Goal: Complete application form: Complete application form

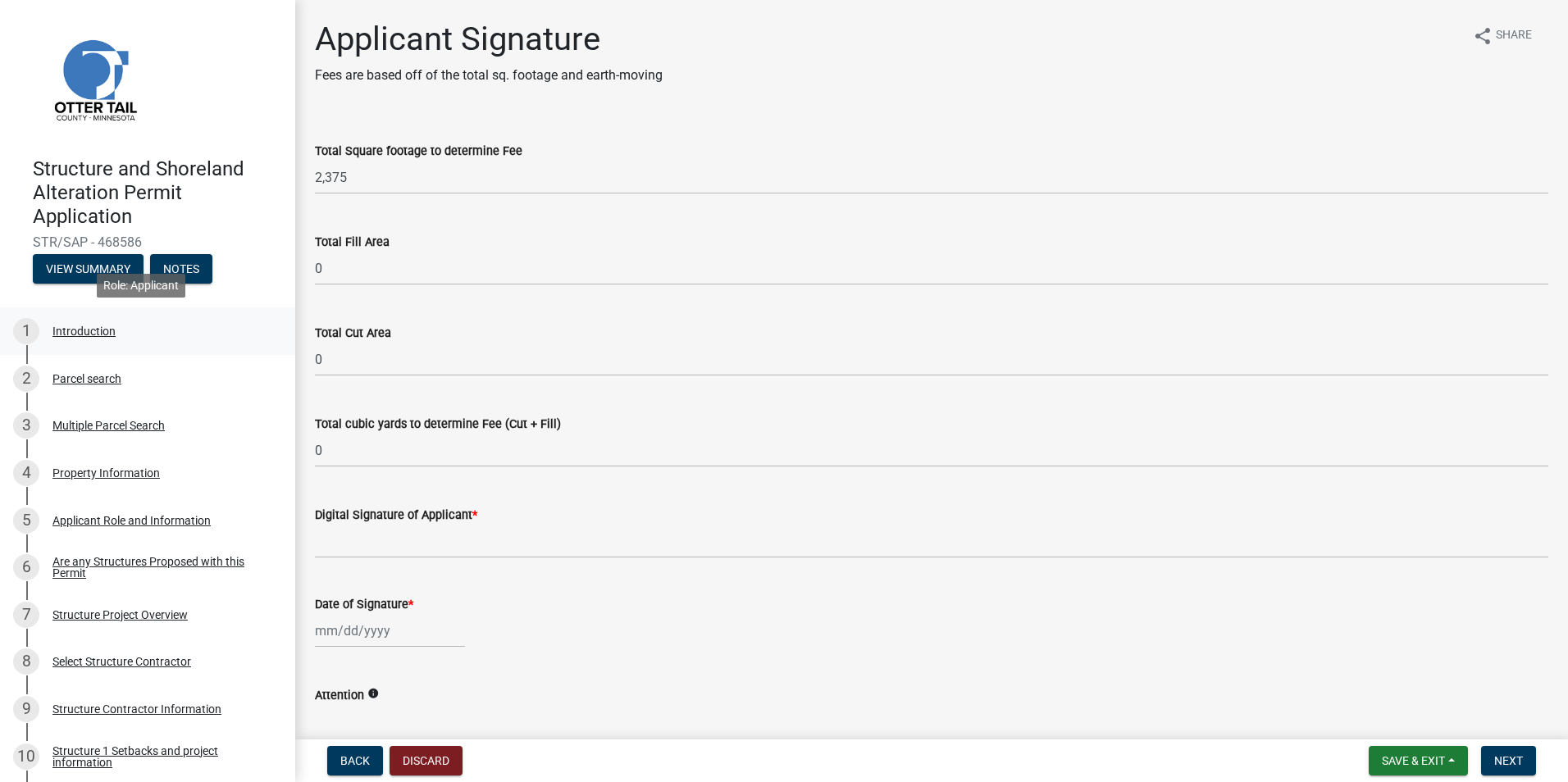
click at [85, 330] on div "Introduction" at bounding box center [84, 331] width 63 height 11
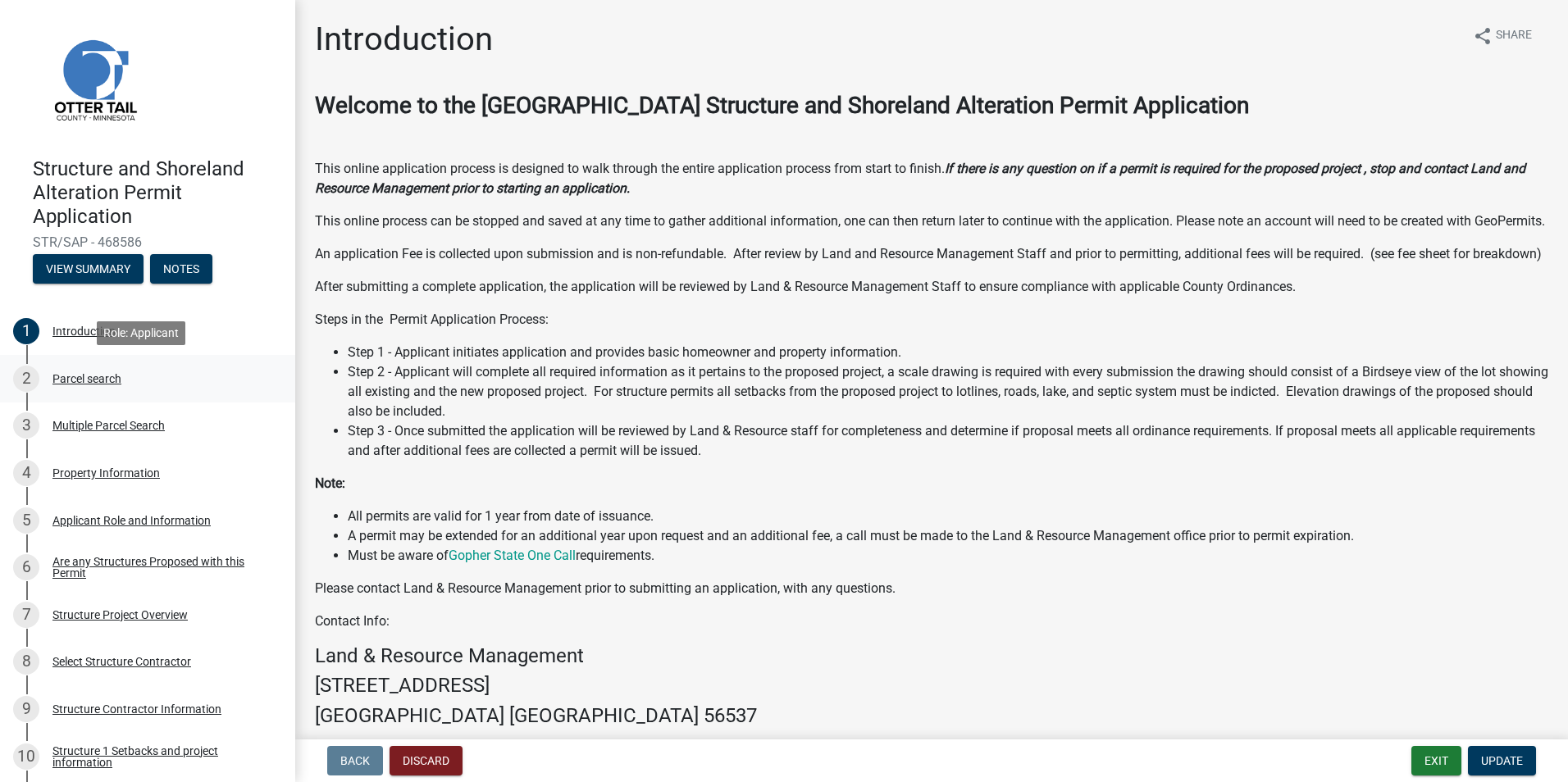
click at [90, 377] on div "Parcel search" at bounding box center [86, 378] width 69 height 11
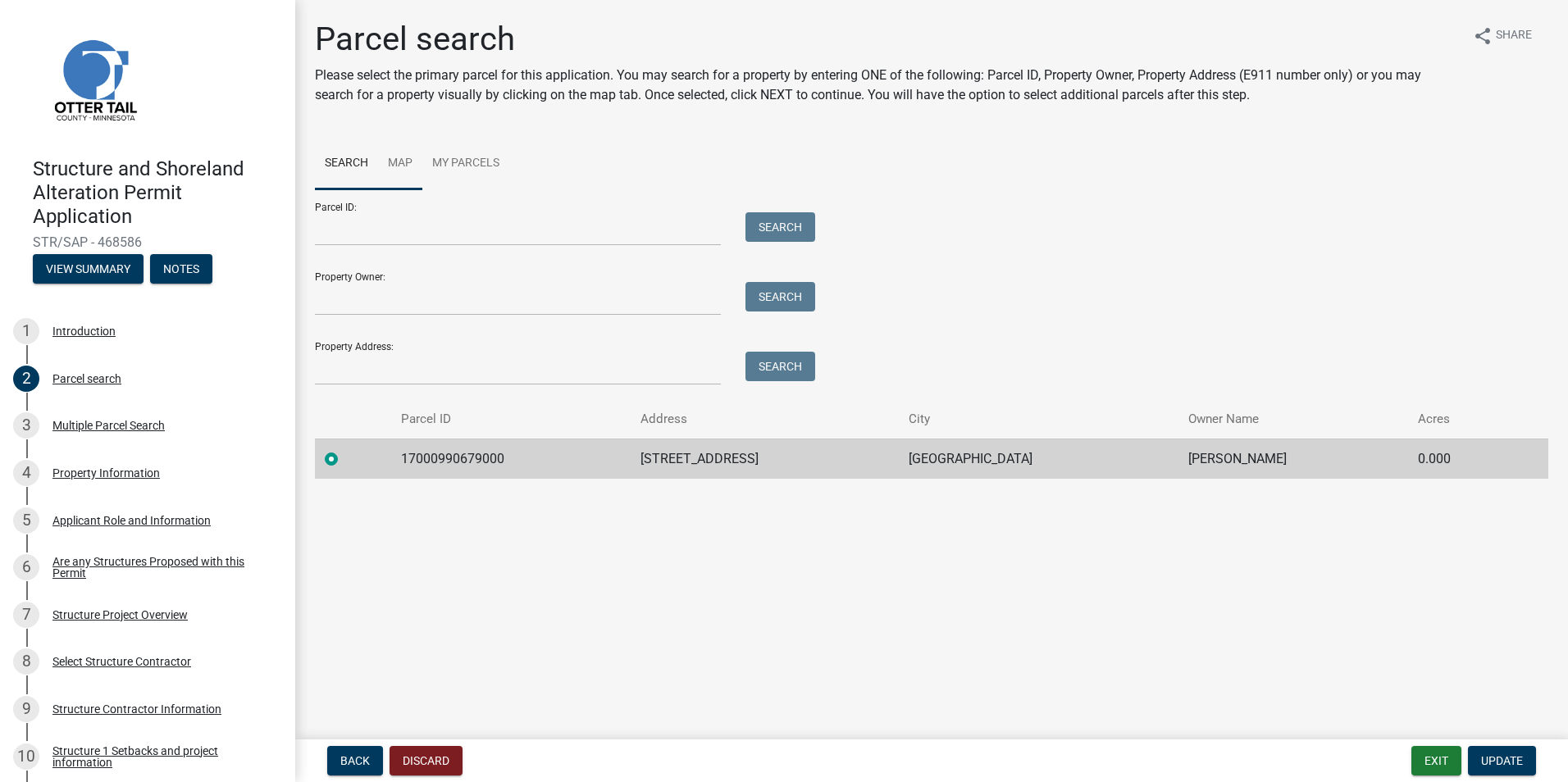
click at [404, 166] on link "Map" at bounding box center [400, 164] width 44 height 53
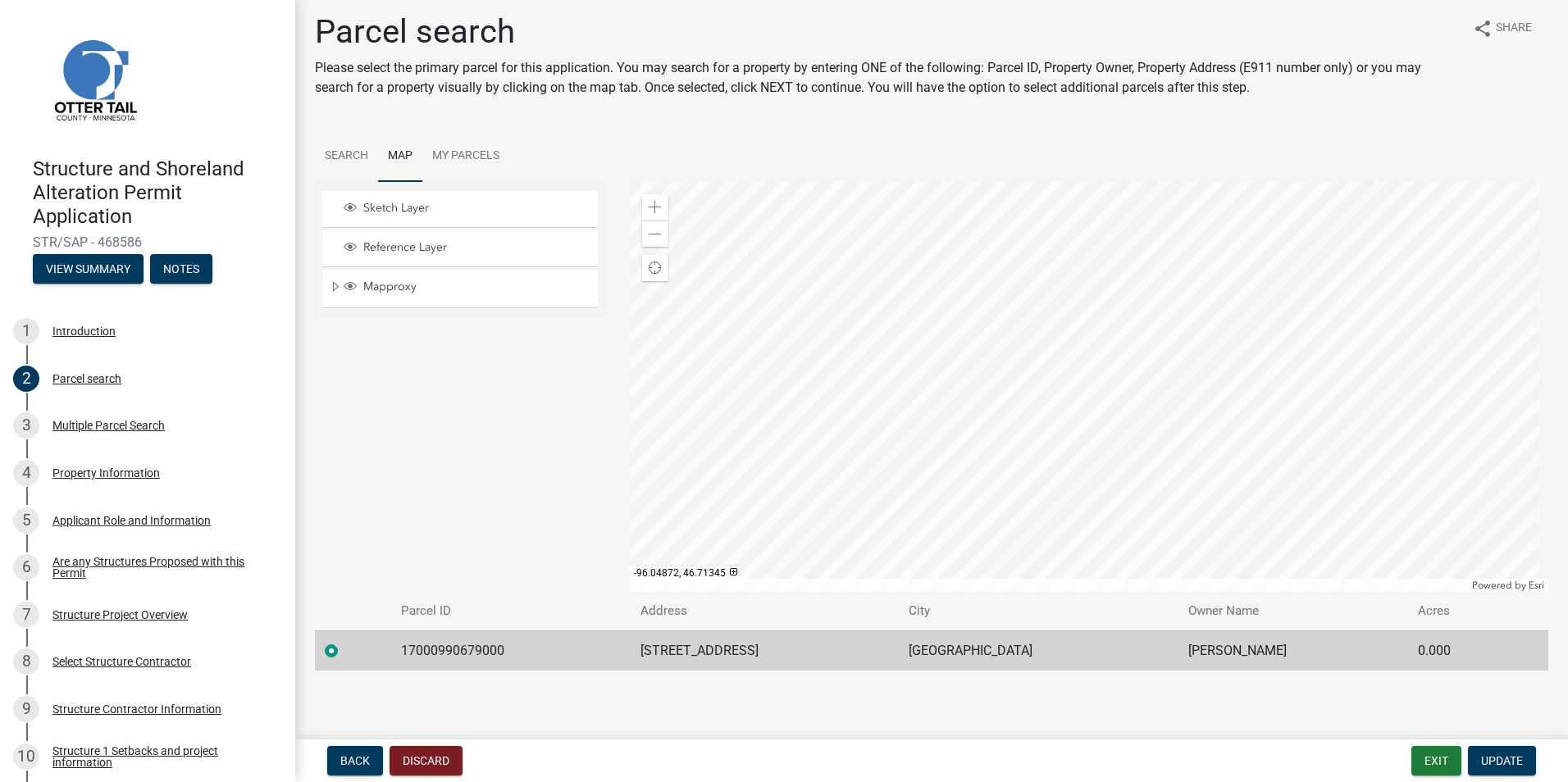
scroll to position [9, 0]
click at [99, 424] on div "Multiple Parcel Search" at bounding box center [109, 425] width 113 height 11
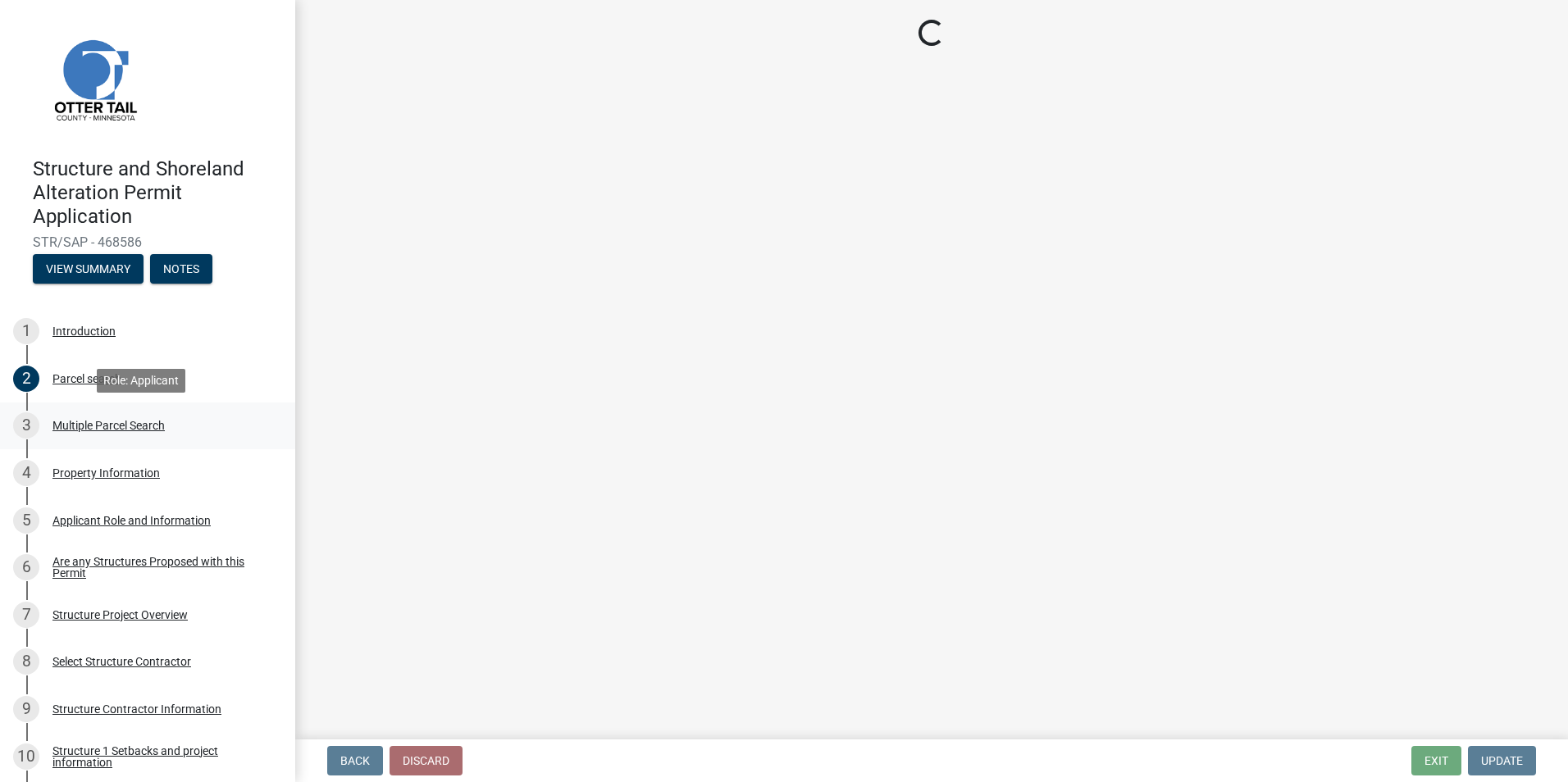
scroll to position [0, 0]
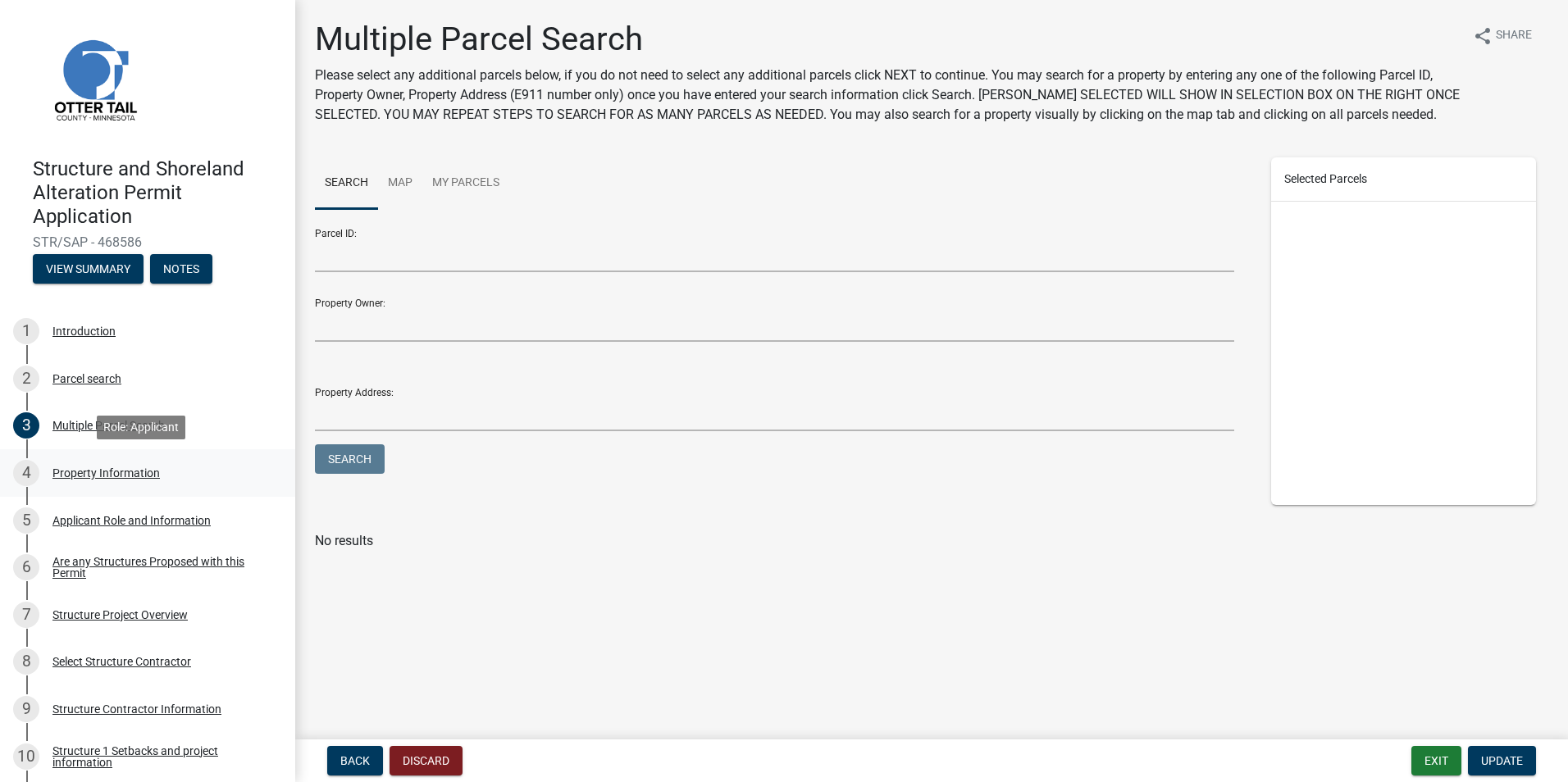
click at [100, 475] on div "Property Information" at bounding box center [106, 473] width 107 height 11
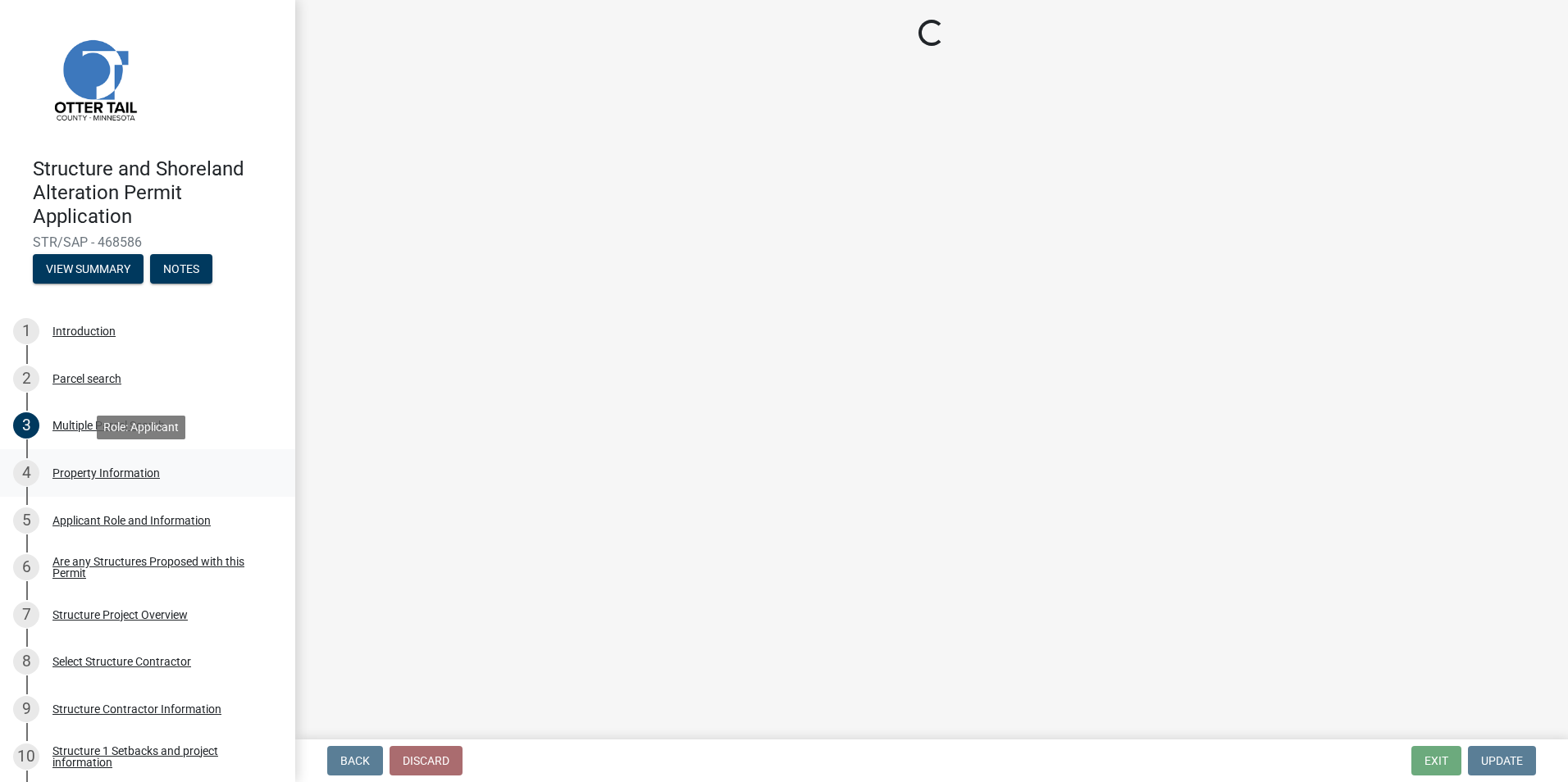
select select "758382b1-a9b7-40fb-b133-d60fa51a6422"
select select "91995f90-6606-463b-bec3-c5862f147548"
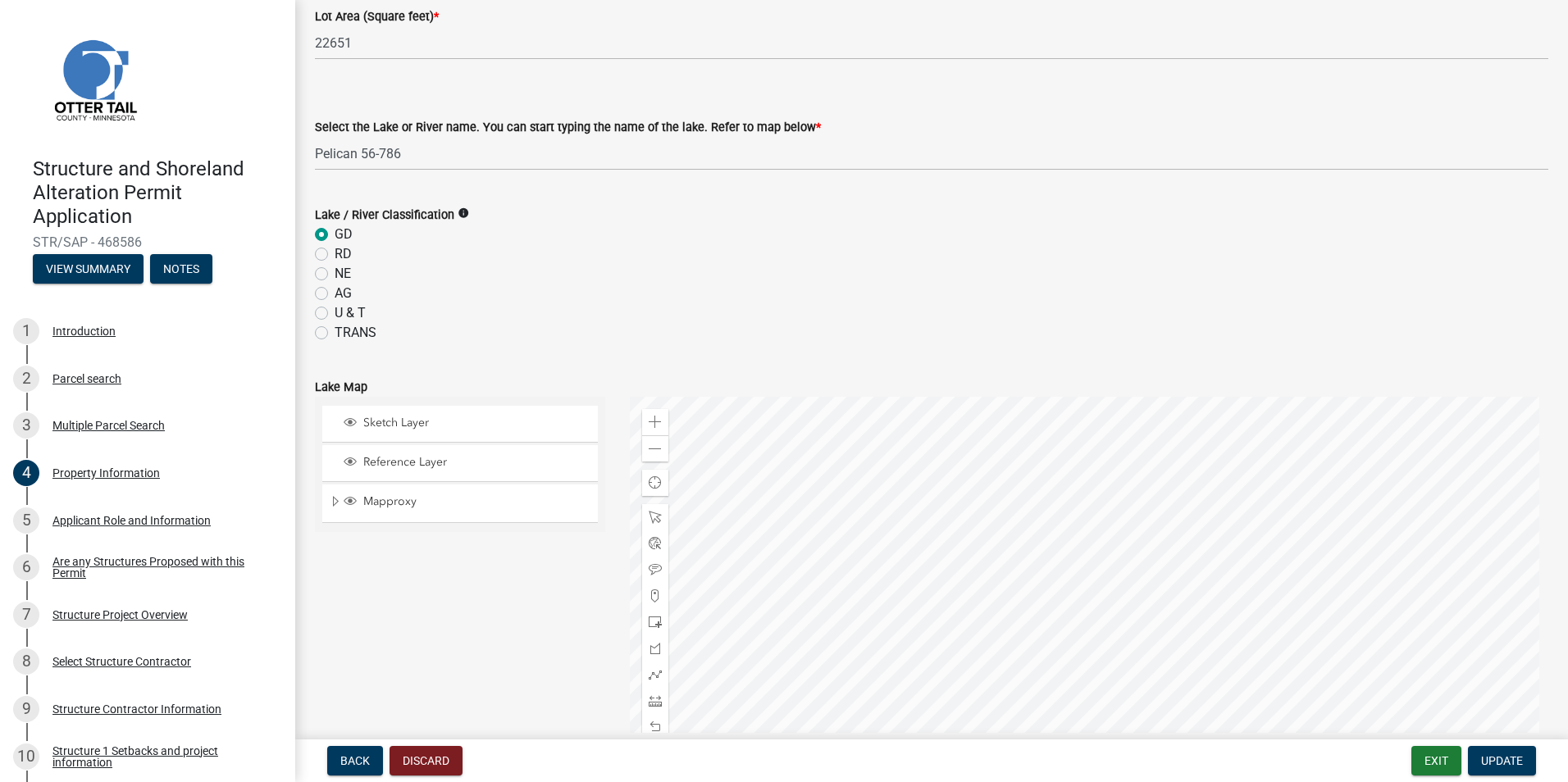
scroll to position [471, 0]
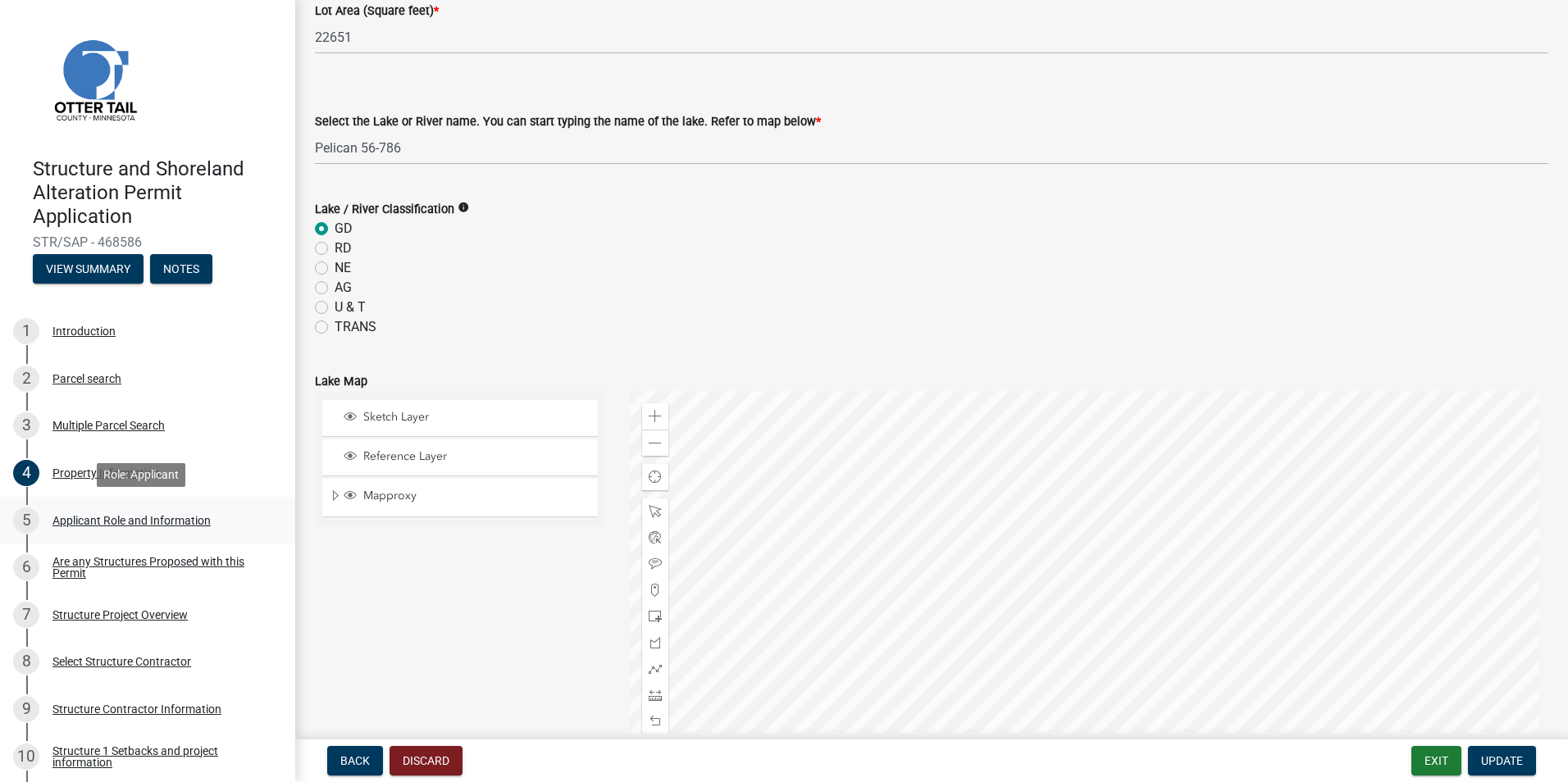
click at [74, 524] on div "Applicant Role and Information" at bounding box center [131, 520] width 159 height 11
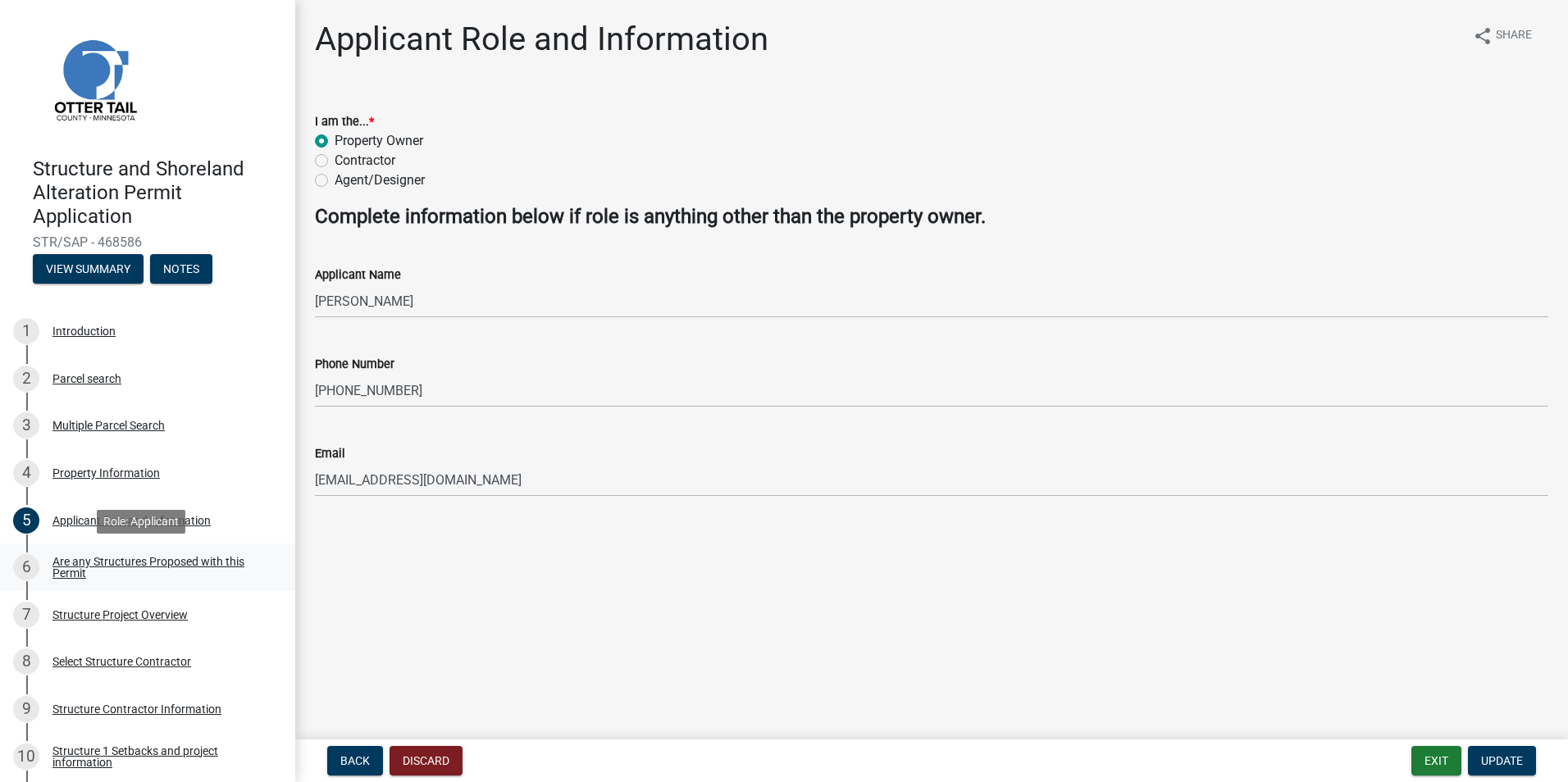
click at [92, 565] on div "Are any Structures Proposed with this Permit" at bounding box center [161, 567] width 217 height 23
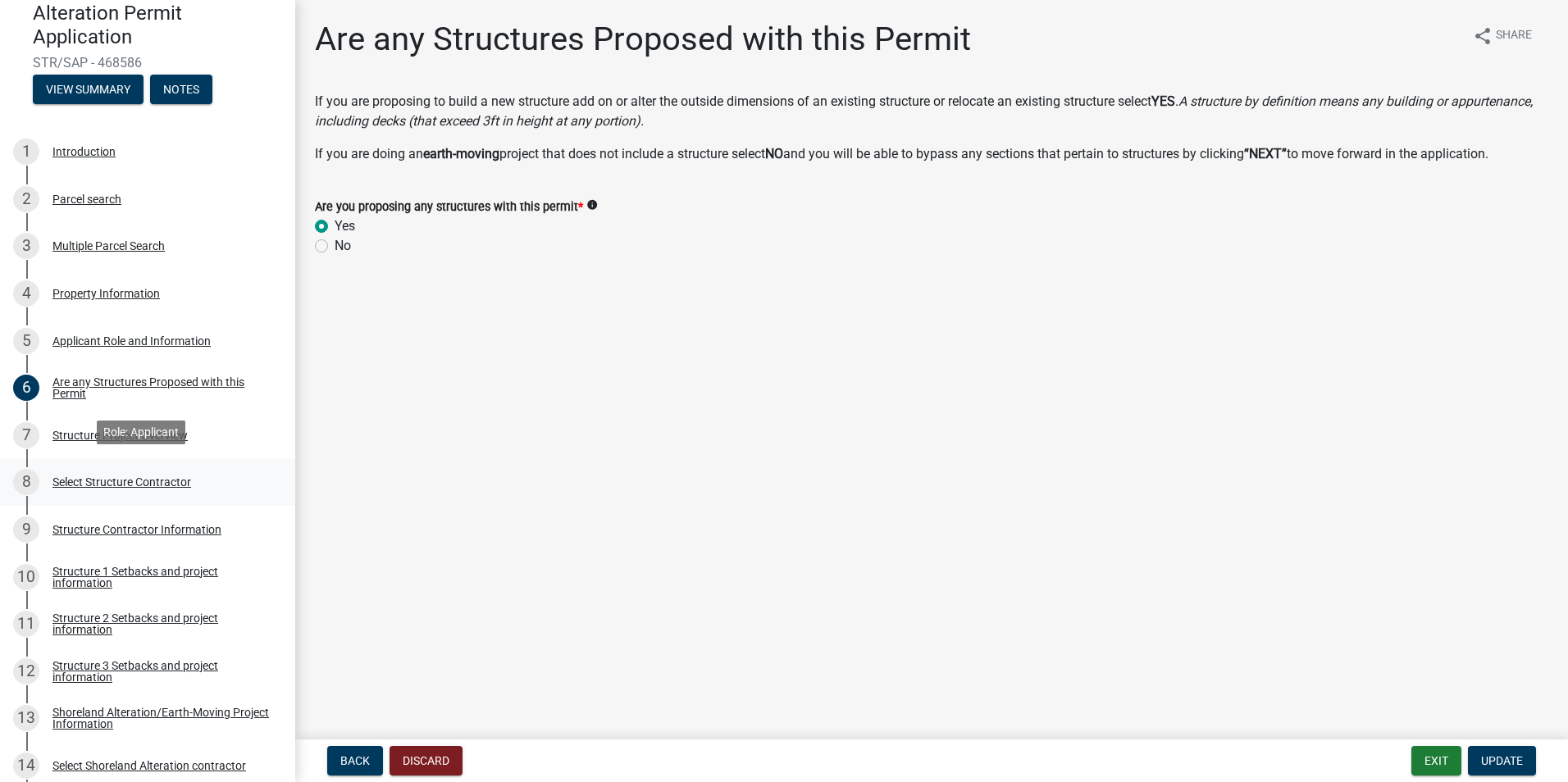
scroll to position [184, 0]
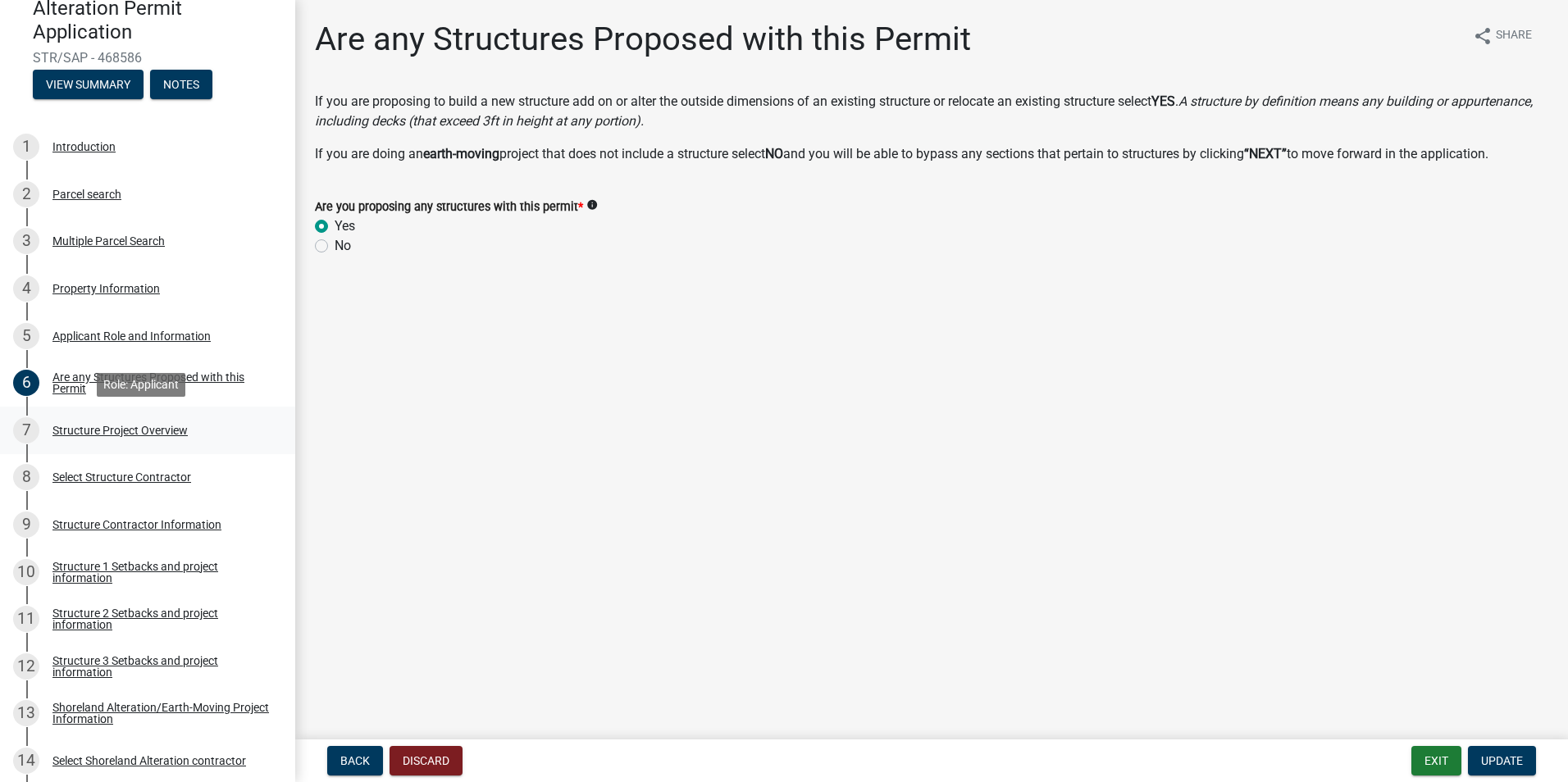
click at [152, 431] on div "Structure Project Overview" at bounding box center [120, 430] width 135 height 11
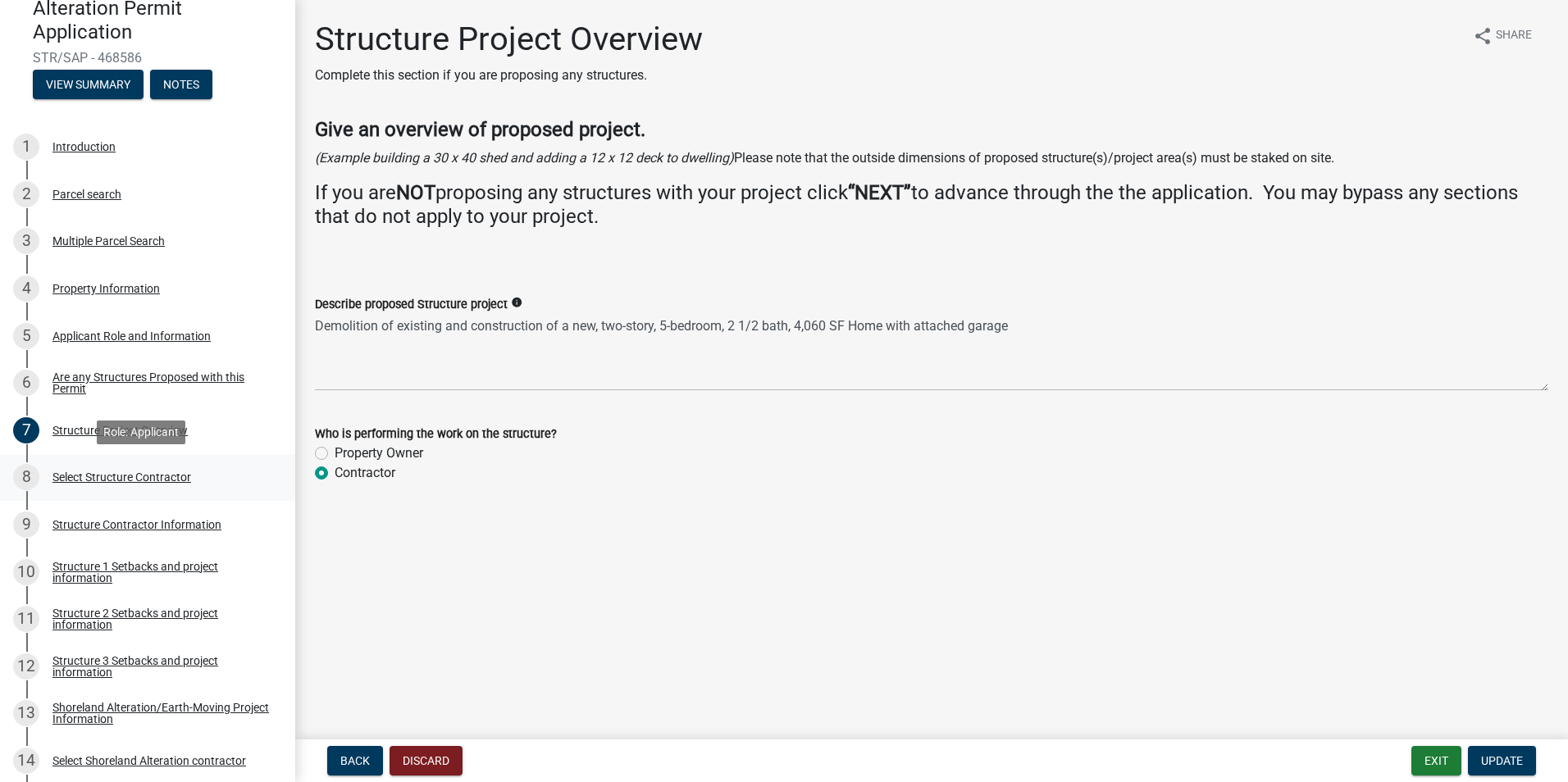
click at [137, 477] on div "Select Structure Contractor" at bounding box center [122, 477] width 139 height 11
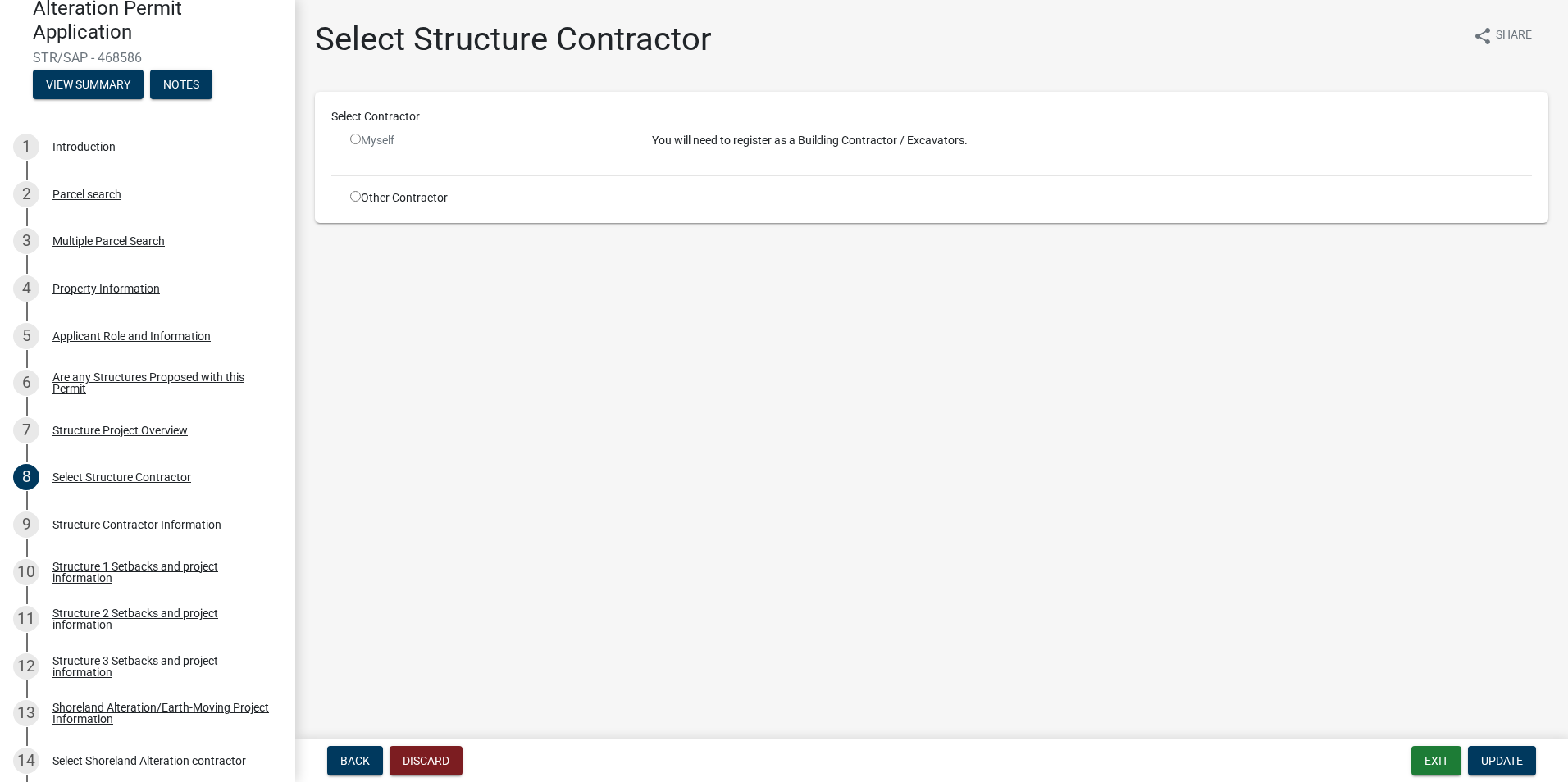
click at [356, 196] on input "radio" at bounding box center [355, 195] width 10 height 10
radio input "true"
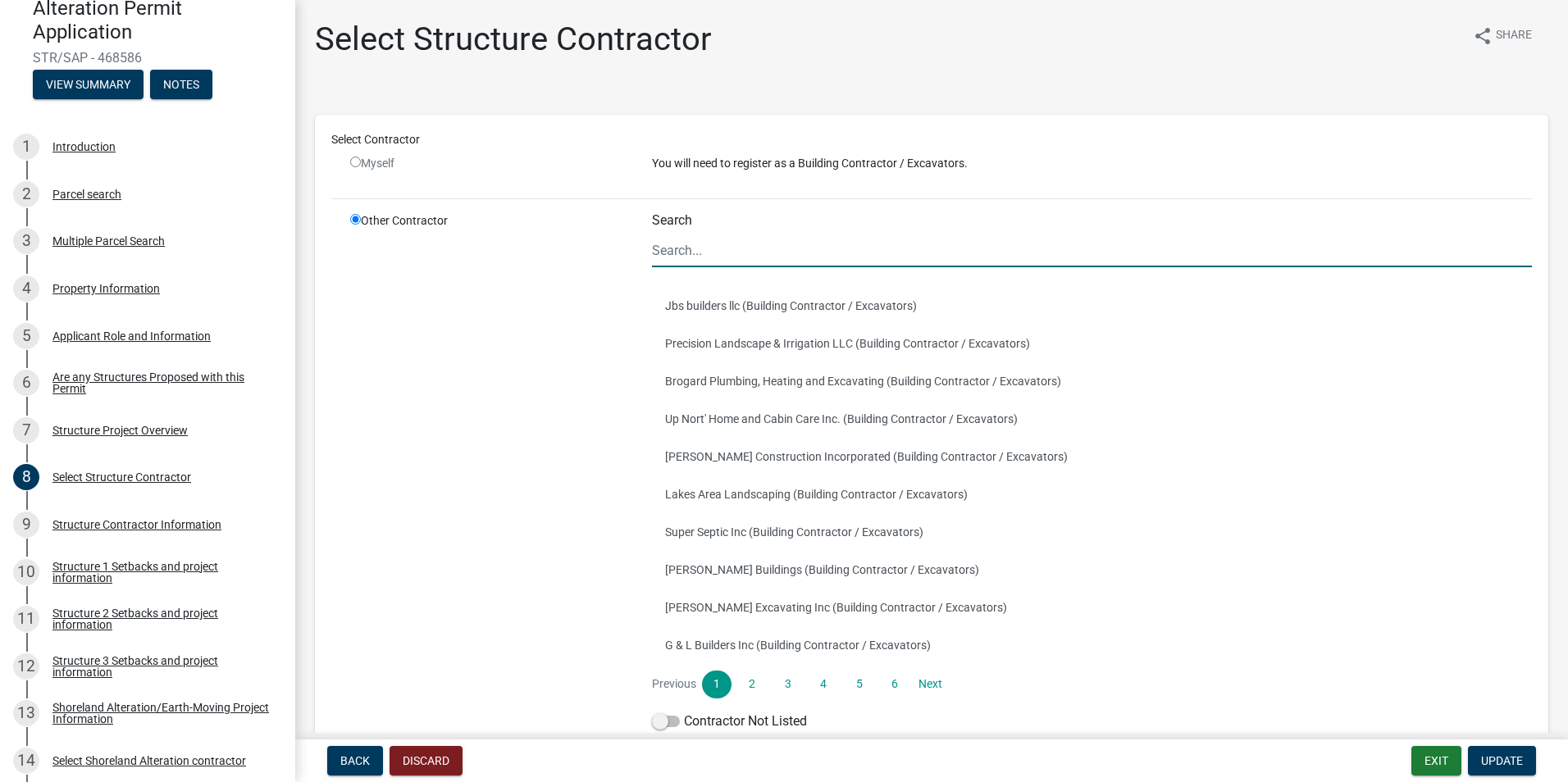
click at [689, 249] on input "Search" at bounding box center [1091, 251] width 880 height 34
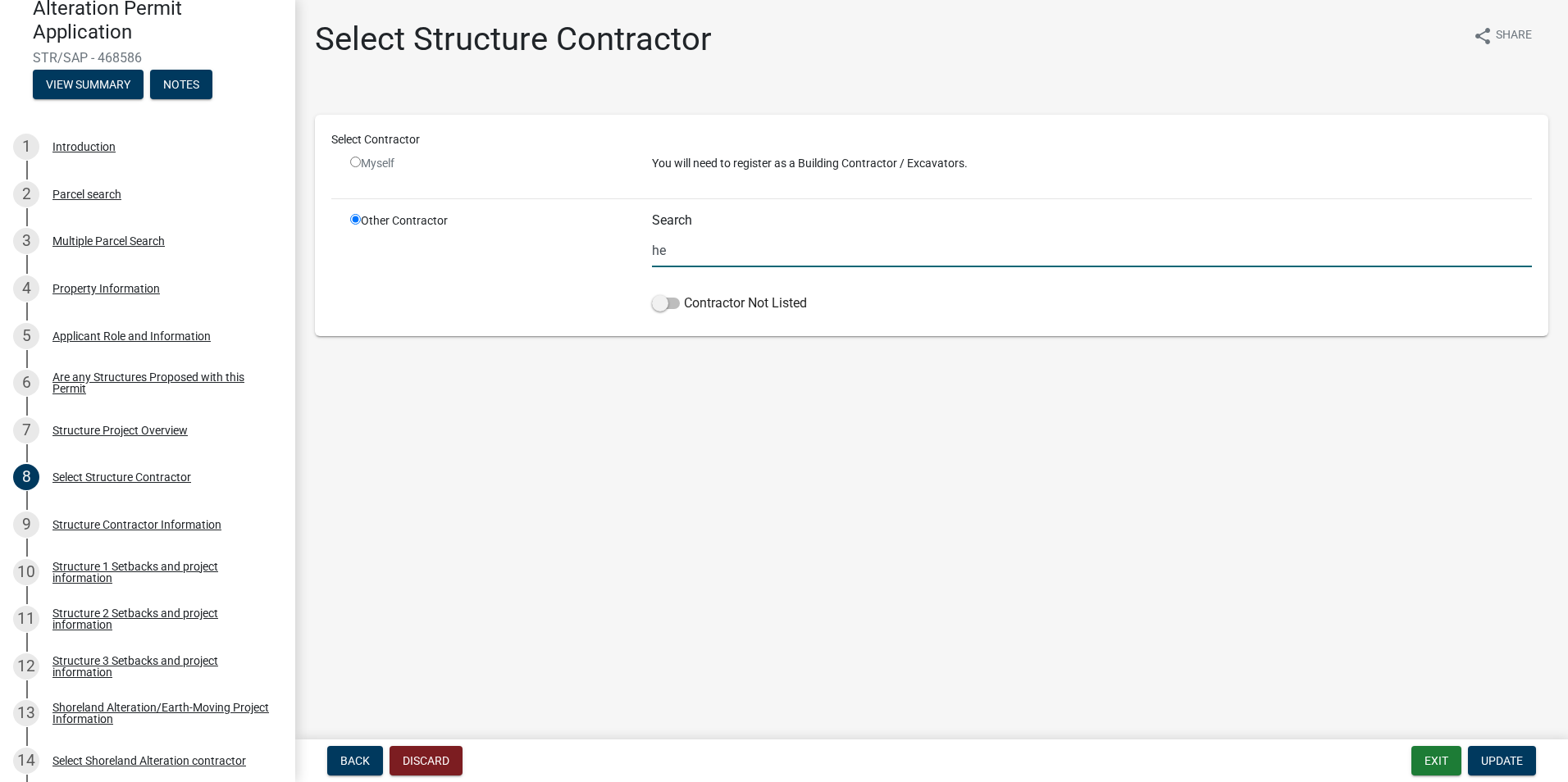
type input "h"
type input "[PERSON_NAME] home improvement, LLC"
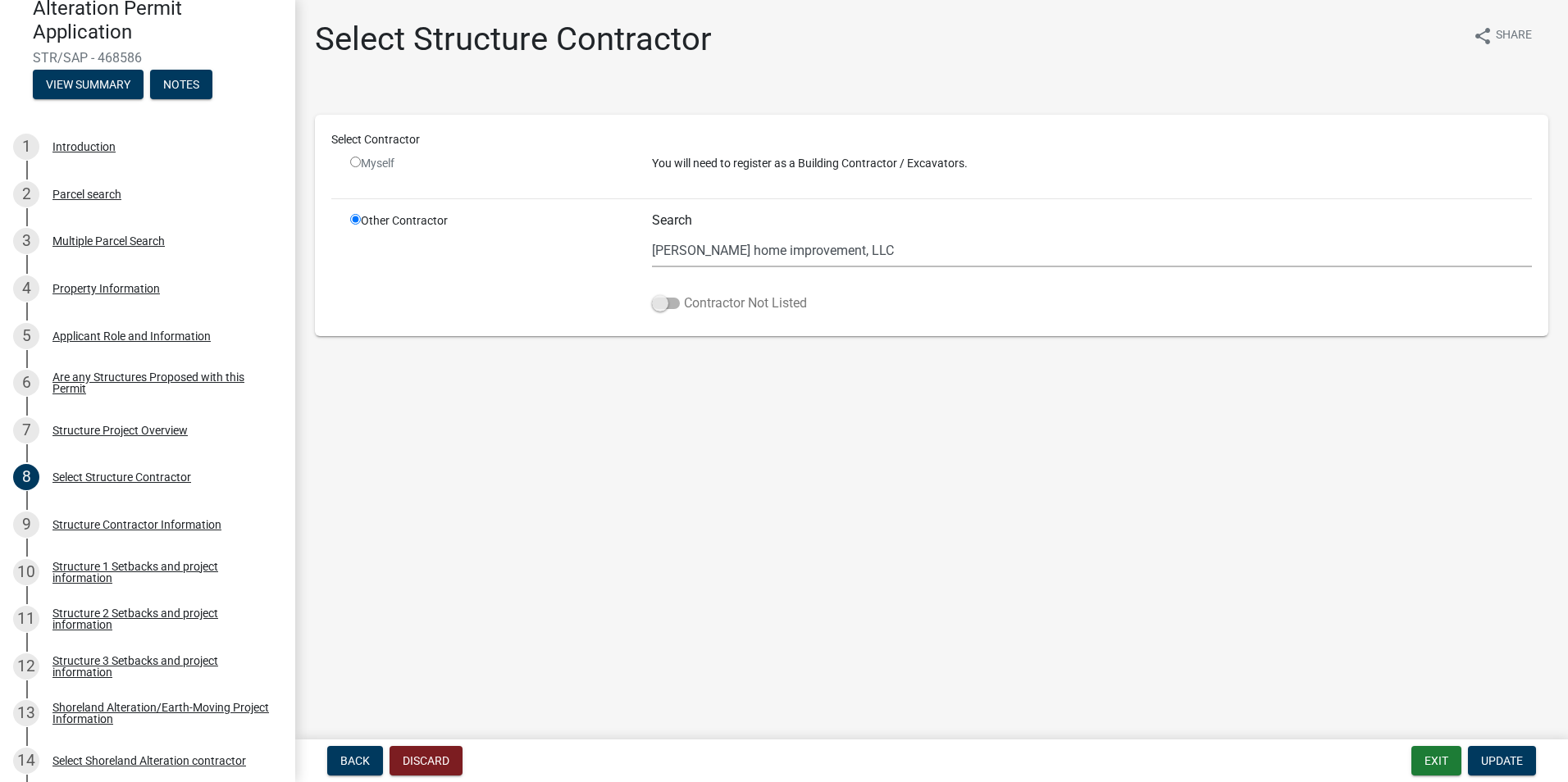
click at [665, 304] on span at bounding box center [666, 303] width 28 height 11
click at [684, 294] on input "Contractor Not Listed" at bounding box center [684, 294] width 0 height 0
click at [1507, 754] on span "Update" at bounding box center [1501, 760] width 42 height 13
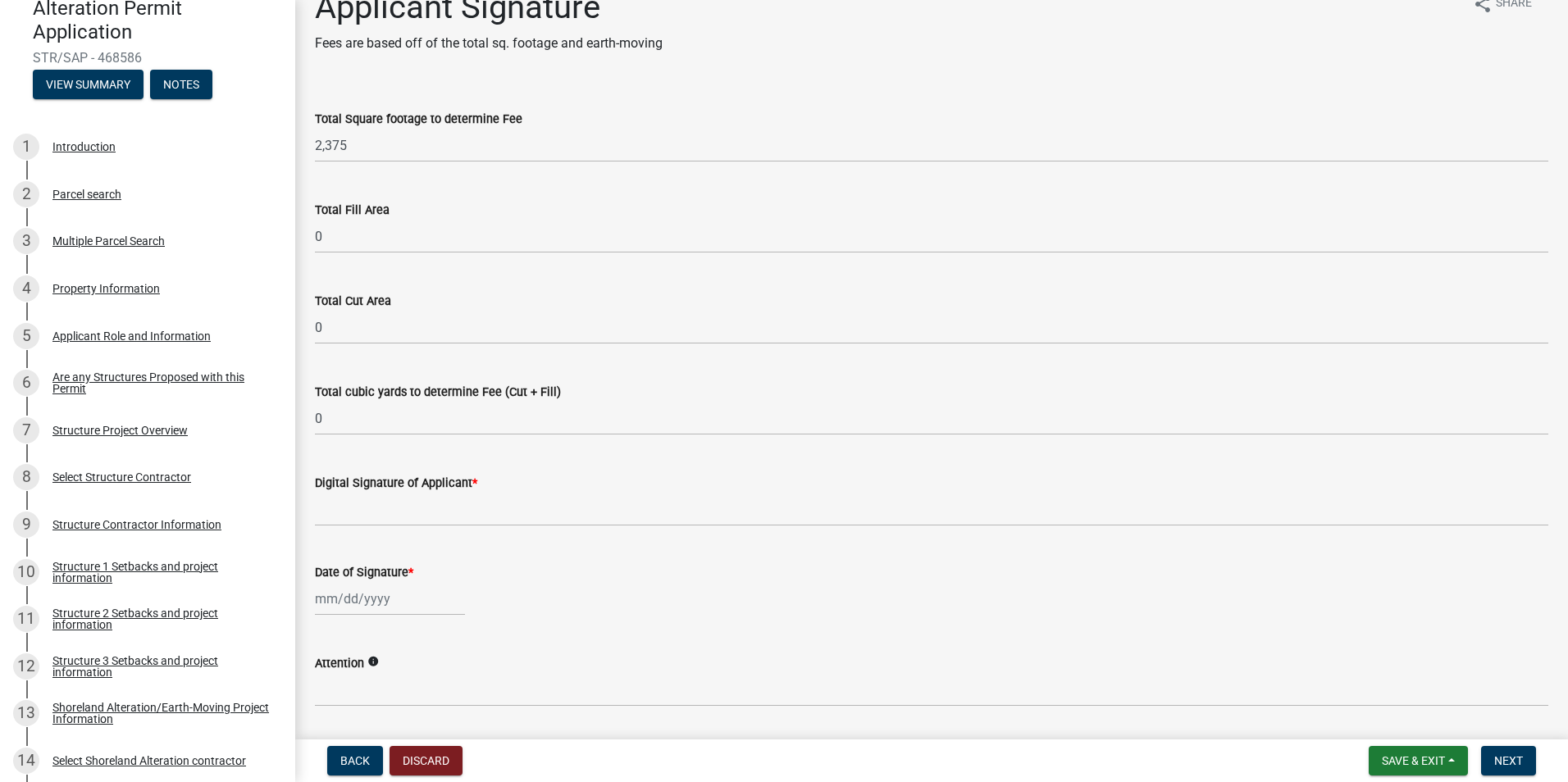
scroll to position [0, 0]
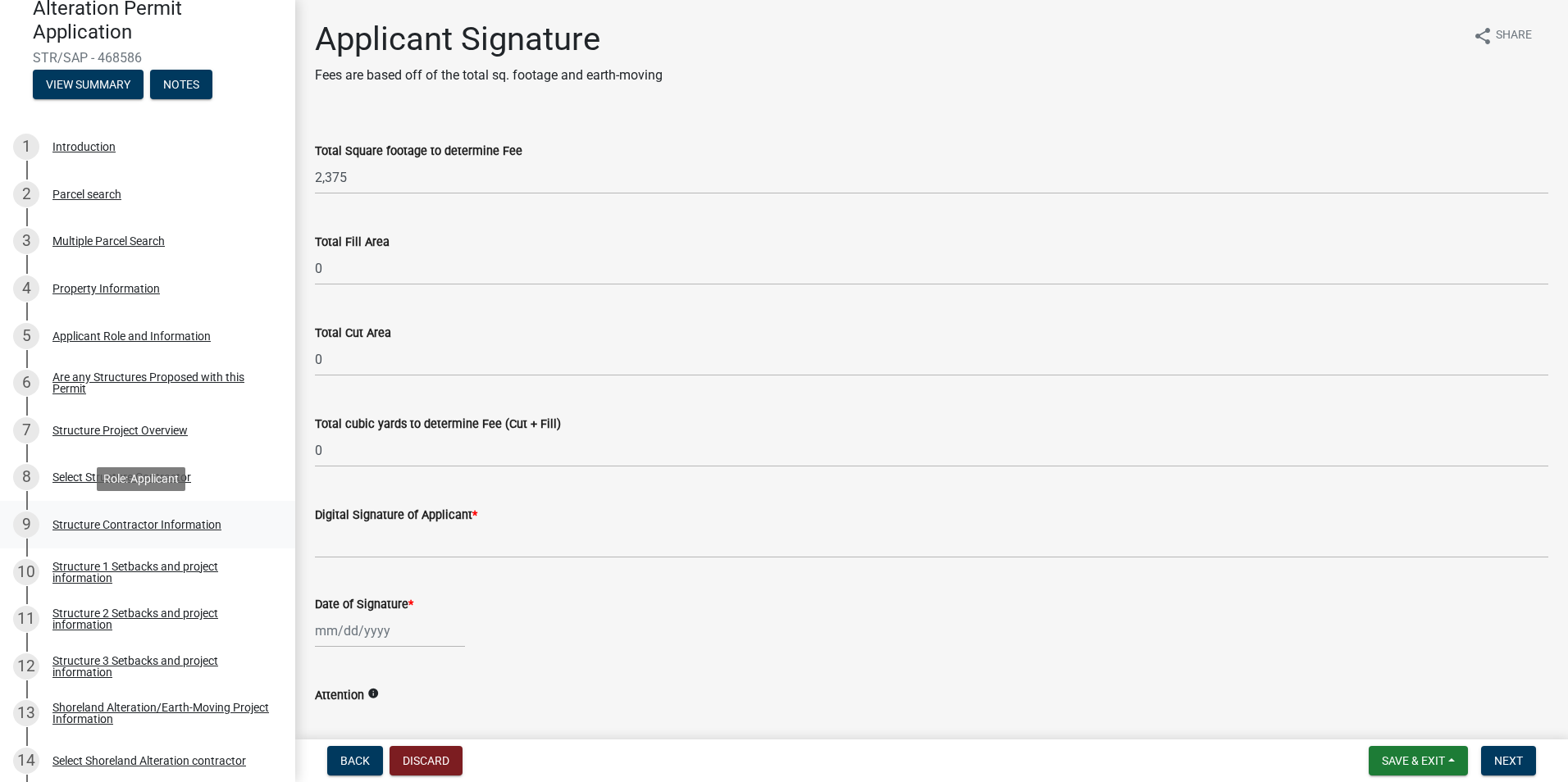
click at [131, 526] on div "Structure Contractor Information" at bounding box center [137, 525] width 169 height 11
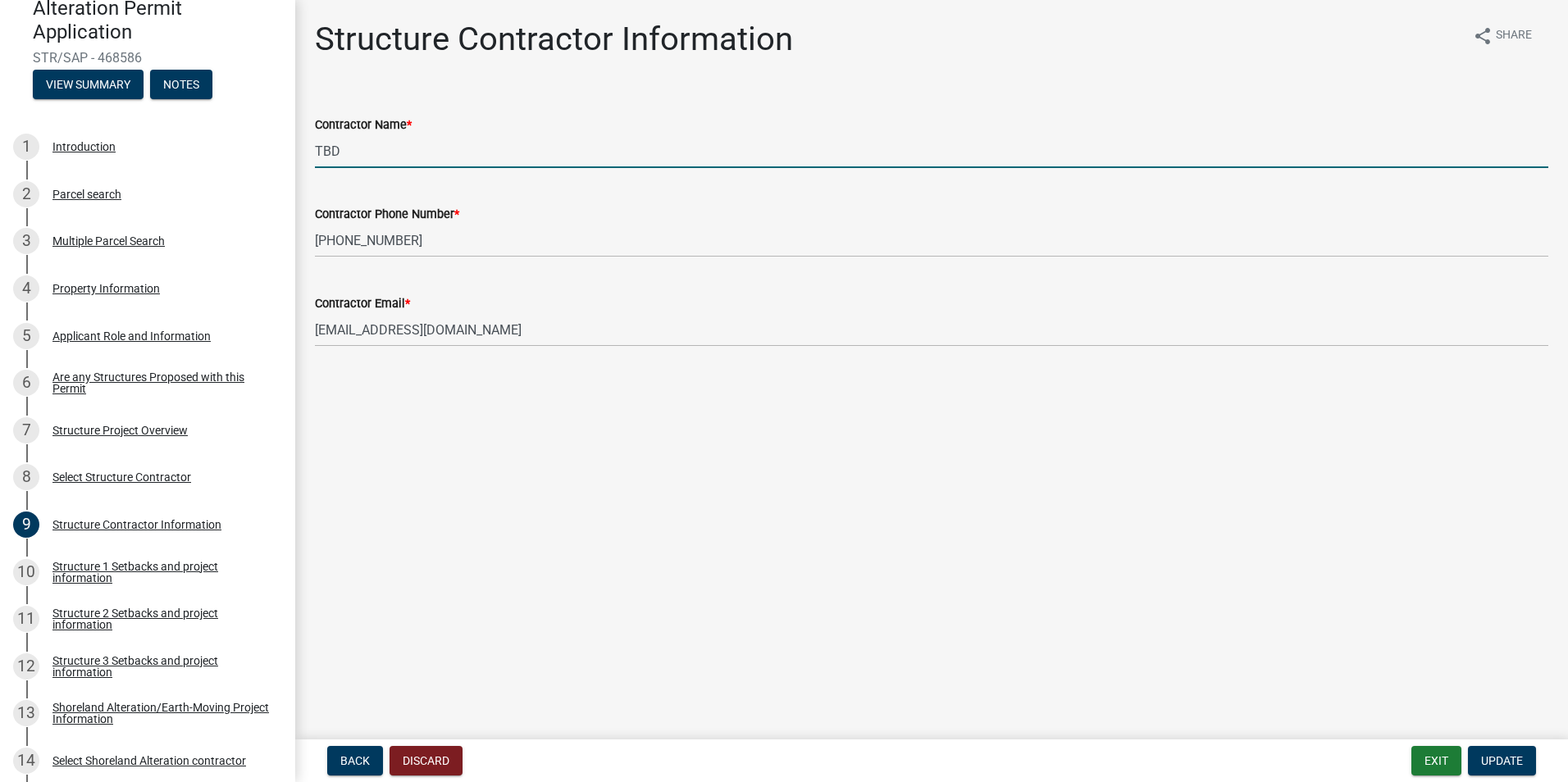
click at [304, 145] on div "Contractor Name * TBD" at bounding box center [930, 130] width 1257 height 76
type input "[PERSON_NAME] Home Improvement, LLC"
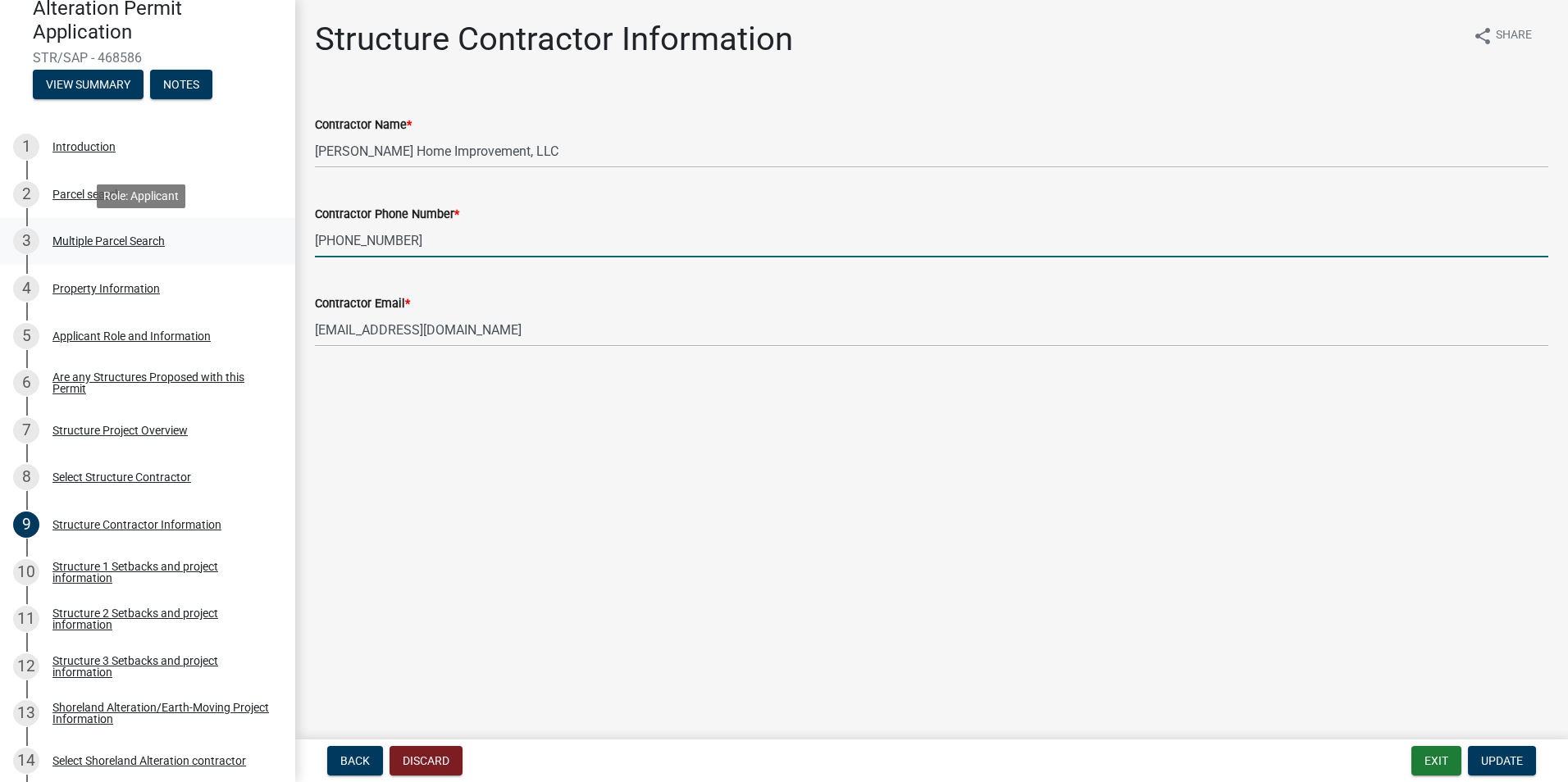
drag, startPoint x: 408, startPoint y: 238, endPoint x: 262, endPoint y: 238, distance: 146.0
click at [274, 241] on div "Structure and Shoreland Alteration Permit Application STR/SAP - 468586 View Sum…" at bounding box center [784, 391] width 1568 height 782
type input "[PHONE_NUMBER]"
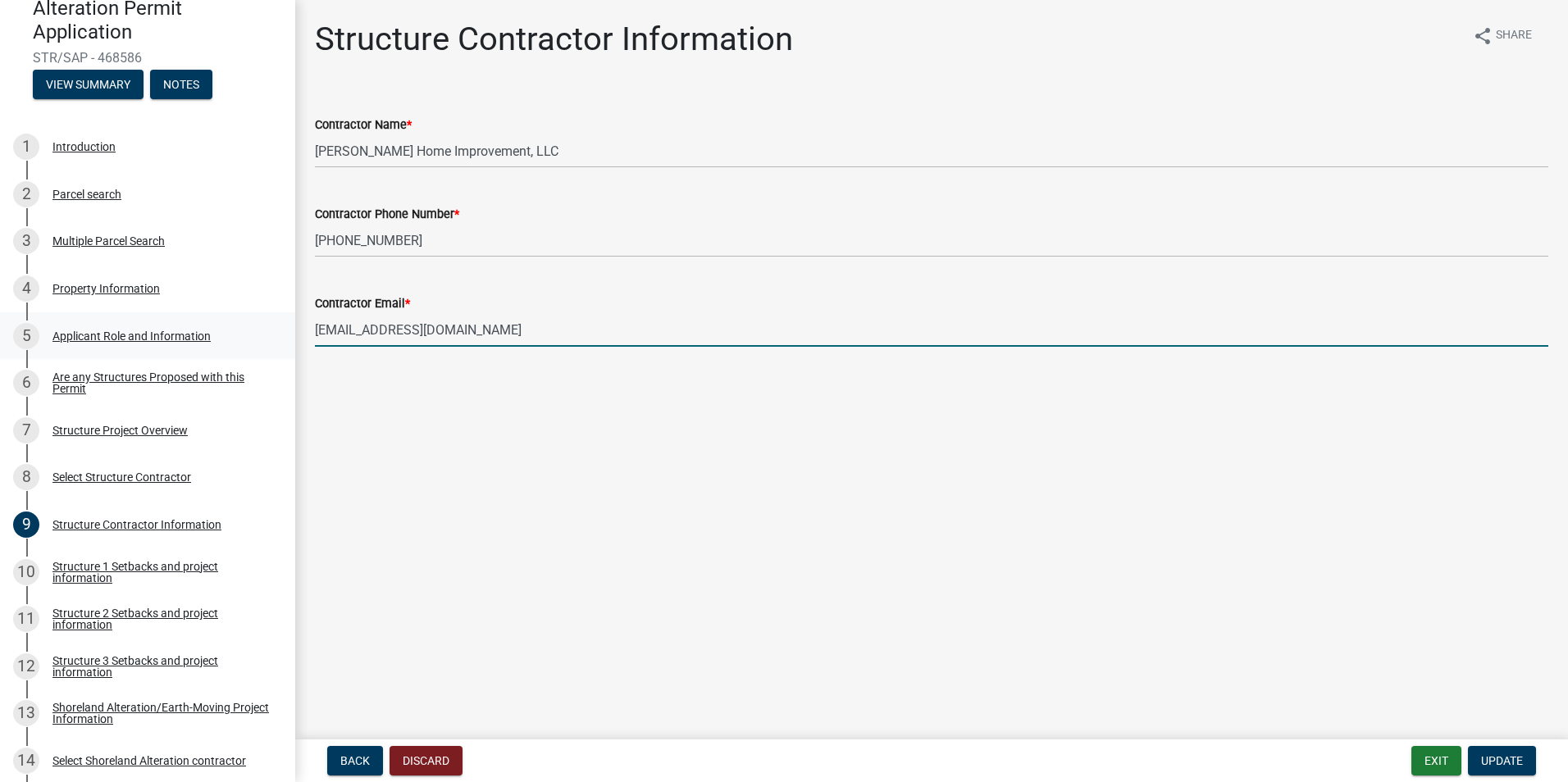
drag, startPoint x: 451, startPoint y: 333, endPoint x: 262, endPoint y: 314, distance: 190.0
click at [262, 314] on div "Structure and Shoreland Alteration Permit Application STR/SAP - 468586 View Sum…" at bounding box center [784, 391] width 1568 height 782
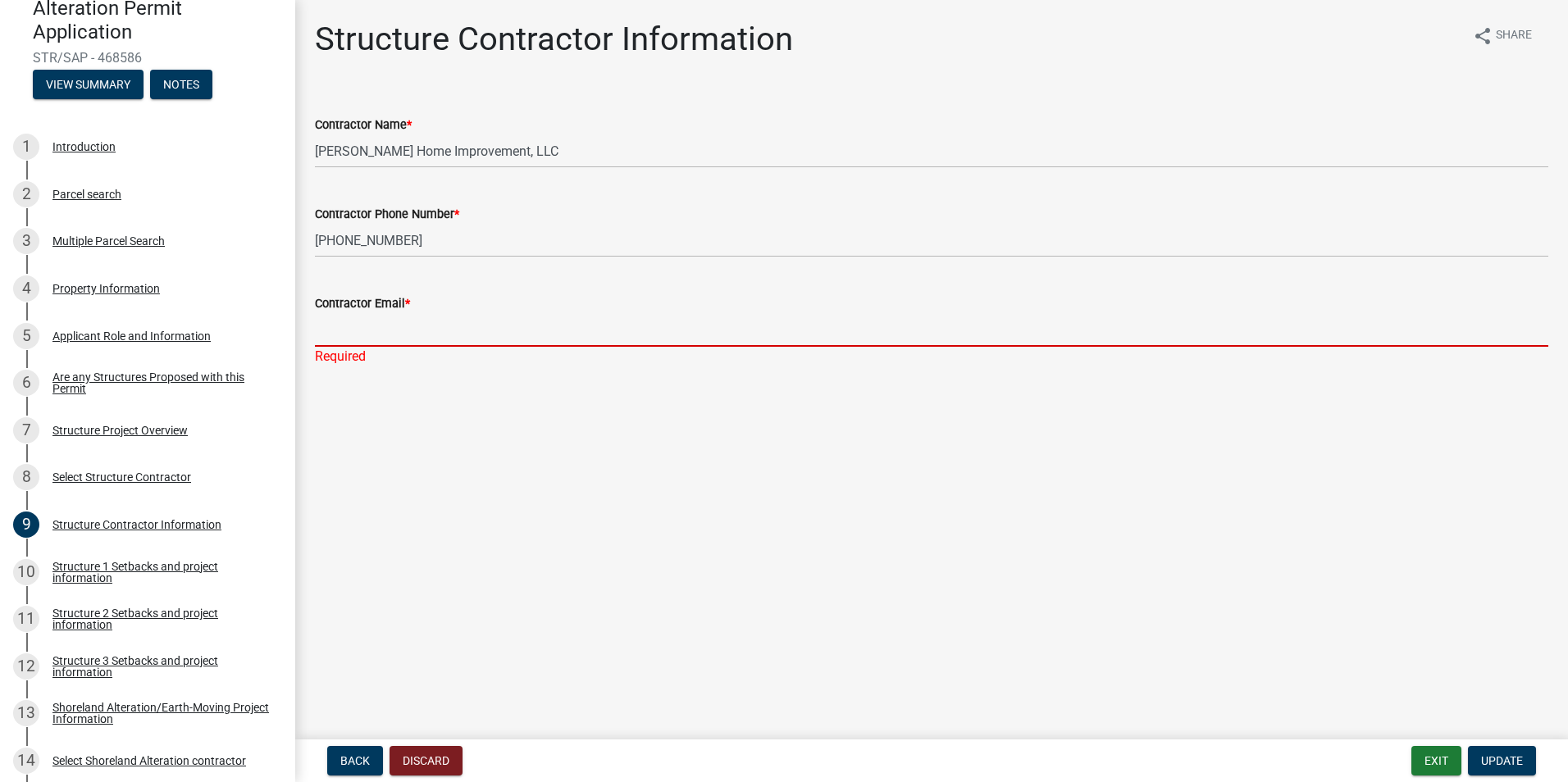
paste input "[EMAIL_ADDRESS][DOMAIN_NAME]"
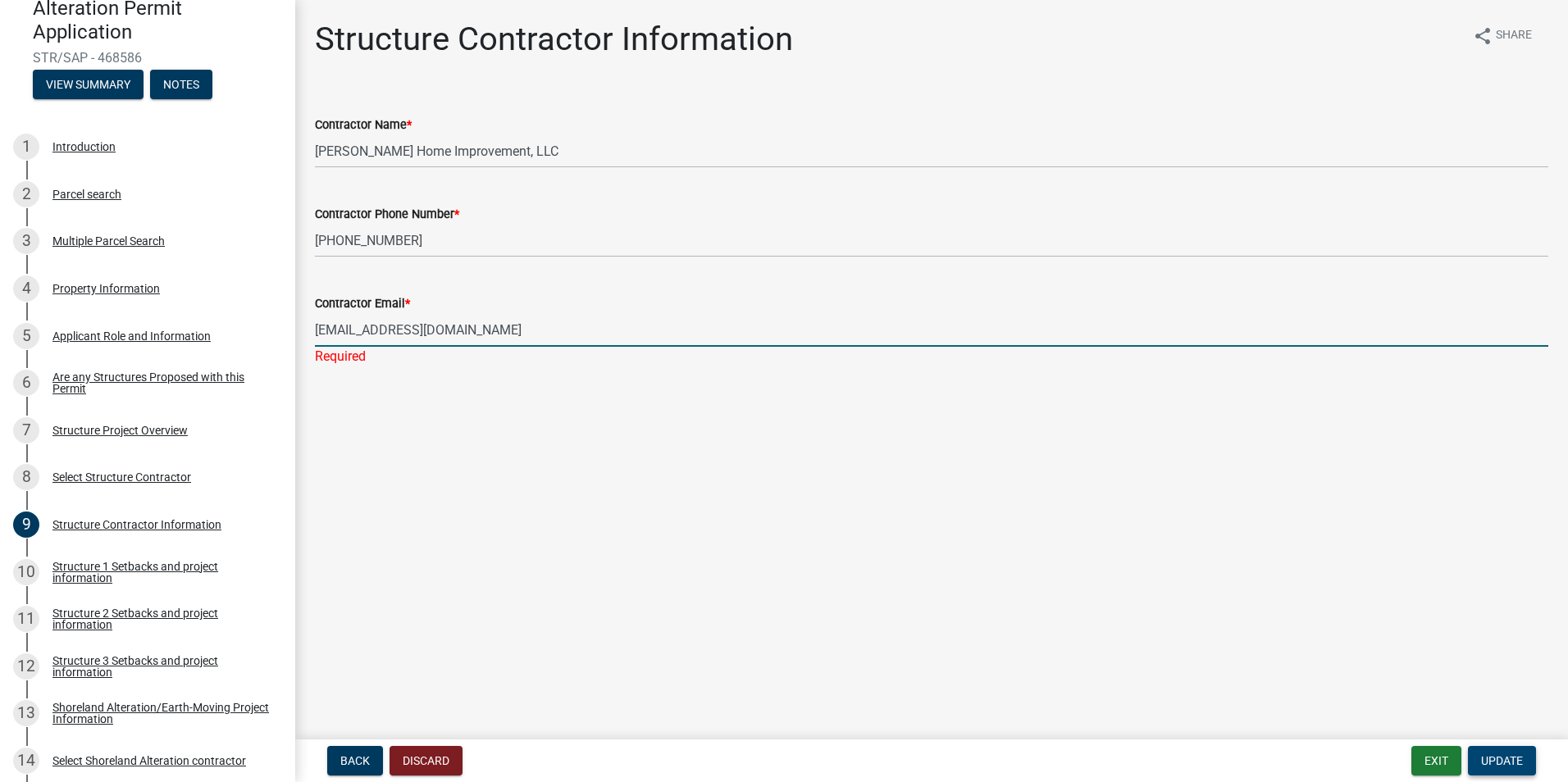
type input "[EMAIL_ADDRESS][DOMAIN_NAME]"
click at [1515, 765] on span "Update" at bounding box center [1501, 760] width 42 height 13
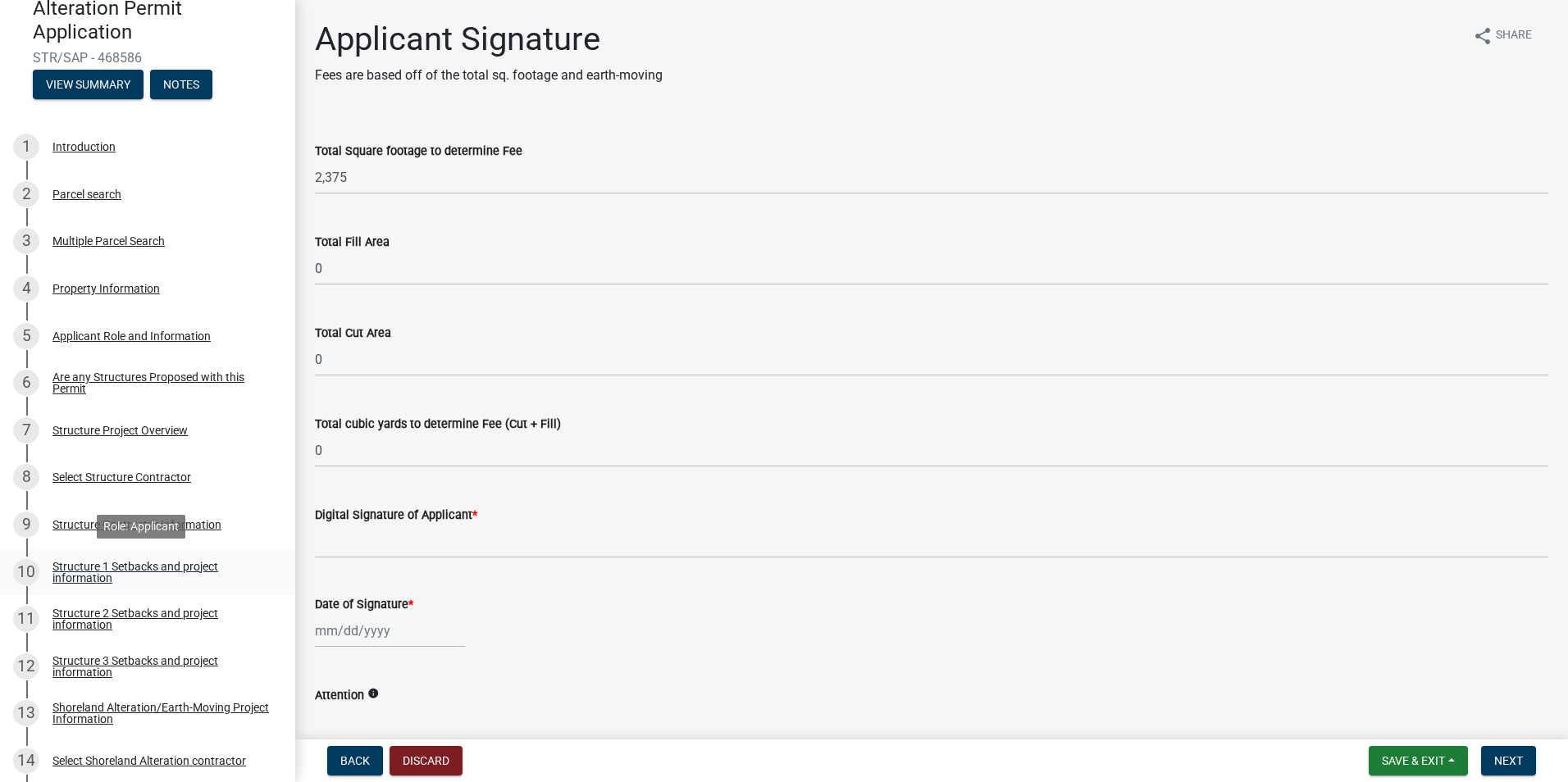
click at [73, 560] on div "Structure 1 Setbacks and project information" at bounding box center [161, 572] width 217 height 23
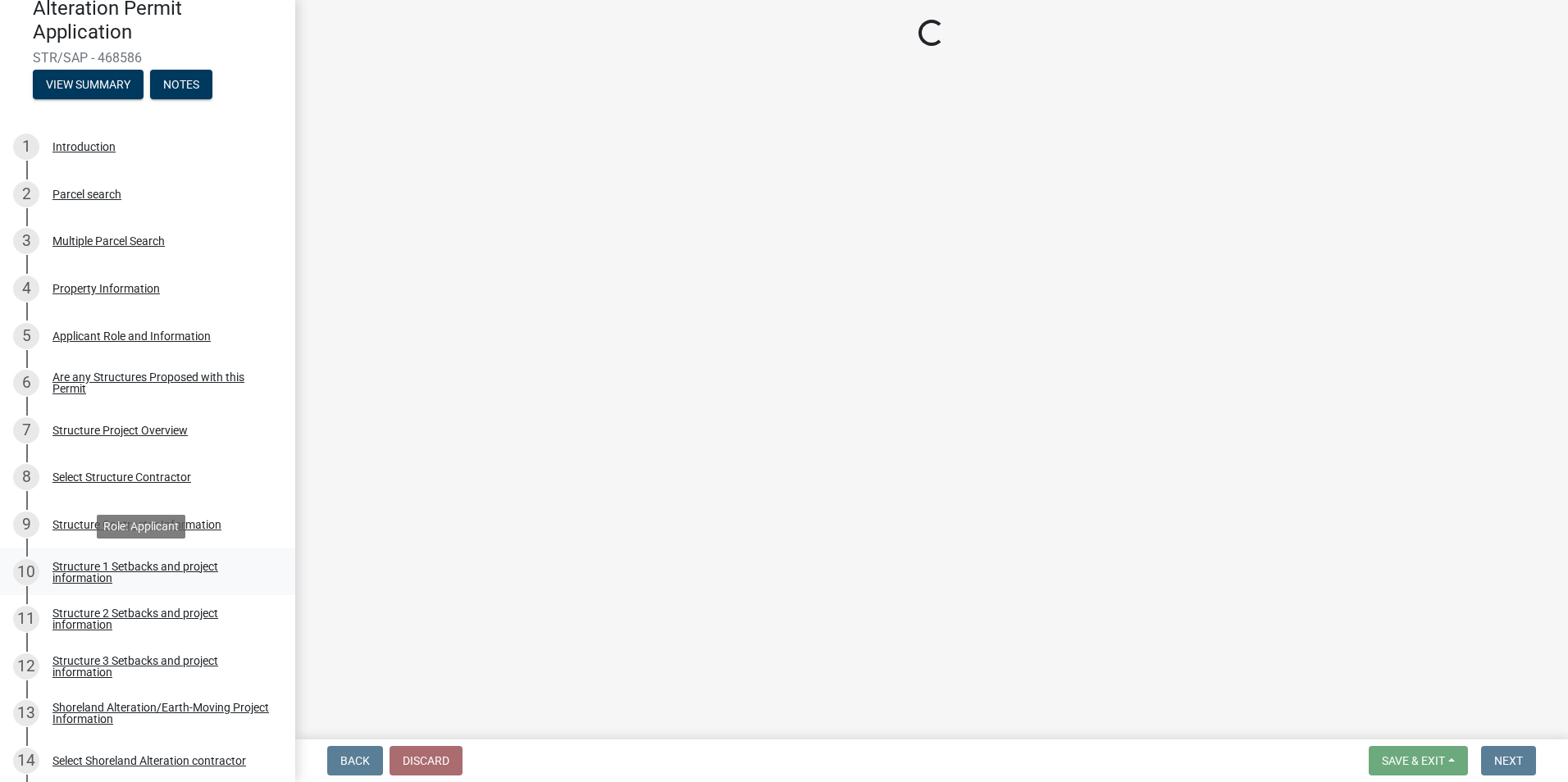
select select "c185e313-3403-4239-bd61-bb563c58a77a"
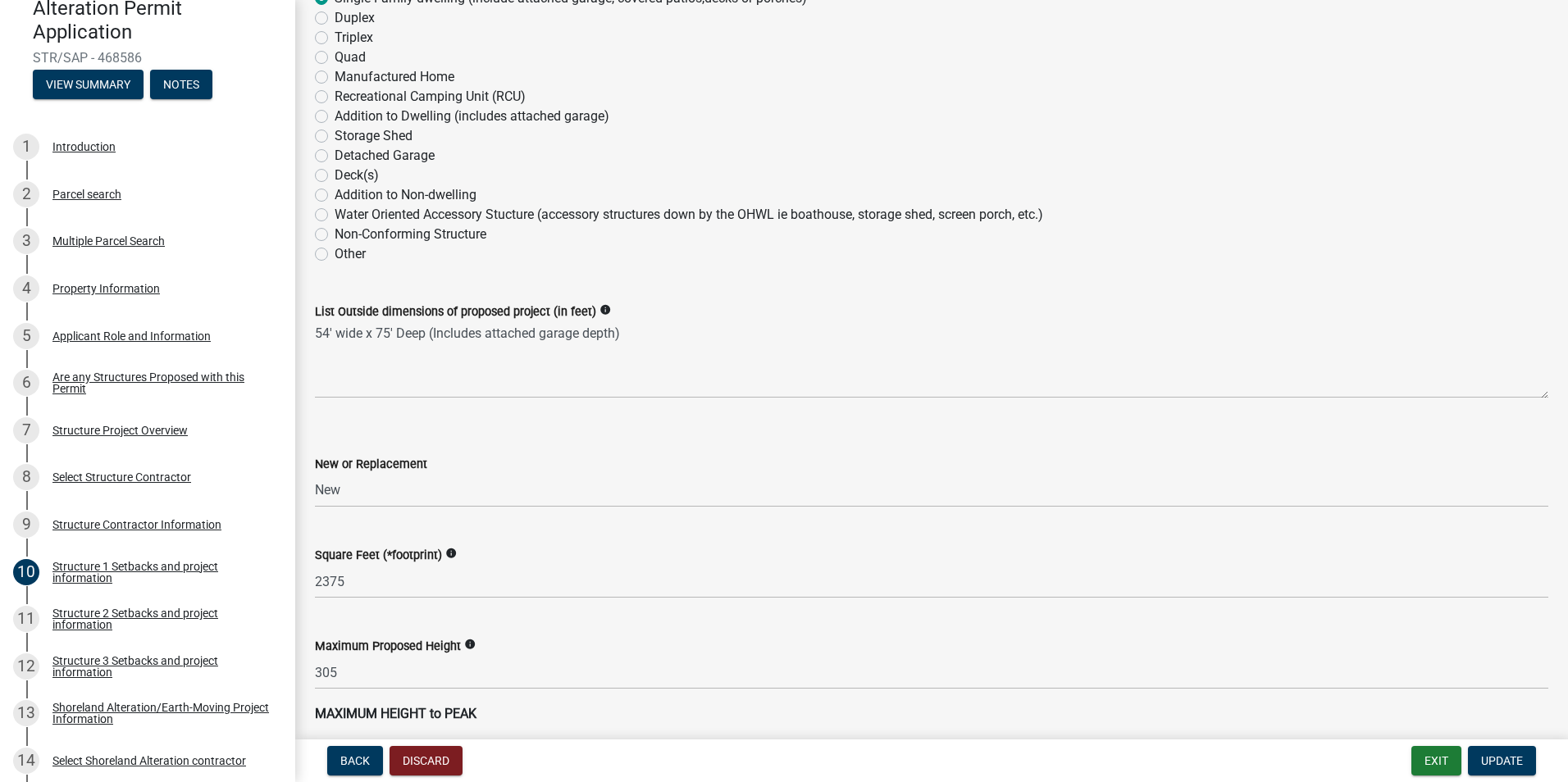
scroll to position [307, 0]
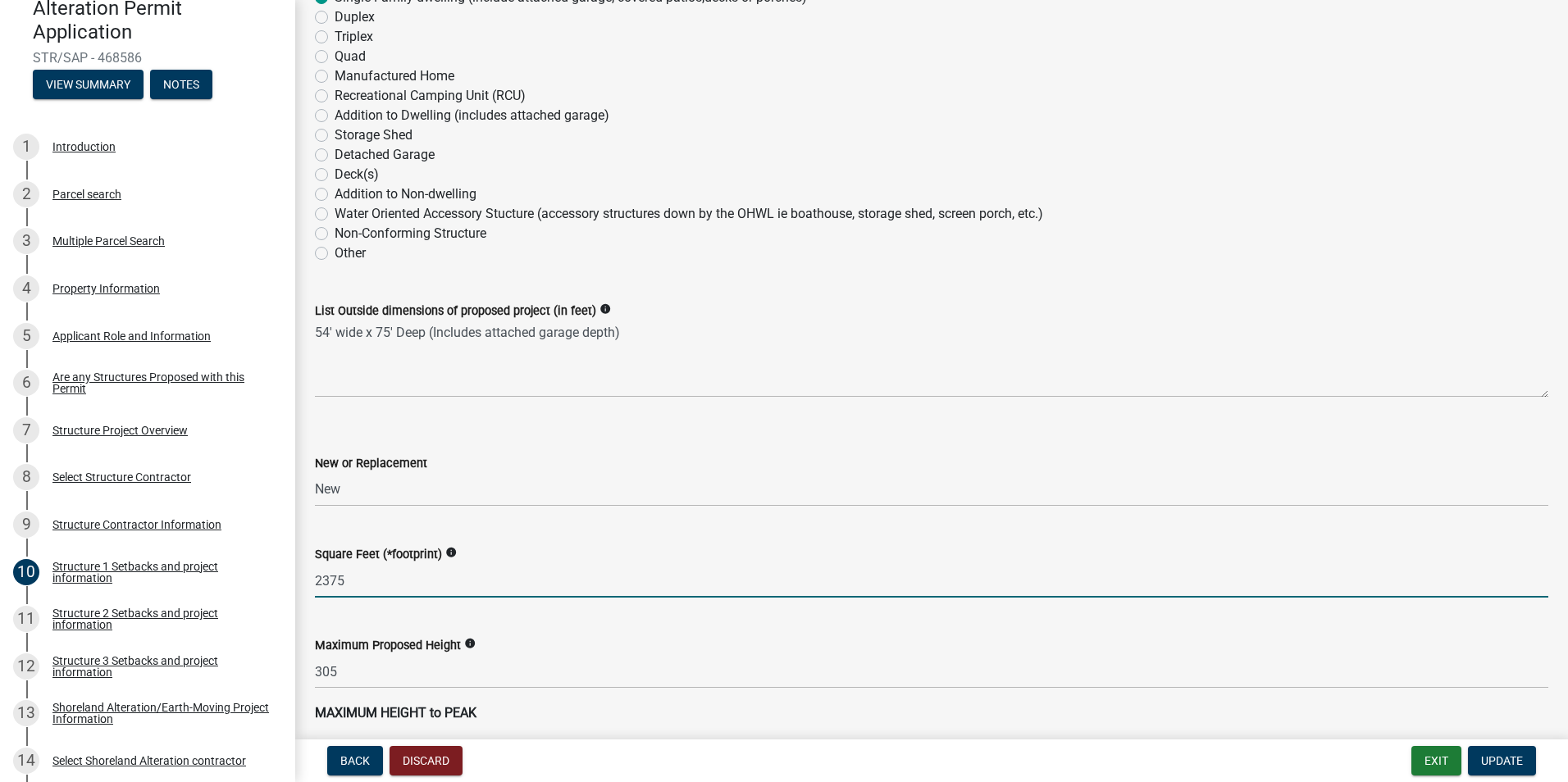
drag, startPoint x: 351, startPoint y: 577, endPoint x: 291, endPoint y: 572, distance: 60.2
click at [291, 572] on div "Structure and Shoreland Alteration Permit Application STR/SAP - 468586 View Sum…" at bounding box center [784, 391] width 1568 height 782
type input "3352"
click at [642, 650] on div "Maximum Proposed Height info" at bounding box center [930, 645] width 1233 height 20
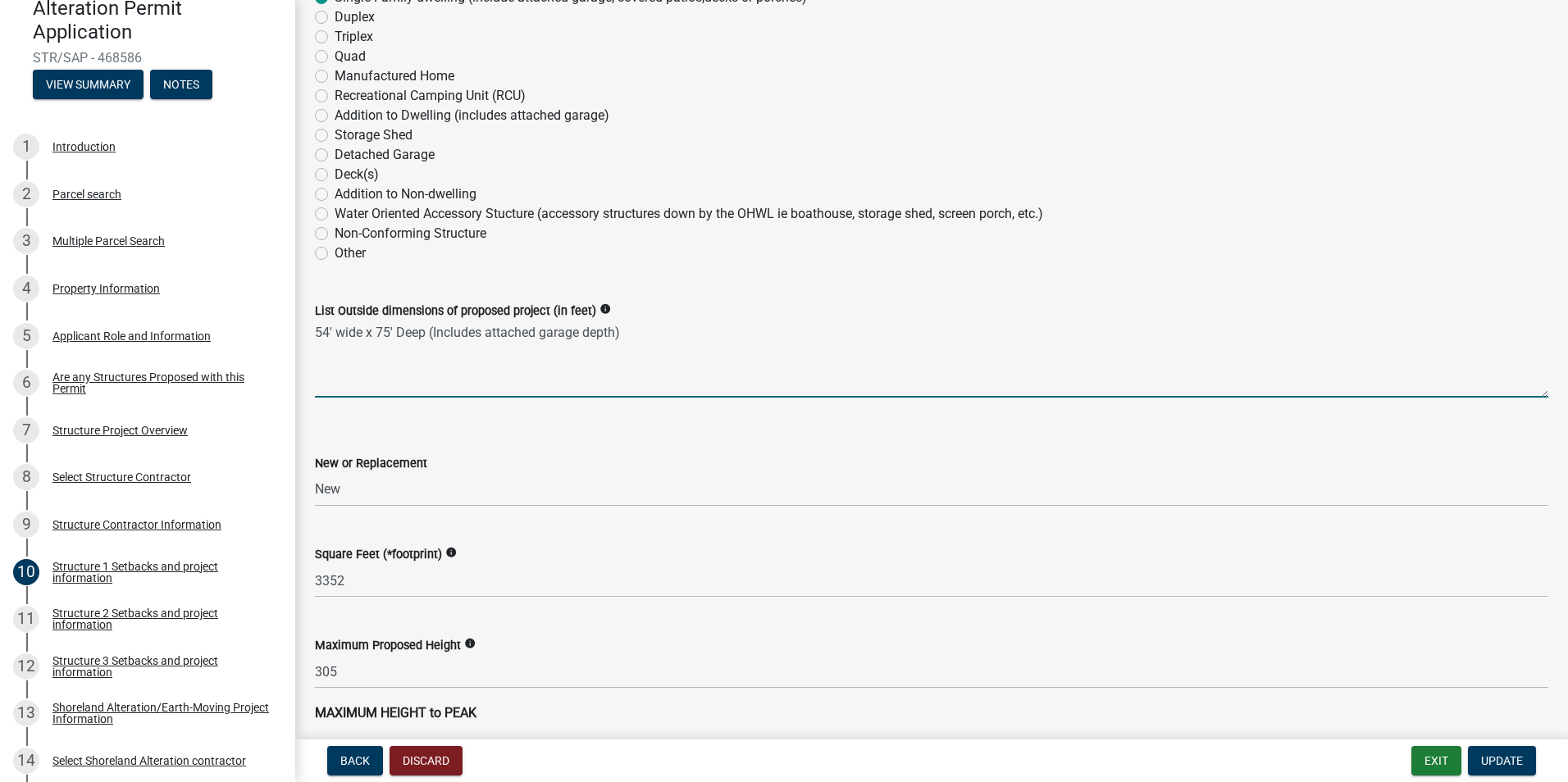
click at [607, 357] on textarea "54' wide x 75' Deep (Includes attached garage depth)" at bounding box center [930, 359] width 1233 height 77
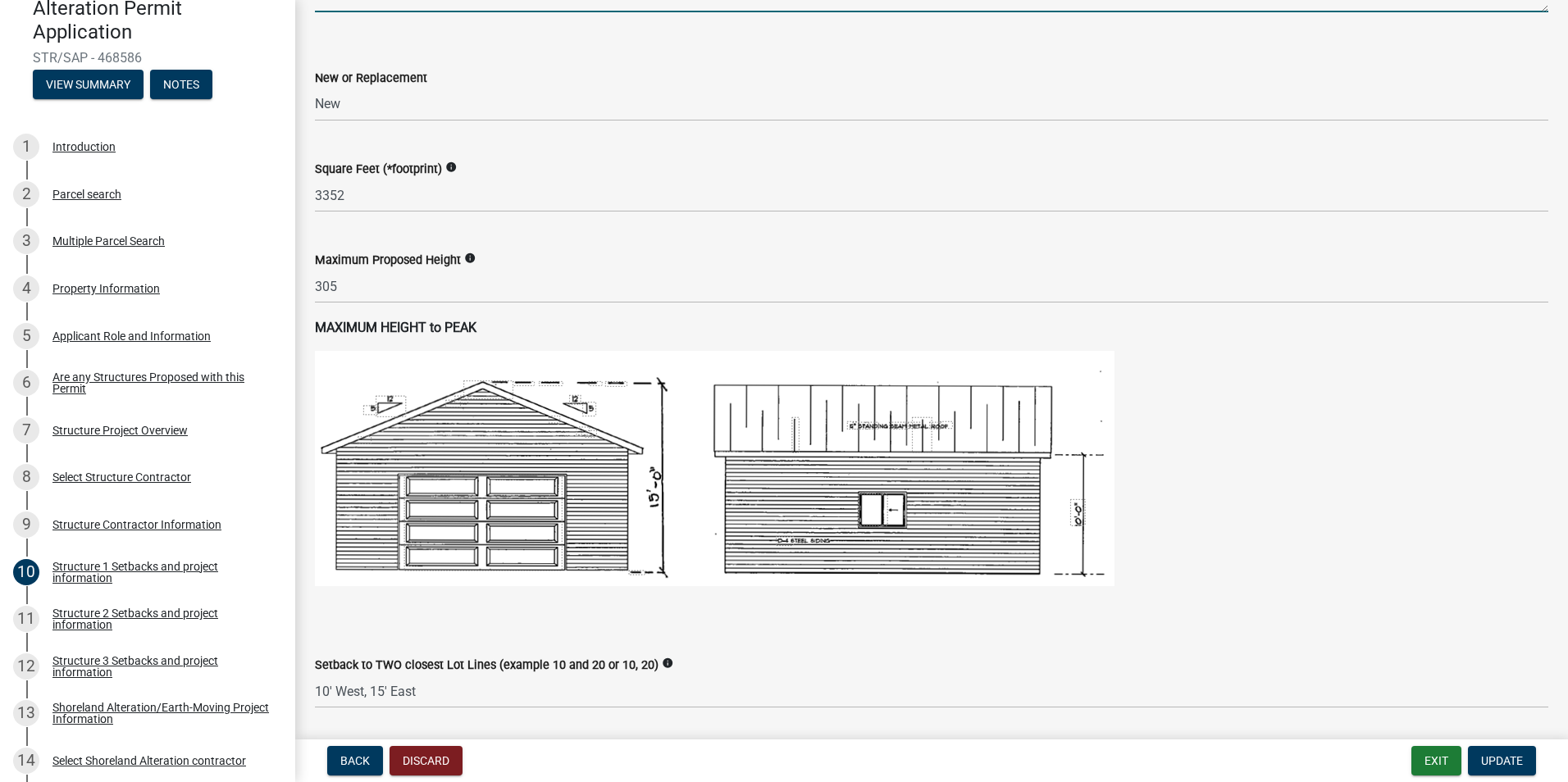
scroll to position [697, 0]
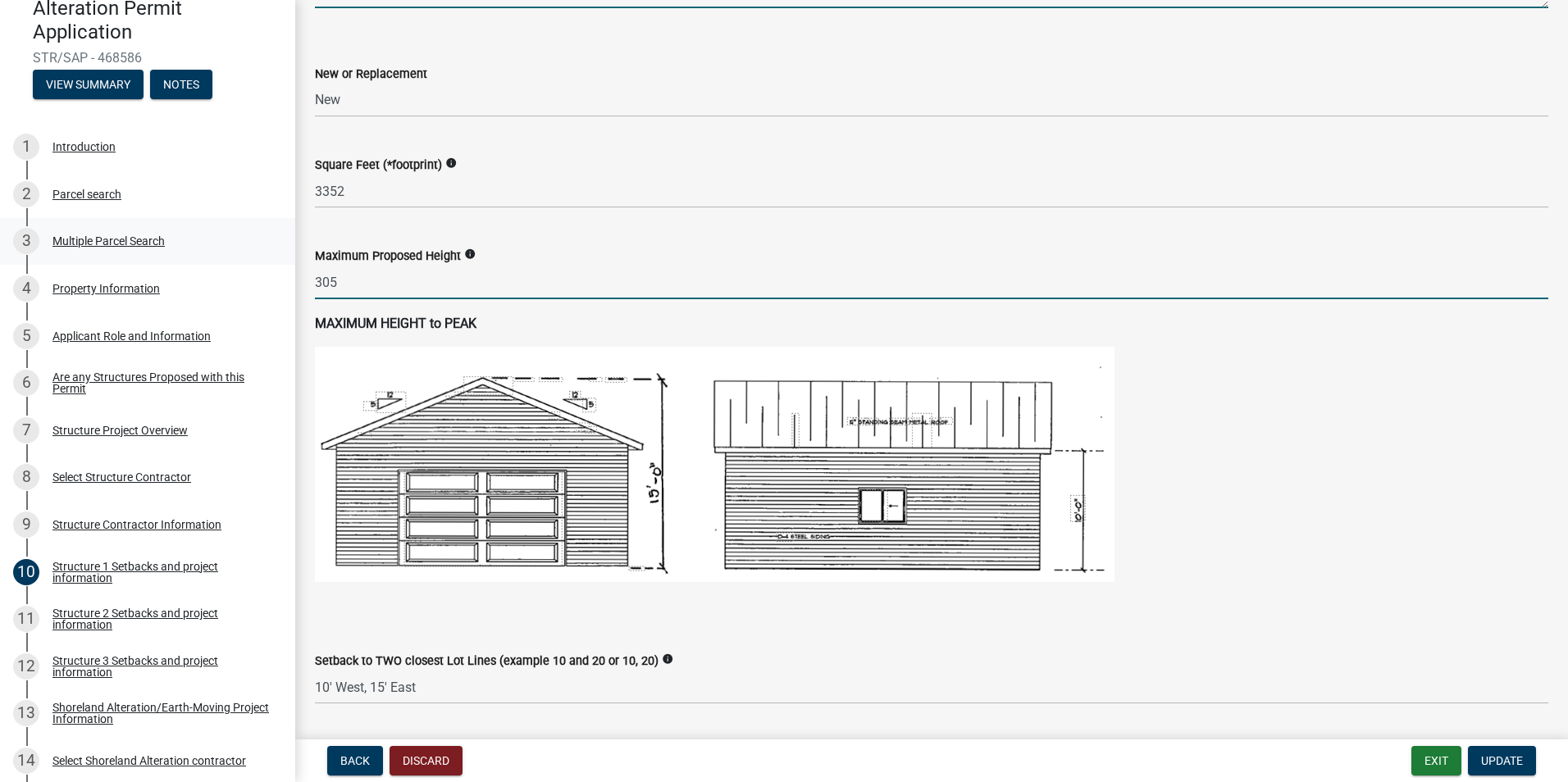
drag, startPoint x: 265, startPoint y: 275, endPoint x: 170, endPoint y: 255, distance: 97.1
click at [170, 255] on div "Structure and Shoreland Alteration Permit Application STR/SAP - 468586 View Sum…" at bounding box center [784, 391] width 1568 height 782
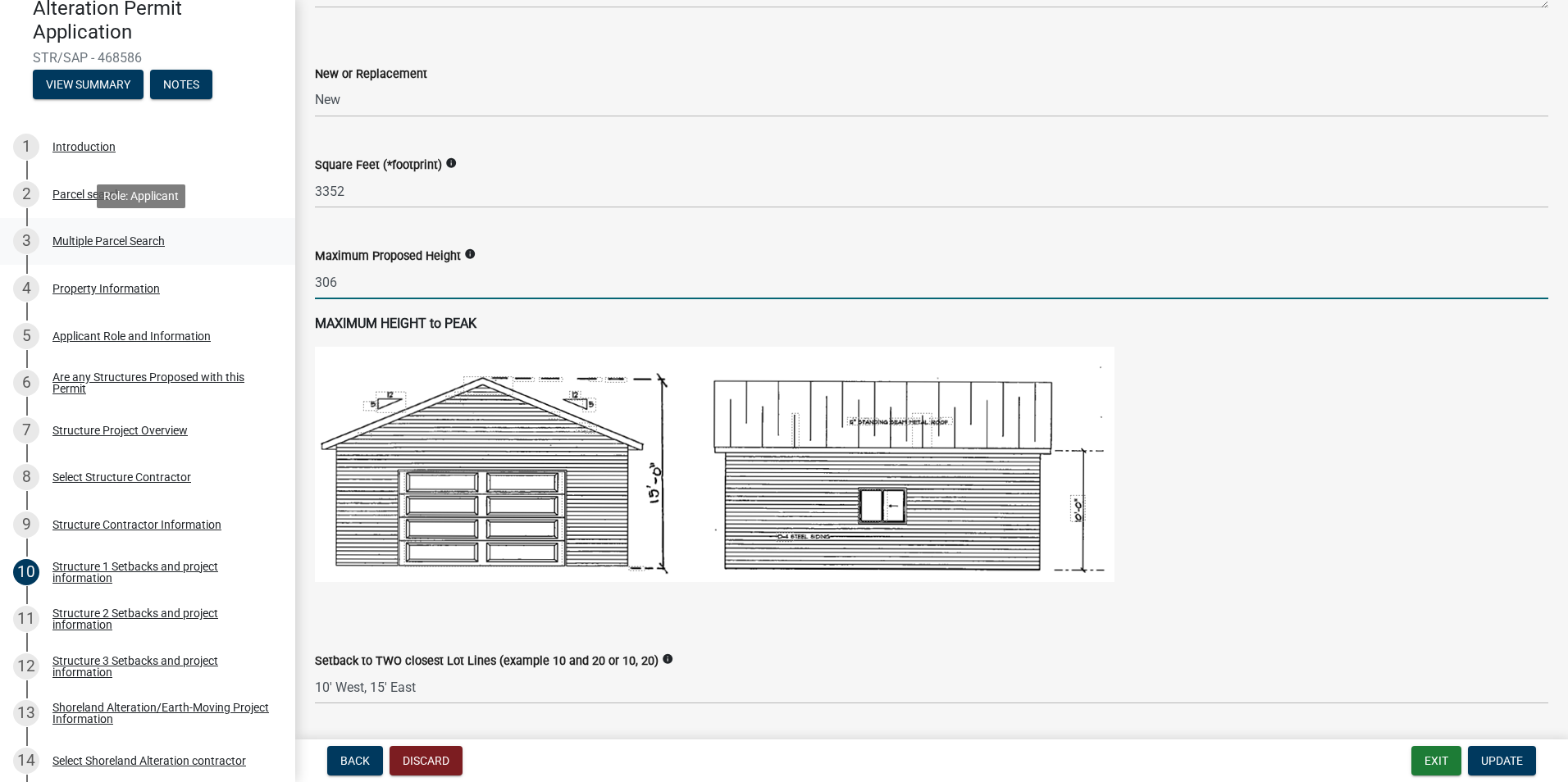
drag, startPoint x: 340, startPoint y: 283, endPoint x: 262, endPoint y: 261, distance: 81.0
click at [266, 262] on div "Structure and Shoreland Alteration Permit Application STR/SAP - 468586 View Sum…" at bounding box center [784, 391] width 1568 height 782
click at [704, 543] on img at bounding box center [714, 464] width 799 height 236
drag, startPoint x: 362, startPoint y: 288, endPoint x: 321, endPoint y: 278, distance: 42.2
click at [321, 278] on input "306" at bounding box center [930, 283] width 1233 height 34
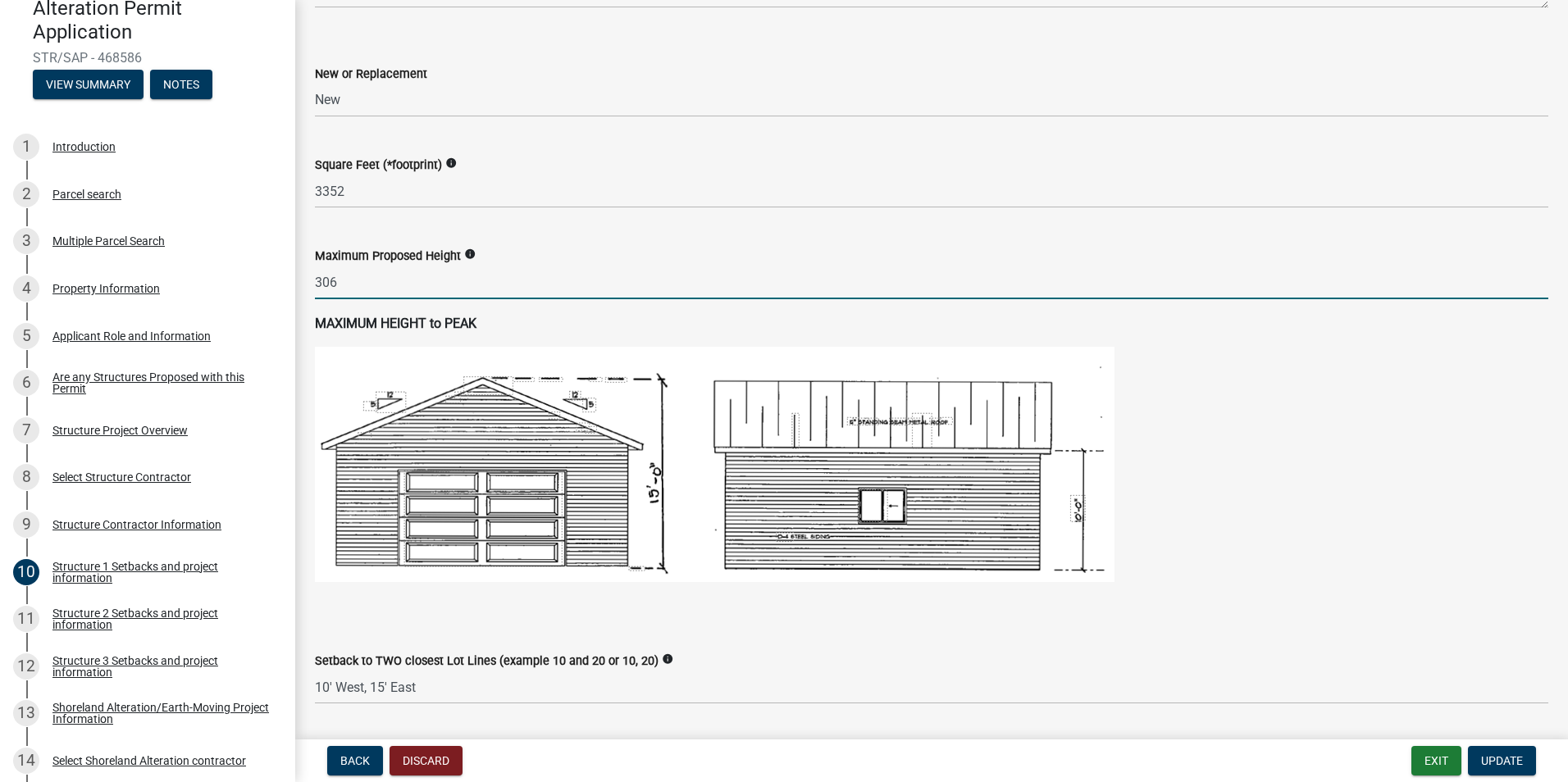
click at [335, 280] on input "306" at bounding box center [930, 283] width 1233 height 34
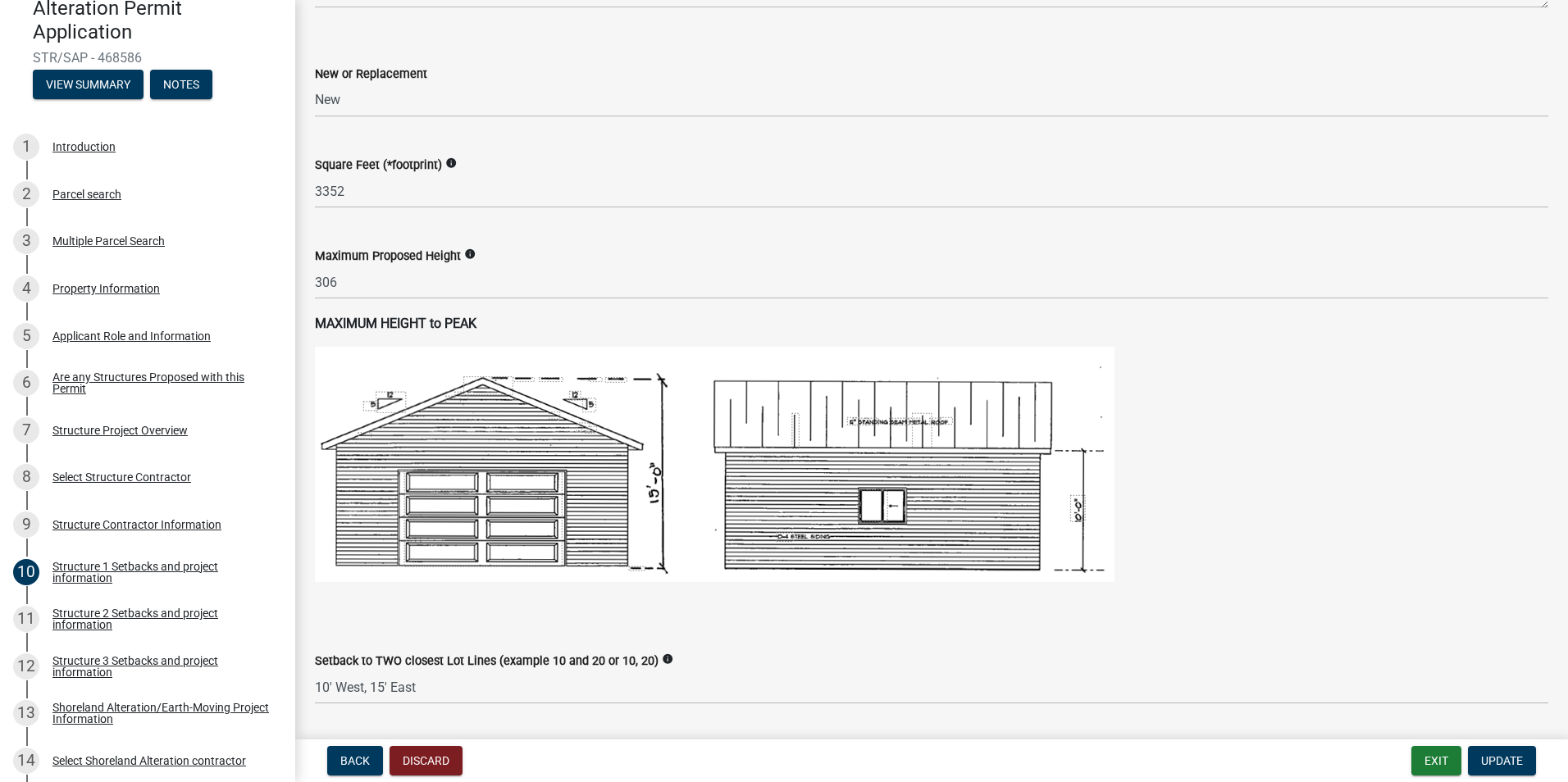
click at [623, 328] on p "MAXIMUM HEIGHT to PEAK" at bounding box center [930, 323] width 1233 height 20
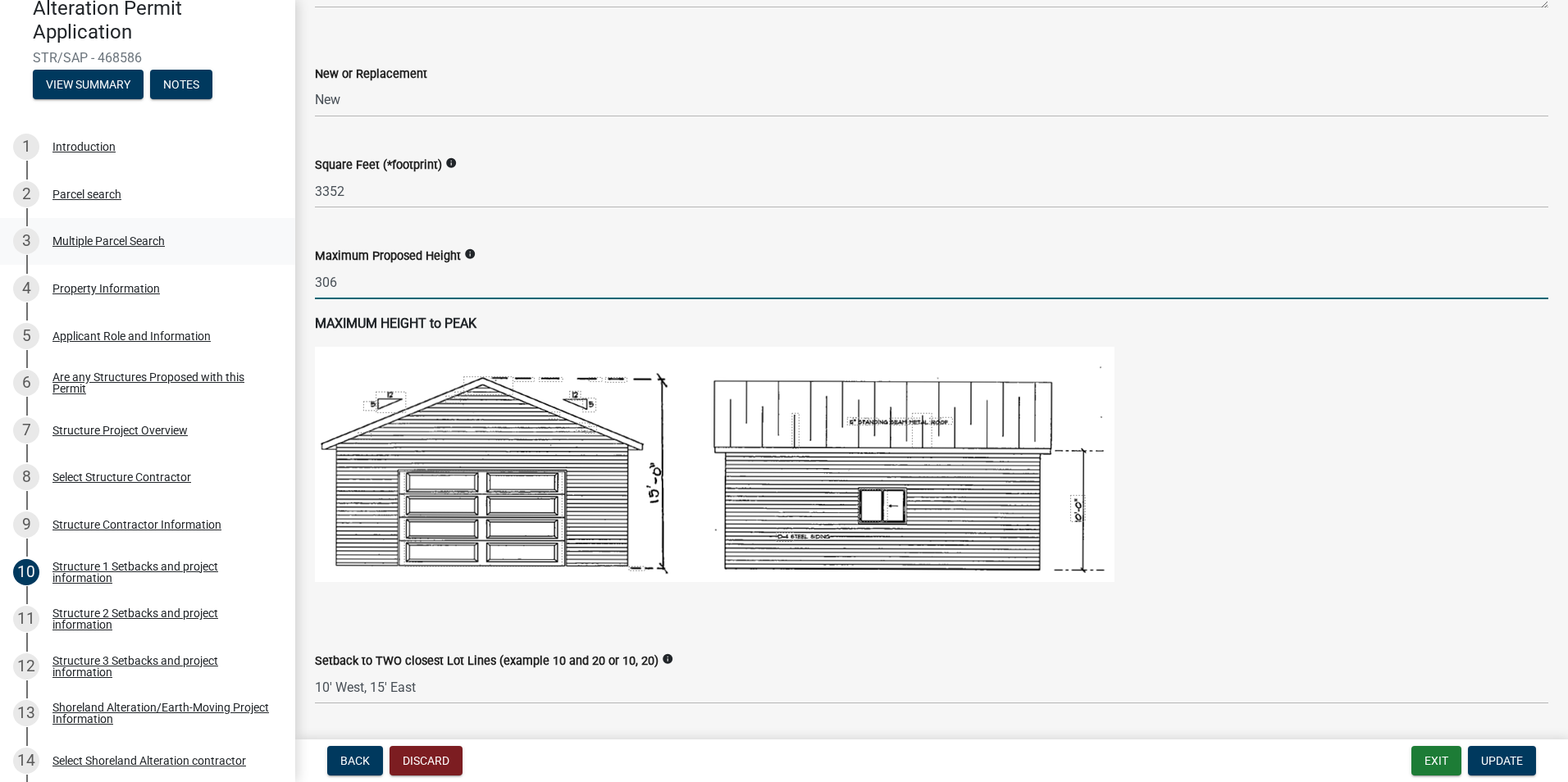
drag, startPoint x: 463, startPoint y: 294, endPoint x: 208, endPoint y: 252, distance: 258.4
click at [208, 252] on div "Structure and Shoreland Alteration Permit Application STR/SAP - 468586 View Sum…" at bounding box center [784, 391] width 1568 height 782
type input "366"
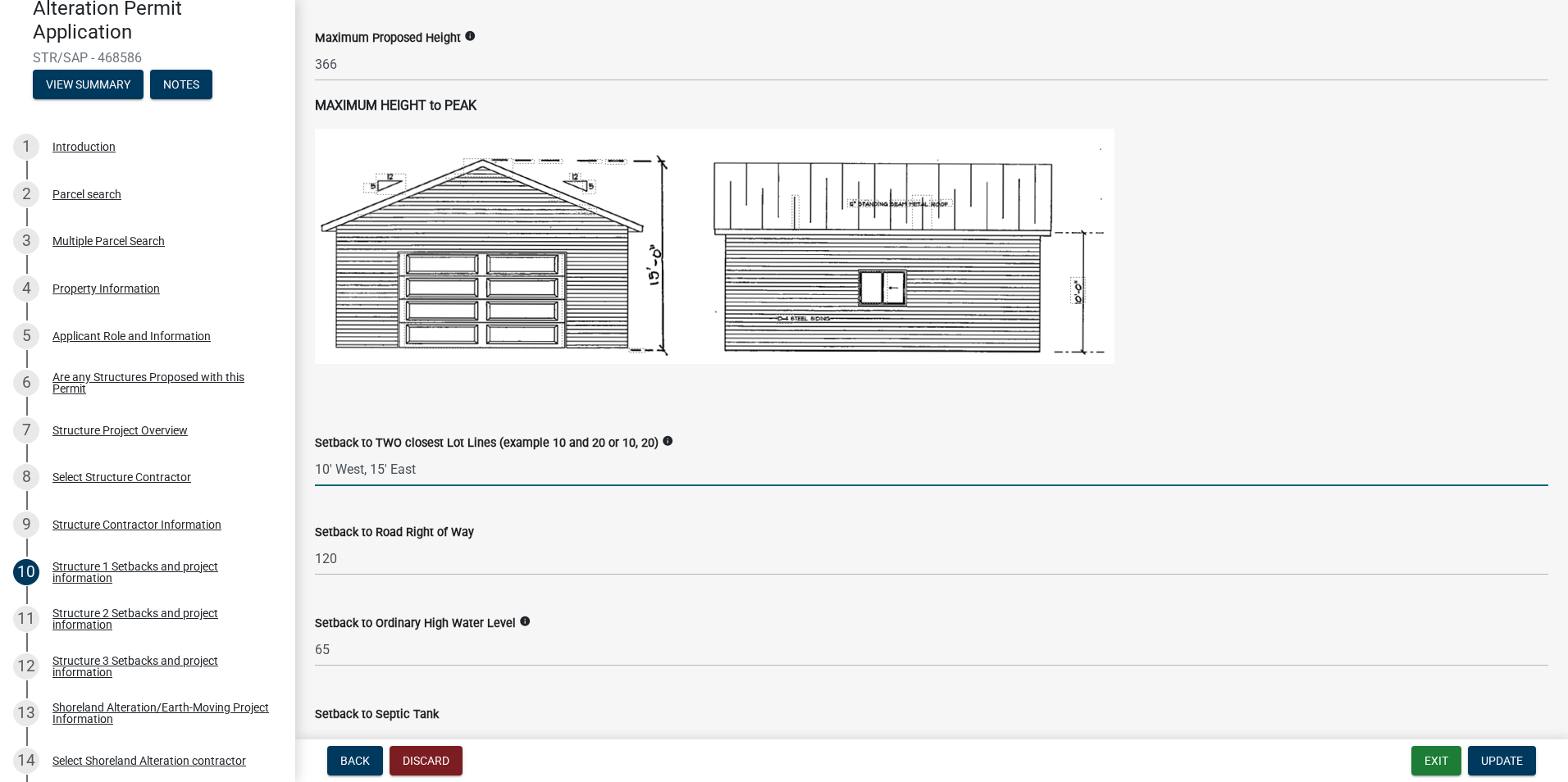
scroll to position [922, 0]
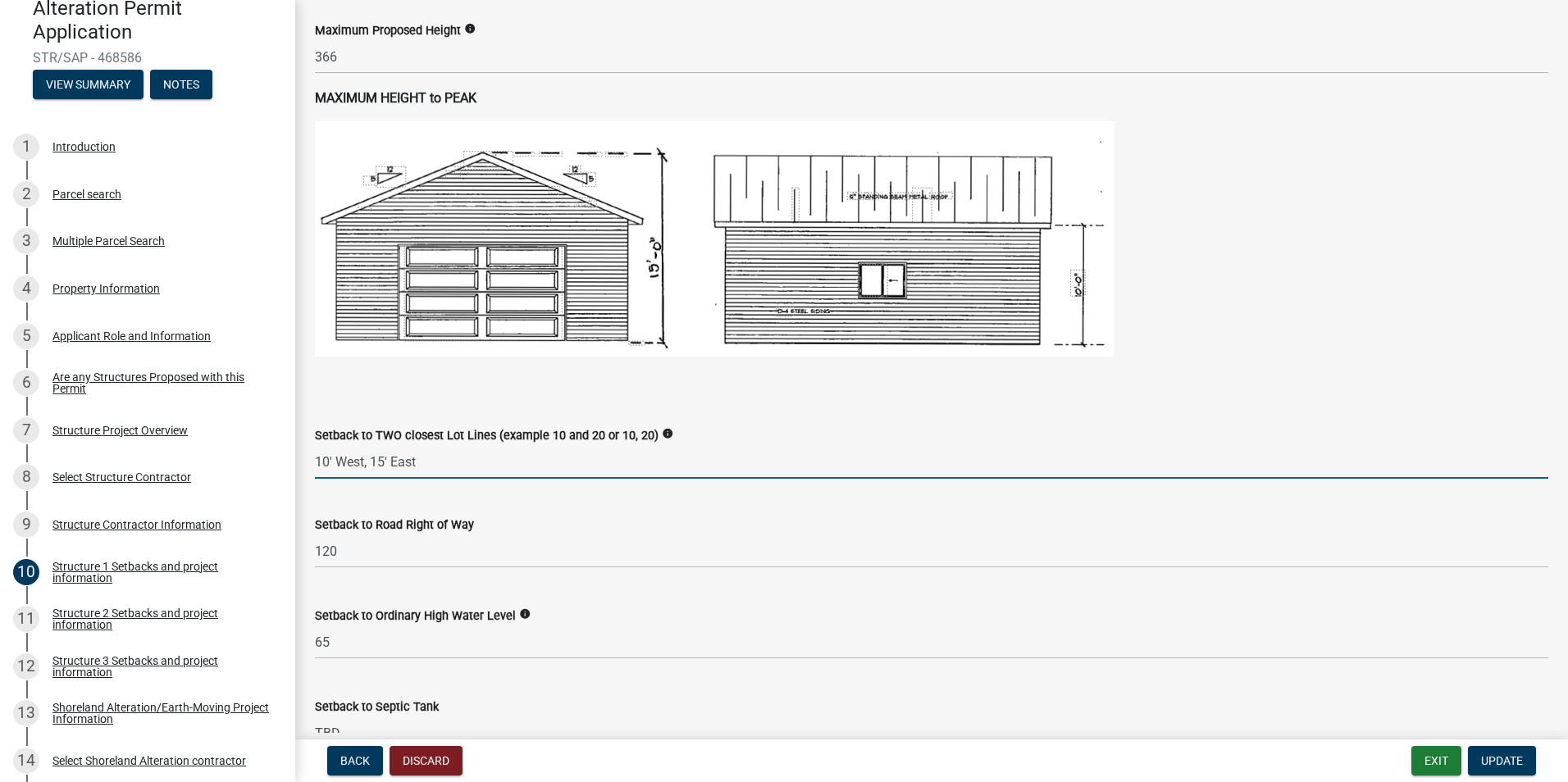
click at [518, 533] on div "Setback to Road Right of Way" at bounding box center [930, 524] width 1233 height 20
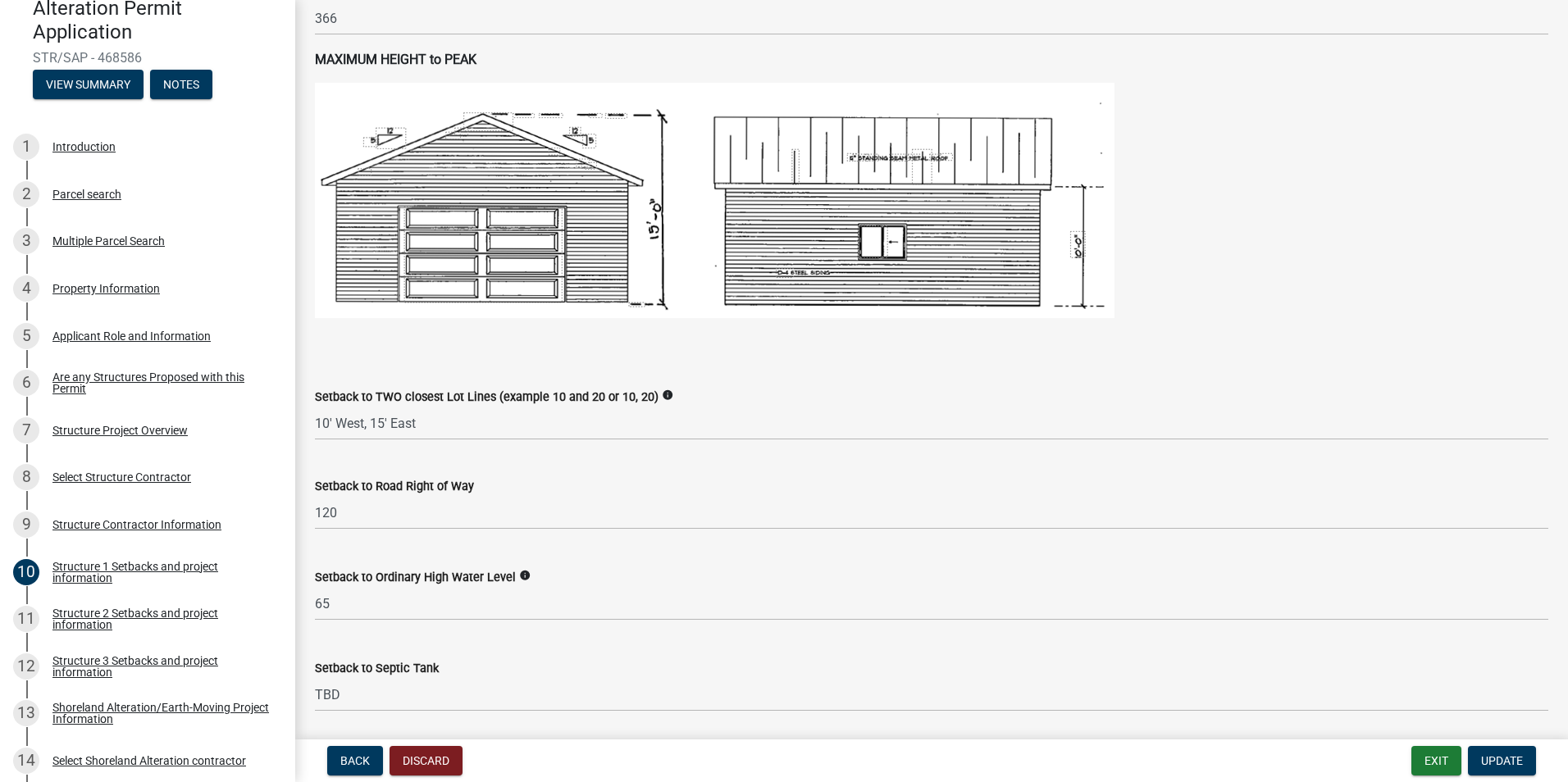
scroll to position [984, 0]
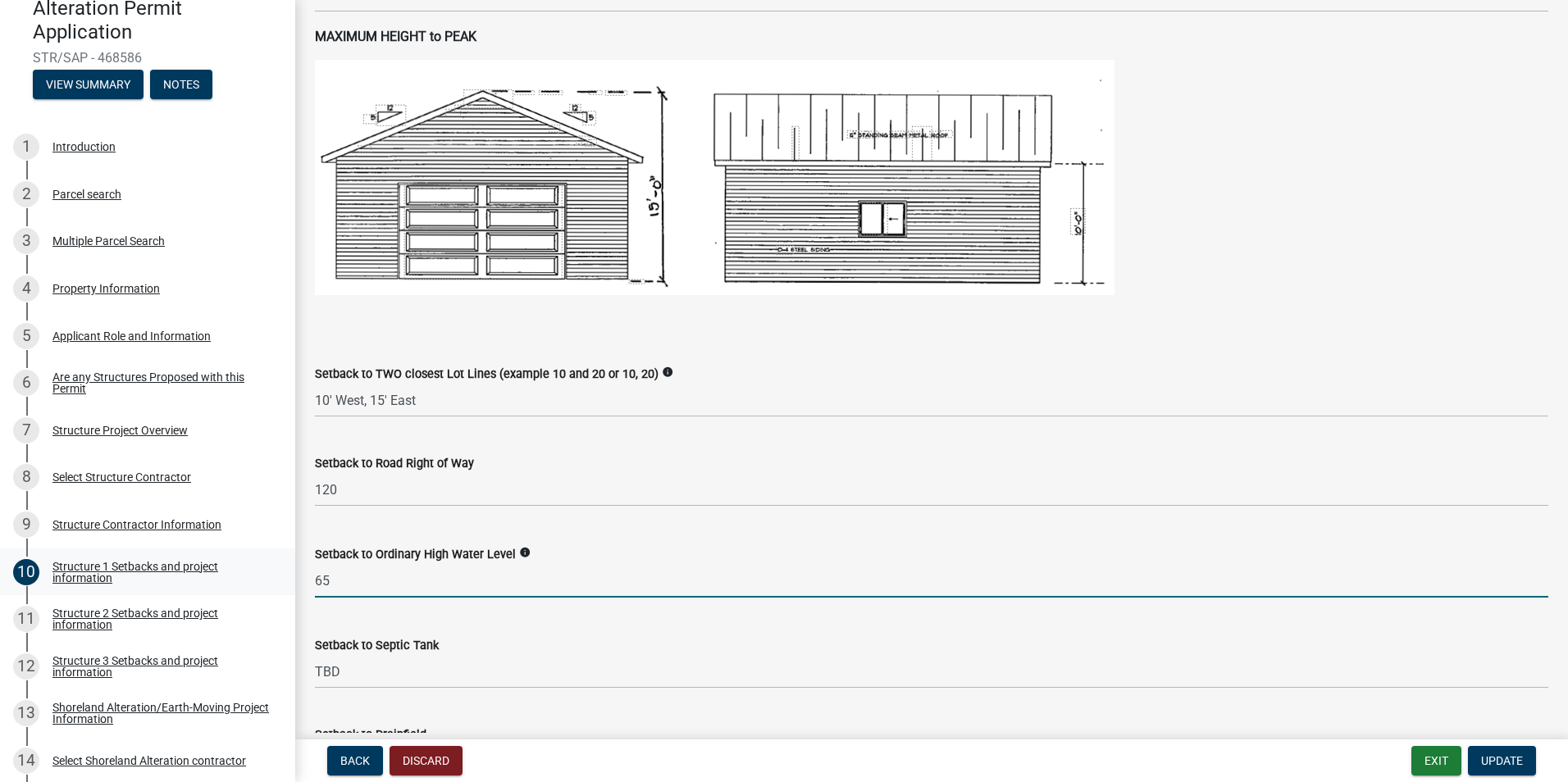
drag, startPoint x: 267, startPoint y: 572, endPoint x: 246, endPoint y: 567, distance: 21.6
click at [246, 567] on div "Structure and Shoreland Alteration Permit Application STR/SAP - 468586 View Sum…" at bounding box center [784, 391] width 1568 height 782
type input "75"
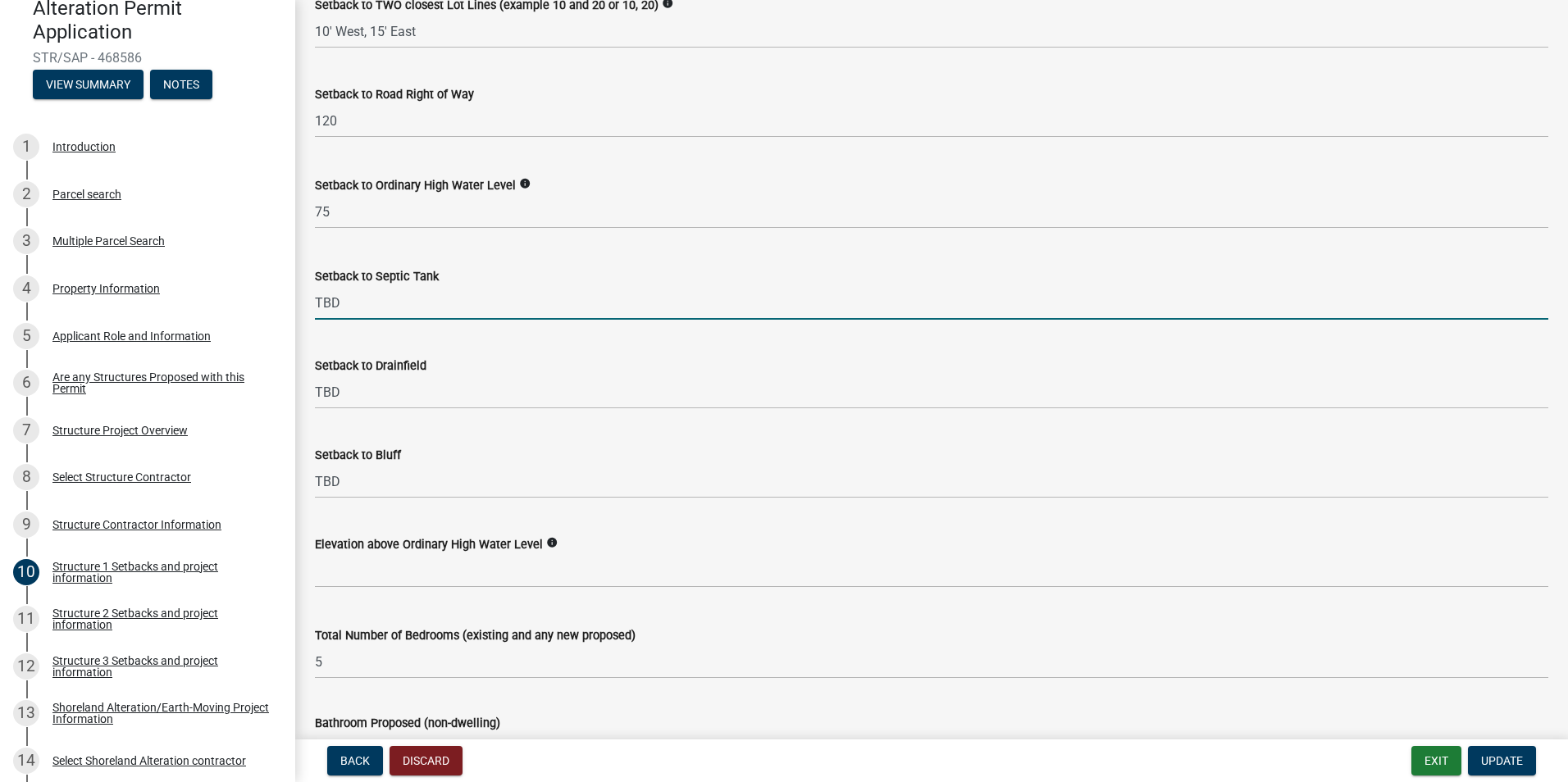
scroll to position [1373, 0]
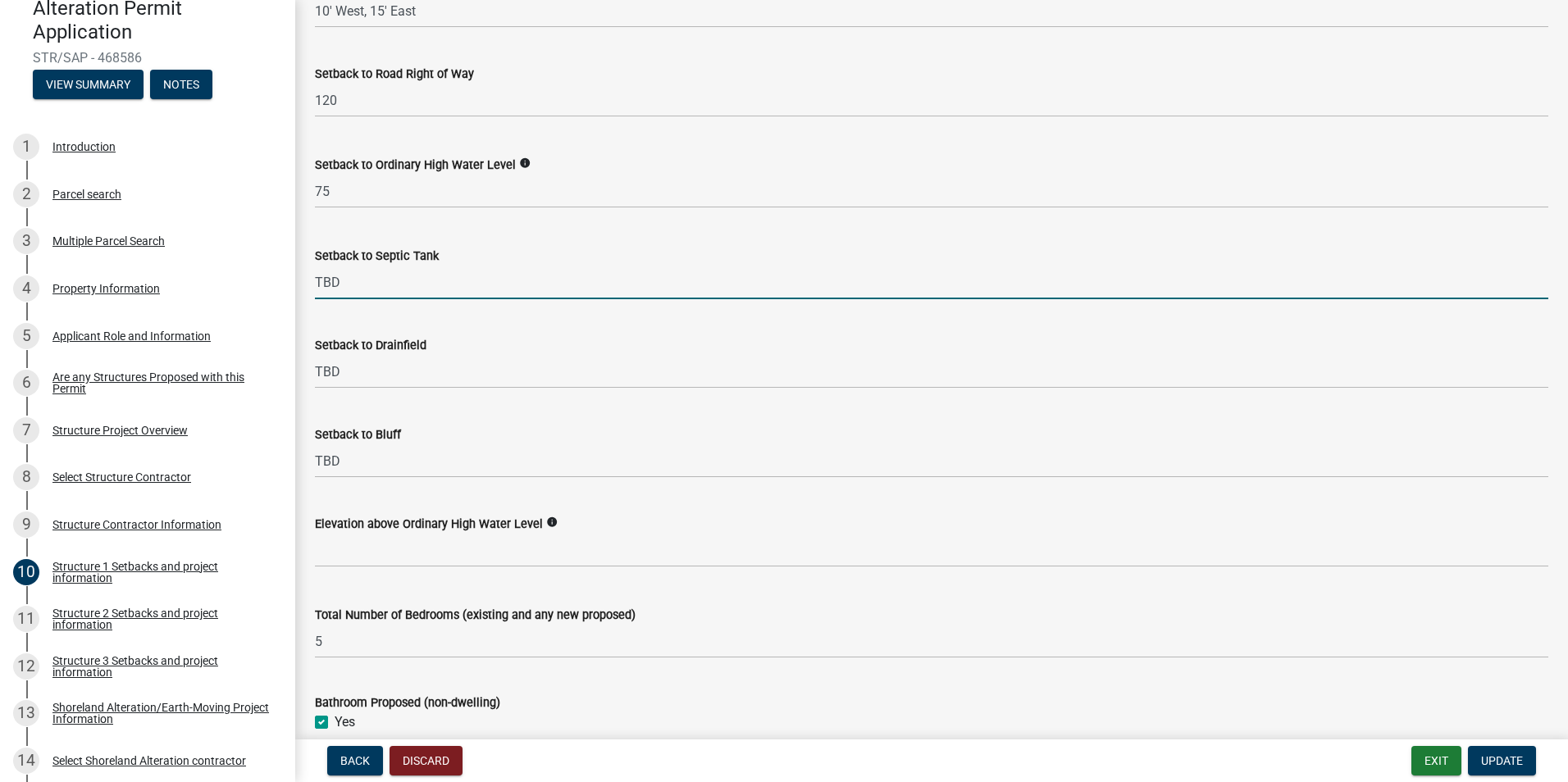
click at [546, 520] on icon "info" at bounding box center [552, 522] width 11 height 11
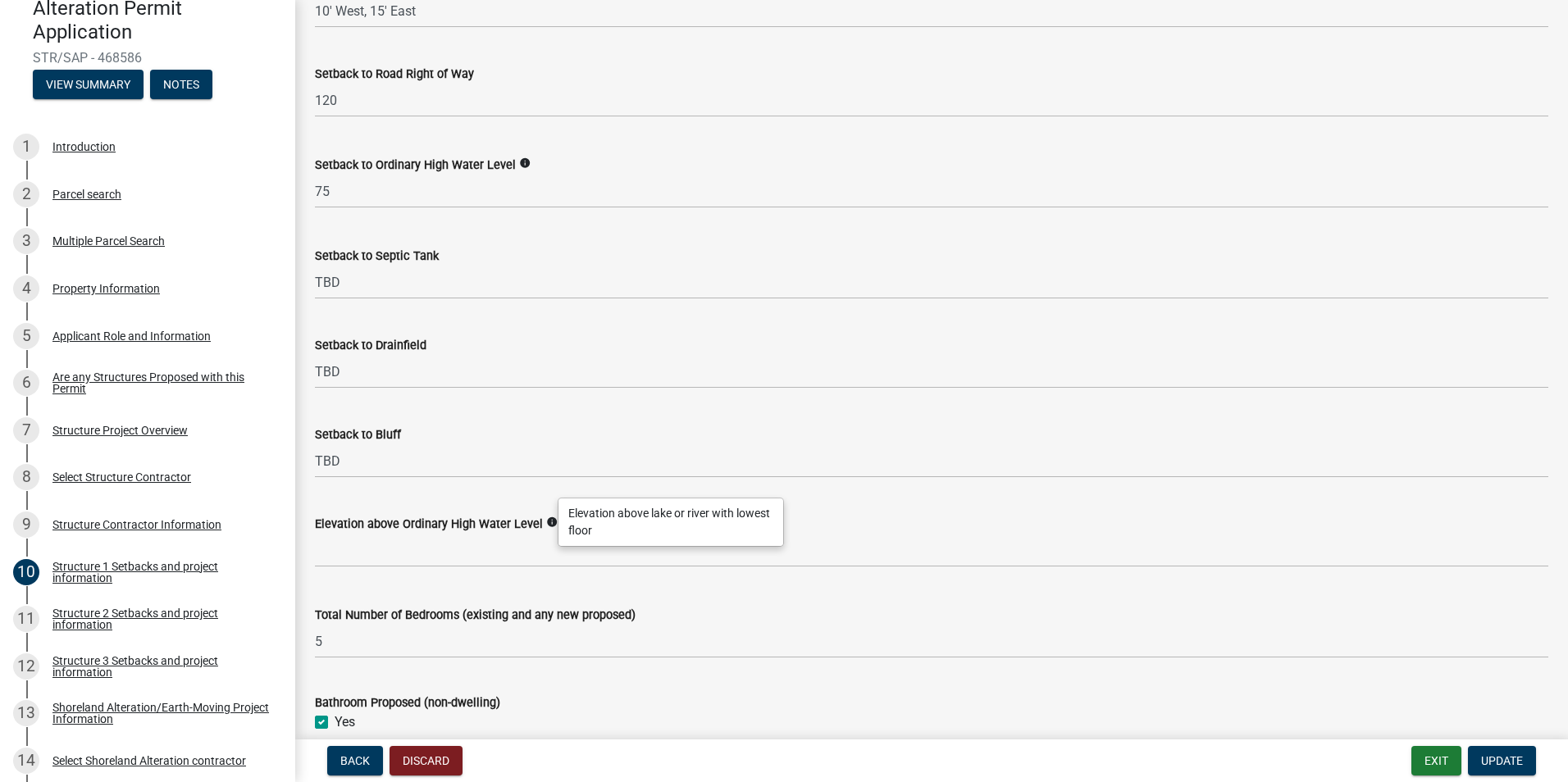
click at [546, 520] on icon "info" at bounding box center [552, 522] width 11 height 11
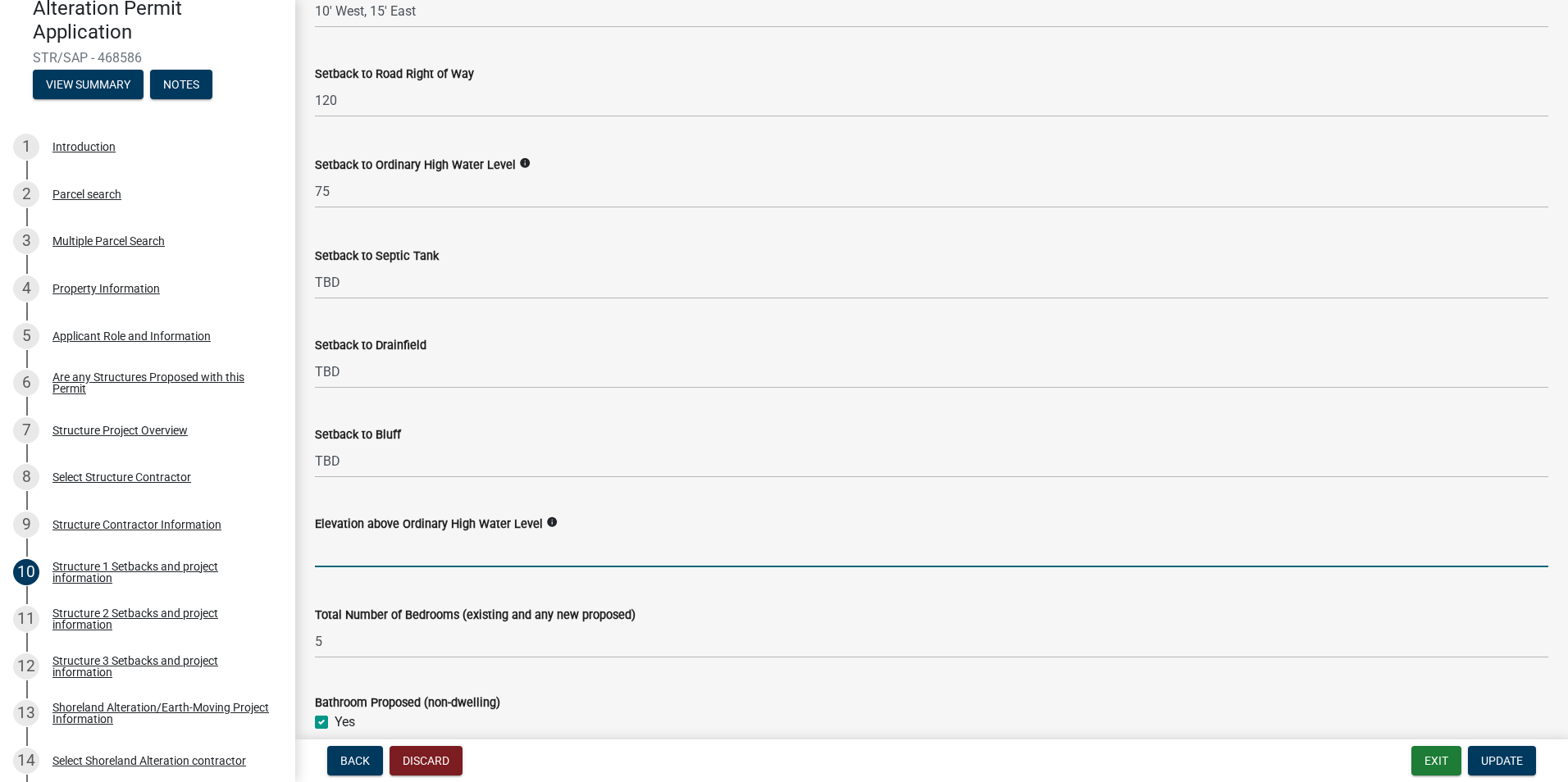
click at [483, 558] on input "text" at bounding box center [930, 550] width 1233 height 34
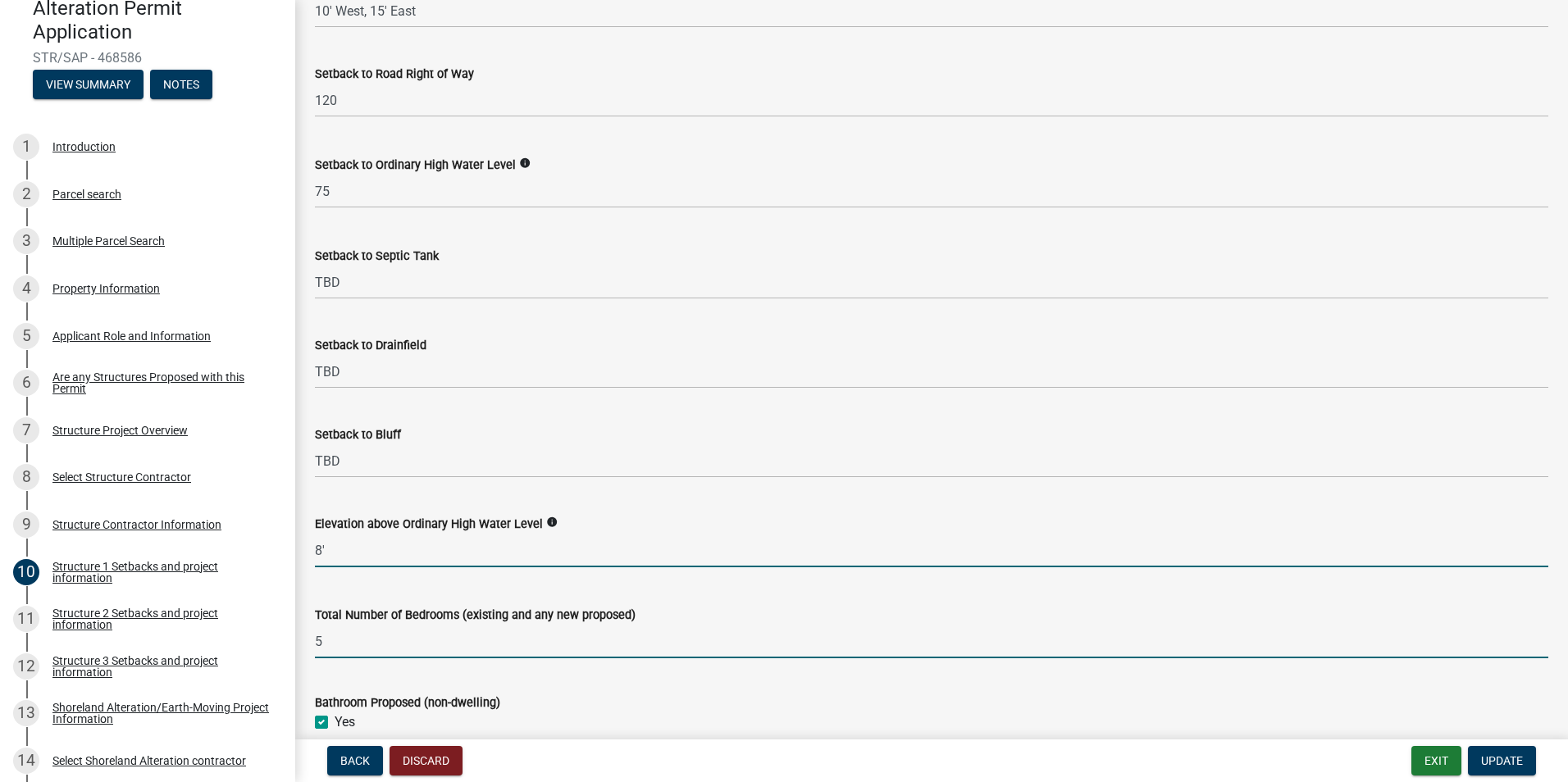
type input "8"
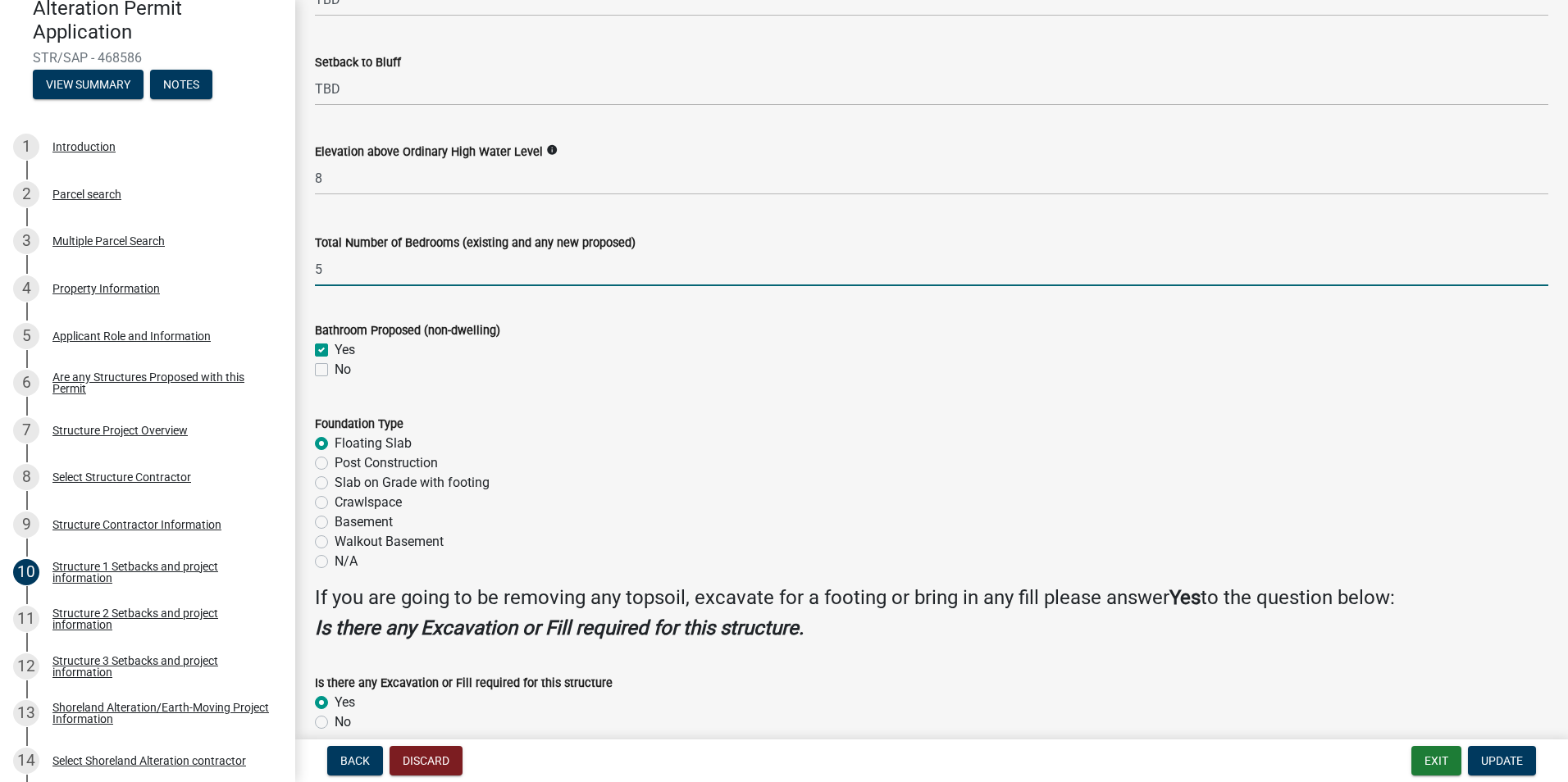
scroll to position [1783, 0]
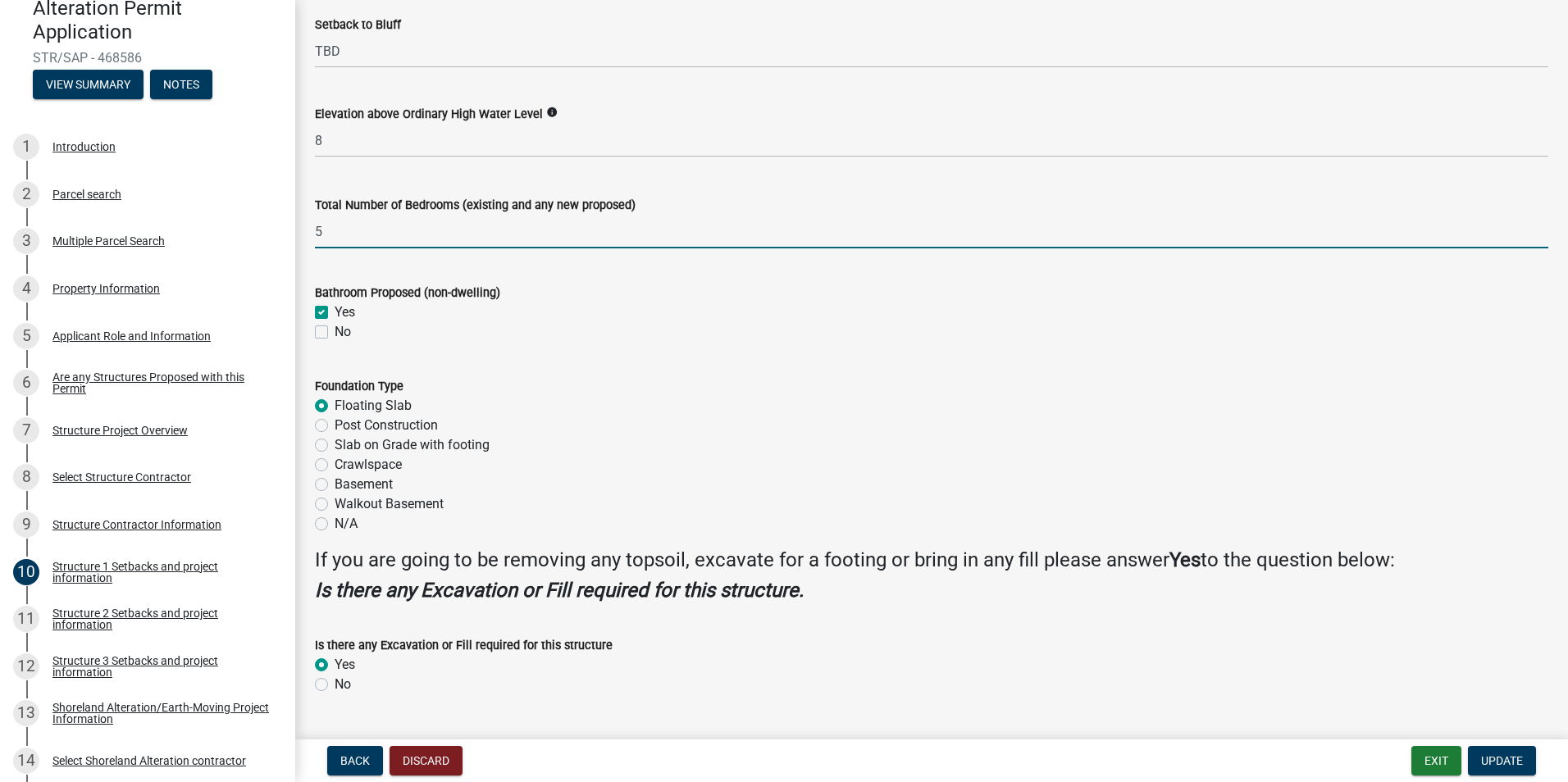
click at [334, 443] on label "Slab on Grade with footing" at bounding box center [411, 445] width 155 height 20
click at [334, 443] on input "Slab on Grade with footing" at bounding box center [339, 440] width 10 height 10
radio input "true"
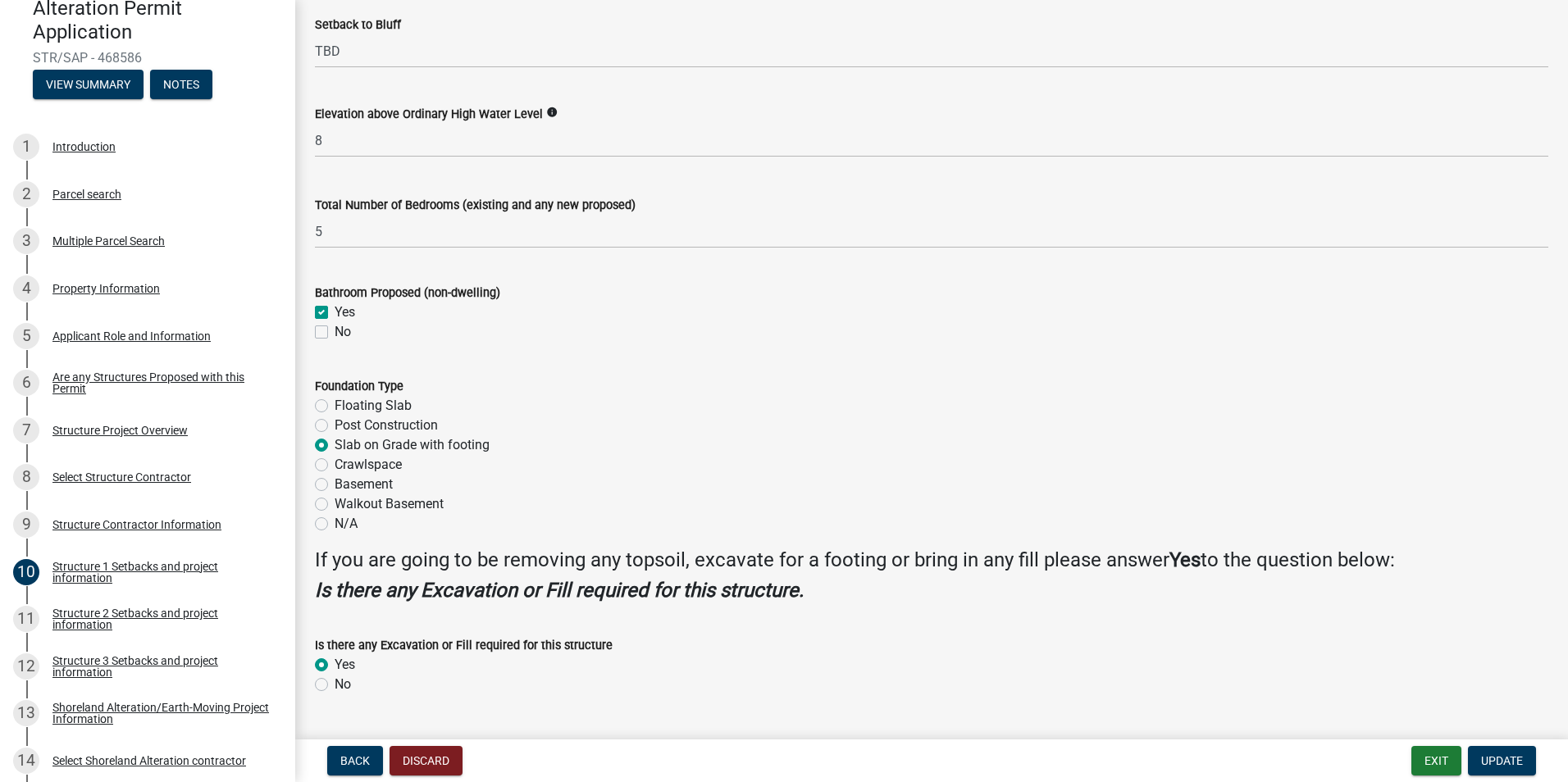
scroll to position [1823, 0]
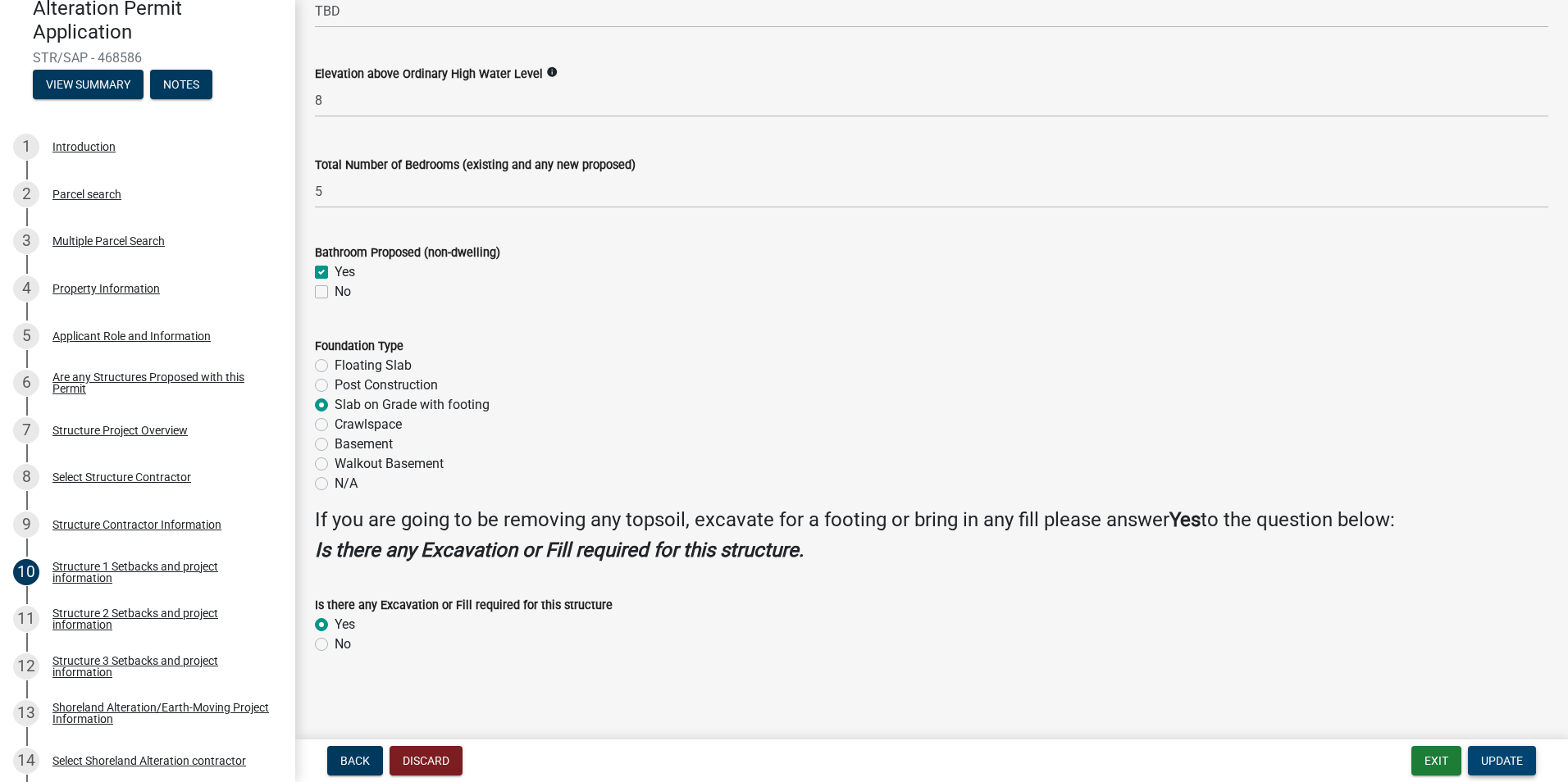
click at [1484, 755] on span "Update" at bounding box center [1501, 760] width 42 height 13
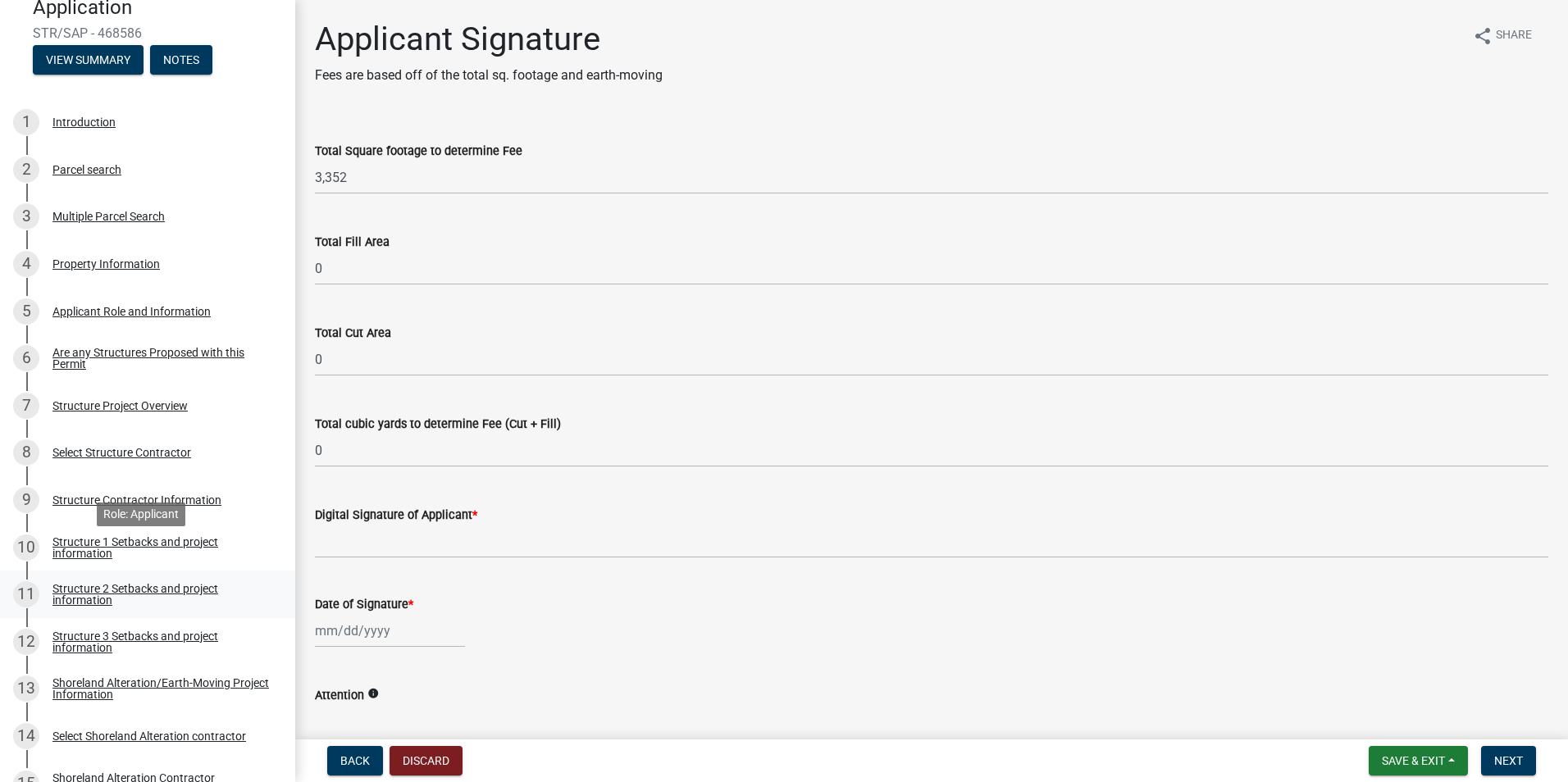
scroll to position [225, 0]
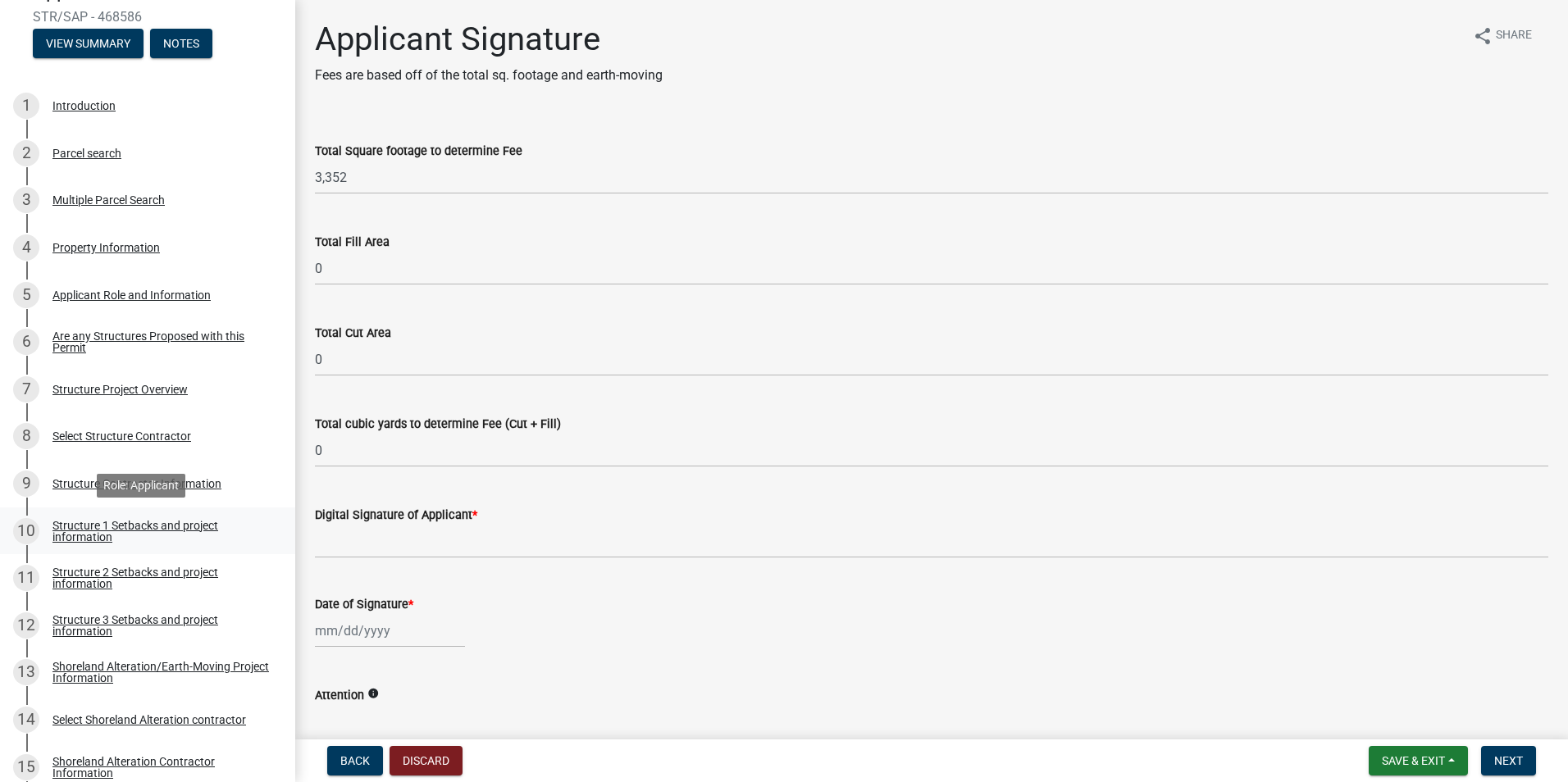
click at [122, 526] on div "Structure 1 Setbacks and project information" at bounding box center [161, 531] width 217 height 23
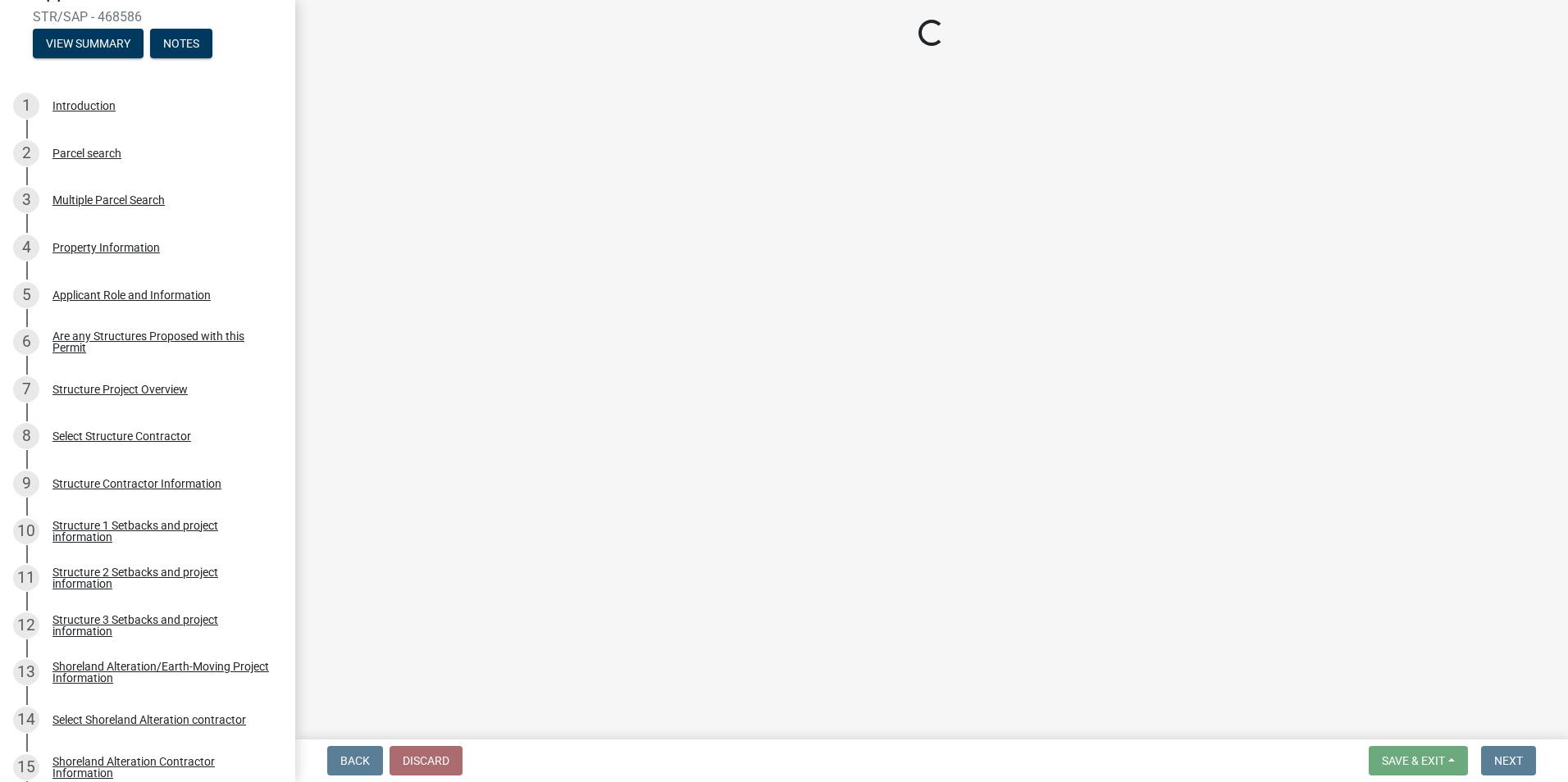
select select "c185e313-3403-4239-bd61-bb563c58a77a"
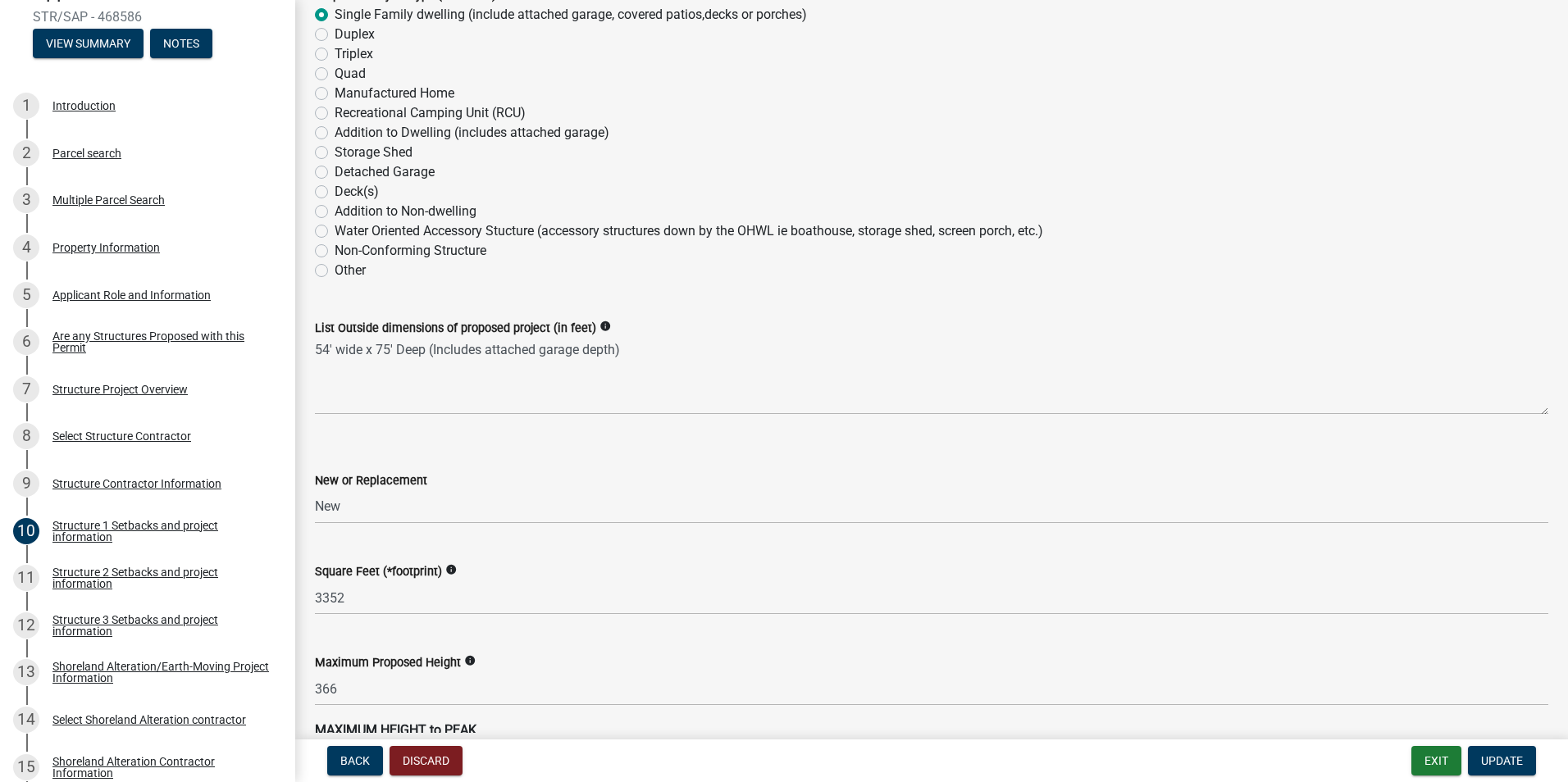
scroll to position [533, 0]
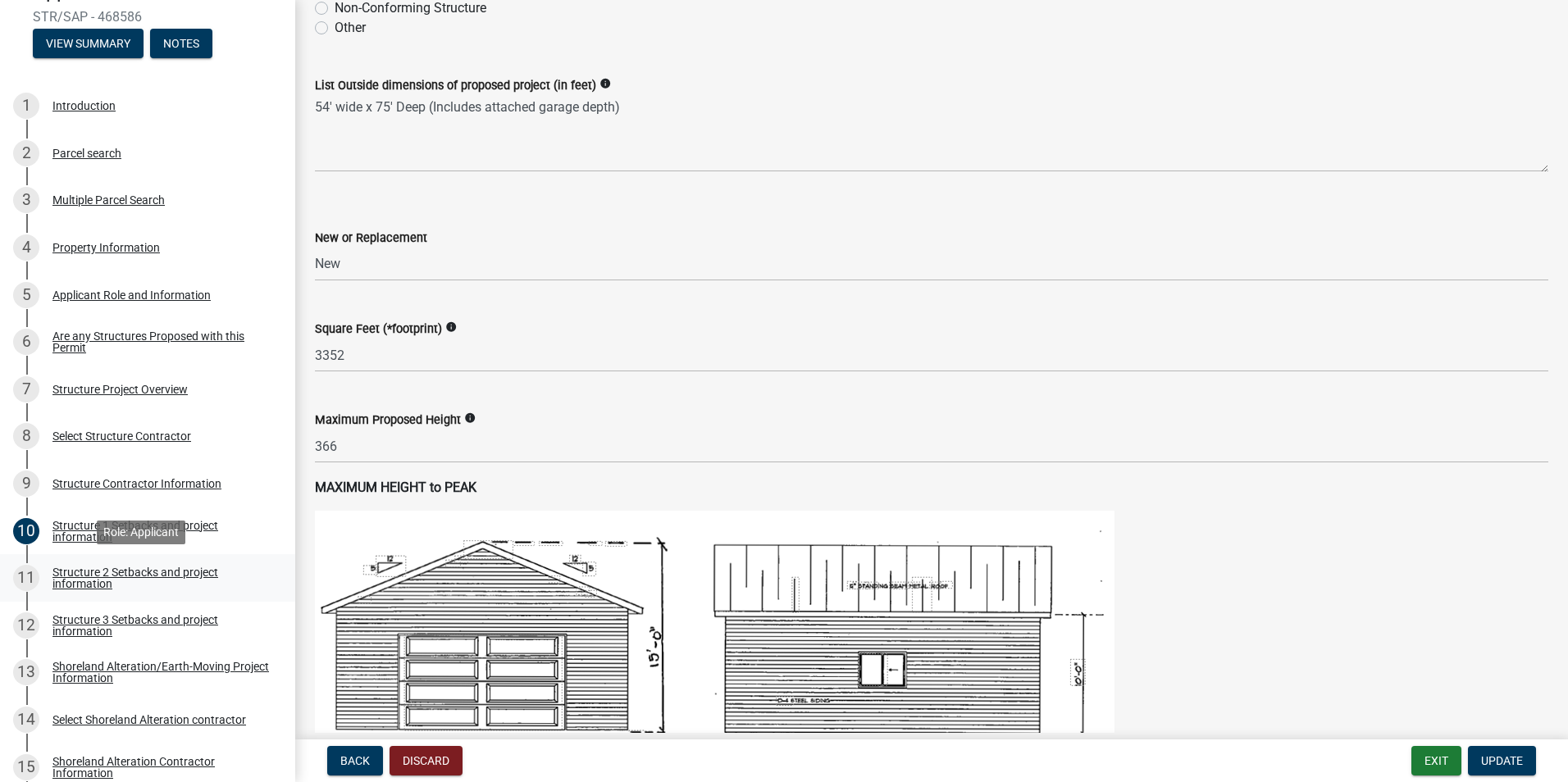
click at [86, 570] on div "Structure 2 Setbacks and project information" at bounding box center [161, 577] width 217 height 23
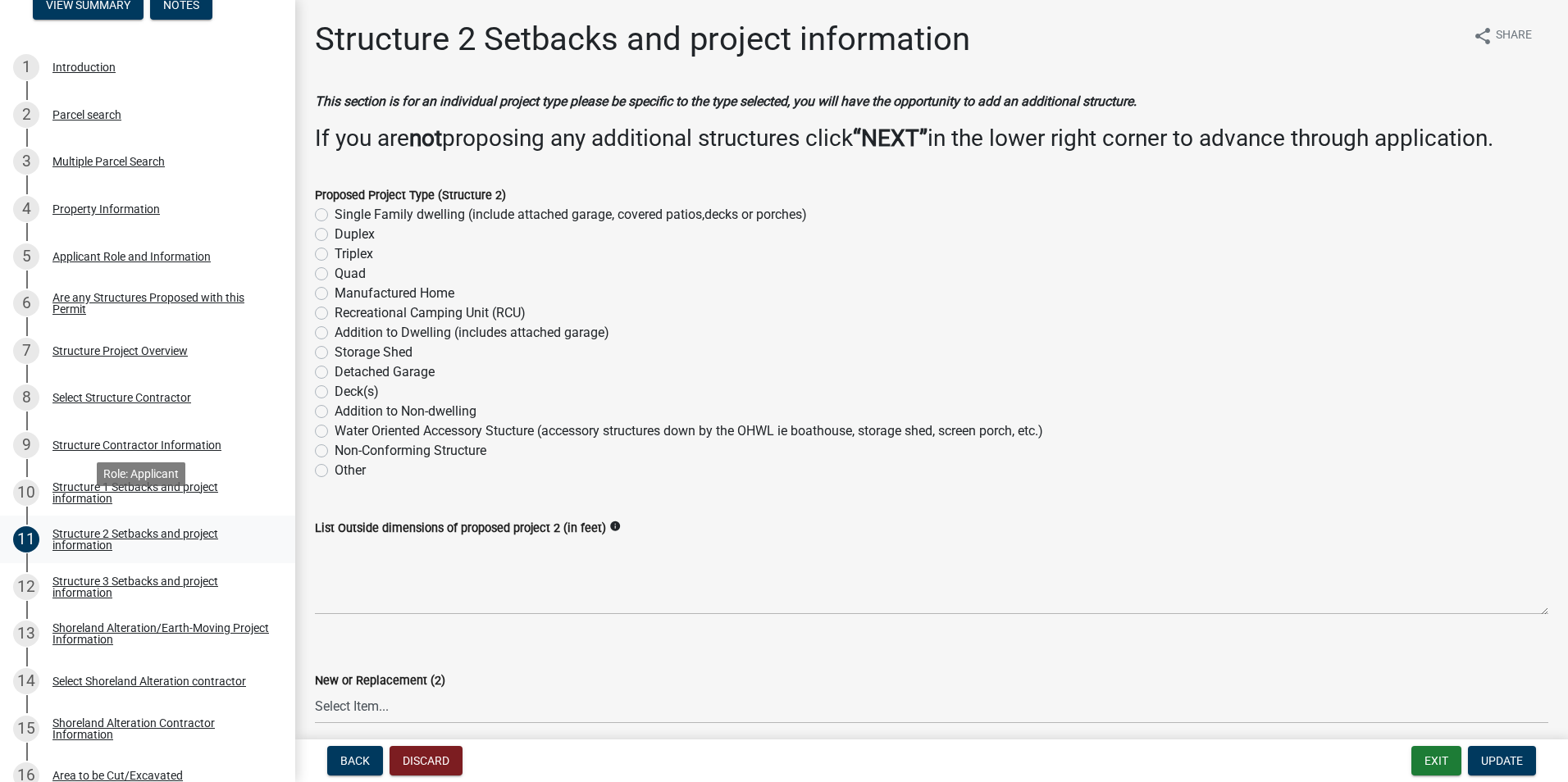
scroll to position [287, 0]
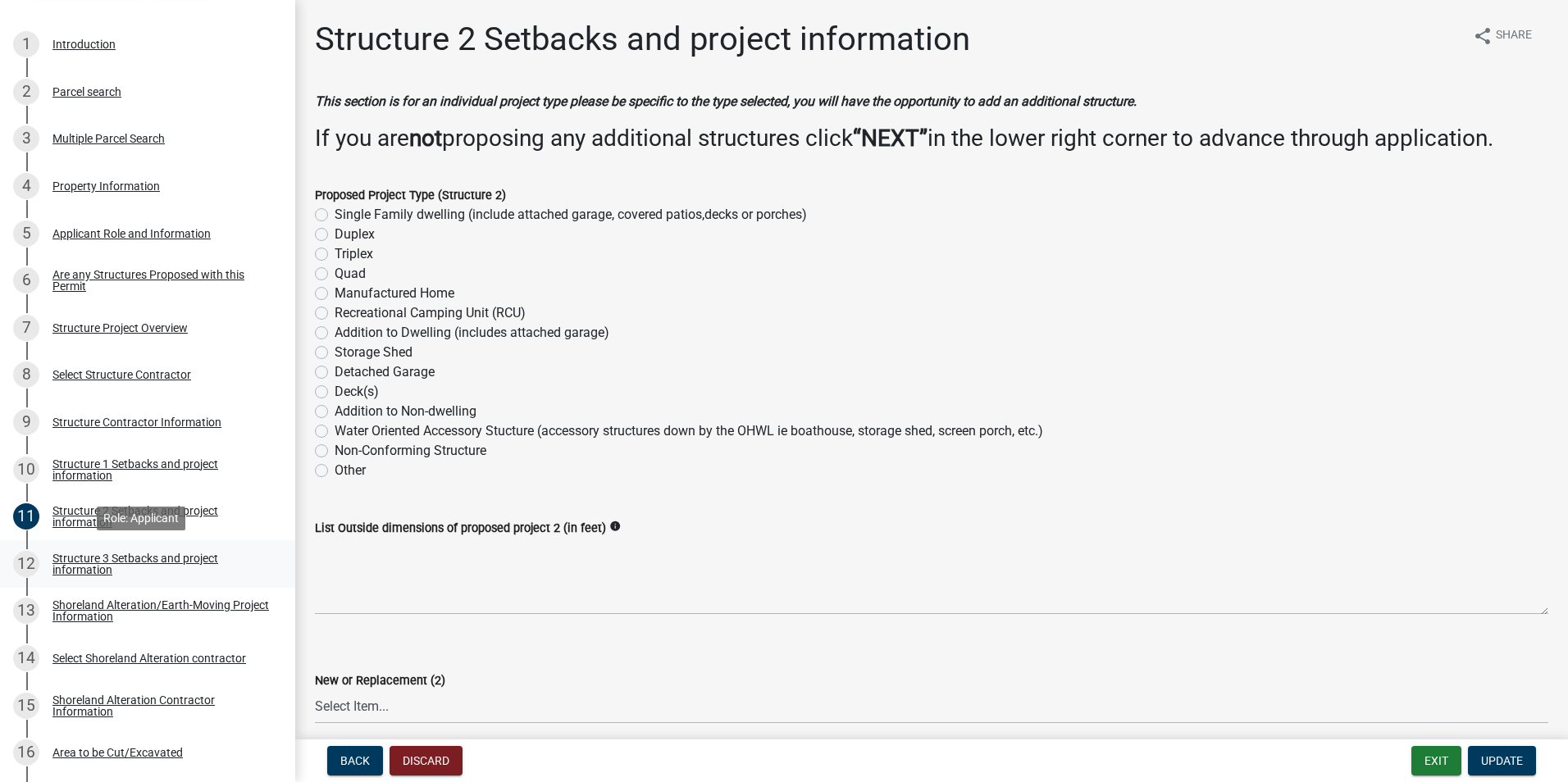
click at [91, 562] on div "Structure 3 Setbacks and project information" at bounding box center [161, 564] width 217 height 23
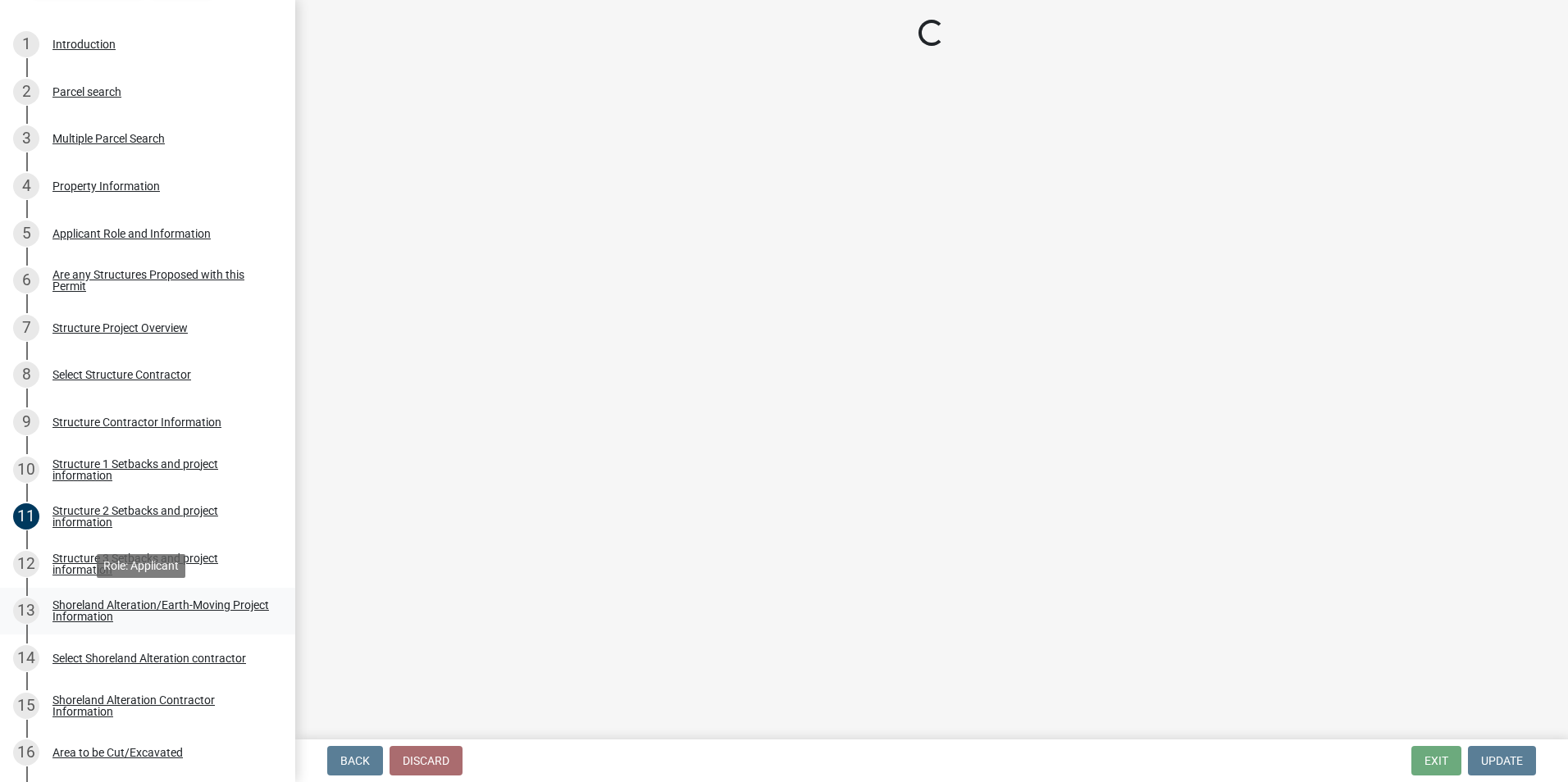
click at [94, 612] on div "Shoreland Alteration/Earth-Moving Project Information" at bounding box center [161, 610] width 217 height 23
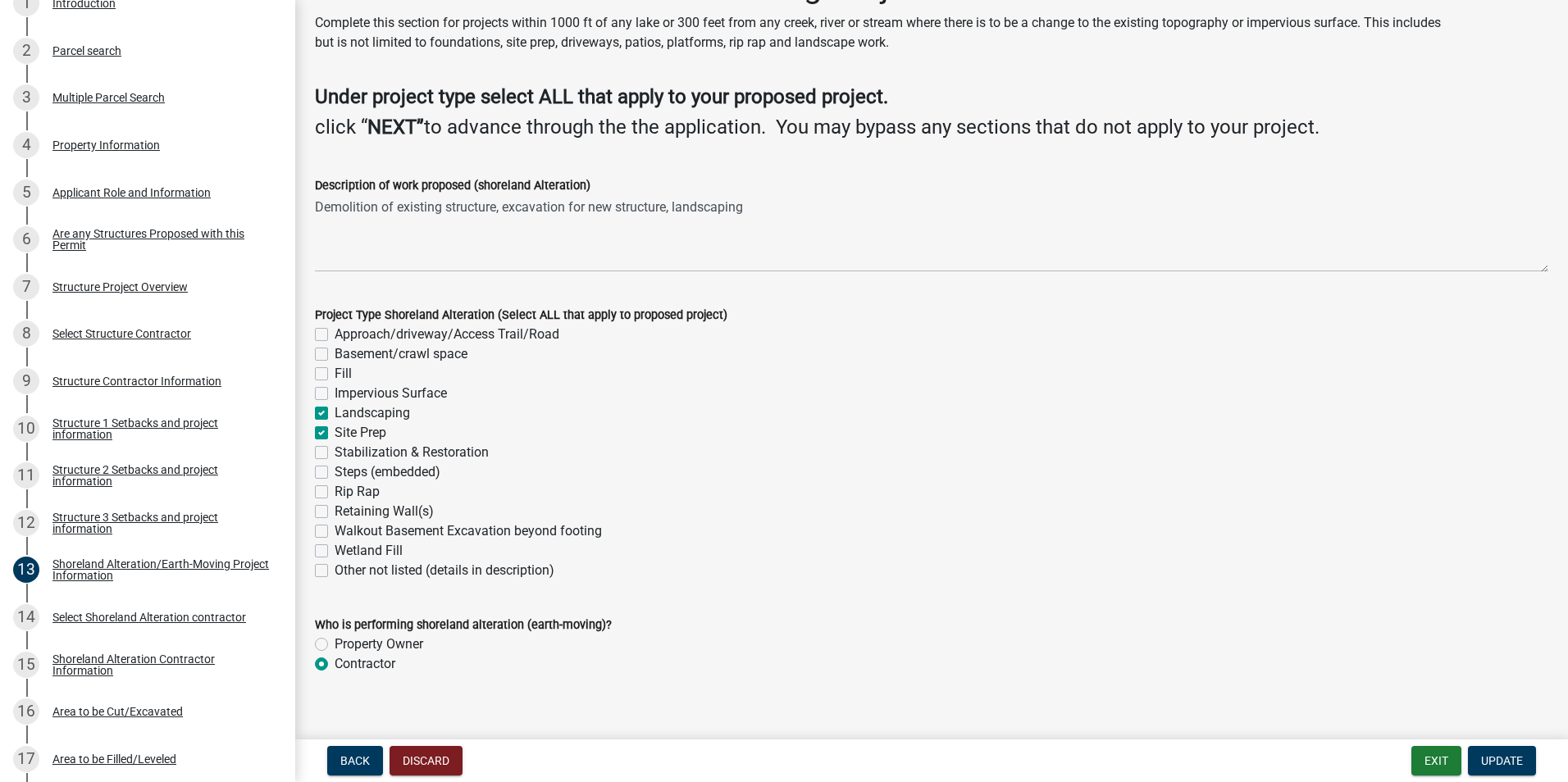
scroll to position [72, 0]
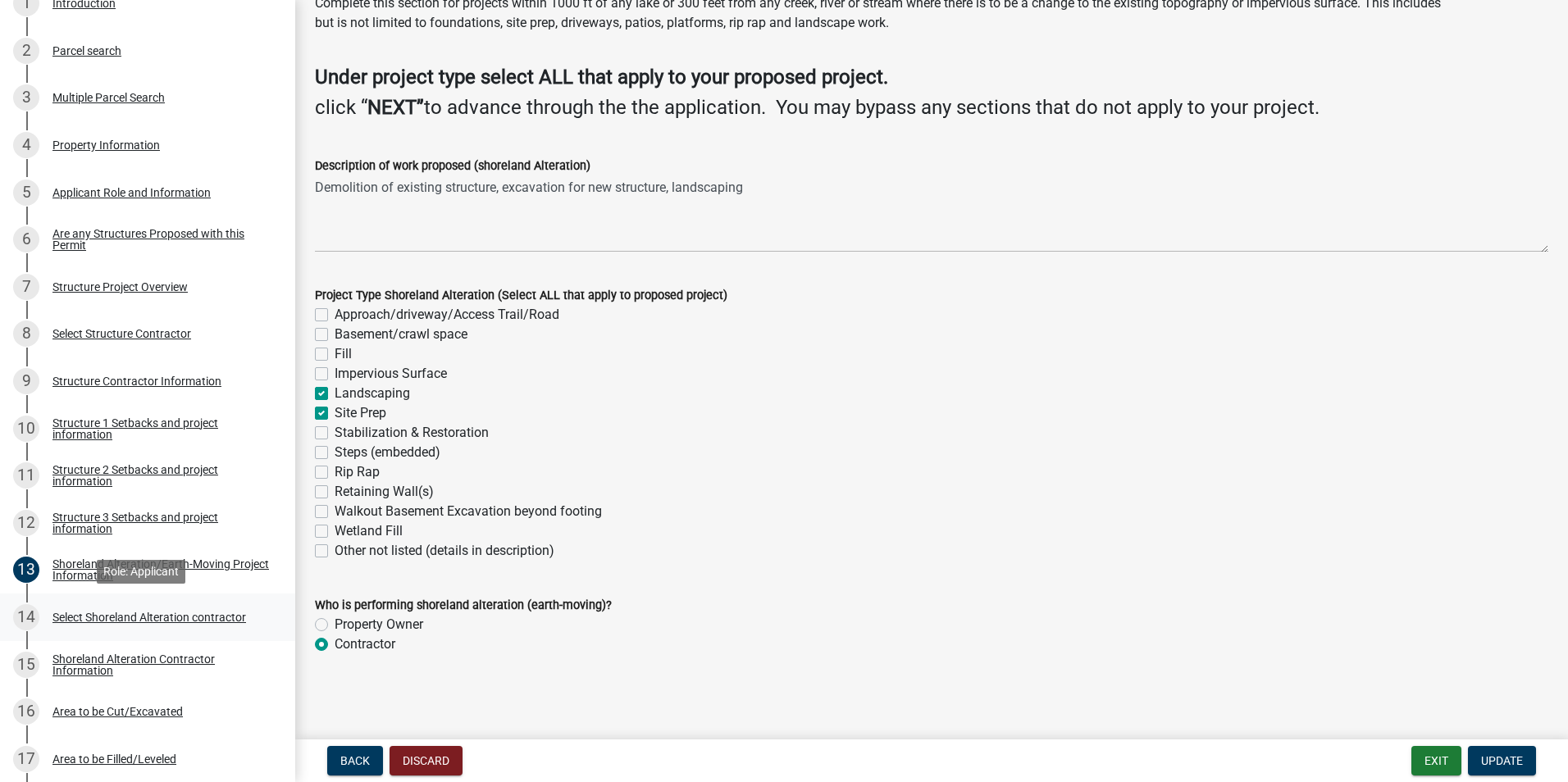
click at [163, 618] on div "Select Shoreland Alteration contractor" at bounding box center [149, 617] width 193 height 11
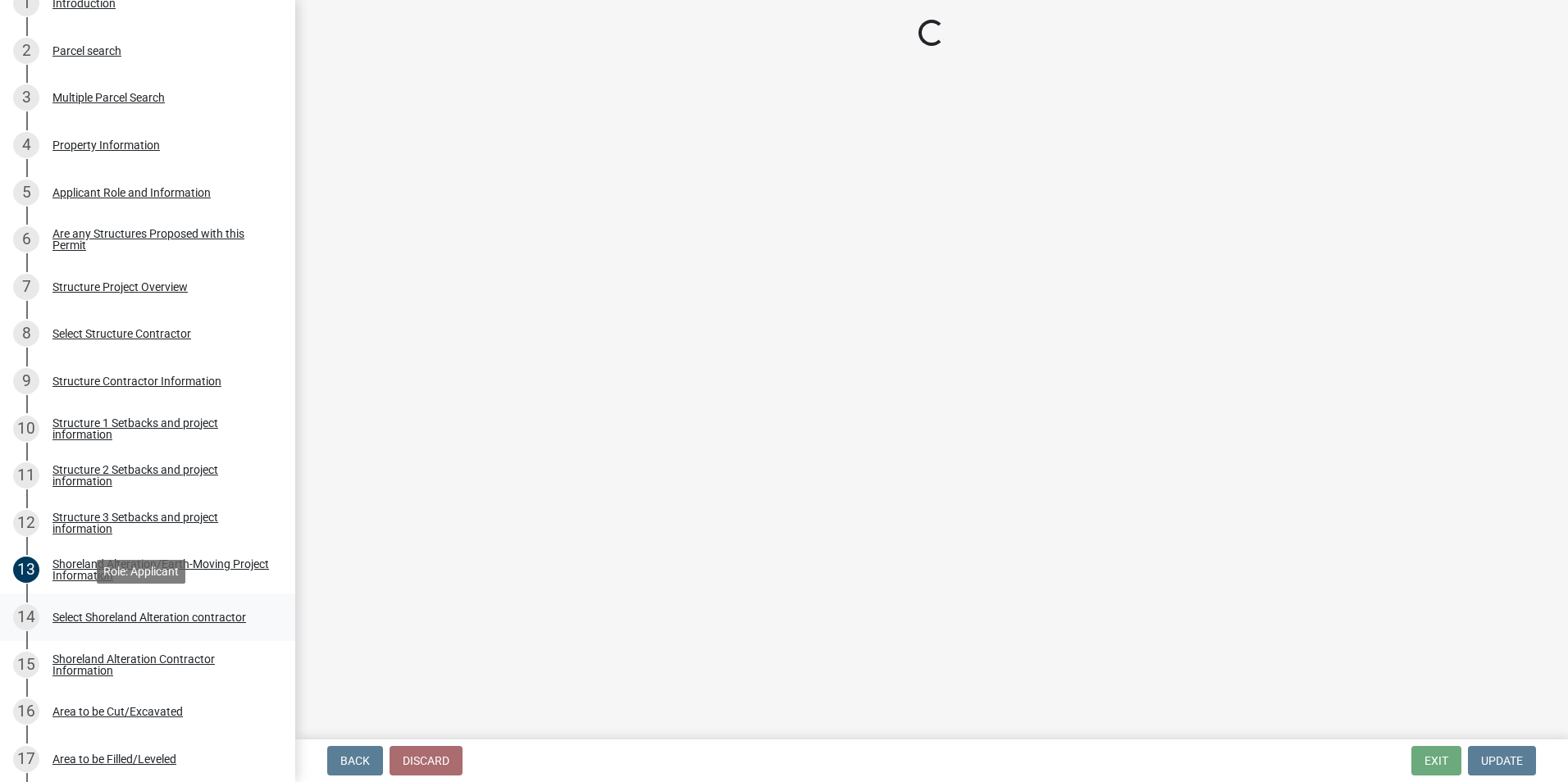
scroll to position [0, 0]
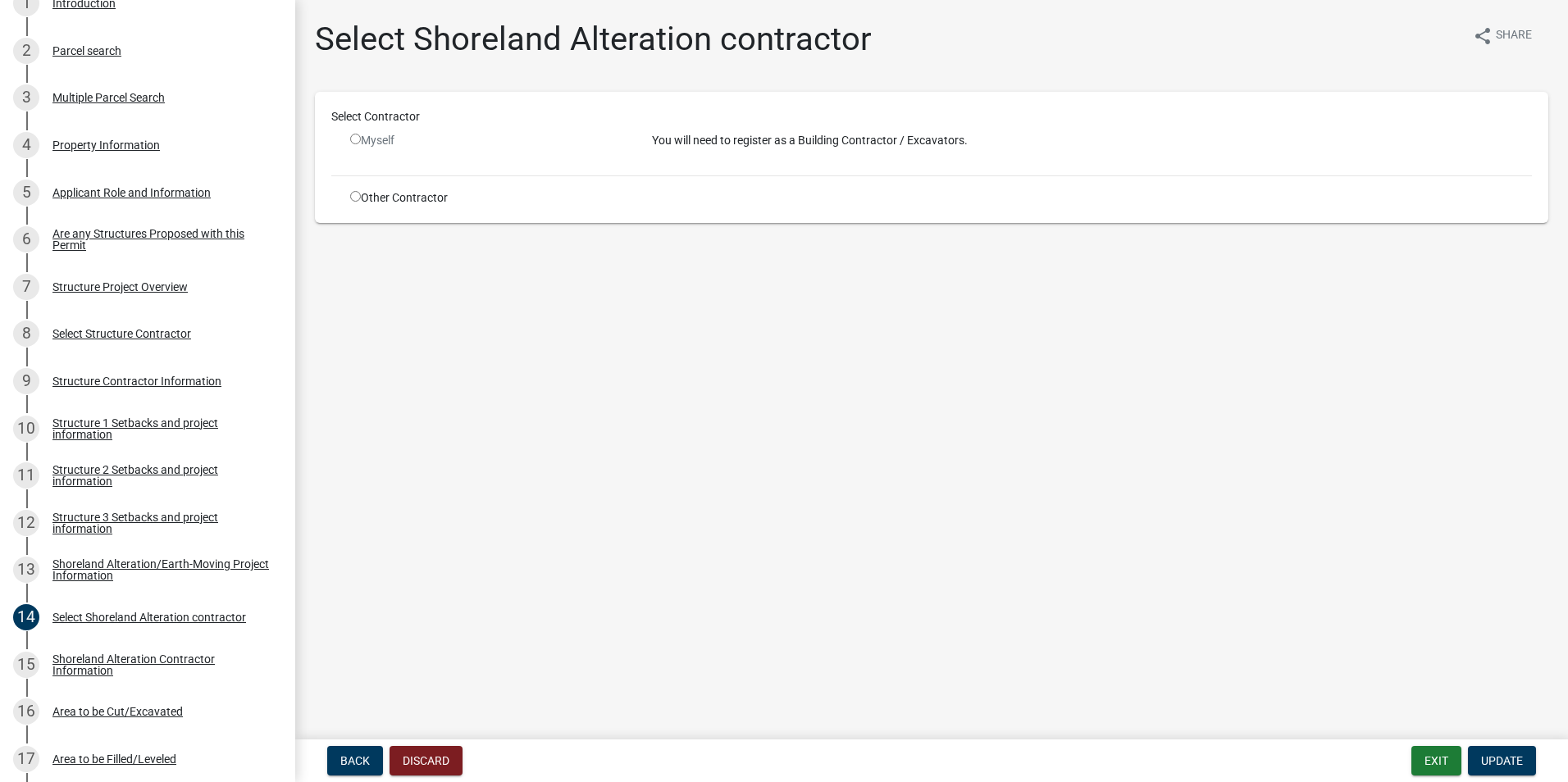
click at [357, 192] on input "radio" at bounding box center [355, 195] width 10 height 10
radio input "true"
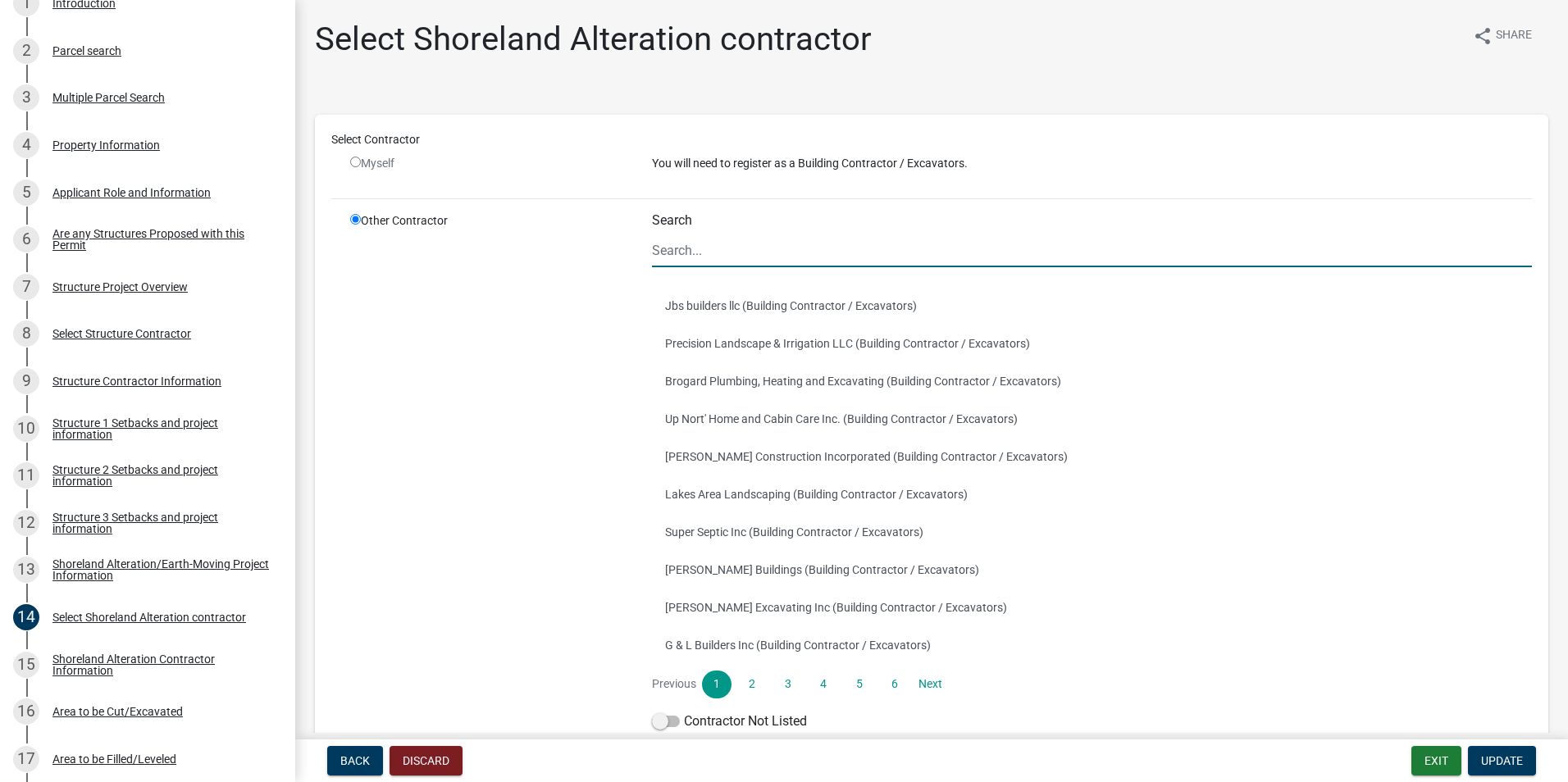
click at [691, 253] on input "Search" at bounding box center [1091, 251] width 880 height 34
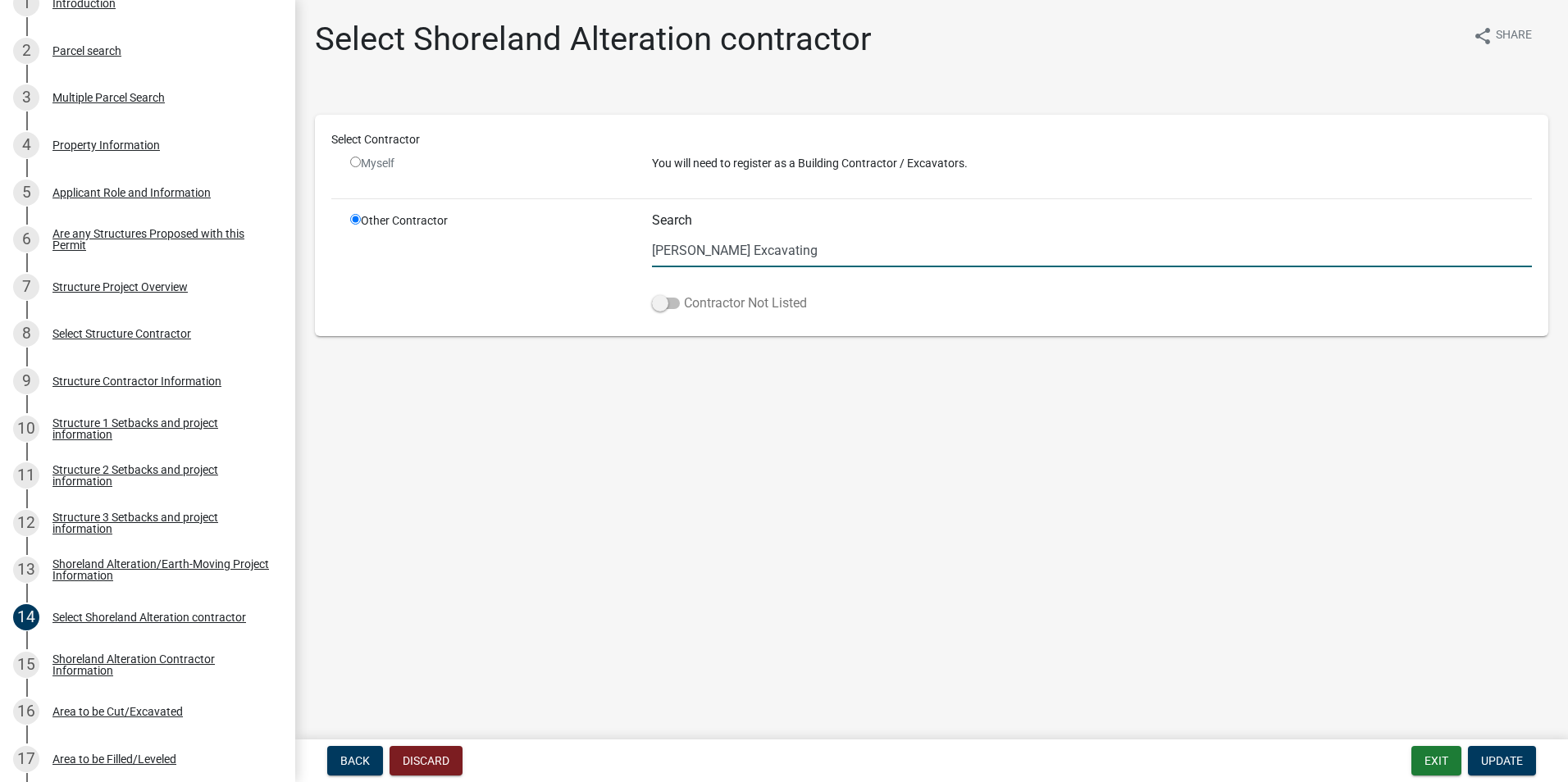
type input "[PERSON_NAME] Excavating"
click at [672, 300] on span at bounding box center [666, 303] width 28 height 11
click at [684, 294] on input "Contractor Not Listed" at bounding box center [684, 294] width 0 height 0
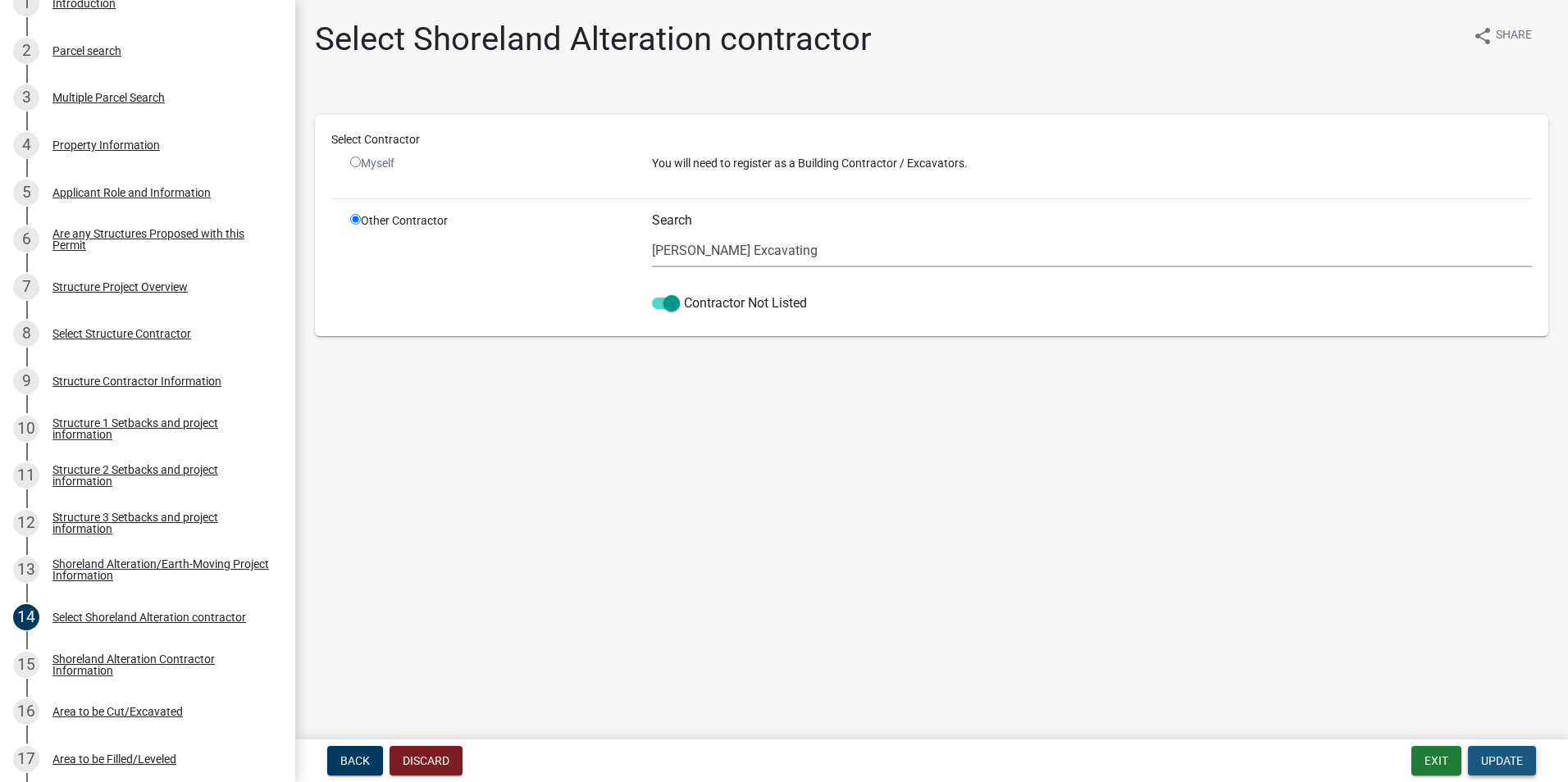
click at [1492, 757] on span "Update" at bounding box center [1501, 760] width 42 height 13
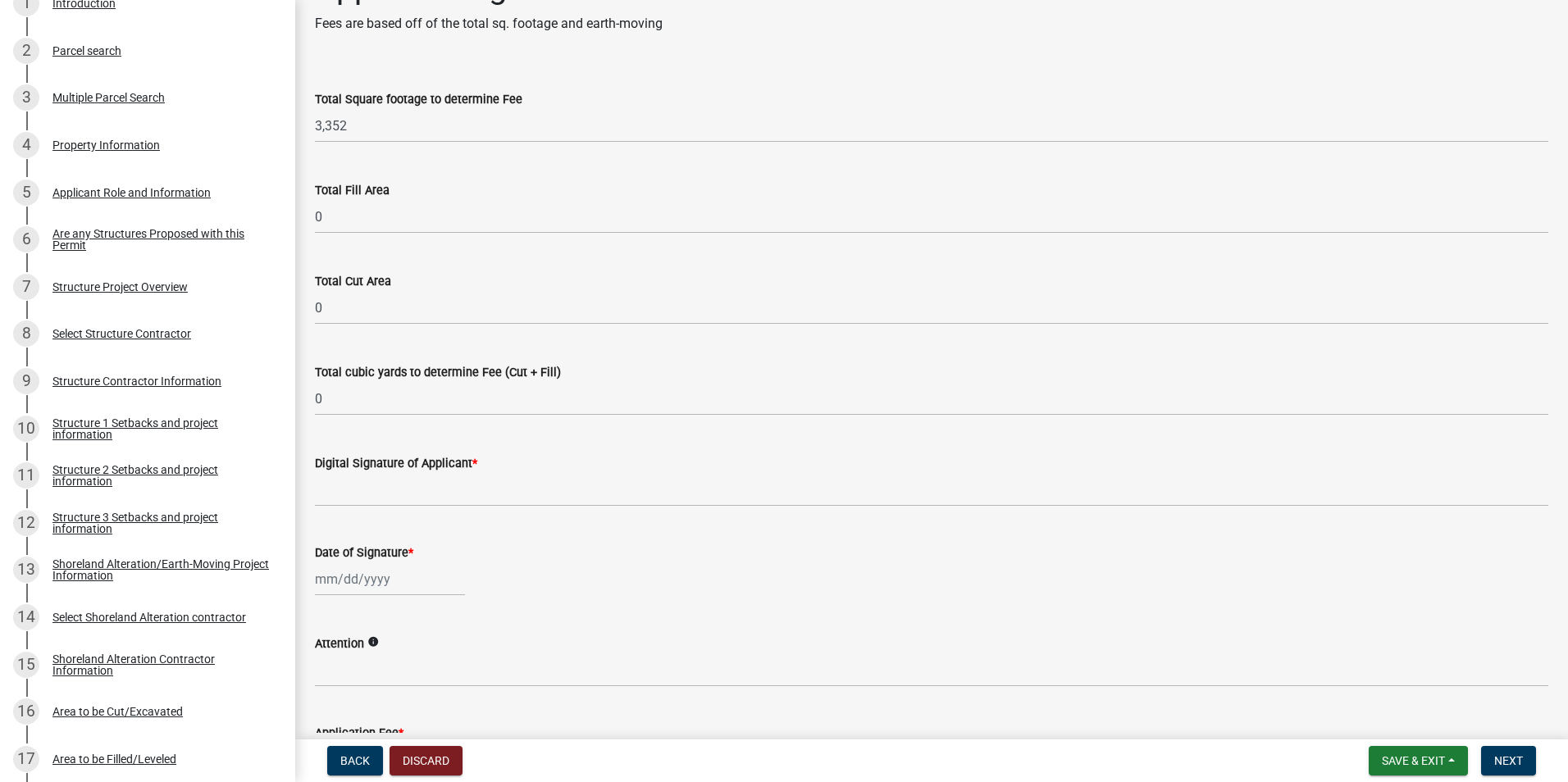
scroll to position [50, 0]
click at [112, 571] on div "Shoreland Alteration/Earth-Moving Project Information" at bounding box center [161, 570] width 217 height 23
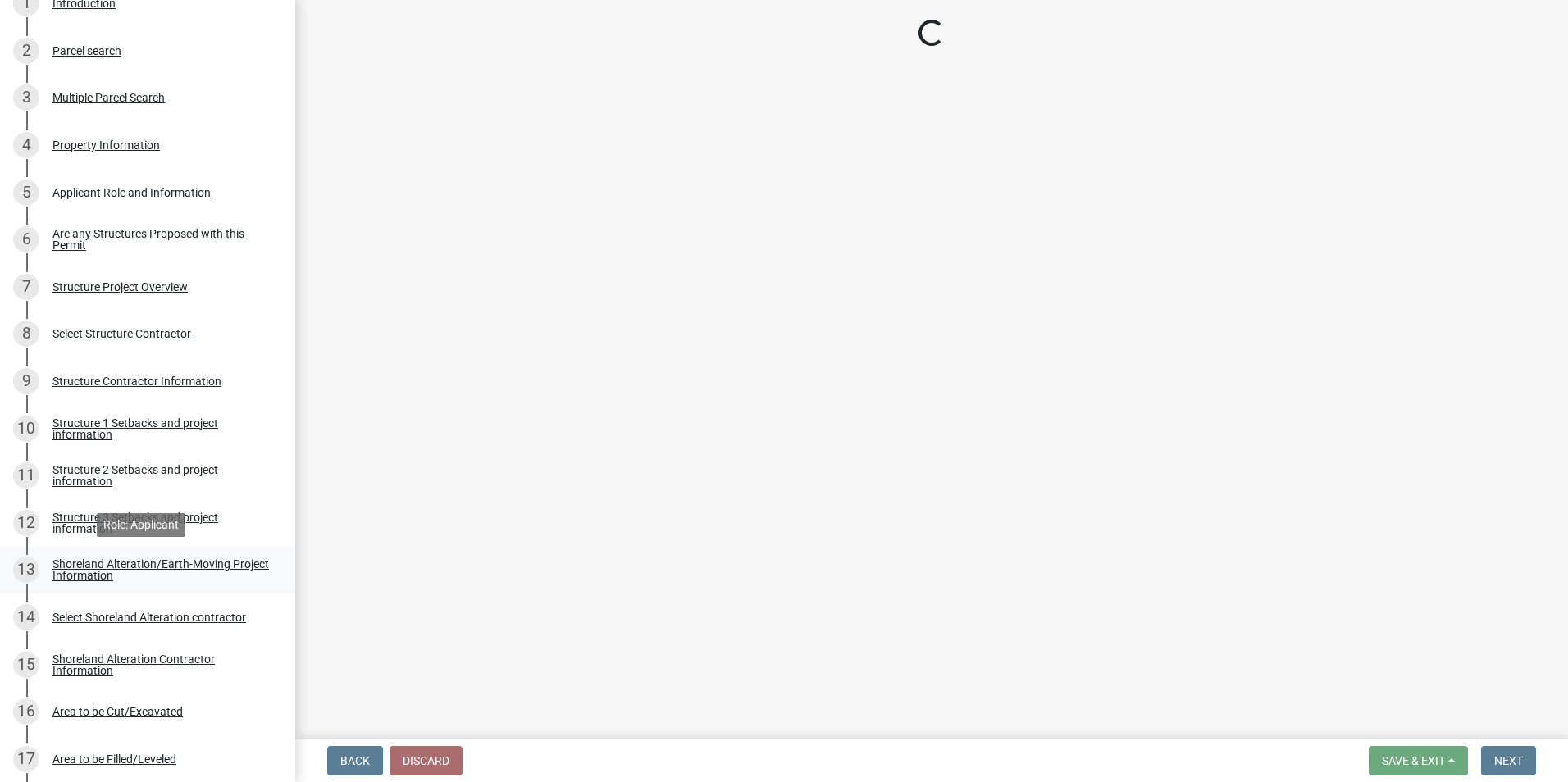
scroll to position [0, 0]
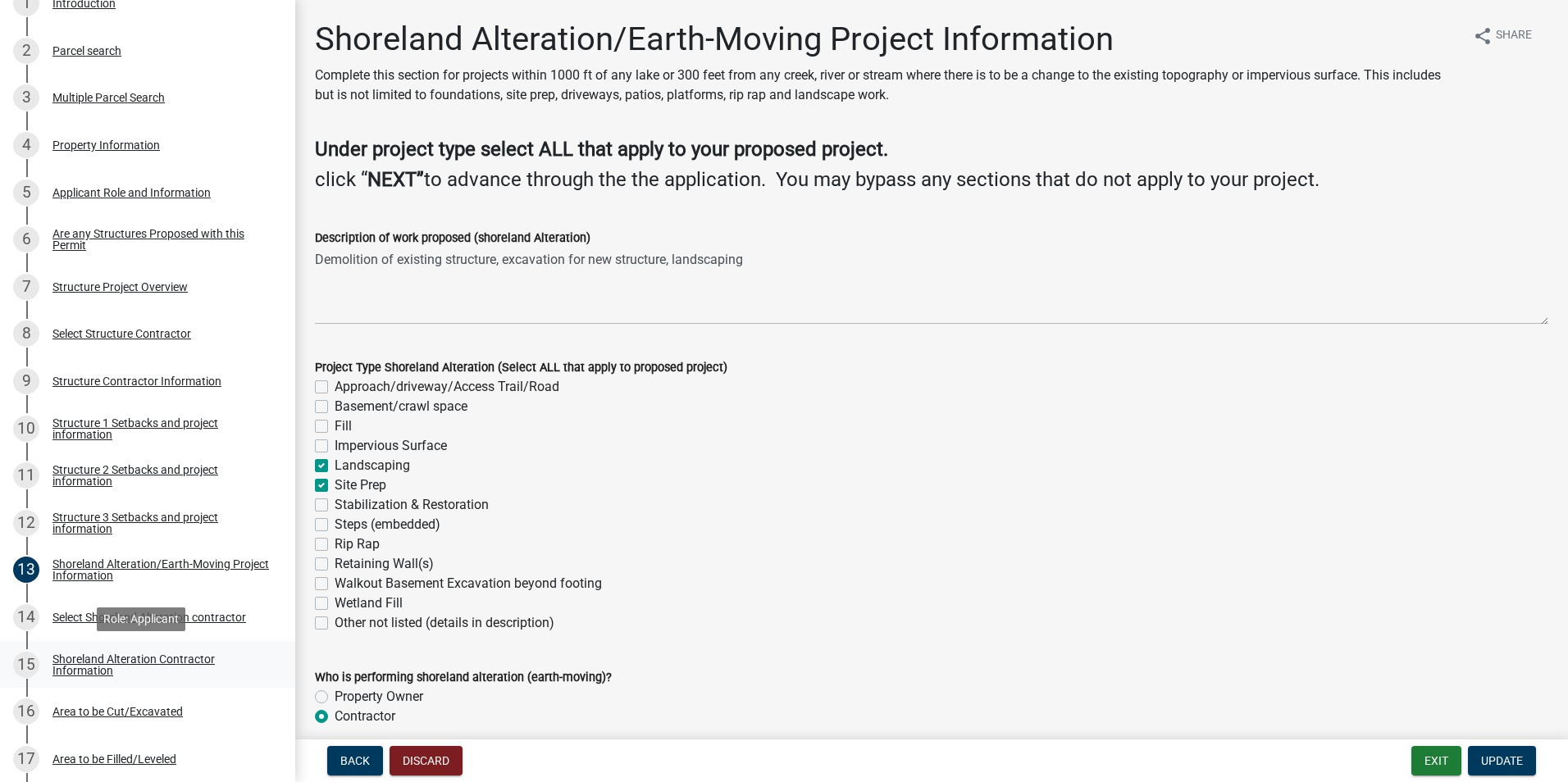
click at [97, 657] on div "Shoreland Alteration Contractor Information" at bounding box center [161, 665] width 217 height 23
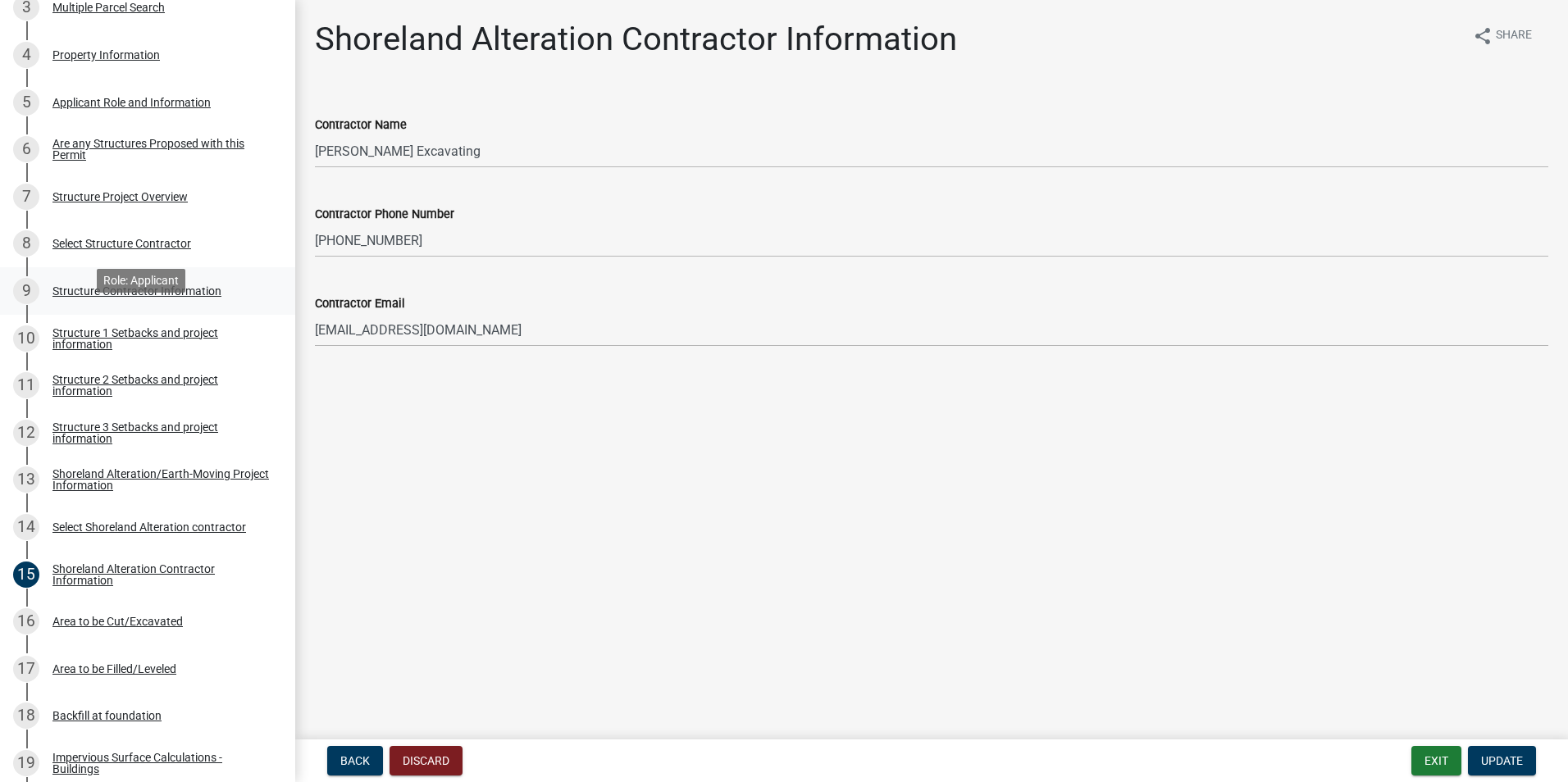
scroll to position [430, 0]
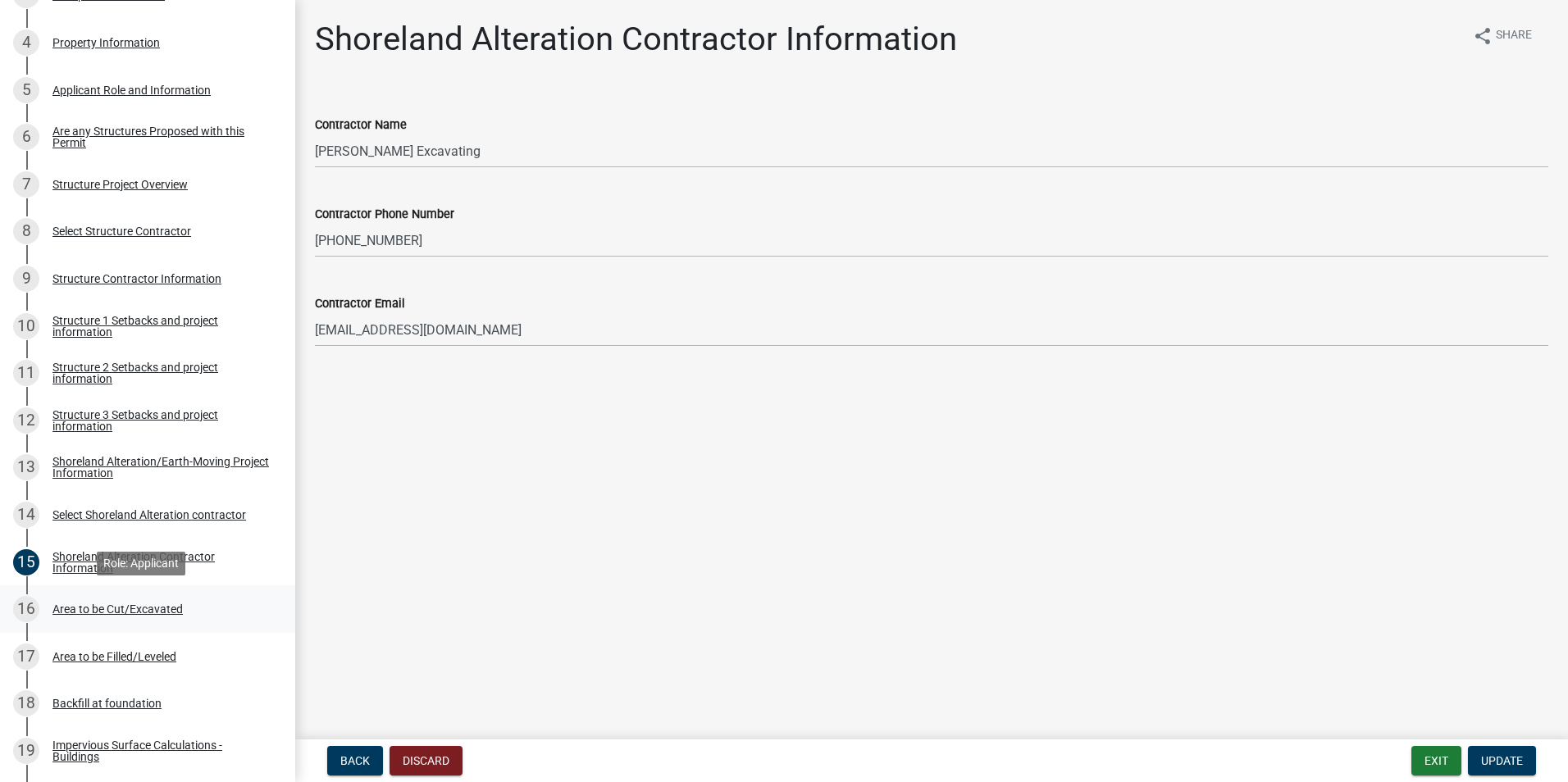
click at [90, 610] on div "Area to be Cut/Excavated" at bounding box center [117, 609] width 131 height 11
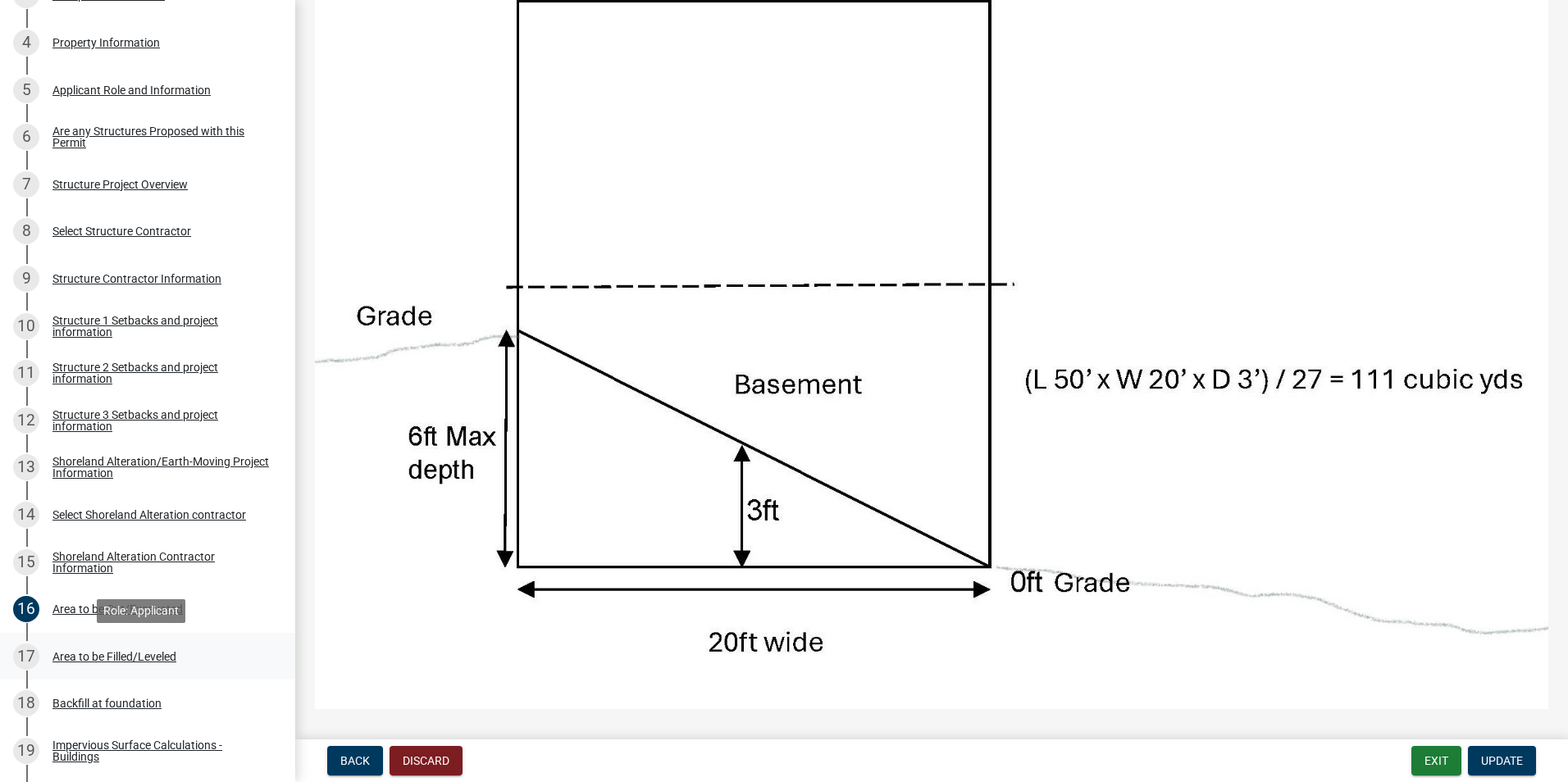
click at [124, 661] on div "Area to be Filled/Leveled" at bounding box center [115, 656] width 124 height 11
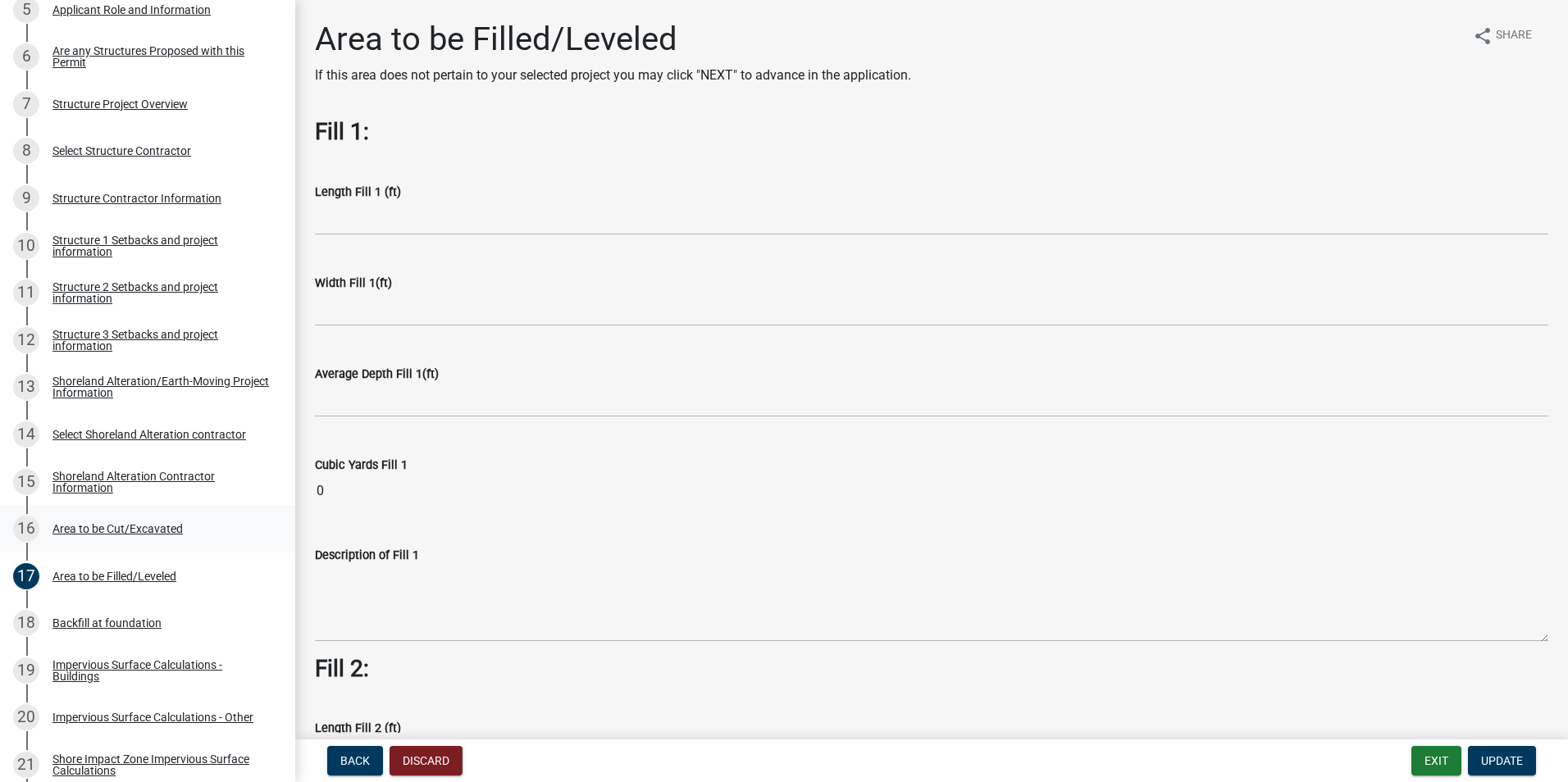
scroll to position [533, 0]
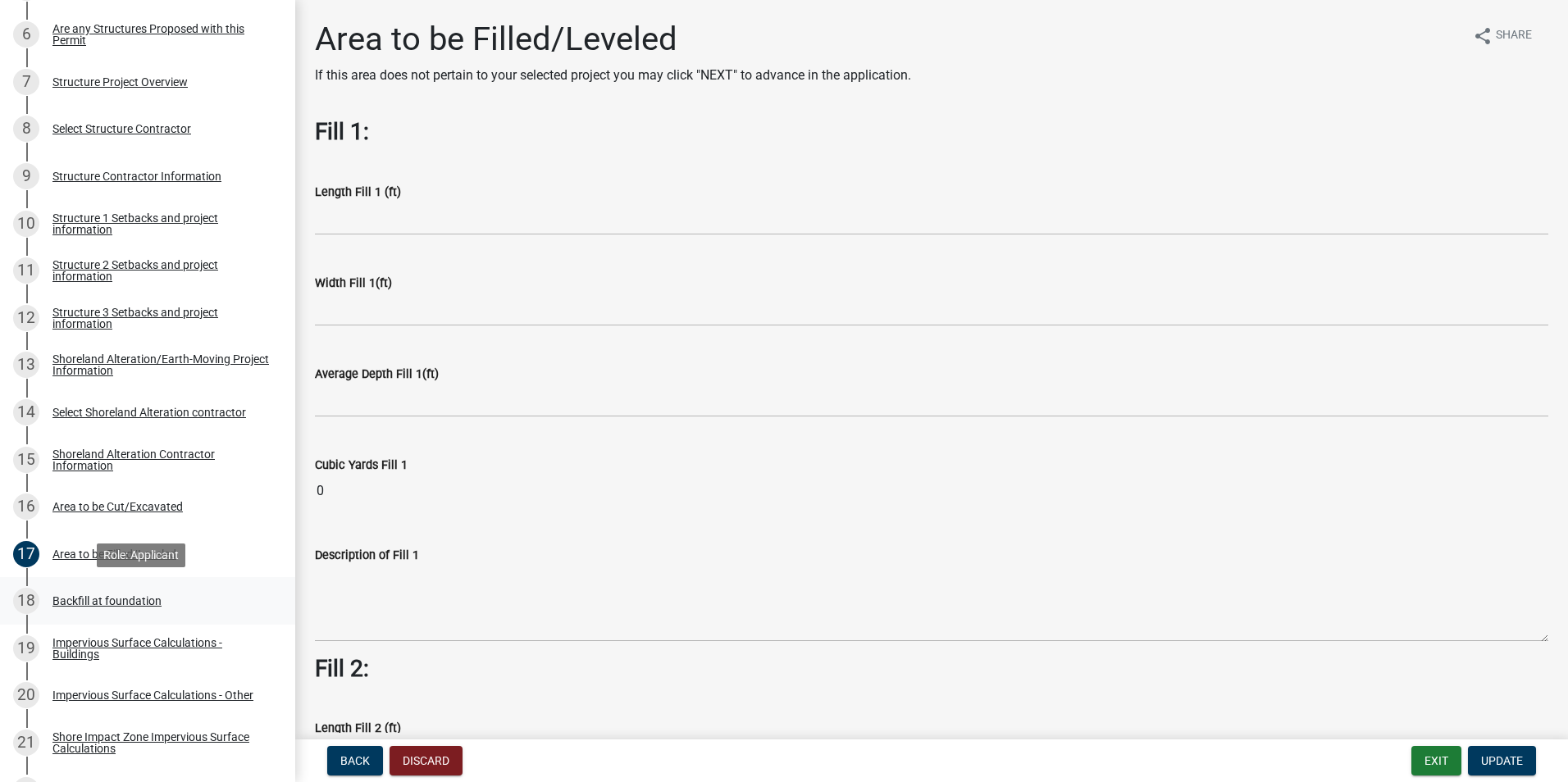
click at [103, 597] on div "Backfill at foundation" at bounding box center [107, 601] width 109 height 11
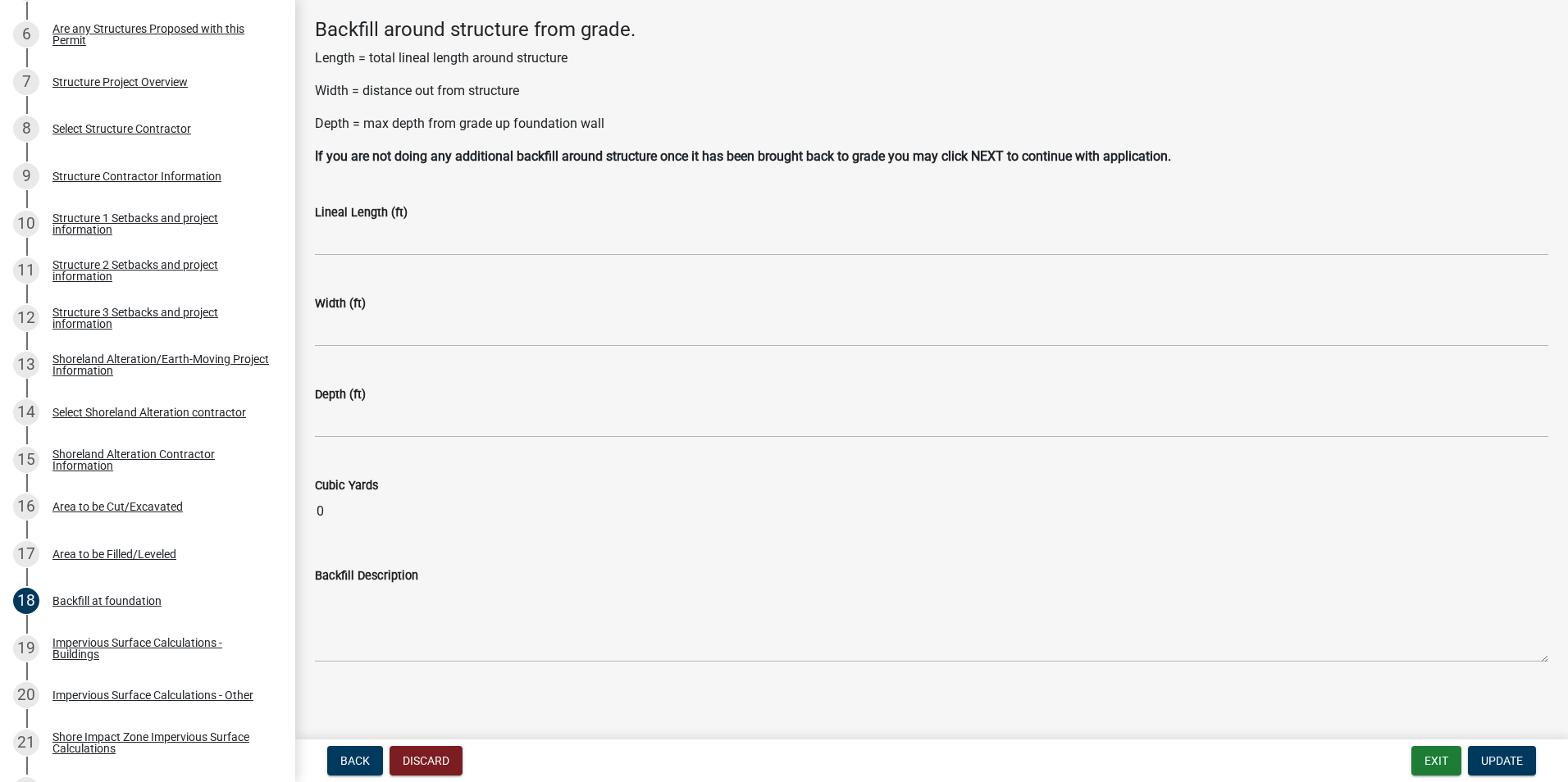
scroll to position [81, 0]
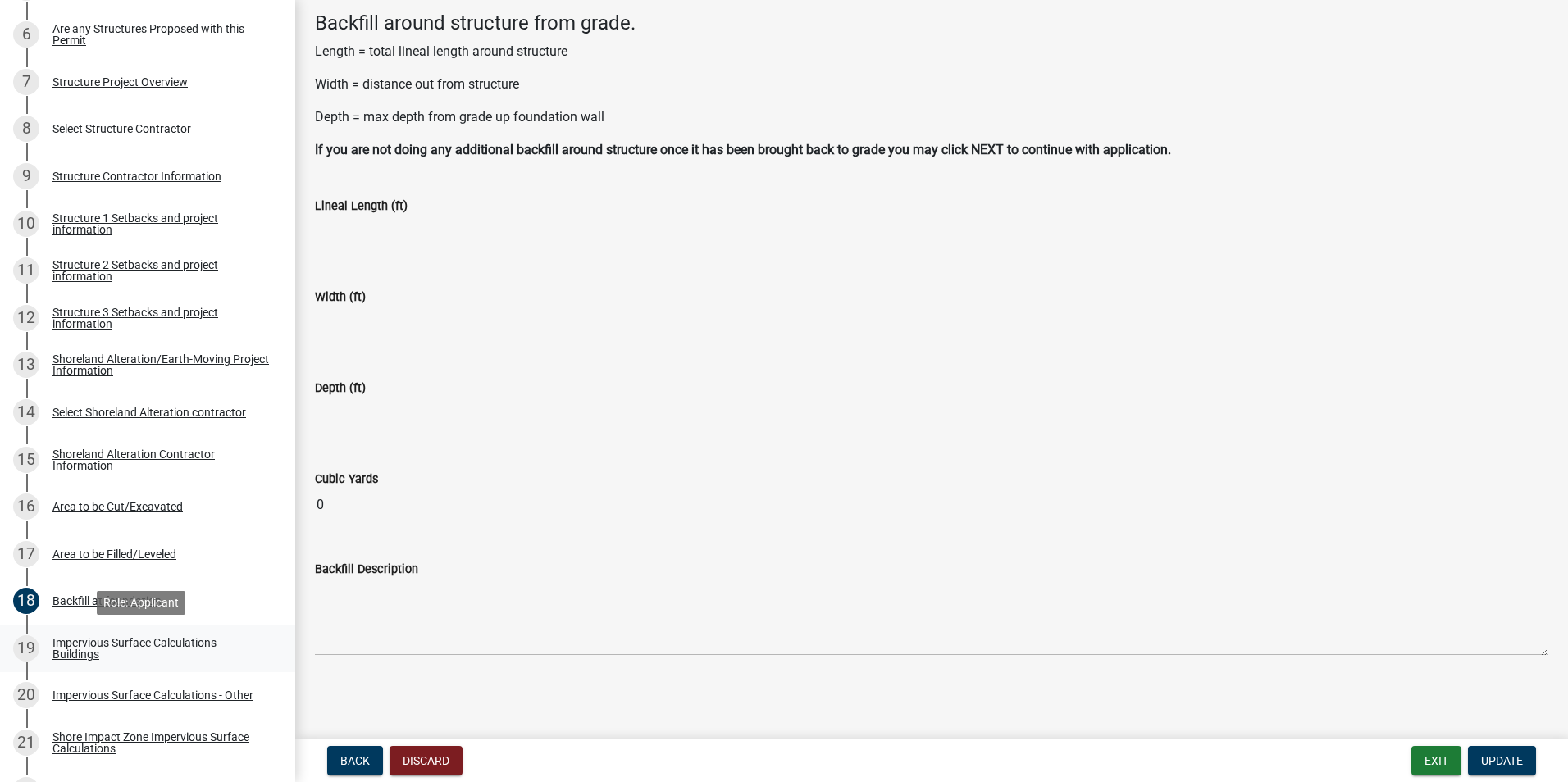
click at [121, 639] on div "Impervious Surface Calculations - Buildings" at bounding box center [161, 648] width 217 height 23
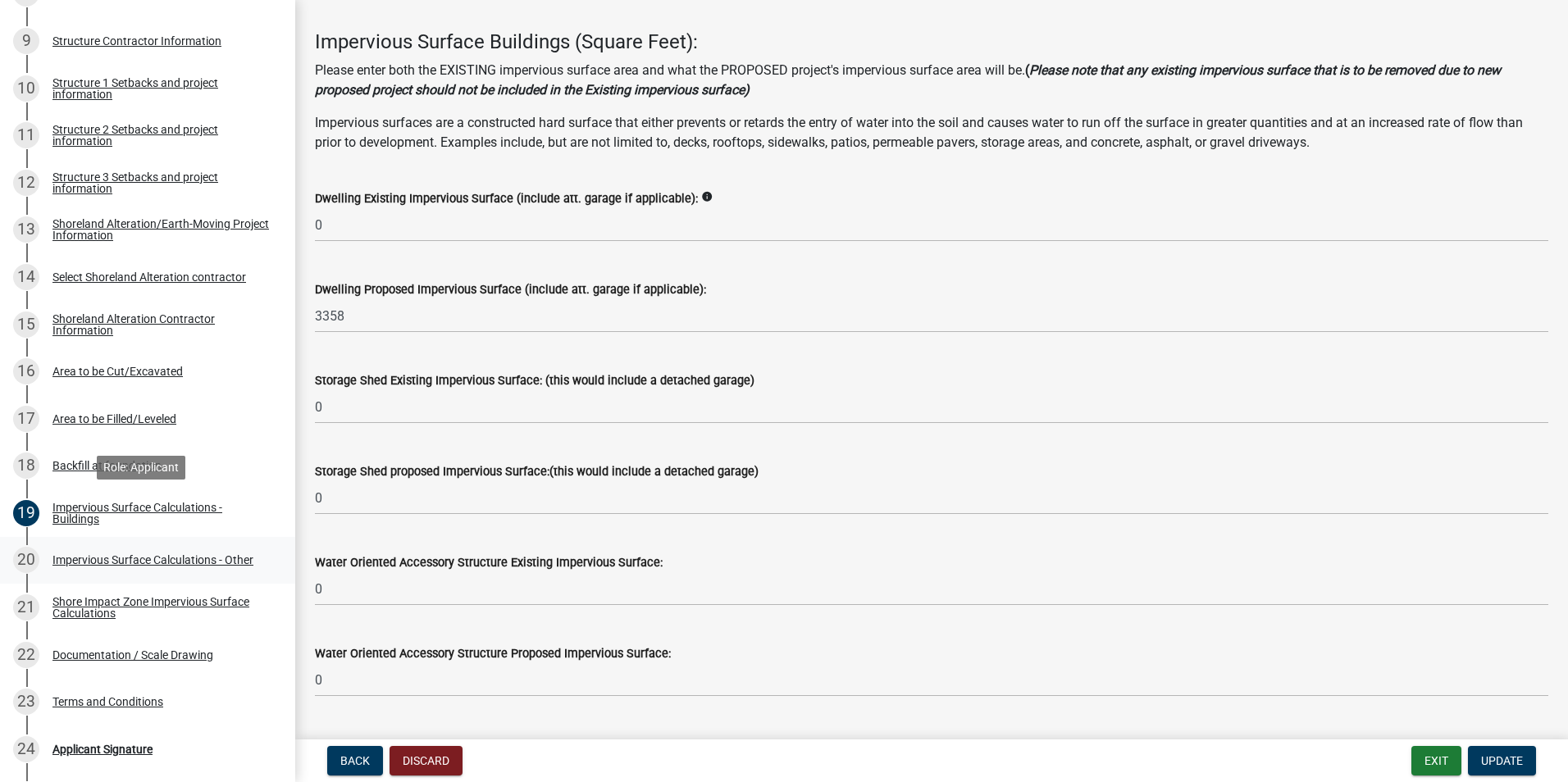
scroll to position [676, 0]
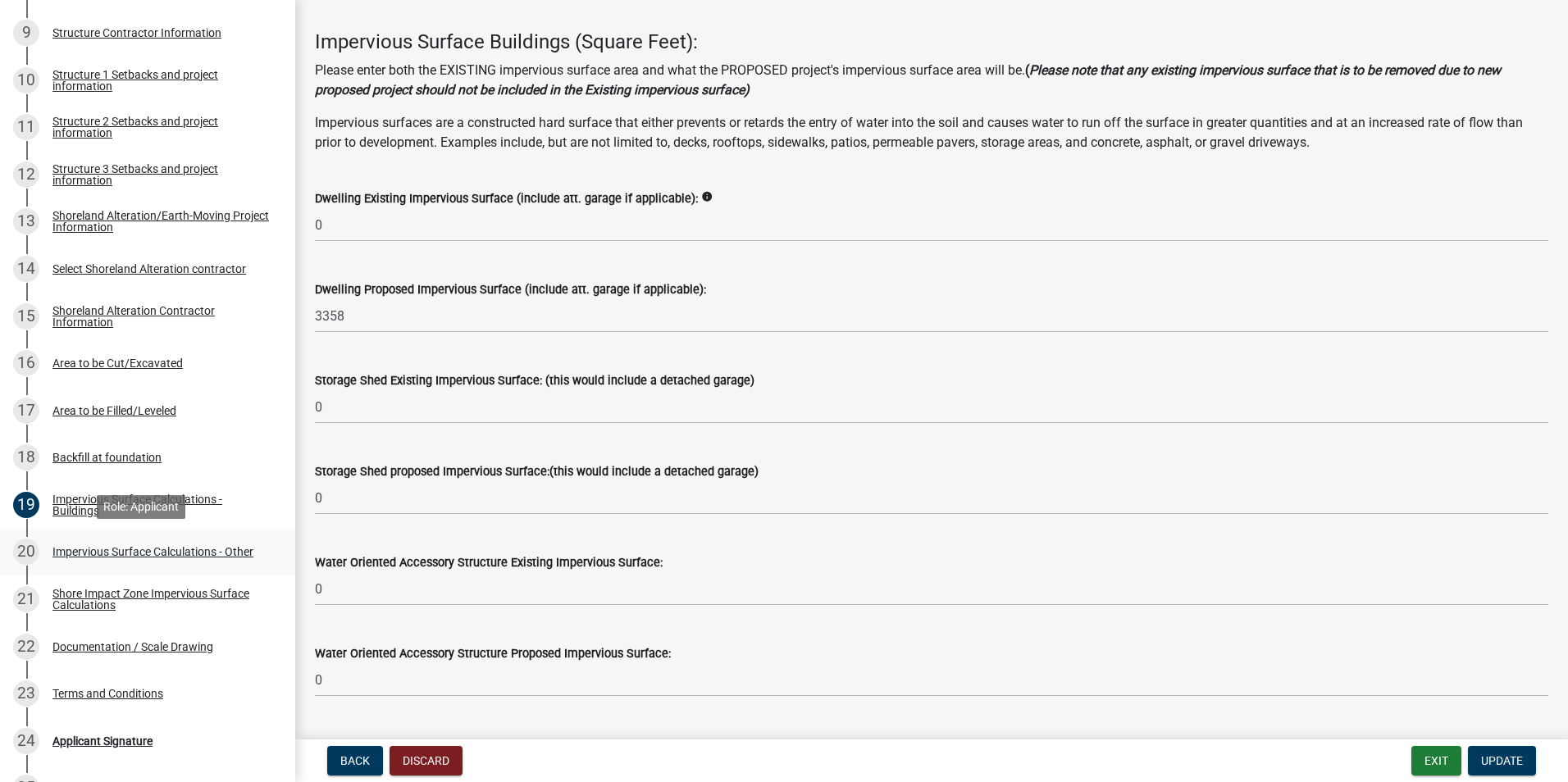
click at [88, 555] on div "Impervious Surface Calculations - Other" at bounding box center [153, 552] width 201 height 11
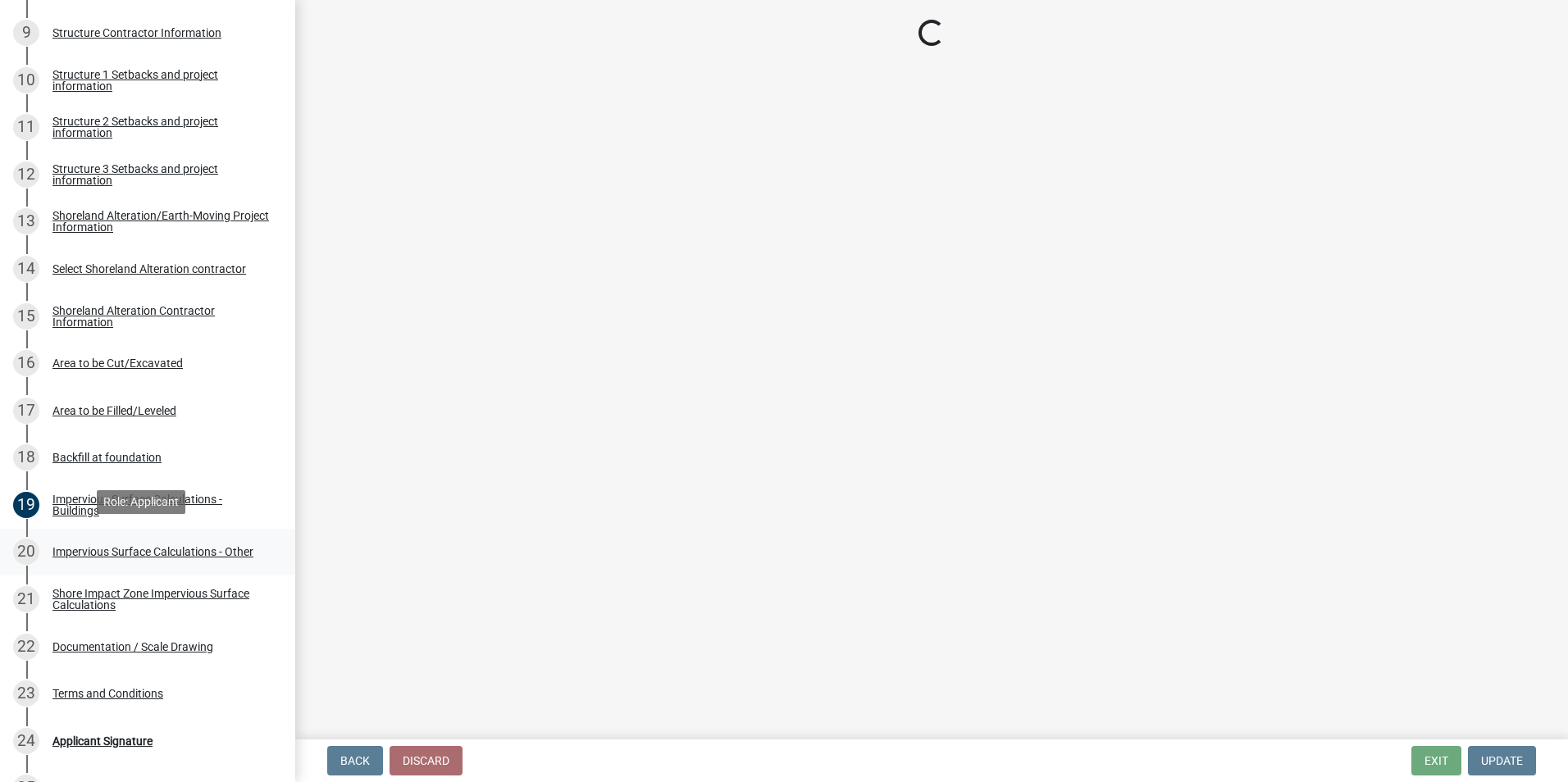
scroll to position [697, 0]
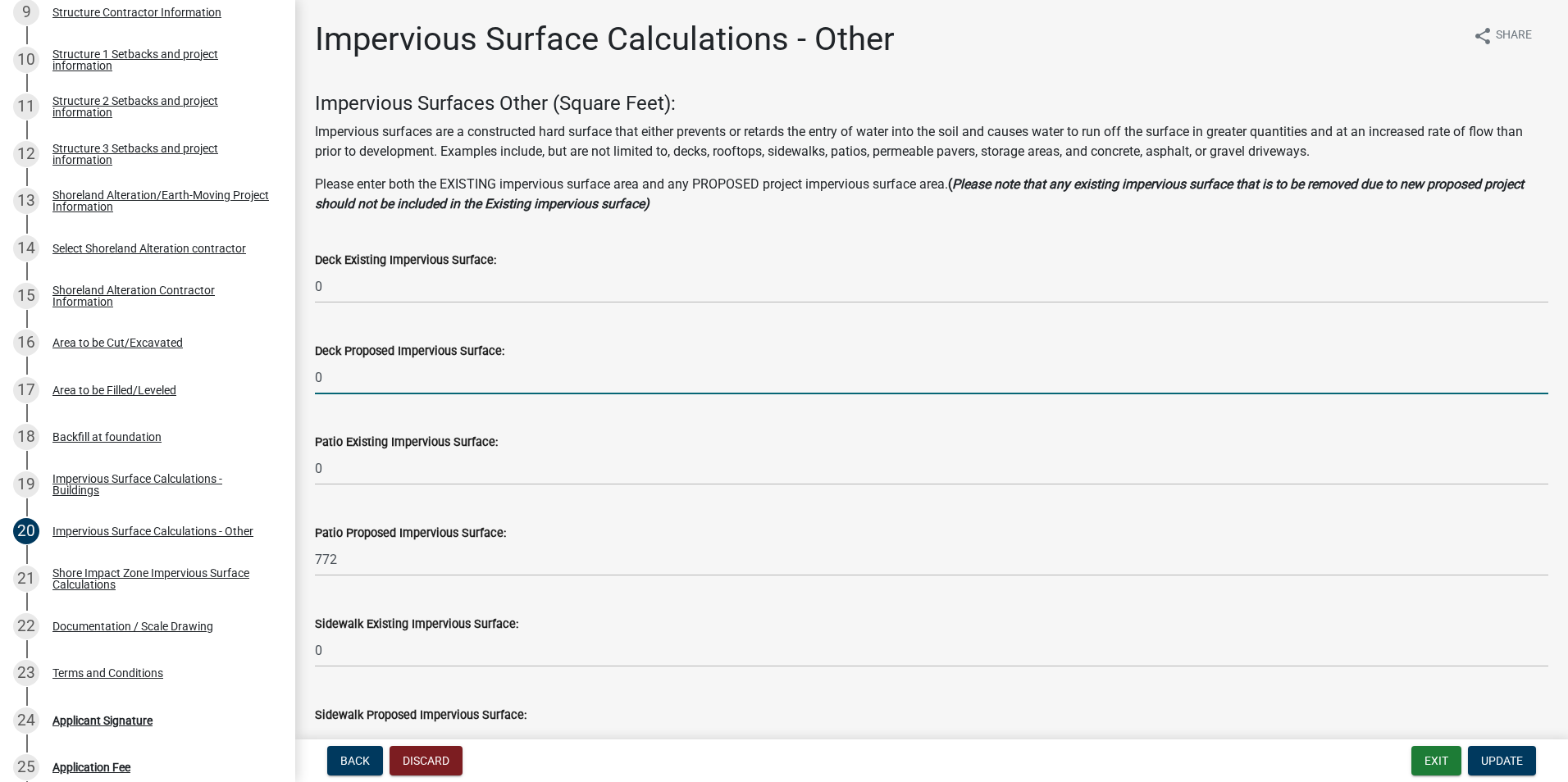
drag, startPoint x: 338, startPoint y: 390, endPoint x: 307, endPoint y: 382, distance: 32.0
click at [307, 382] on div "Deck Proposed Impervious Surface: 0" at bounding box center [930, 356] width 1257 height 76
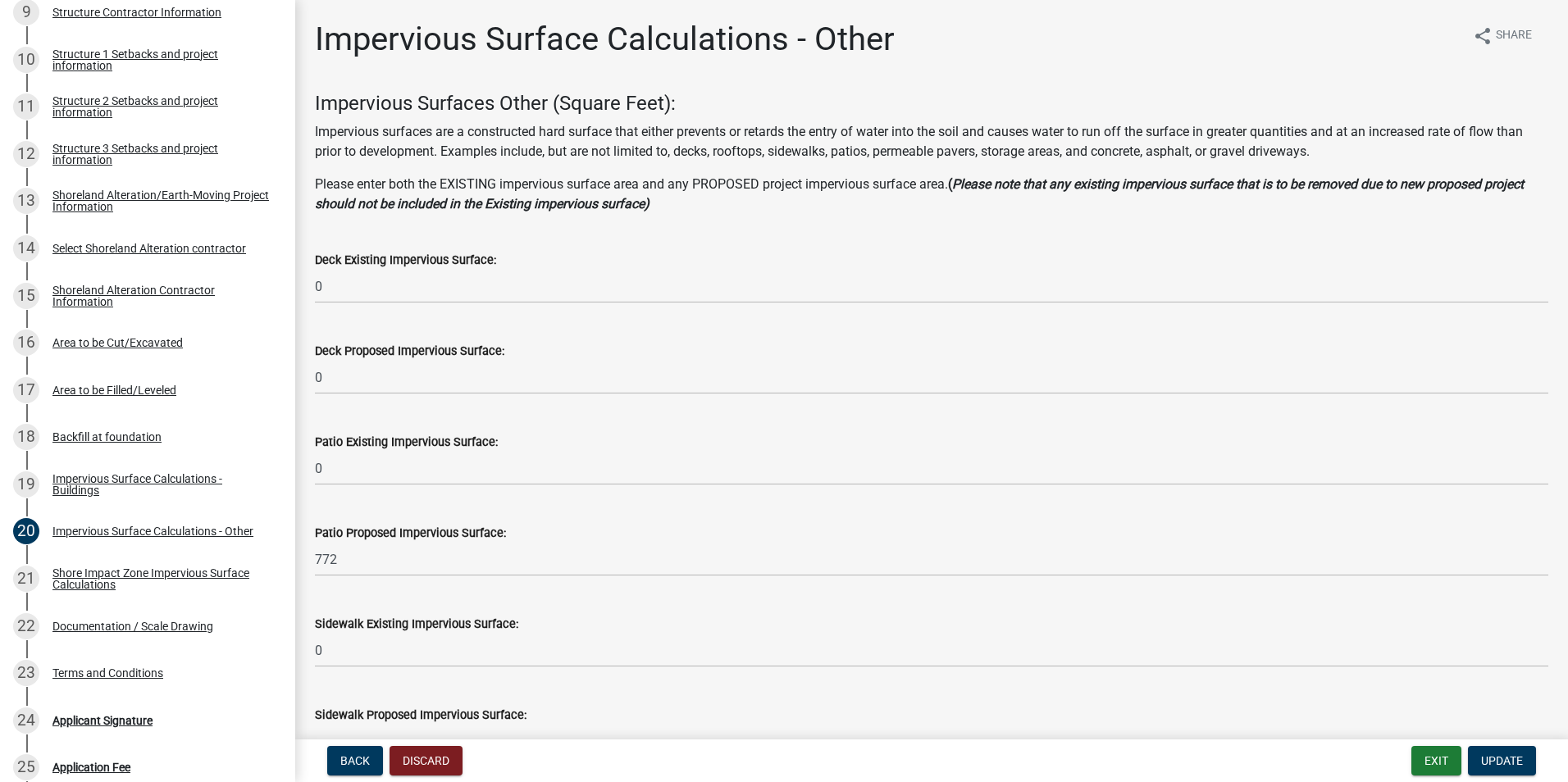
click at [400, 417] on div "Patio Existing Impervious Surface: 0" at bounding box center [930, 447] width 1233 height 76
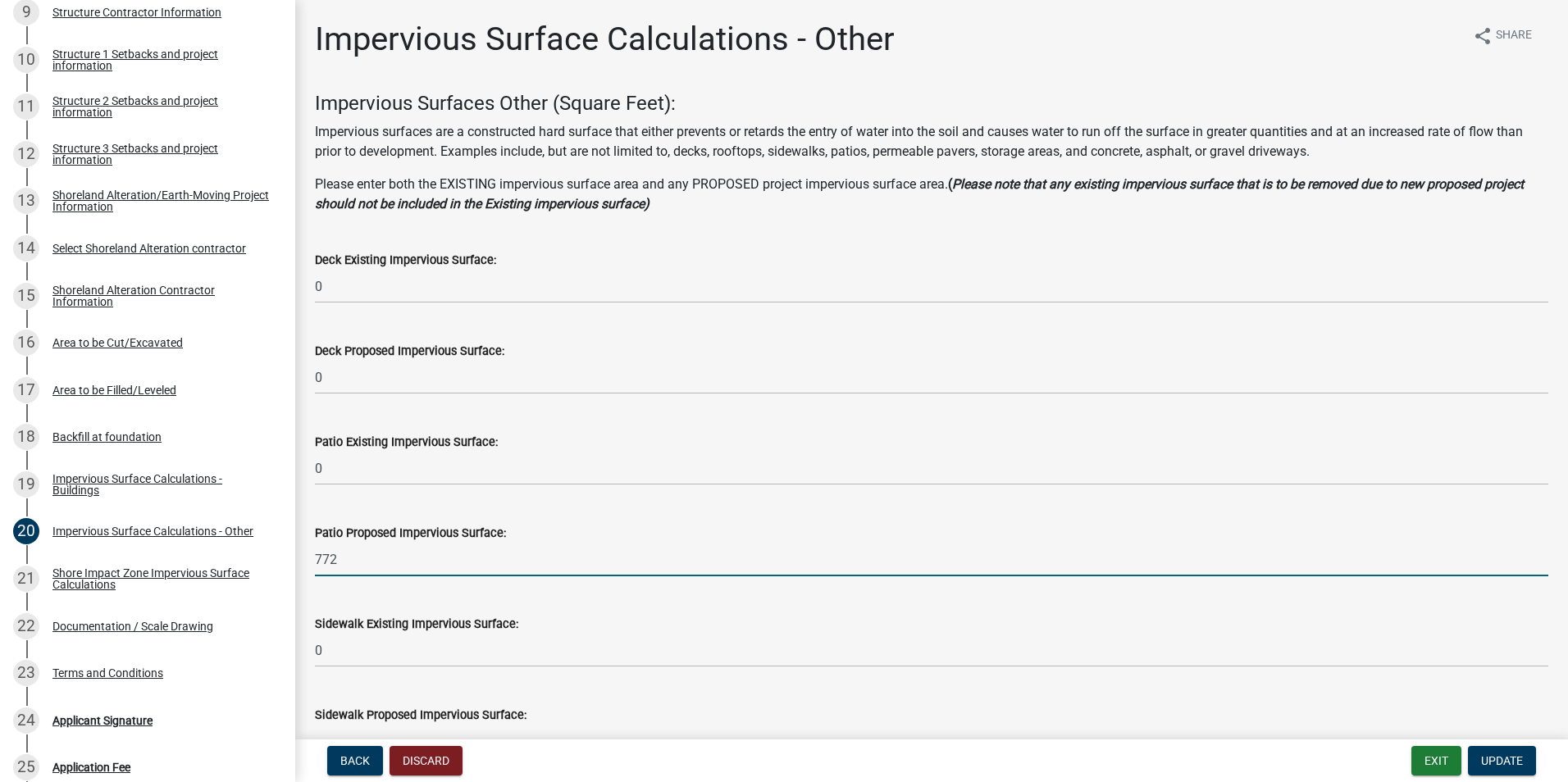
drag, startPoint x: 341, startPoint y: 560, endPoint x: 286, endPoint y: 546, distance: 56.8
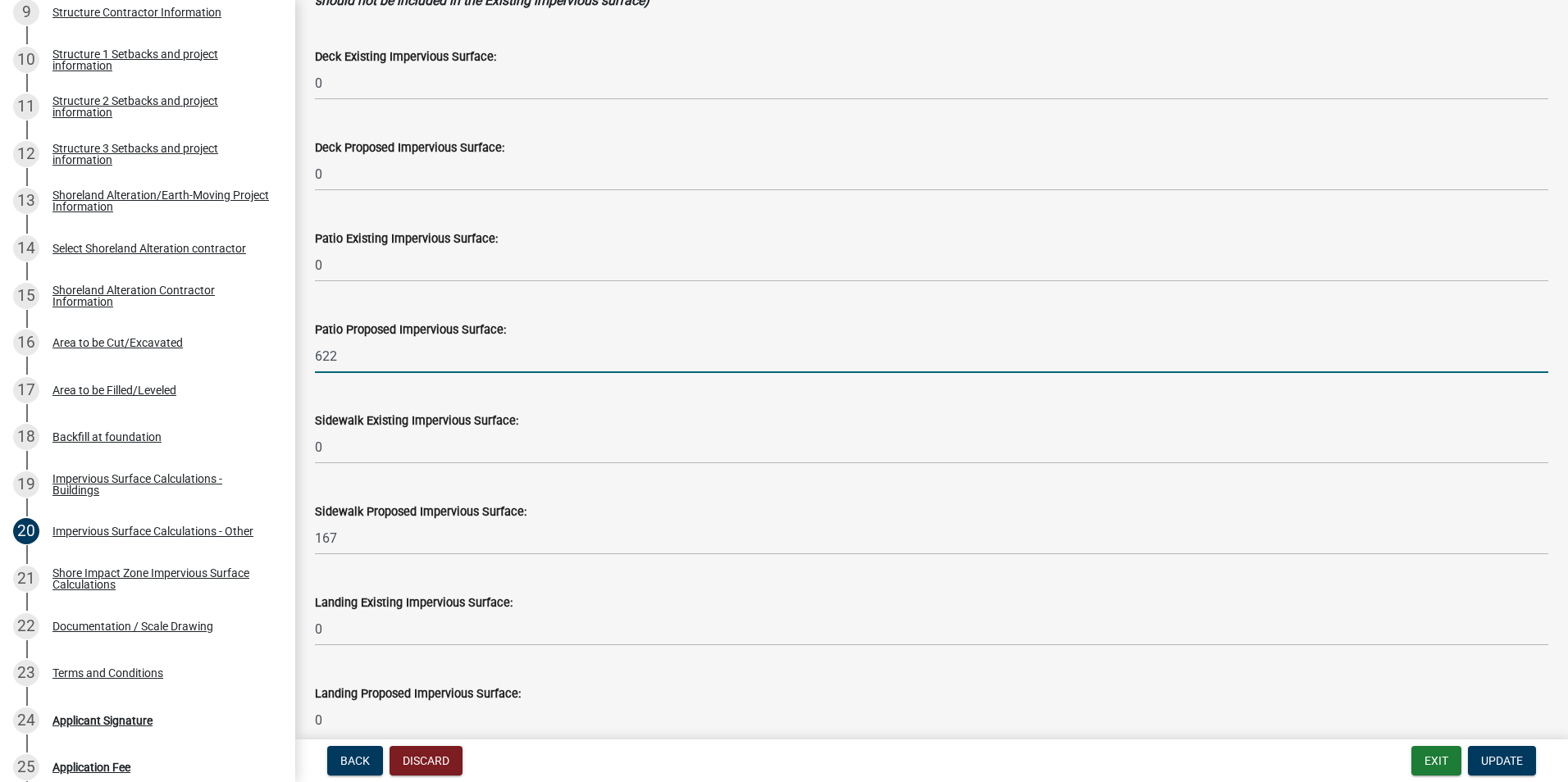
scroll to position [205, 0]
type input "622"
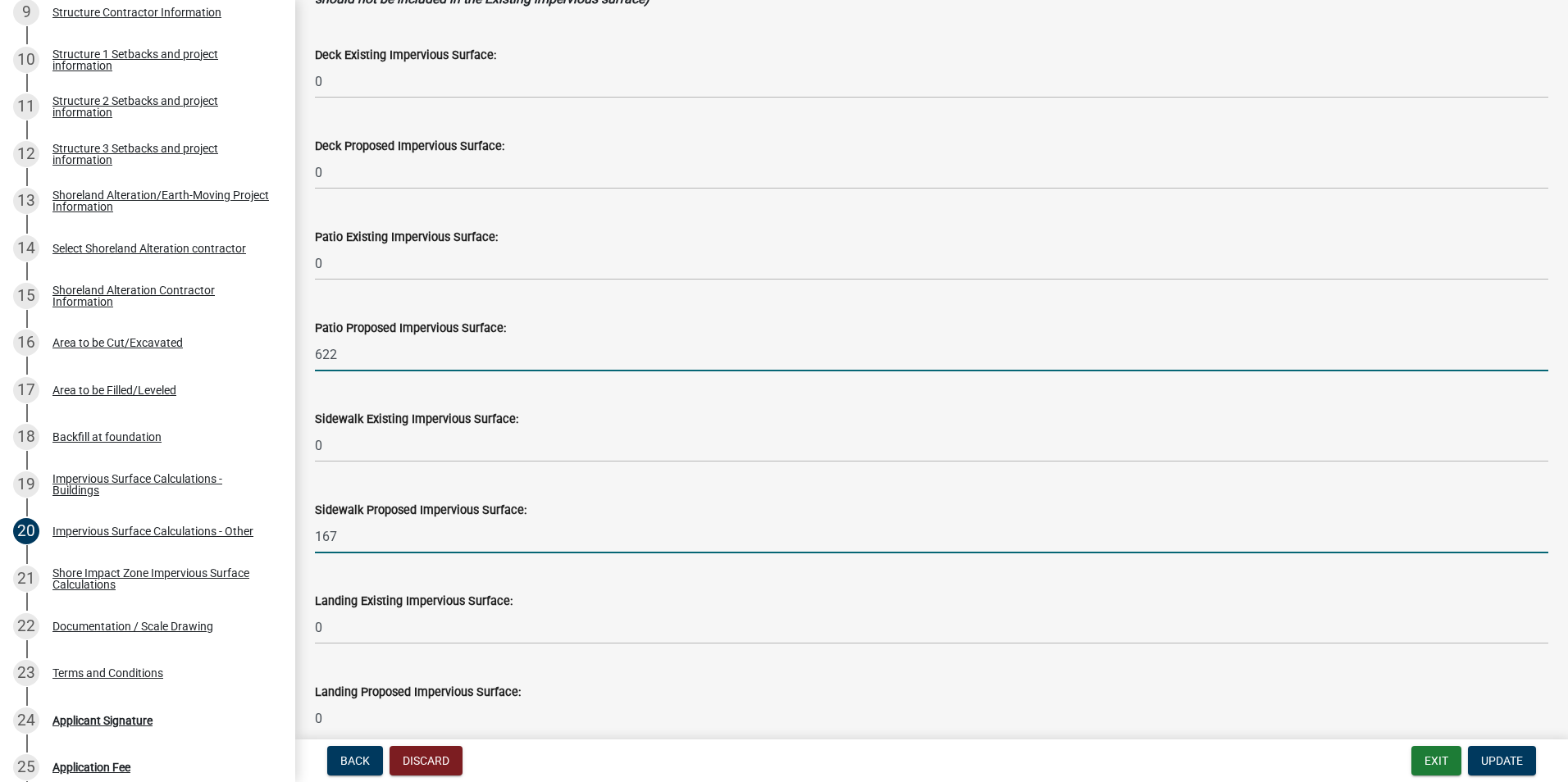
drag, startPoint x: 346, startPoint y: 538, endPoint x: 313, endPoint y: 536, distance: 33.1
click at [313, 536] on div "Sidewalk Proposed Impervious Surface: 167" at bounding box center [930, 514] width 1257 height 76
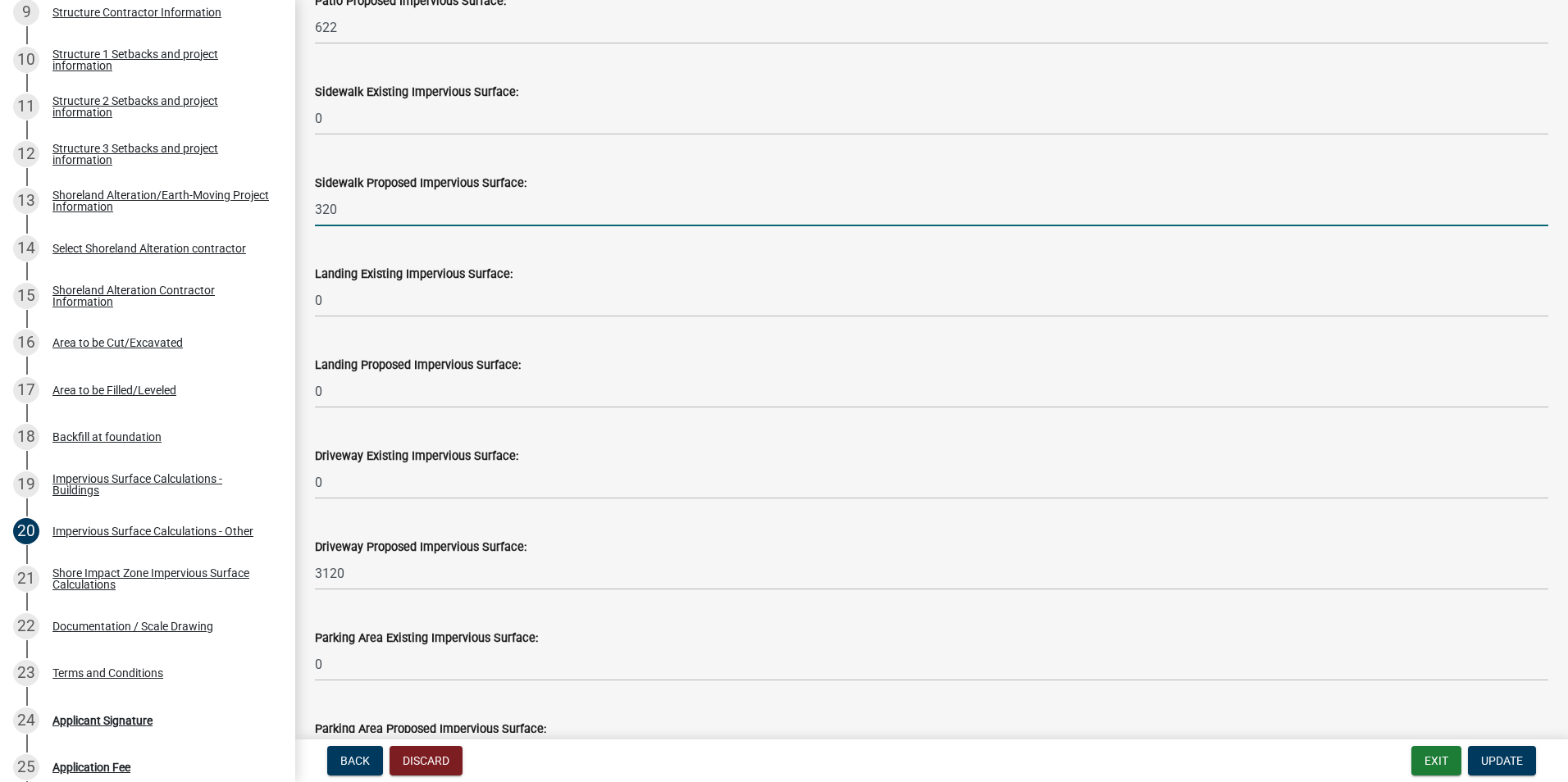
scroll to position [533, 0]
type input "320"
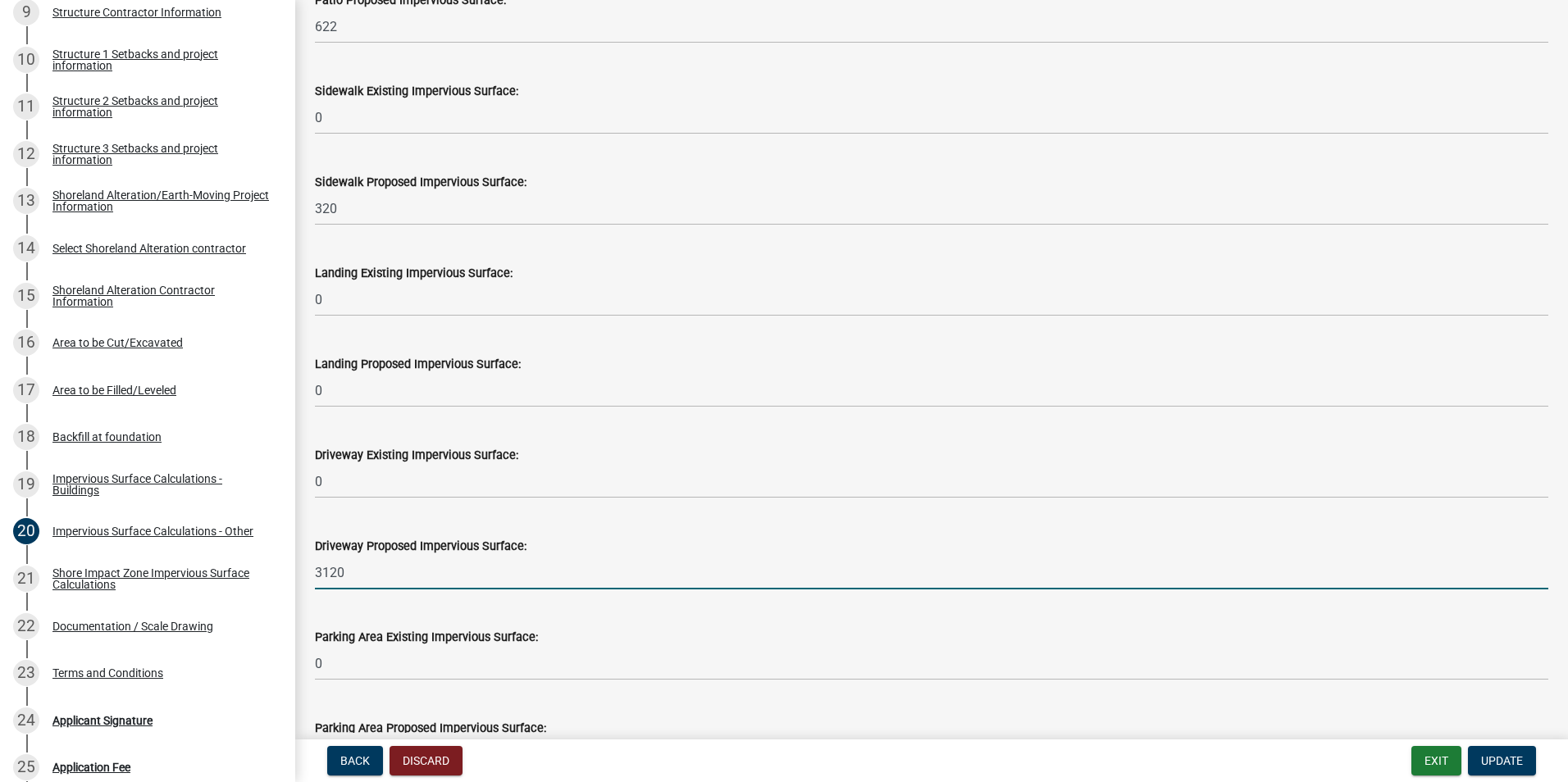
drag, startPoint x: 344, startPoint y: 578, endPoint x: 297, endPoint y: 566, distance: 48.5
click at [304, 566] on div "Driveway Proposed Impervious Surface: 3120" at bounding box center [930, 551] width 1257 height 76
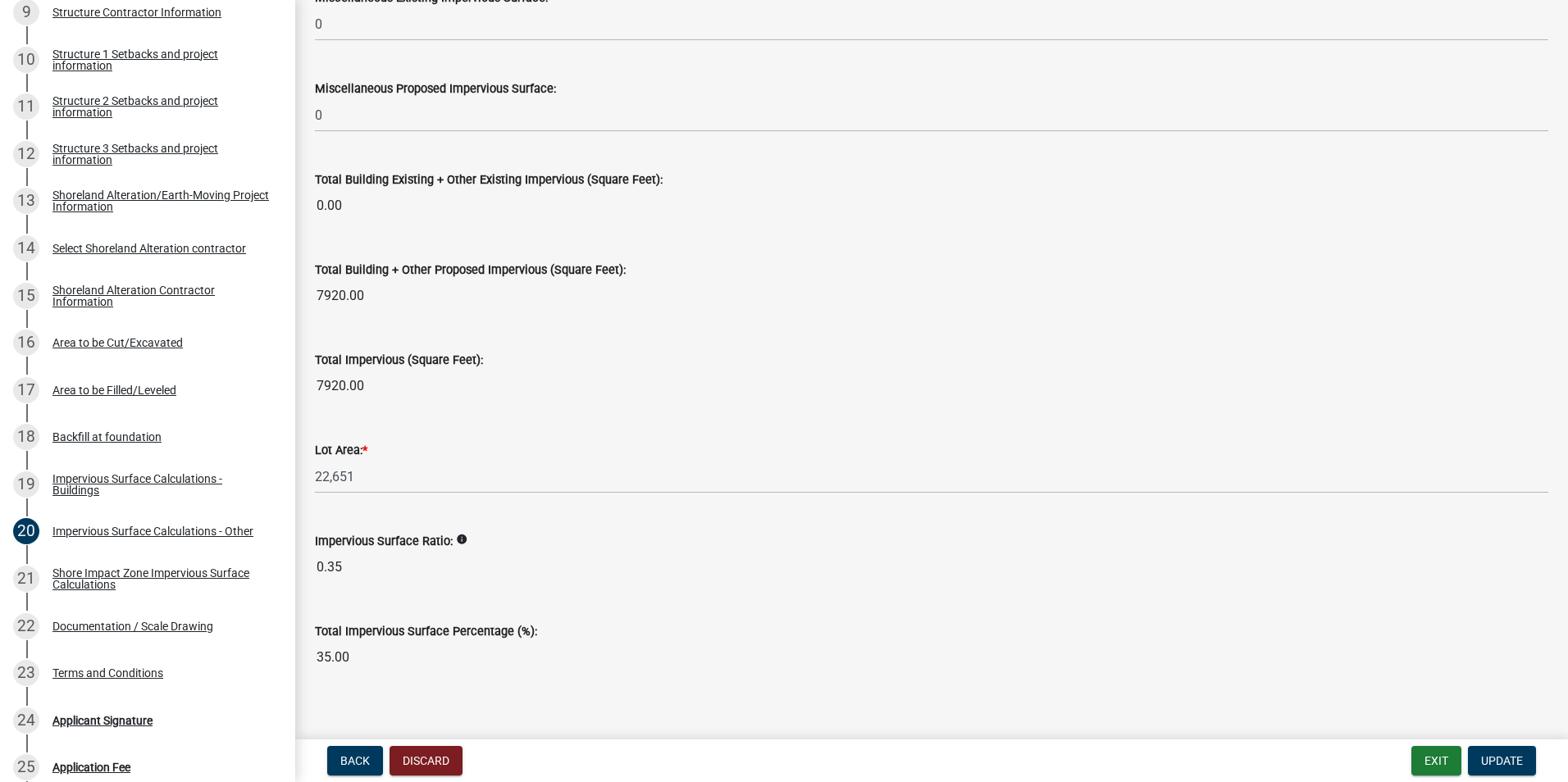
scroll to position [1722, 0]
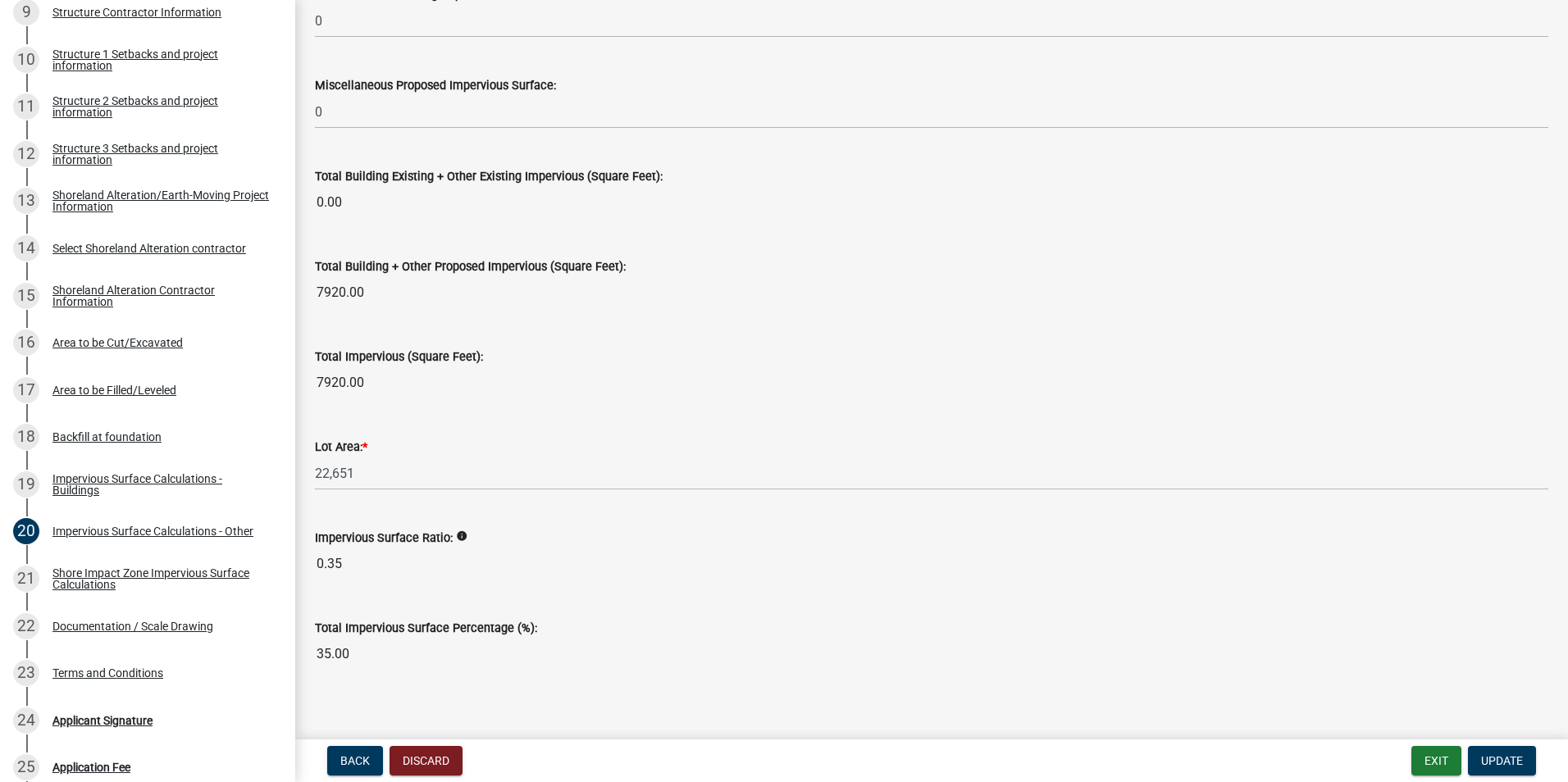
type input "2440"
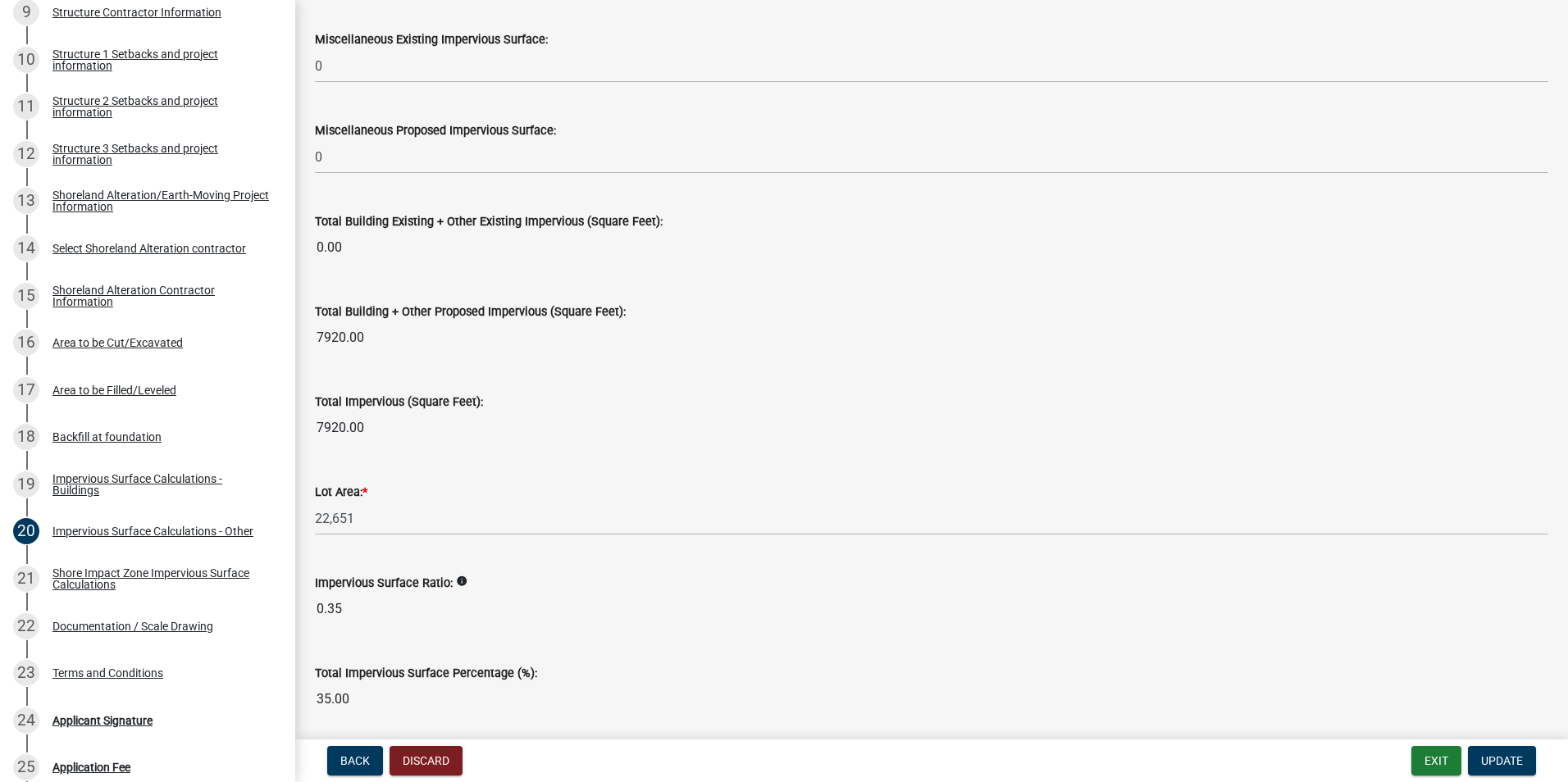
click at [457, 550] on div "Impervious Surface Ratio: info 0.35" at bounding box center [930, 588] width 1233 height 75
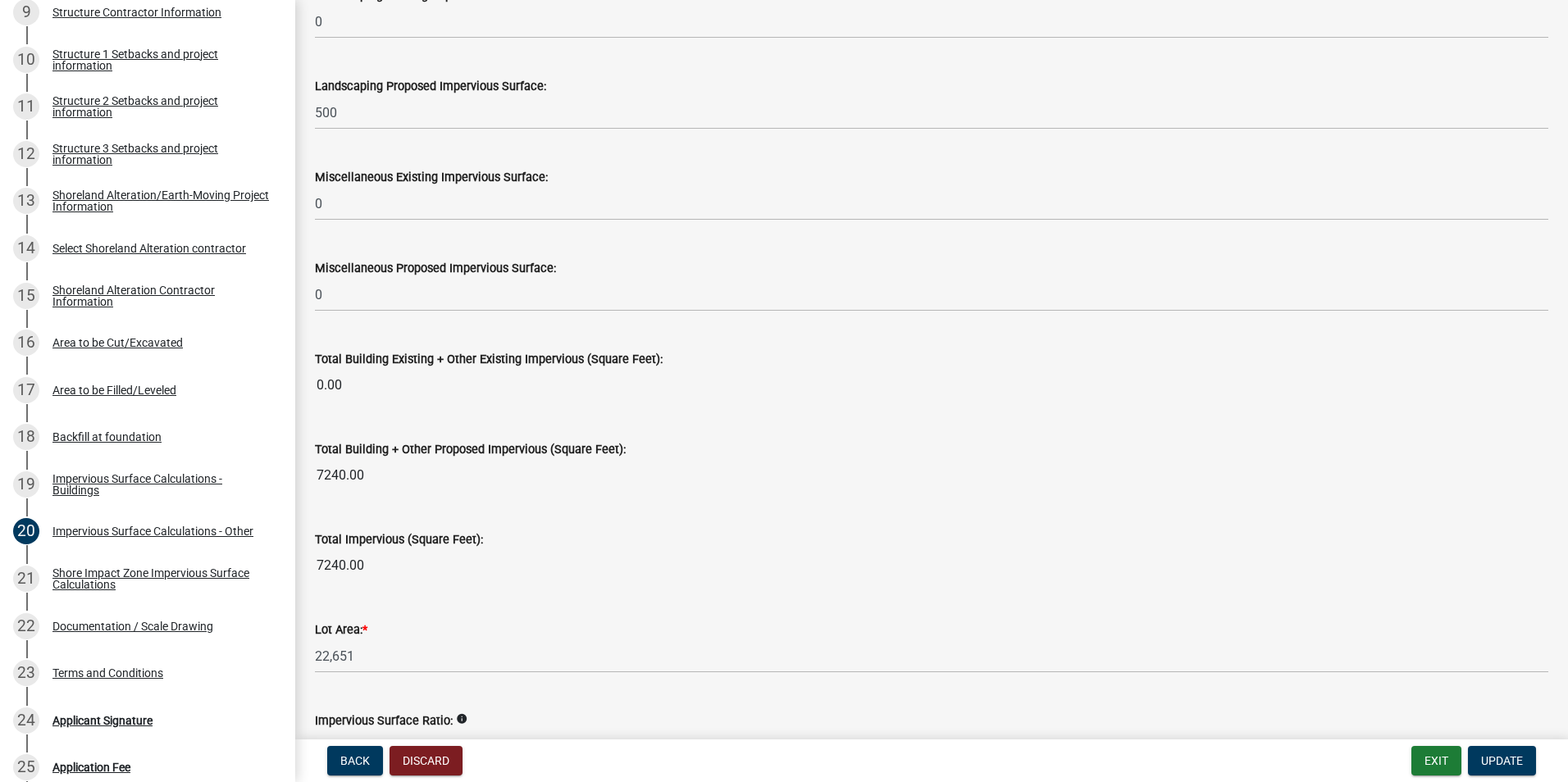
scroll to position [1738, 0]
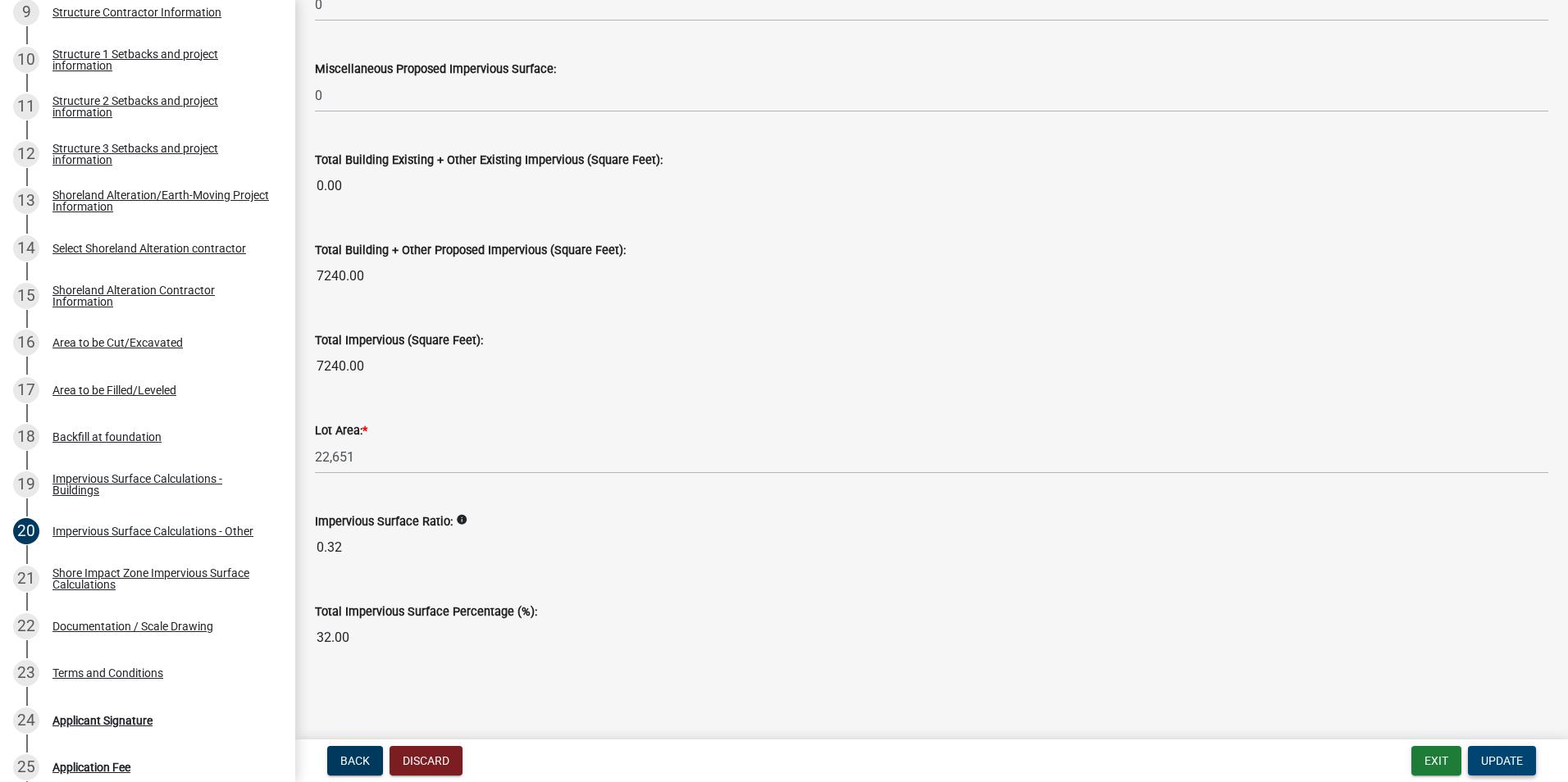
click at [1503, 753] on button "Update" at bounding box center [1501, 760] width 68 height 29
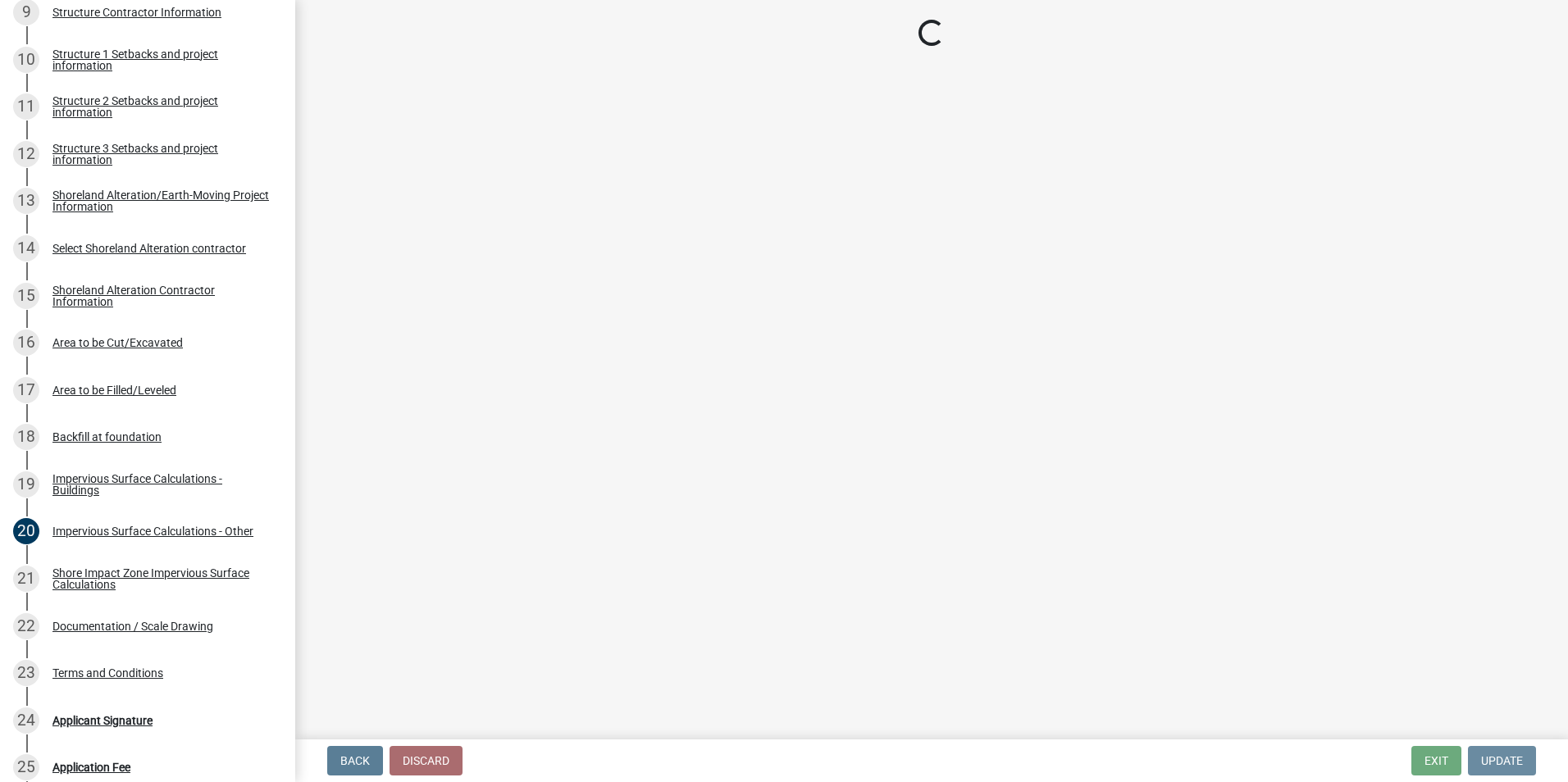
scroll to position [0, 0]
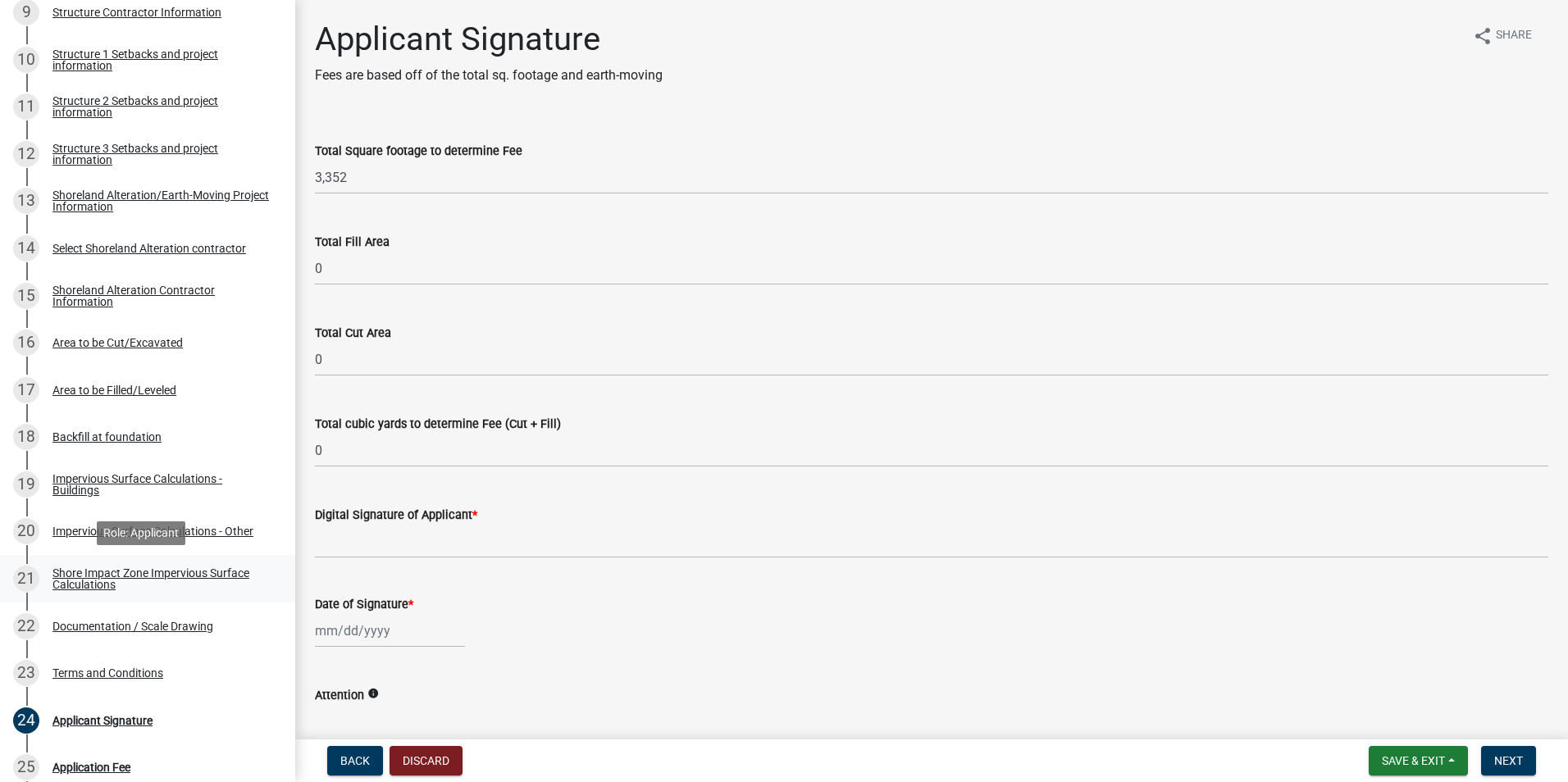
click at [87, 579] on div "Shore Impact Zone Impervious Surface Calculations" at bounding box center [161, 578] width 217 height 23
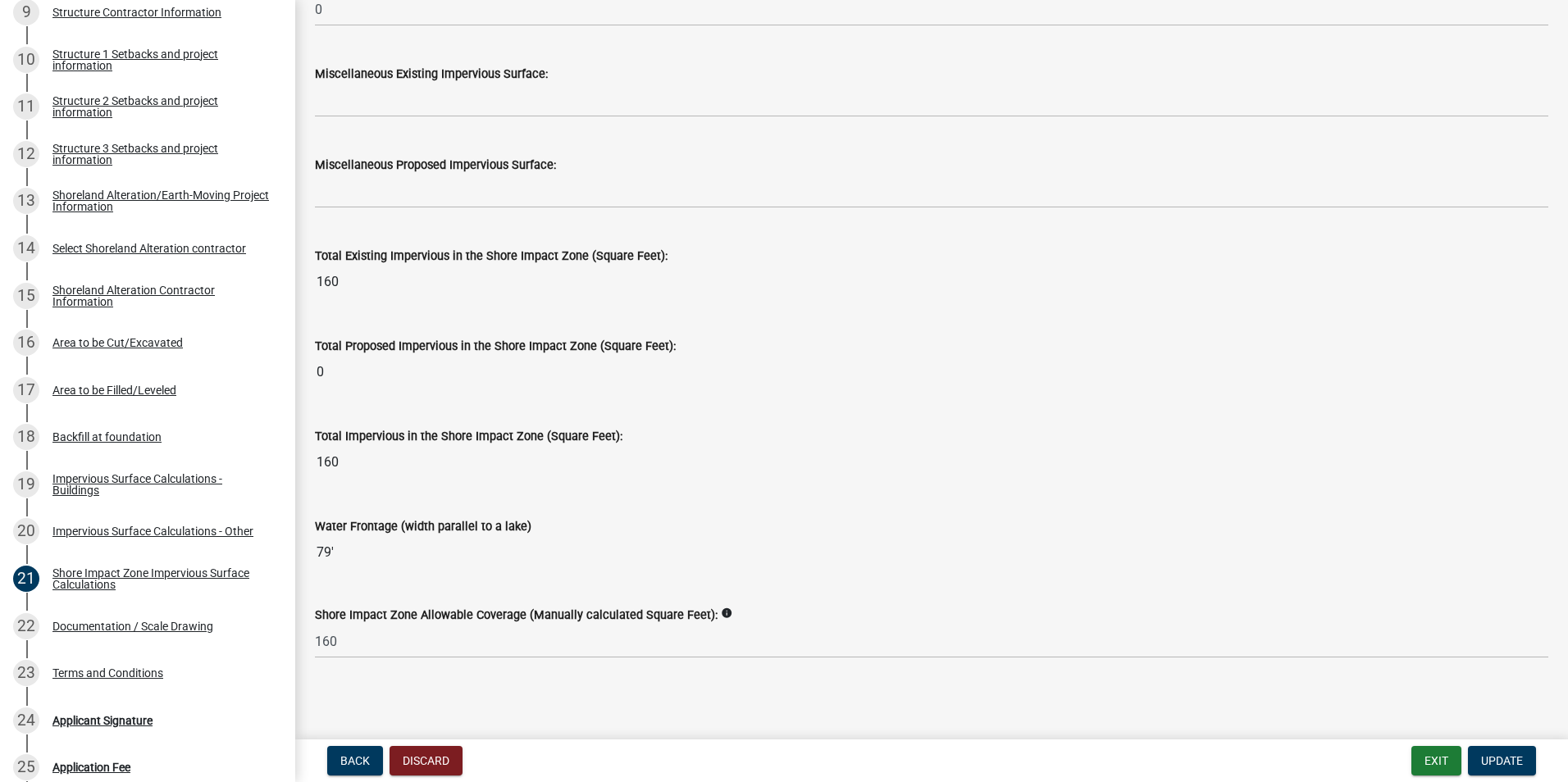
scroll to position [1954, 0]
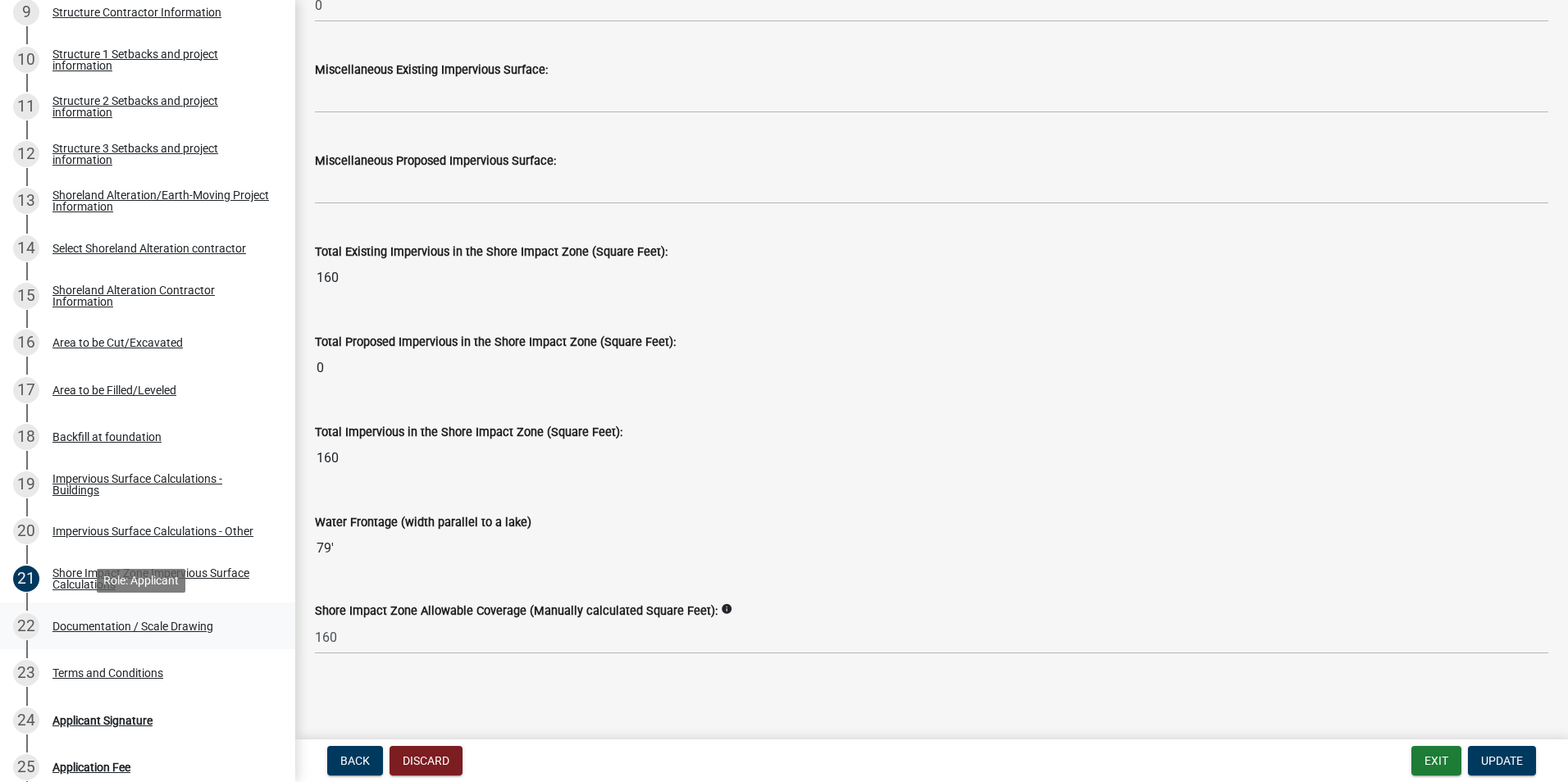
click at [107, 627] on div "Documentation / Scale Drawing" at bounding box center [132, 626] width 161 height 11
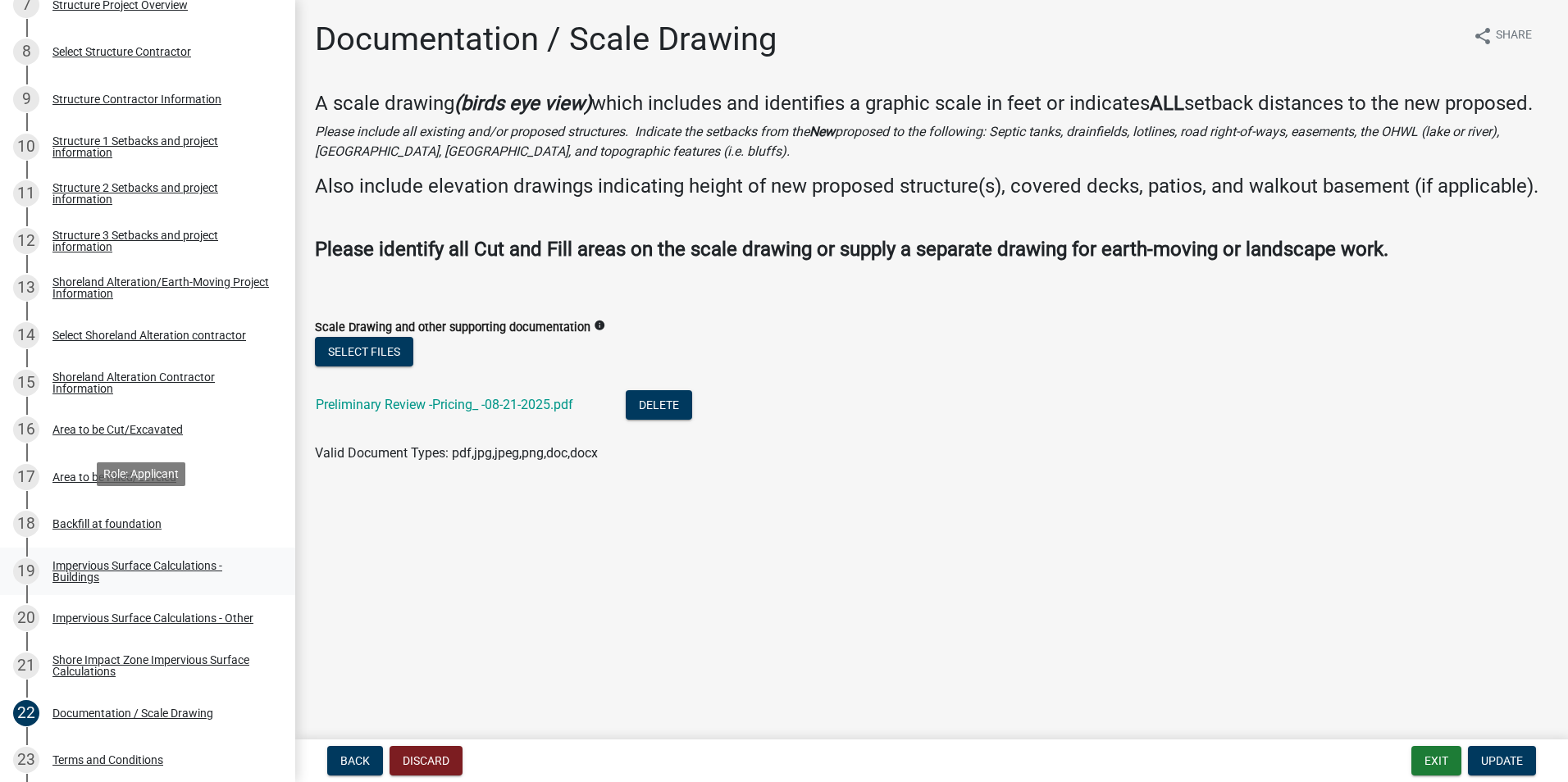
scroll to position [615, 0]
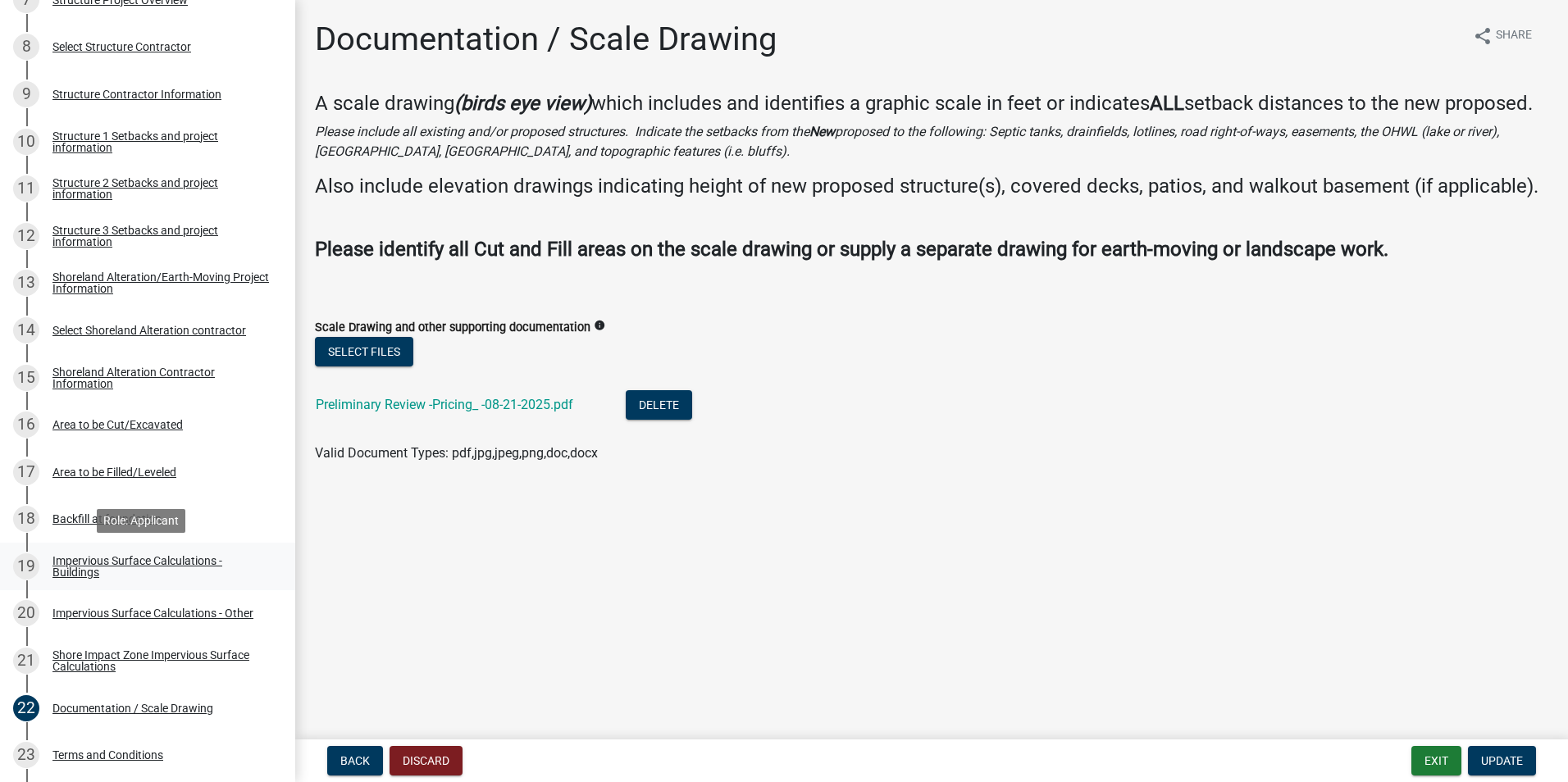
click at [172, 550] on link "19 Impervious Surface Calculations - Buildings" at bounding box center [147, 566] width 295 height 48
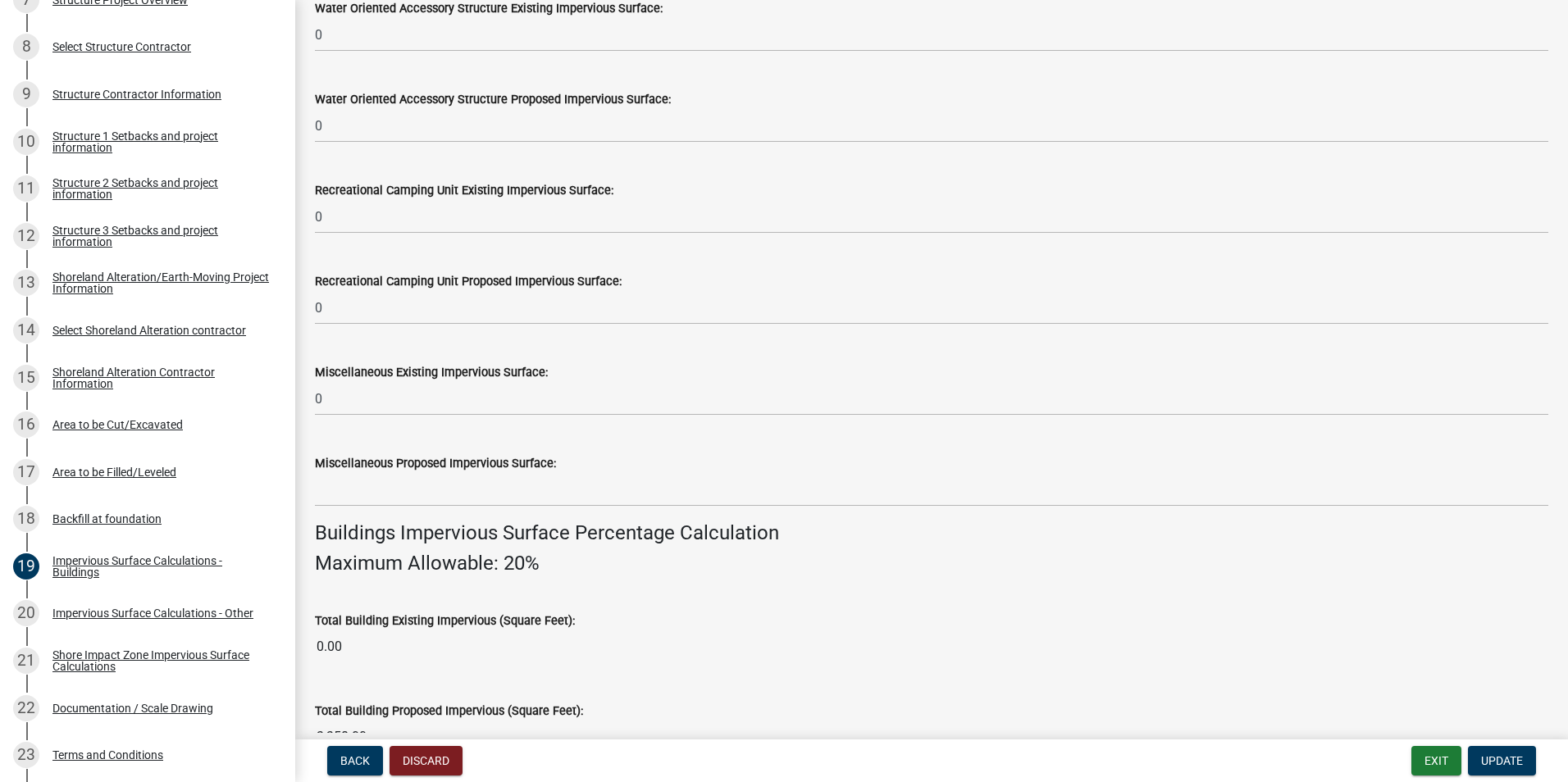
scroll to position [636, 0]
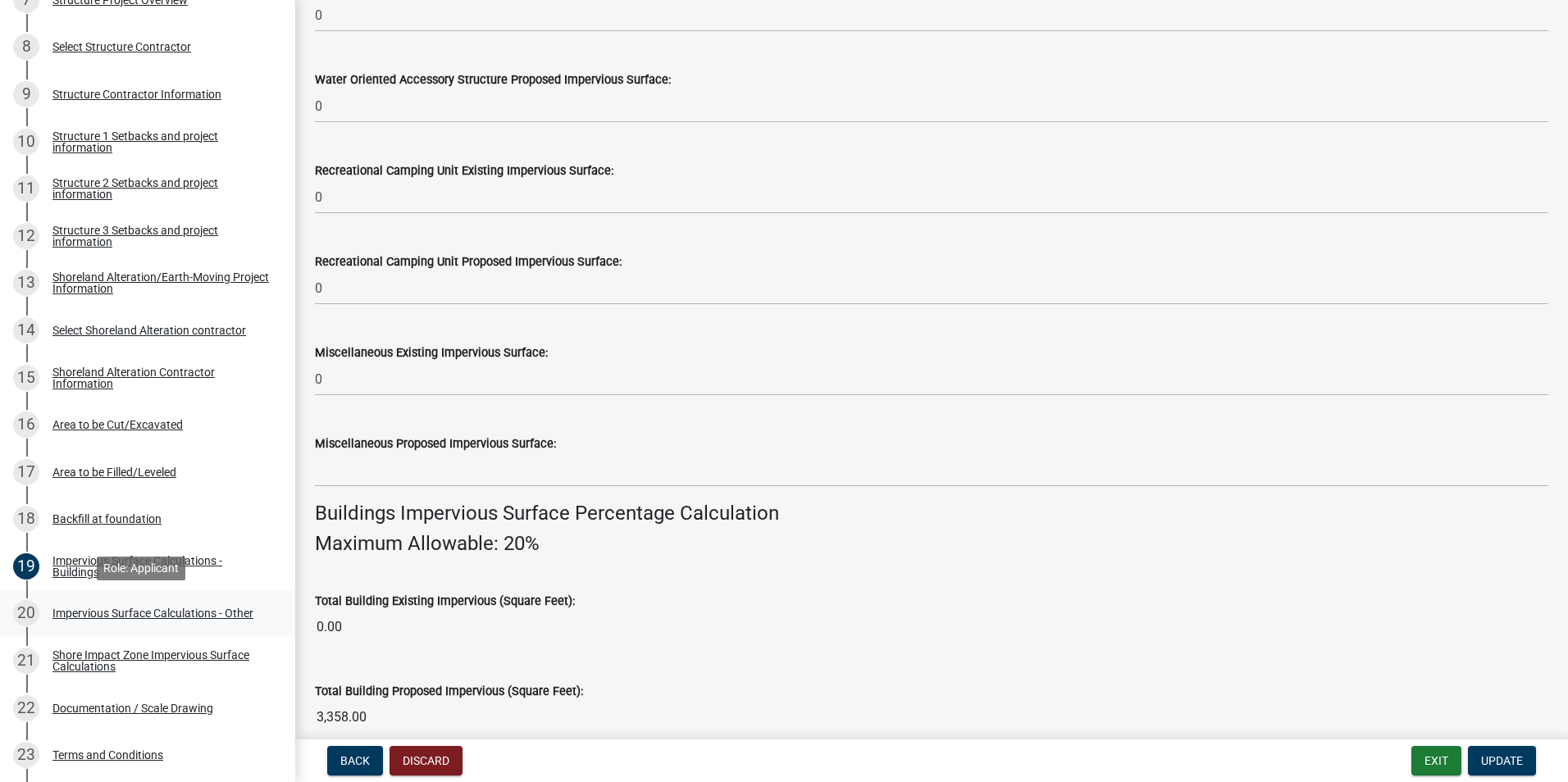
click at [166, 610] on div "Impervious Surface Calculations - Other" at bounding box center [153, 613] width 201 height 11
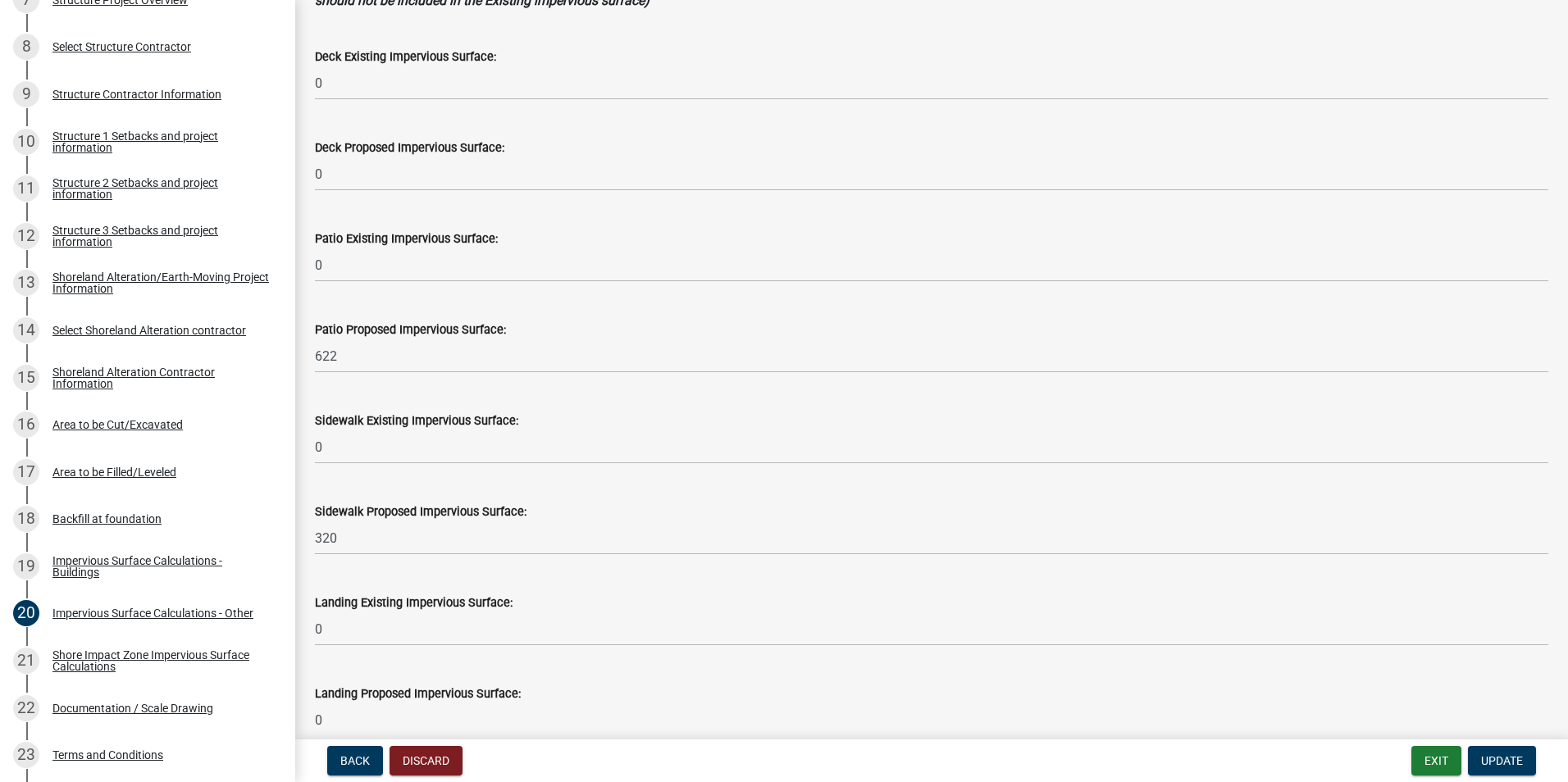
scroll to position [205, 0]
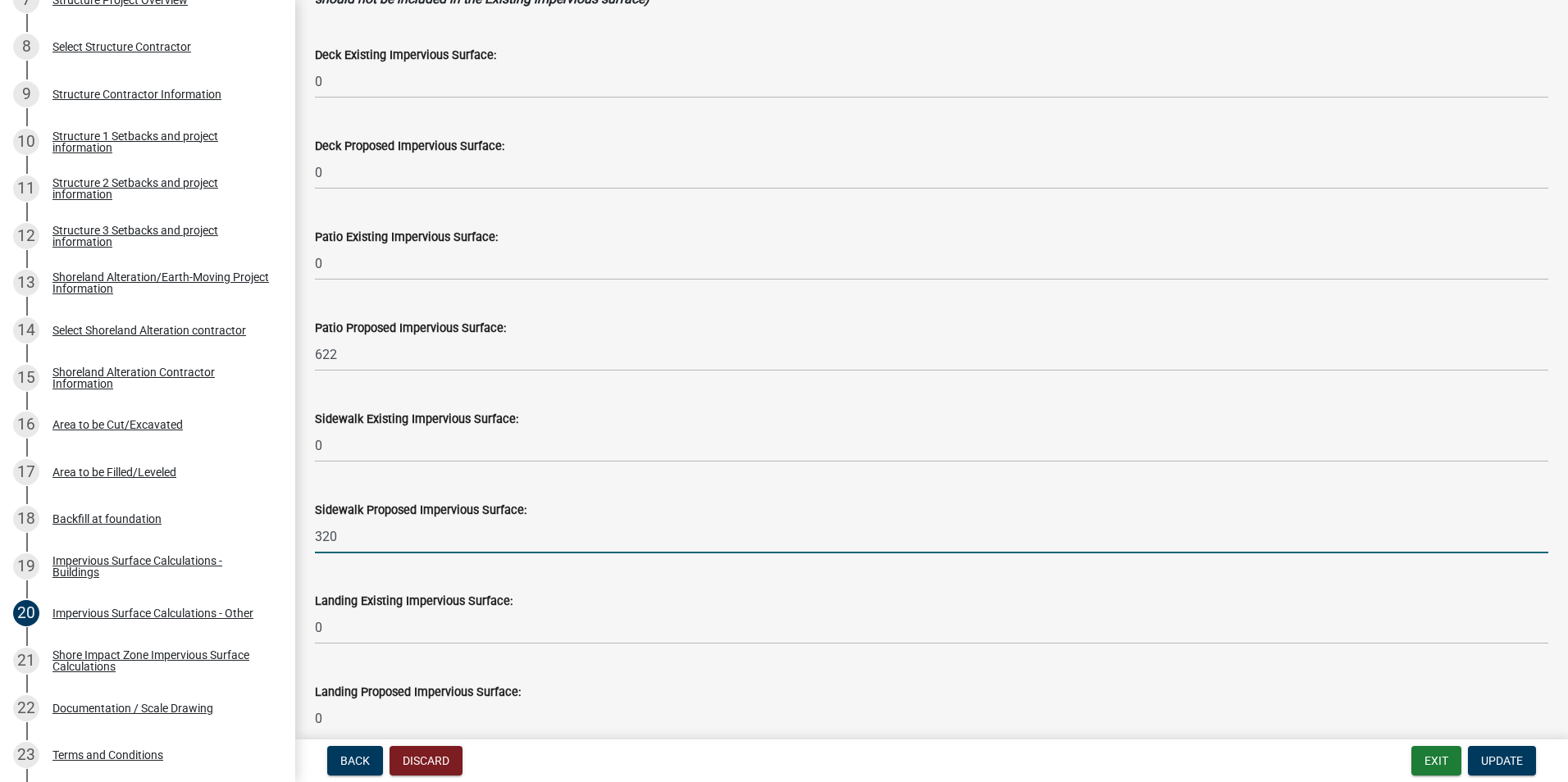
drag, startPoint x: 340, startPoint y: 542, endPoint x: 298, endPoint y: 536, distance: 42.4
type input "5"
type input "290"
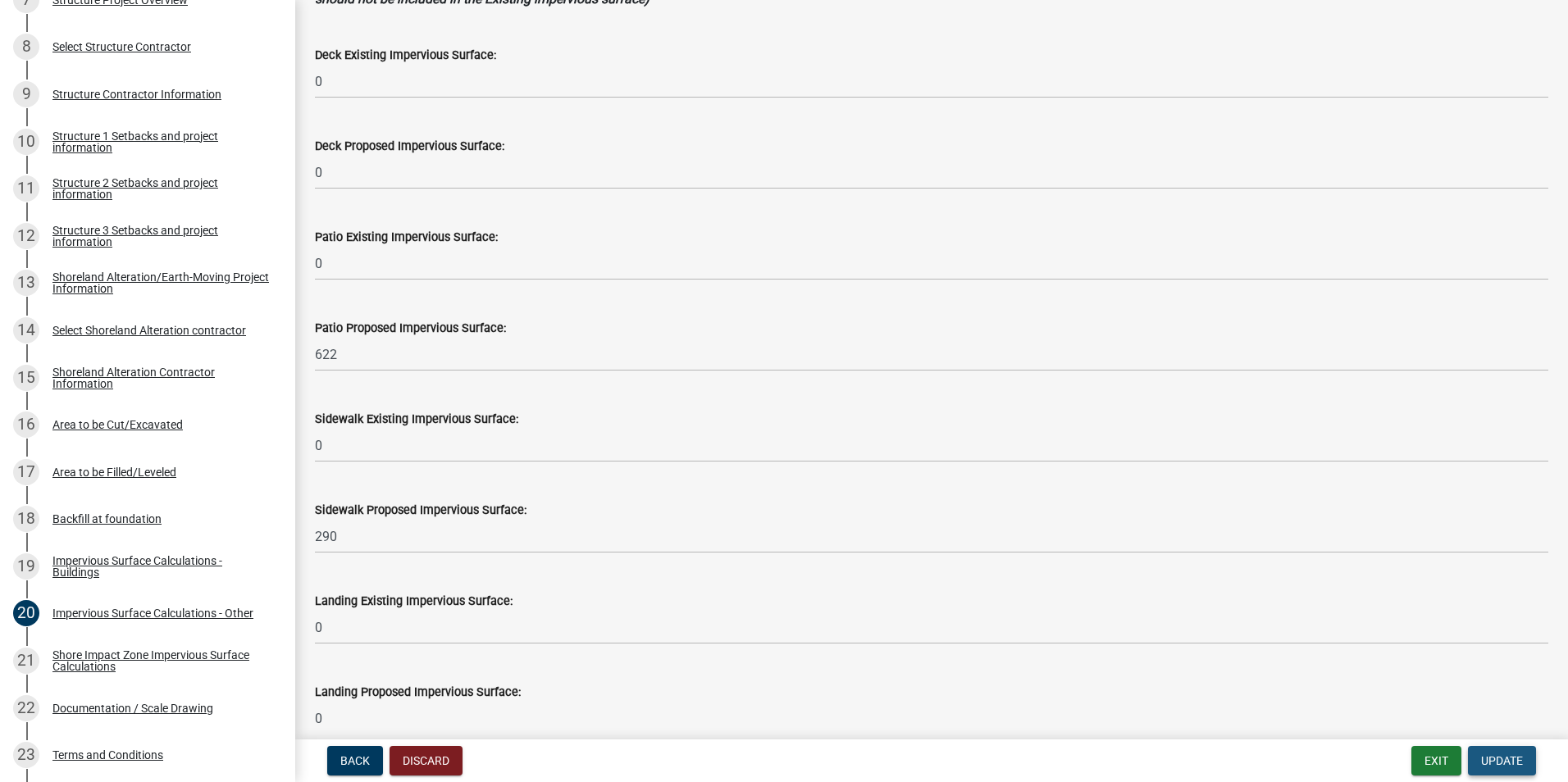
click at [1506, 763] on span "Update" at bounding box center [1501, 760] width 42 height 13
click at [1514, 761] on span "Update" at bounding box center [1501, 760] width 42 height 13
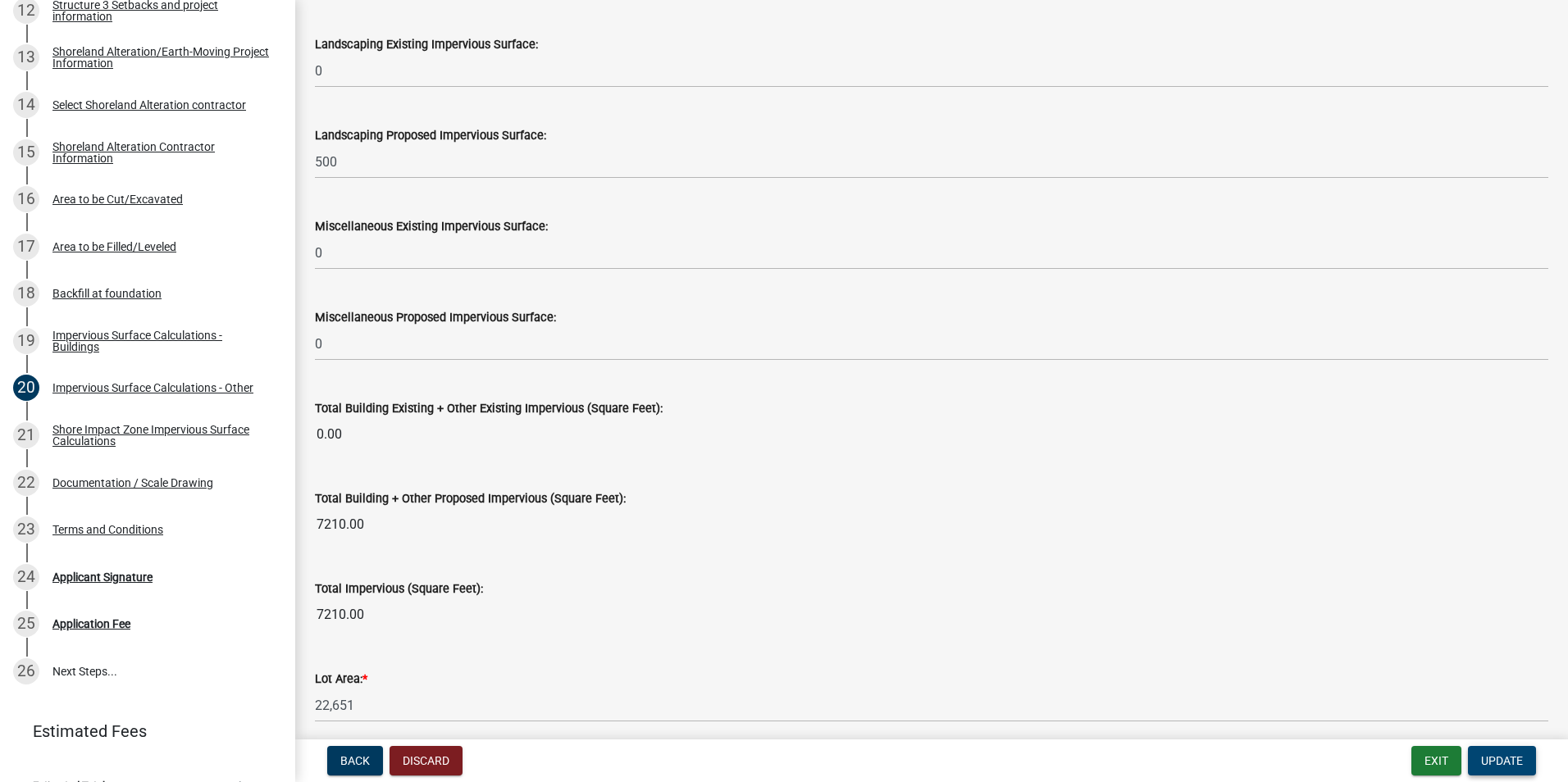
scroll to position [1738, 0]
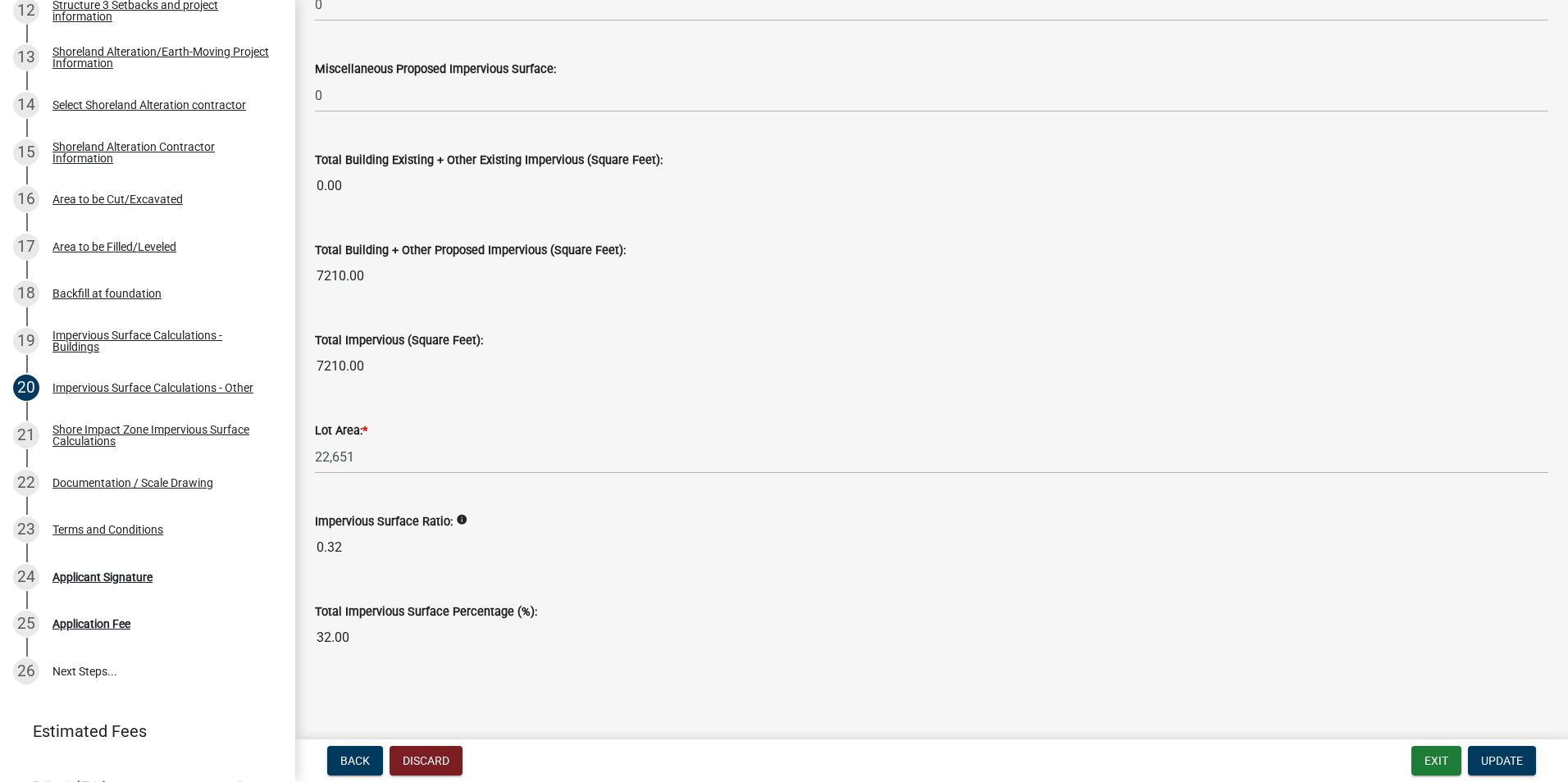
click at [457, 520] on icon "info" at bounding box center [461, 519] width 11 height 11
click at [506, 568] on wm-data-entity-input "Impervious Surface Ratio: info 0.32" at bounding box center [930, 533] width 1233 height 90
click at [1494, 758] on span "Update" at bounding box center [1501, 760] width 42 height 13
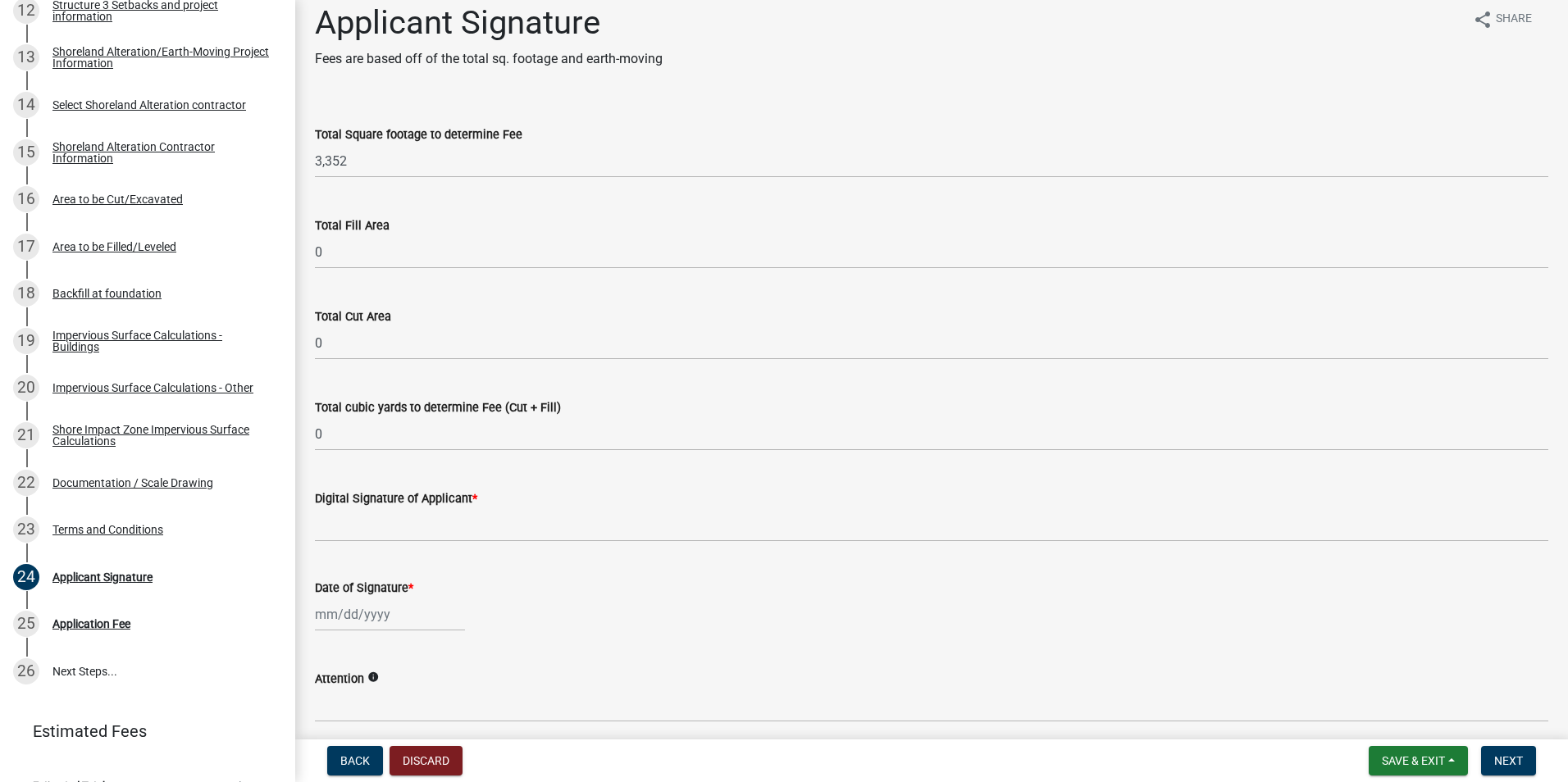
scroll to position [21, 0]
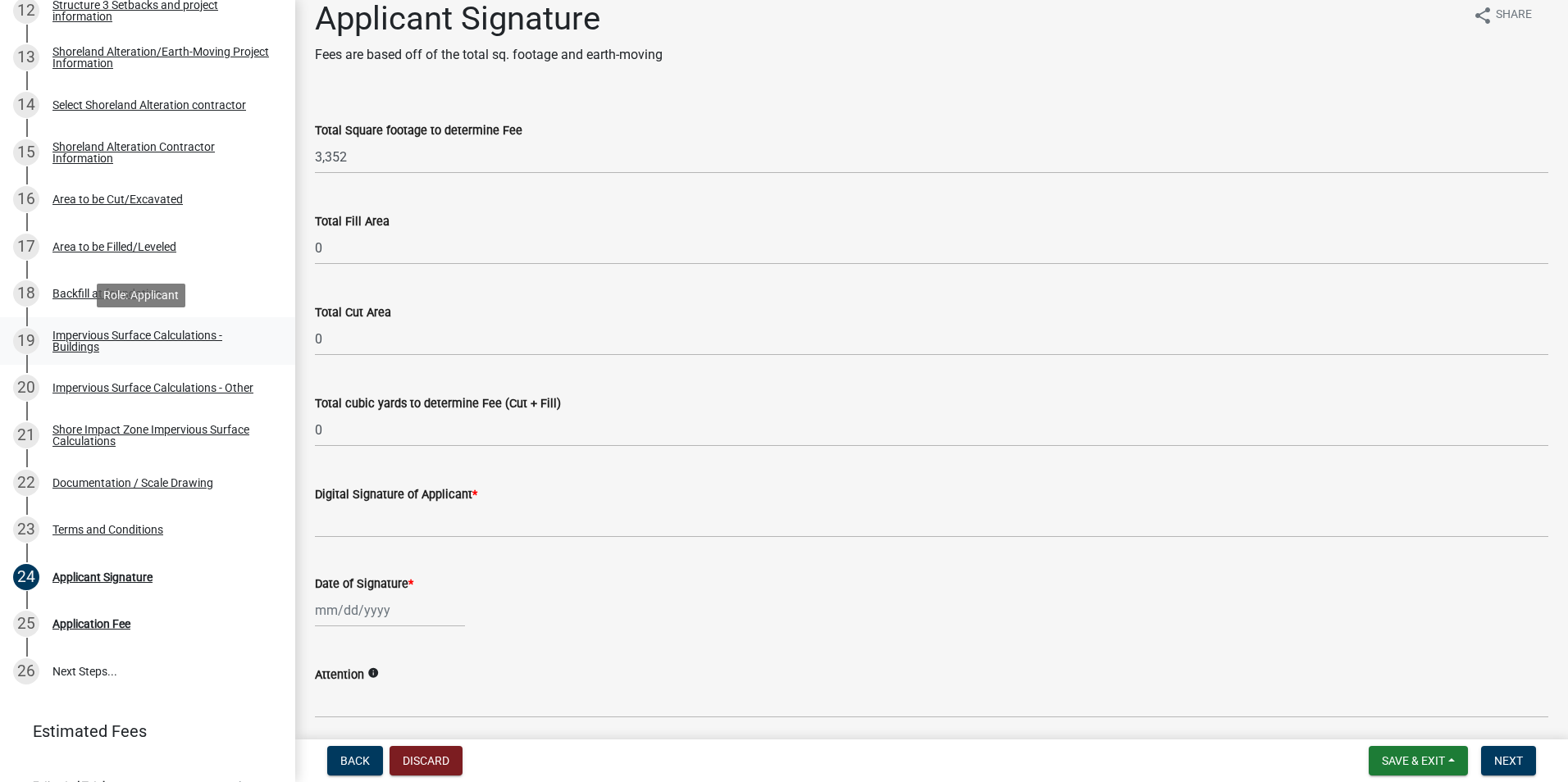
click at [105, 338] on div "Impervious Surface Calculations - Buildings" at bounding box center [161, 341] width 217 height 23
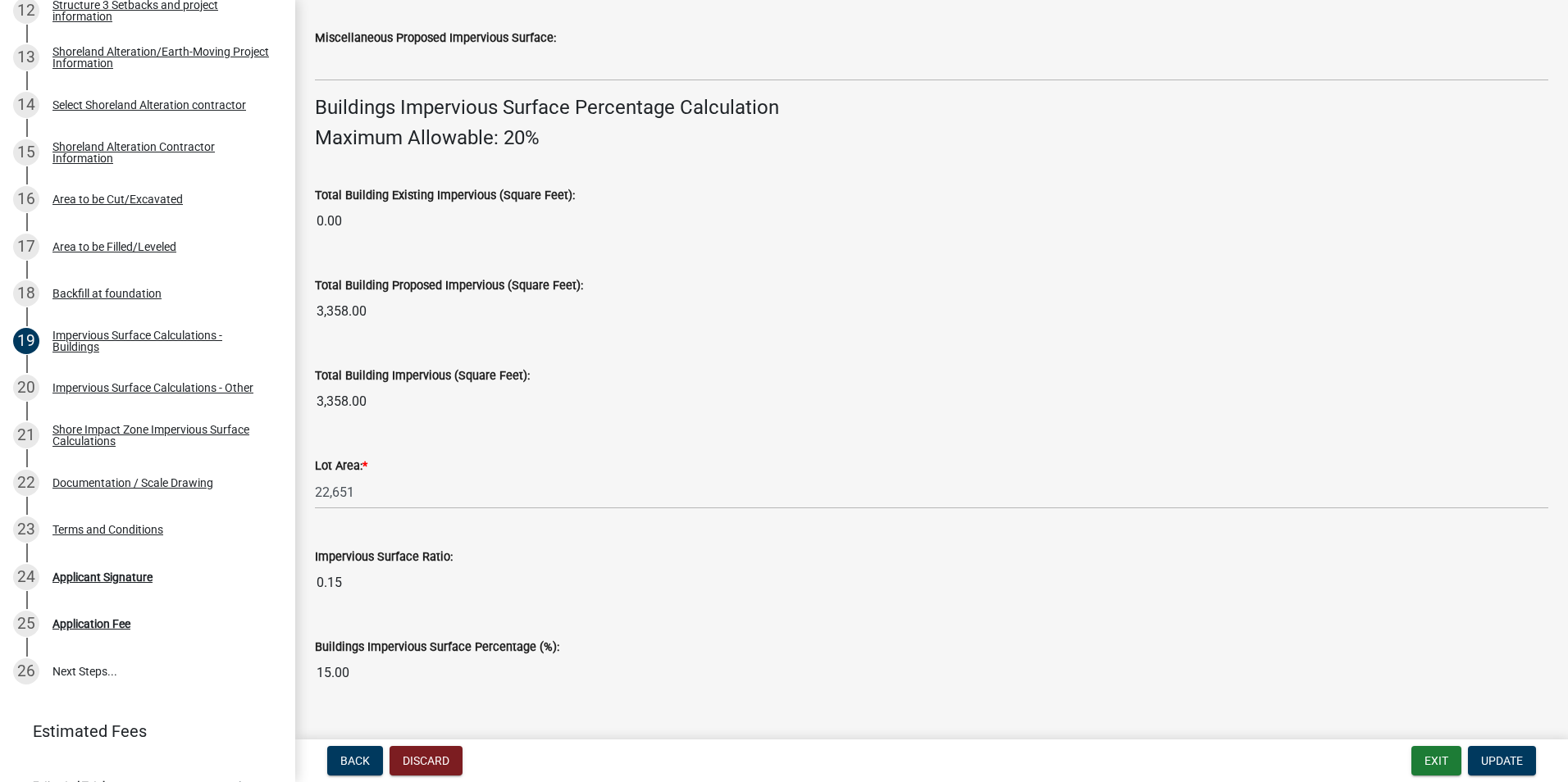
scroll to position [1066, 0]
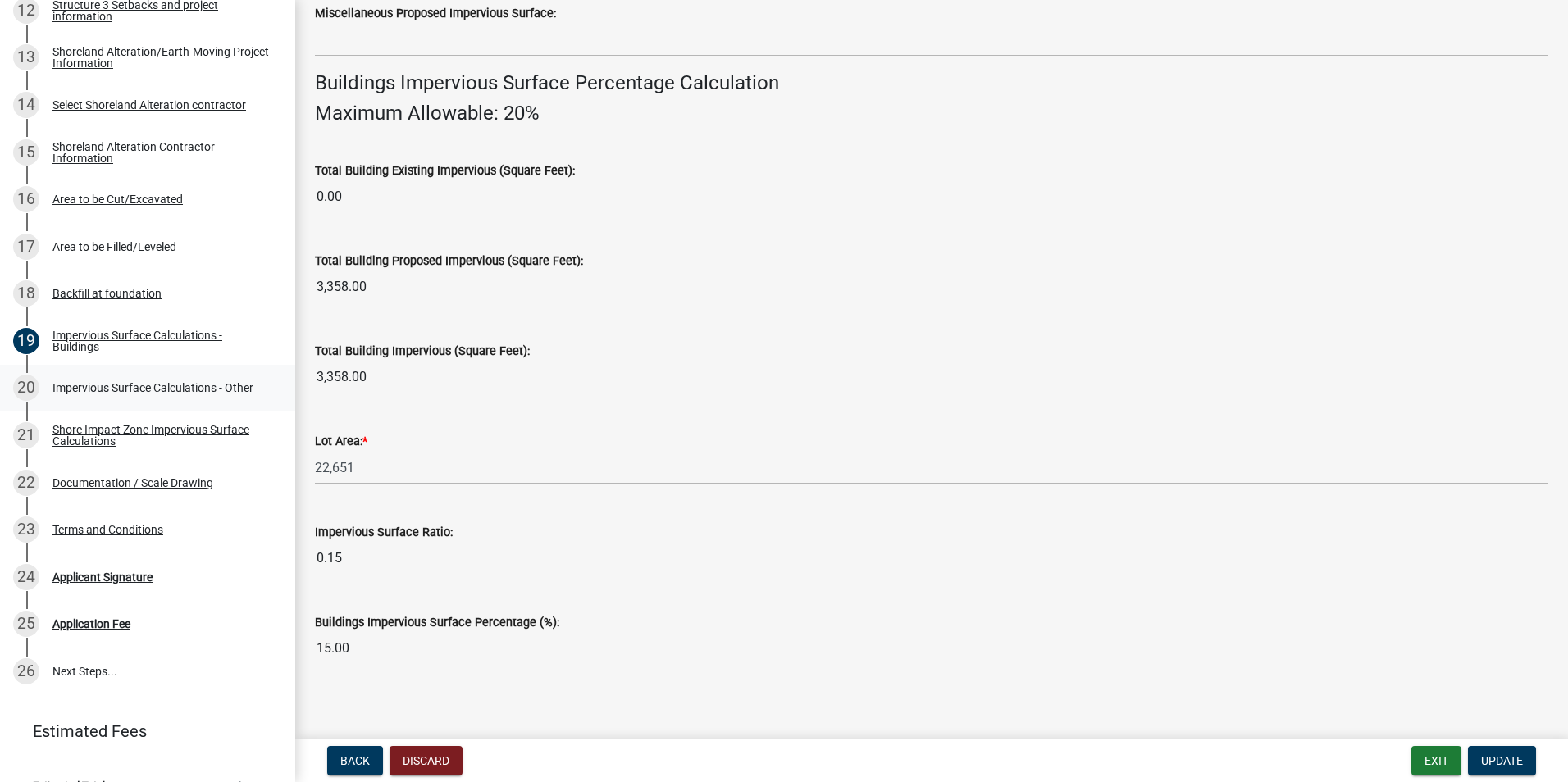
click at [148, 391] on div "Impervious Surface Calculations - Other" at bounding box center [153, 388] width 201 height 11
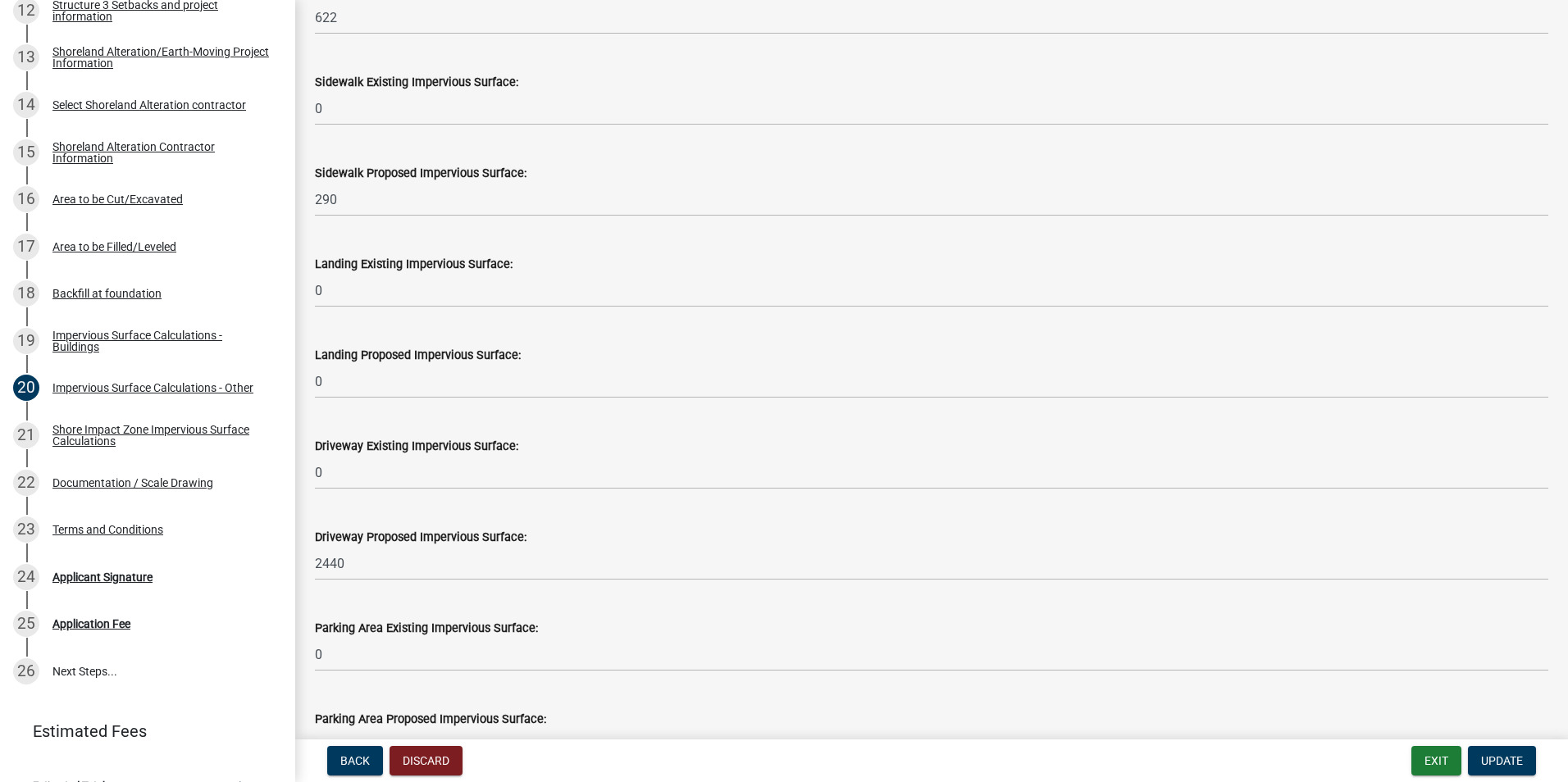
scroll to position [553, 0]
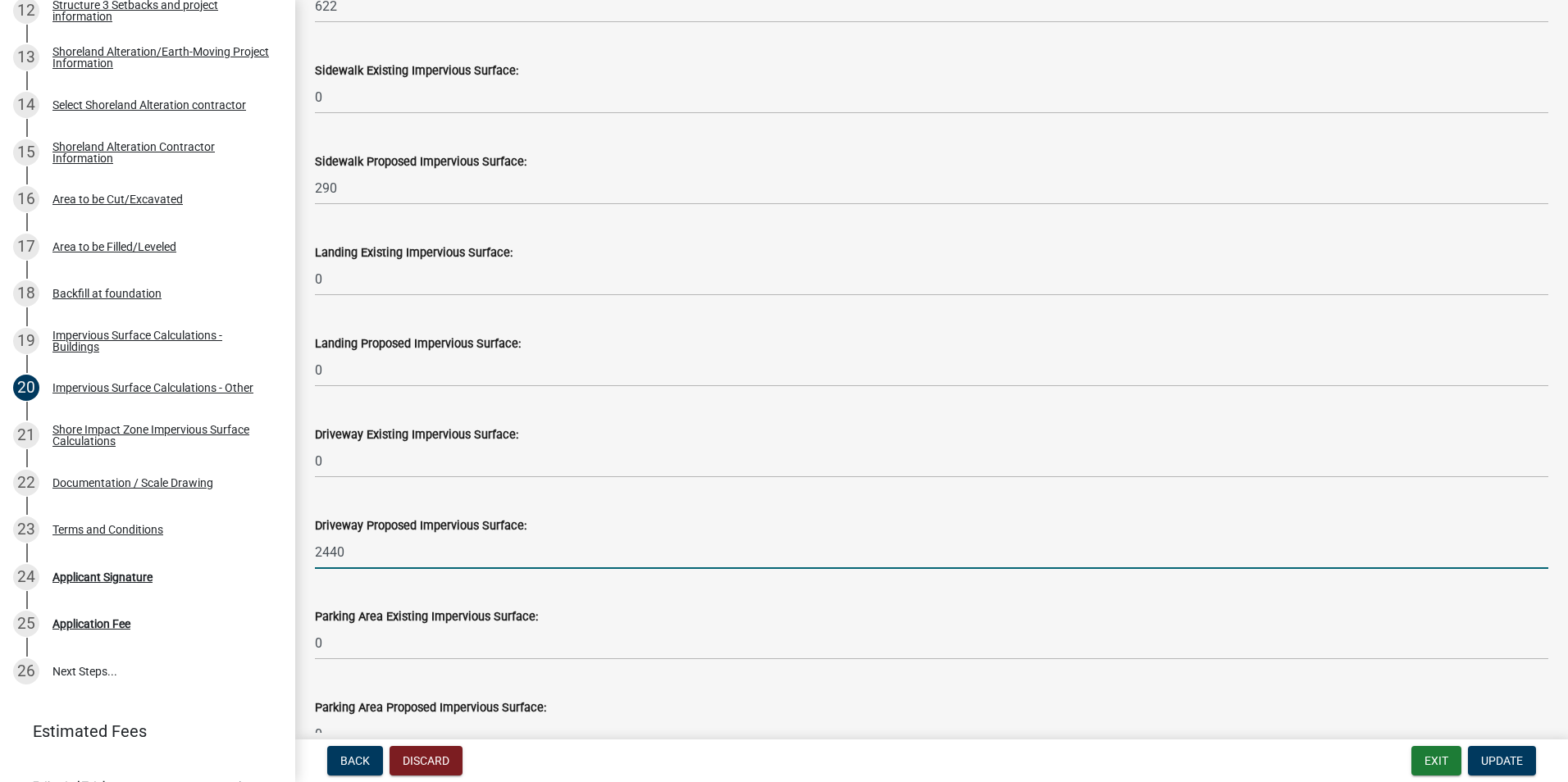
drag, startPoint x: 374, startPoint y: 553, endPoint x: 287, endPoint y: 545, distance: 87.4
click at [291, 550] on div "Structure and Shoreland Alteration Permit Application STR/SAP - 468586 View Sum…" at bounding box center [784, 391] width 1568 height 782
type input "2723"
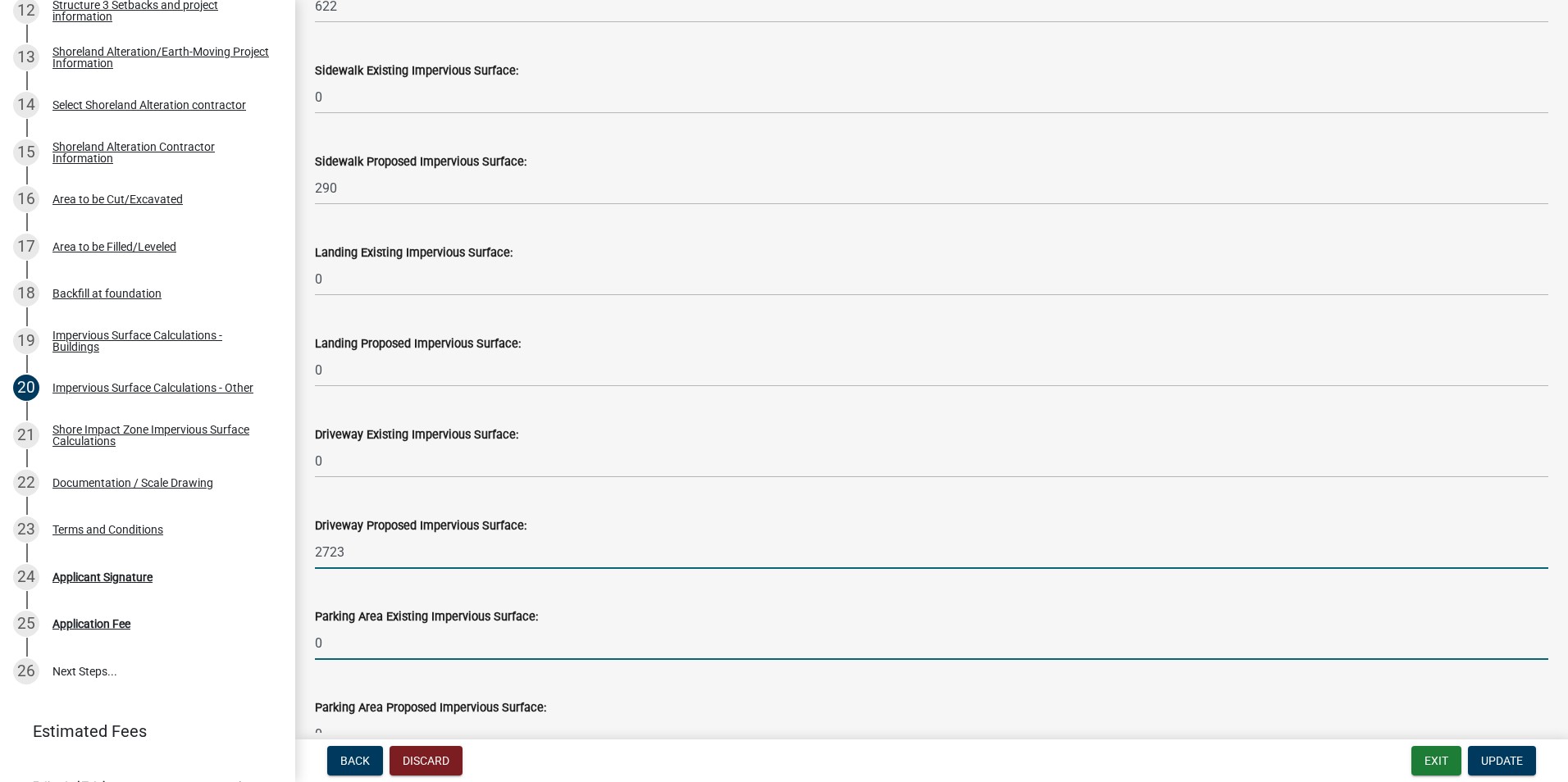
click at [397, 644] on input "0" at bounding box center [930, 643] width 1233 height 34
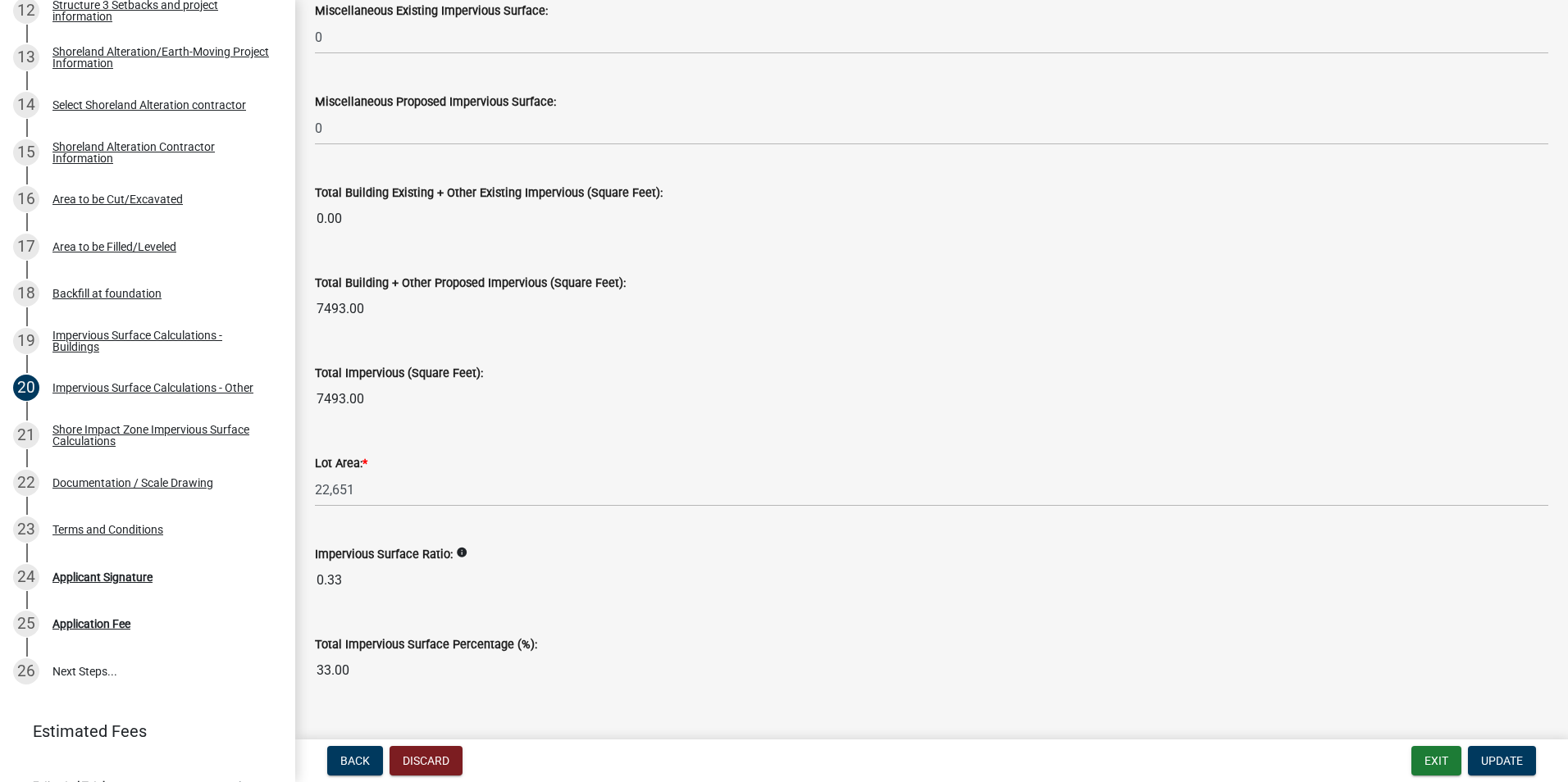
scroll to position [1738, 0]
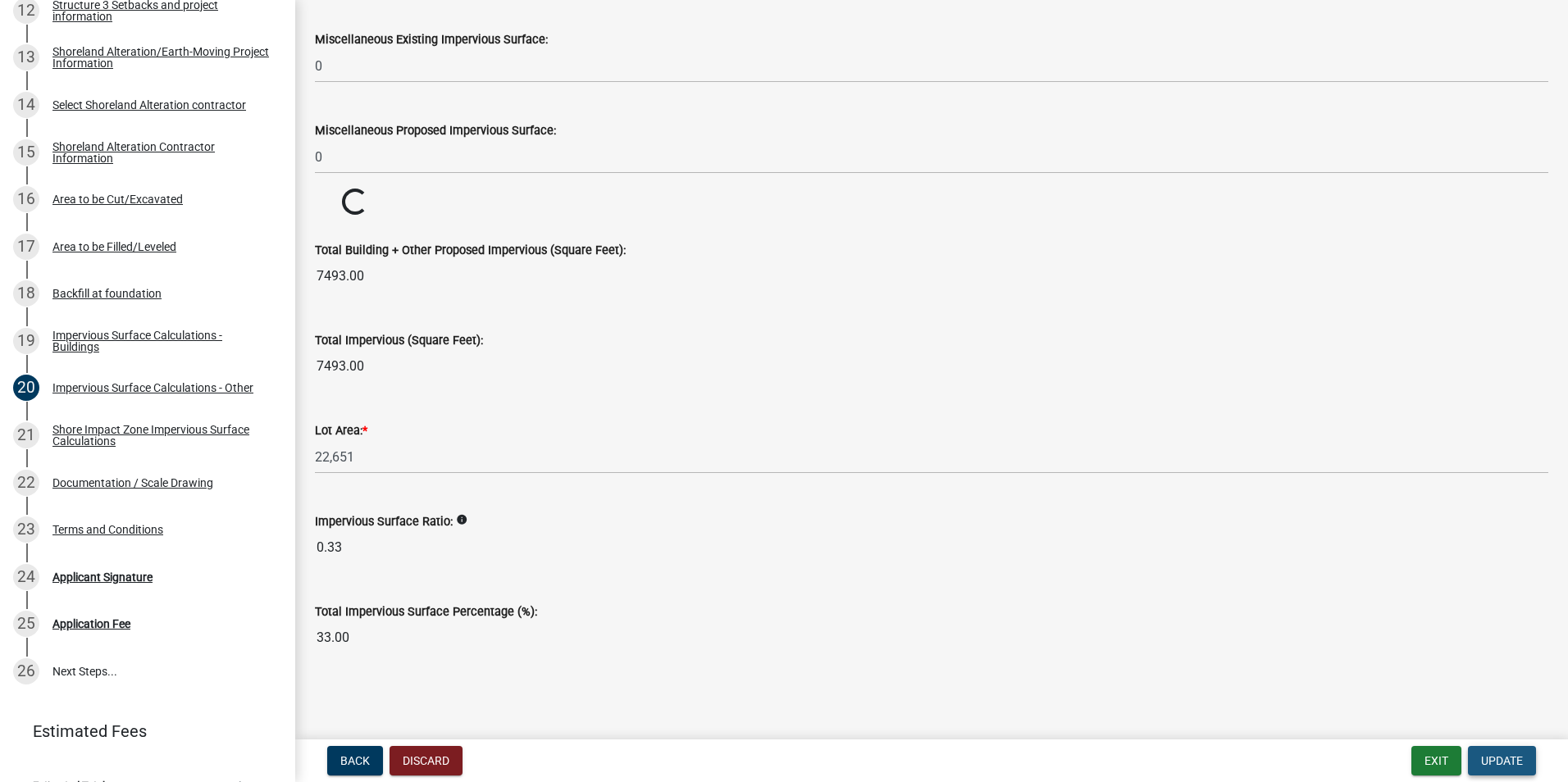
click at [1492, 760] on span "Update" at bounding box center [1501, 760] width 42 height 13
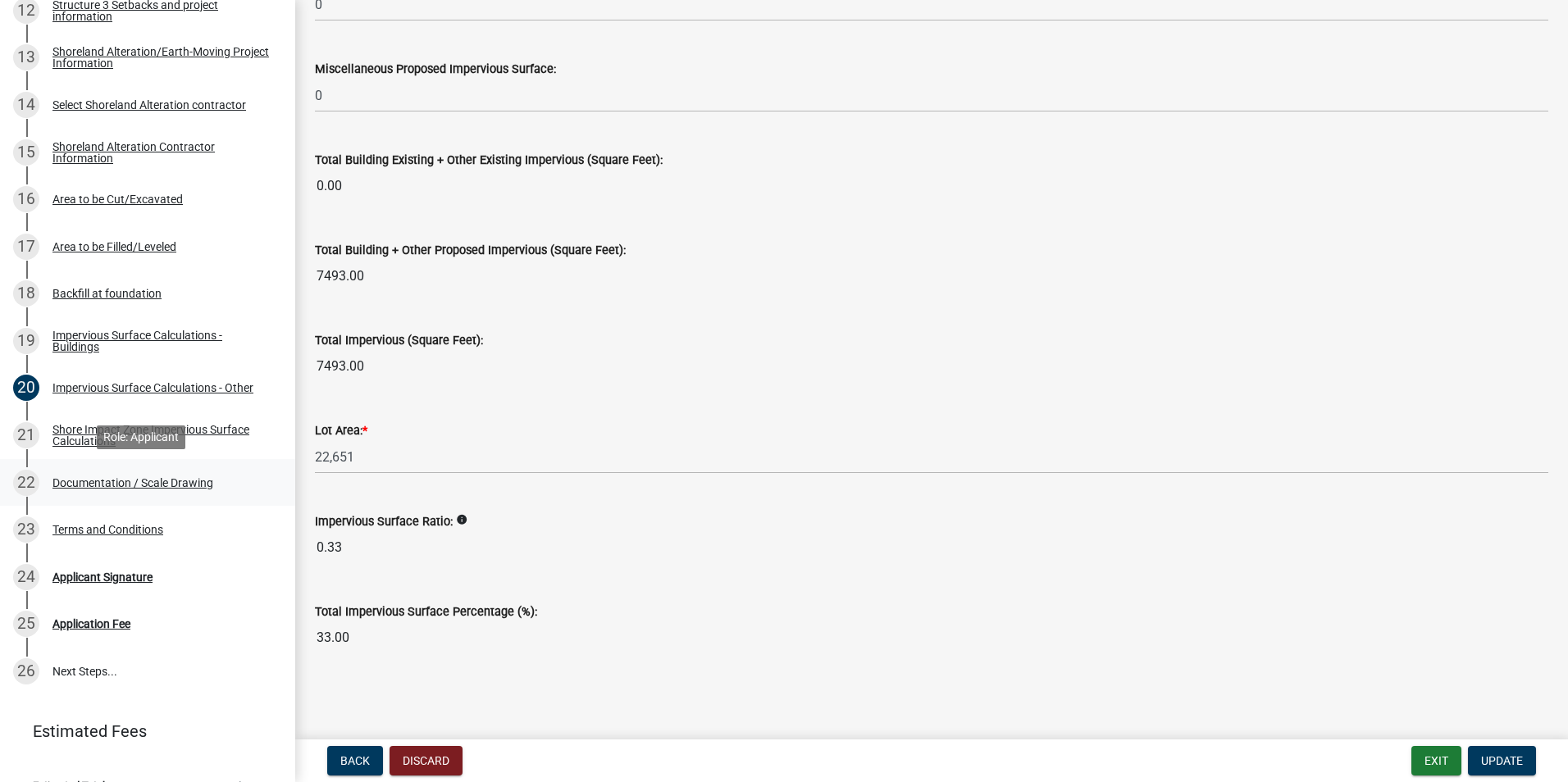
click at [131, 477] on div "Documentation / Scale Drawing" at bounding box center [132, 483] width 161 height 11
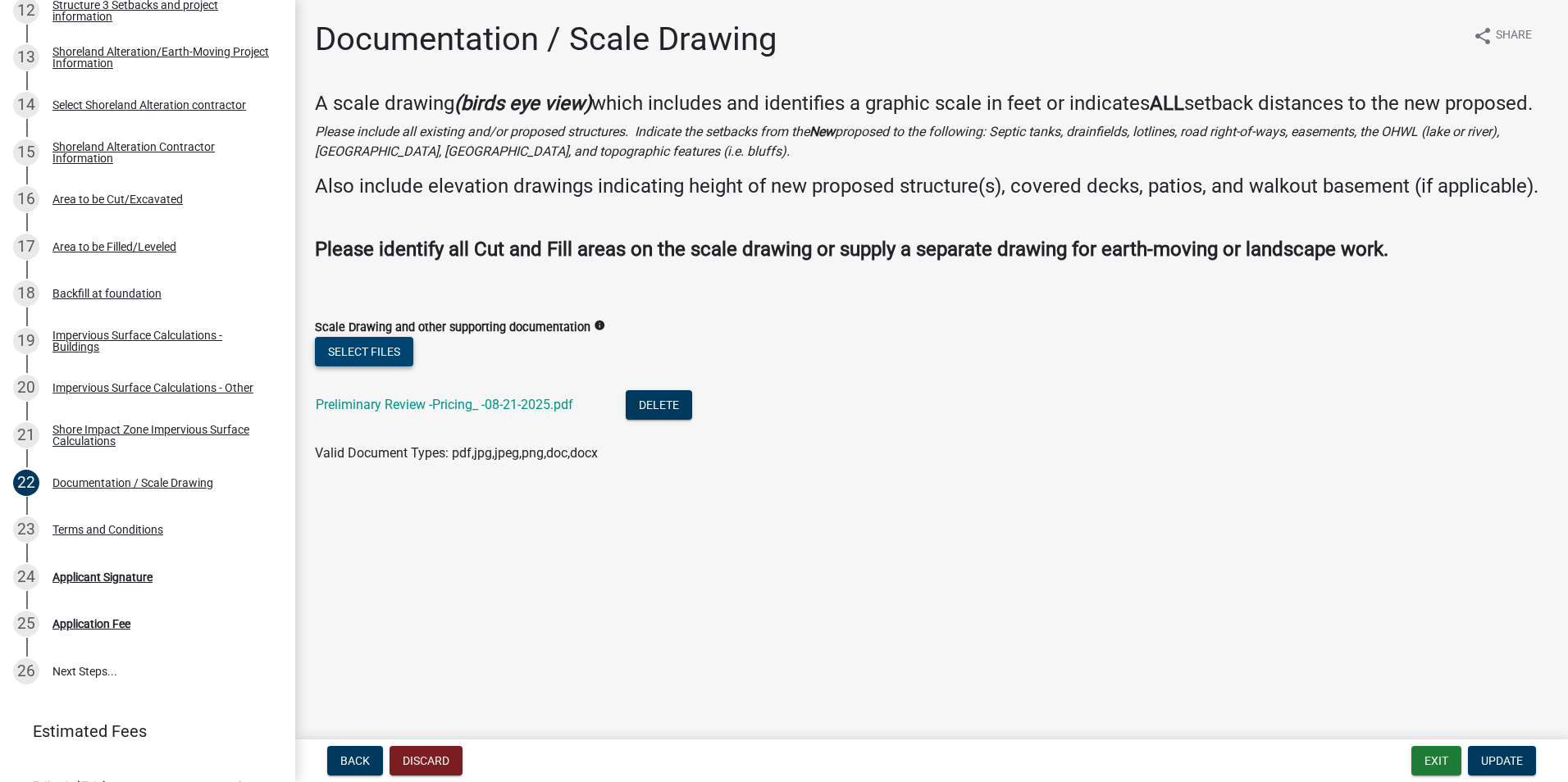
click at [361, 366] on button "Select files" at bounding box center [363, 351] width 99 height 29
click at [1510, 759] on span "Update" at bounding box center [1501, 760] width 42 height 13
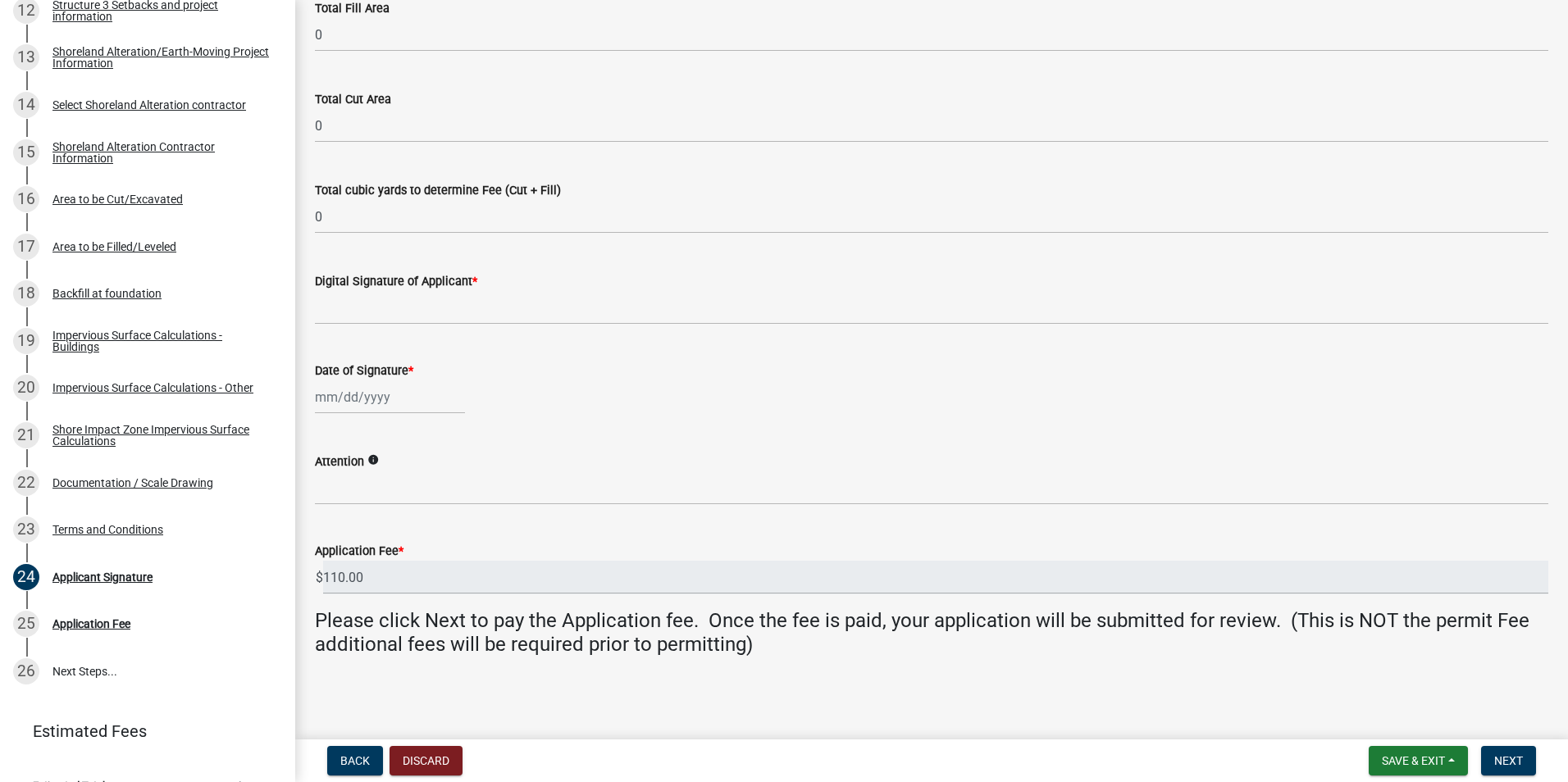
scroll to position [235, 0]
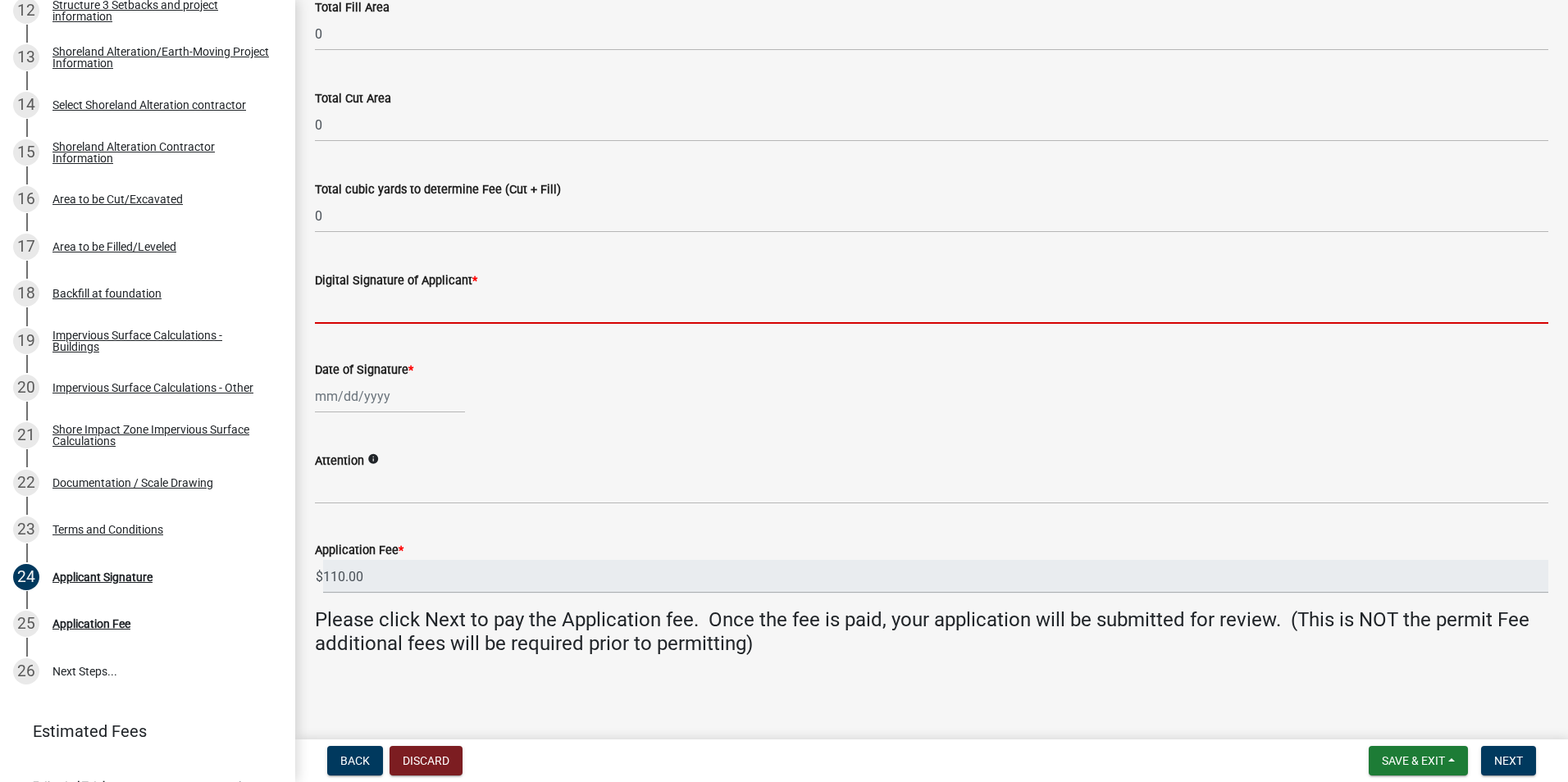
click at [390, 305] on input "Digital Signature of Applicant *" at bounding box center [930, 307] width 1233 height 34
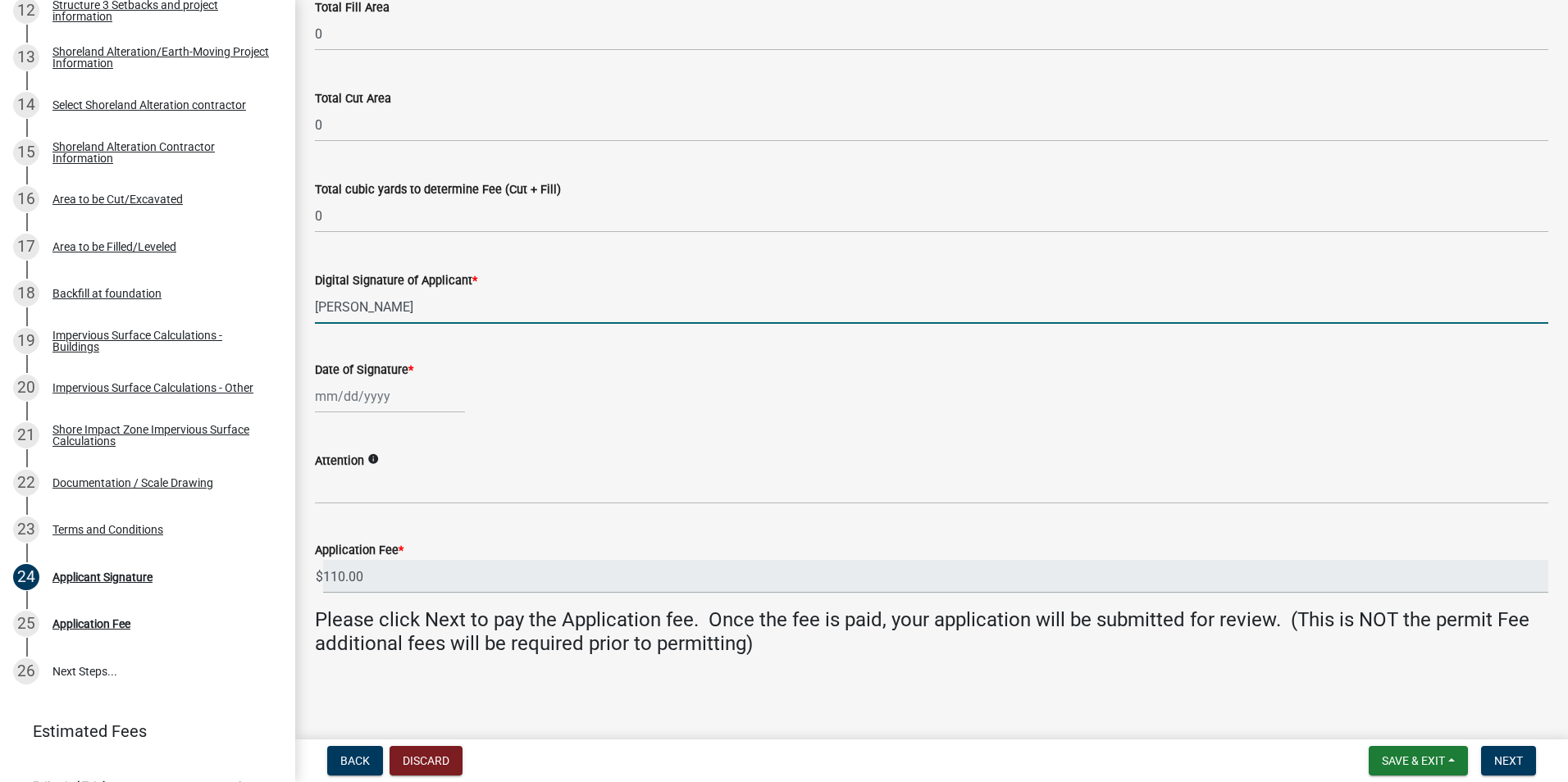
type input "[PERSON_NAME]"
click at [364, 412] on div at bounding box center [390, 396] width 150 height 34
select select "9"
select select "2025"
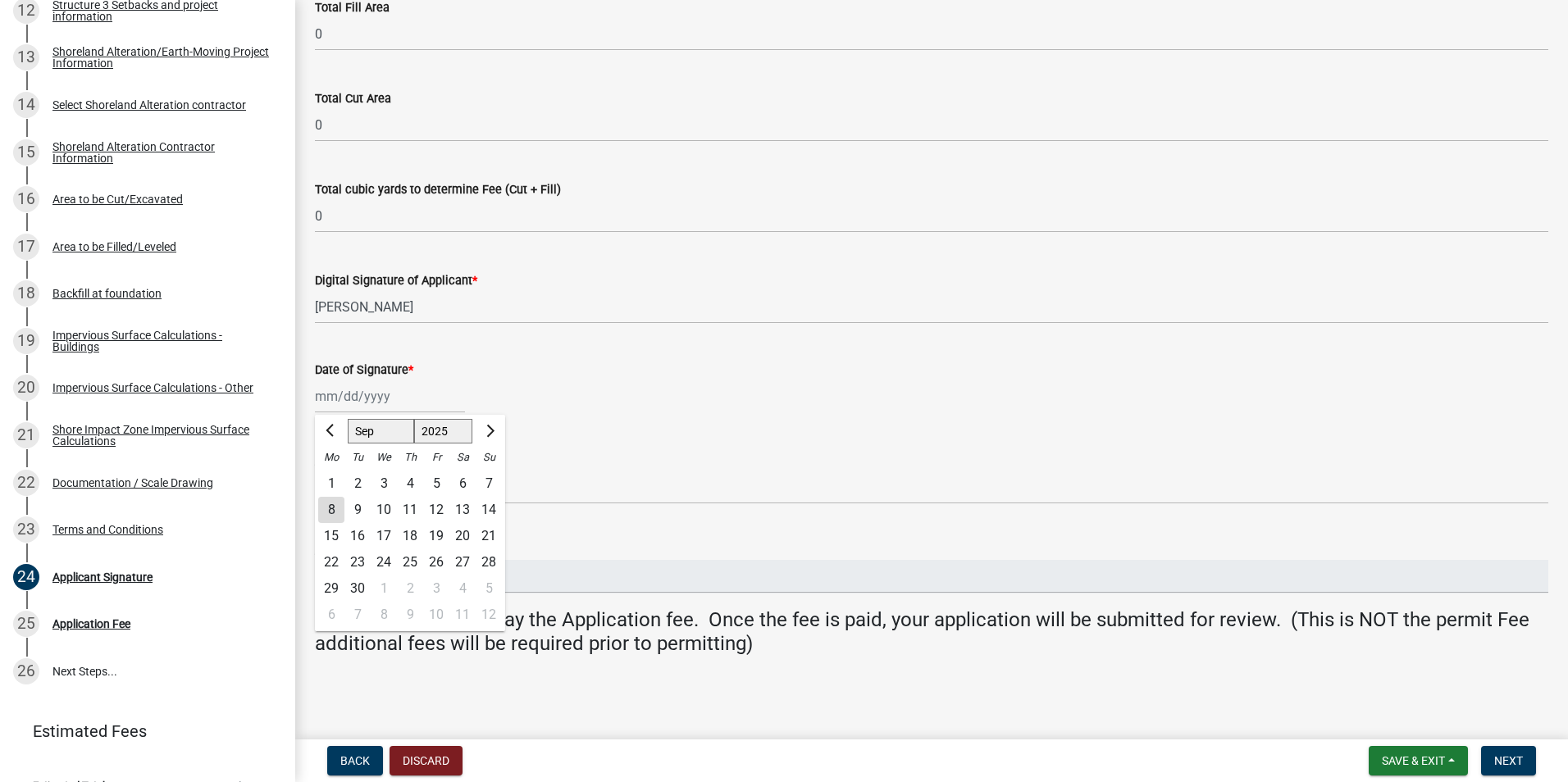
click at [339, 510] on div "8" at bounding box center [331, 510] width 26 height 26
type input "[DATE]"
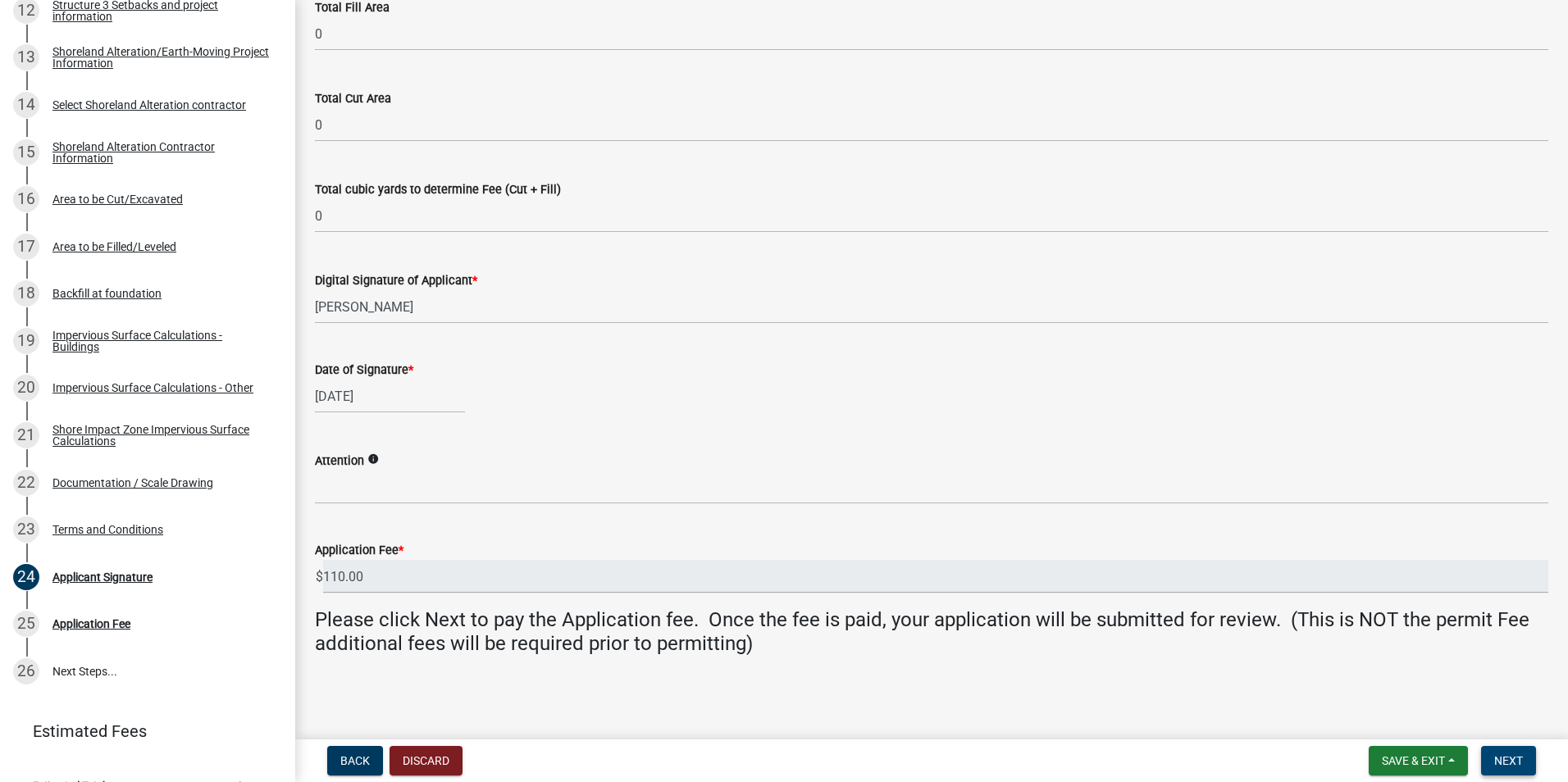
click at [1503, 761] on span "Next" at bounding box center [1508, 760] width 29 height 13
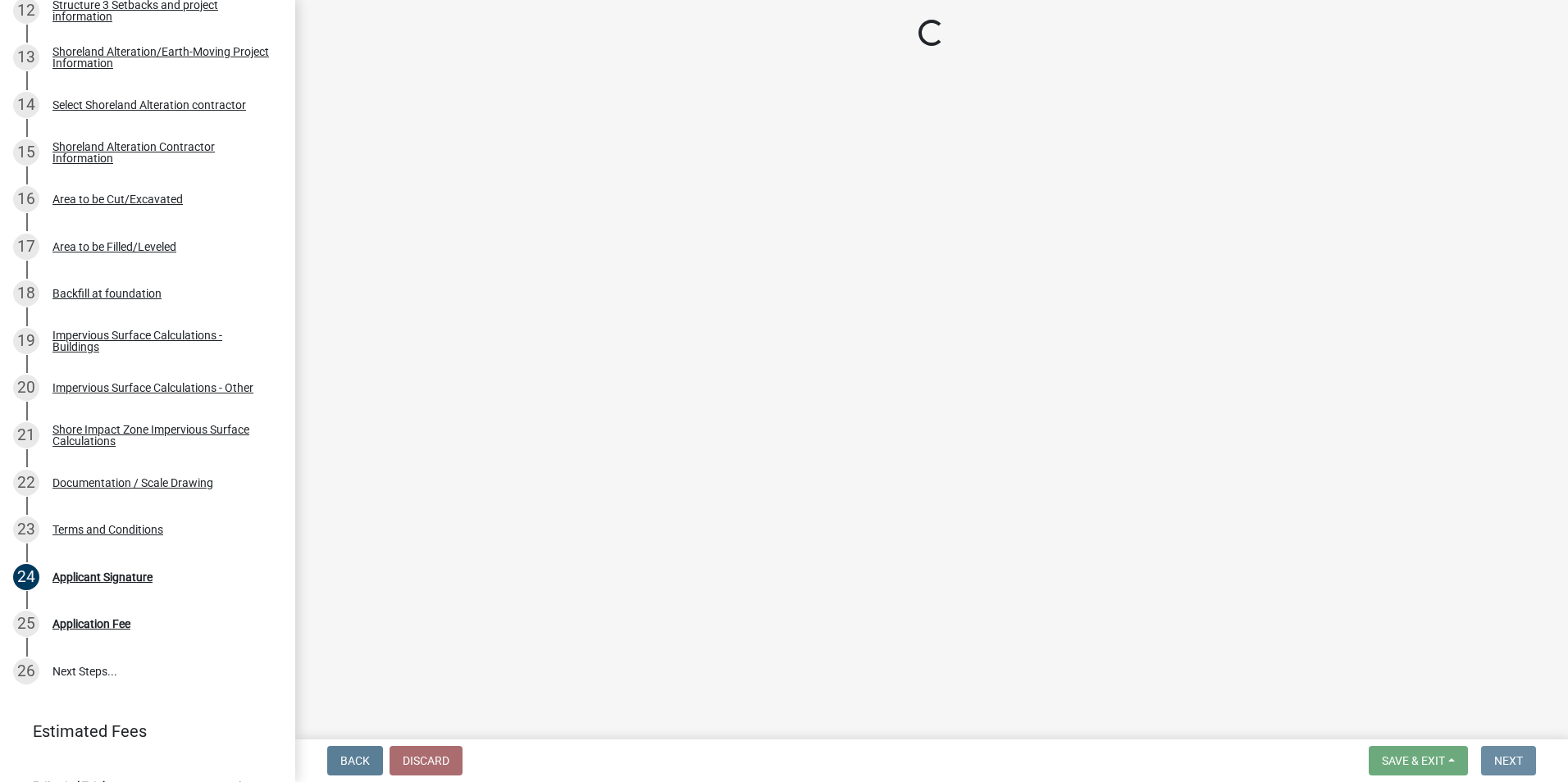
scroll to position [0, 0]
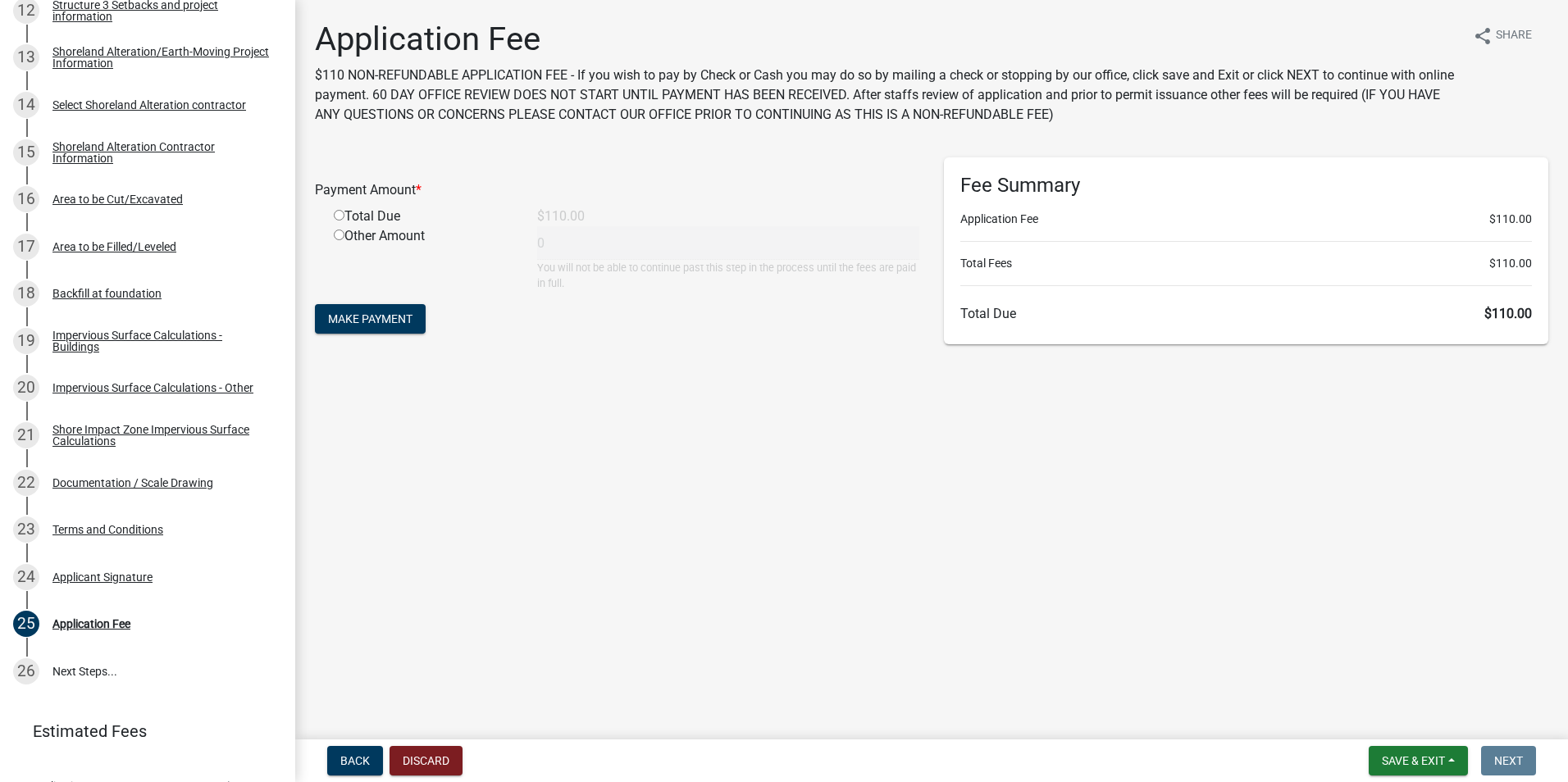
click at [337, 217] on input "radio" at bounding box center [338, 215] width 10 height 10
radio input "true"
type input "110"
click at [377, 313] on span "Make Payment" at bounding box center [370, 319] width 85 height 13
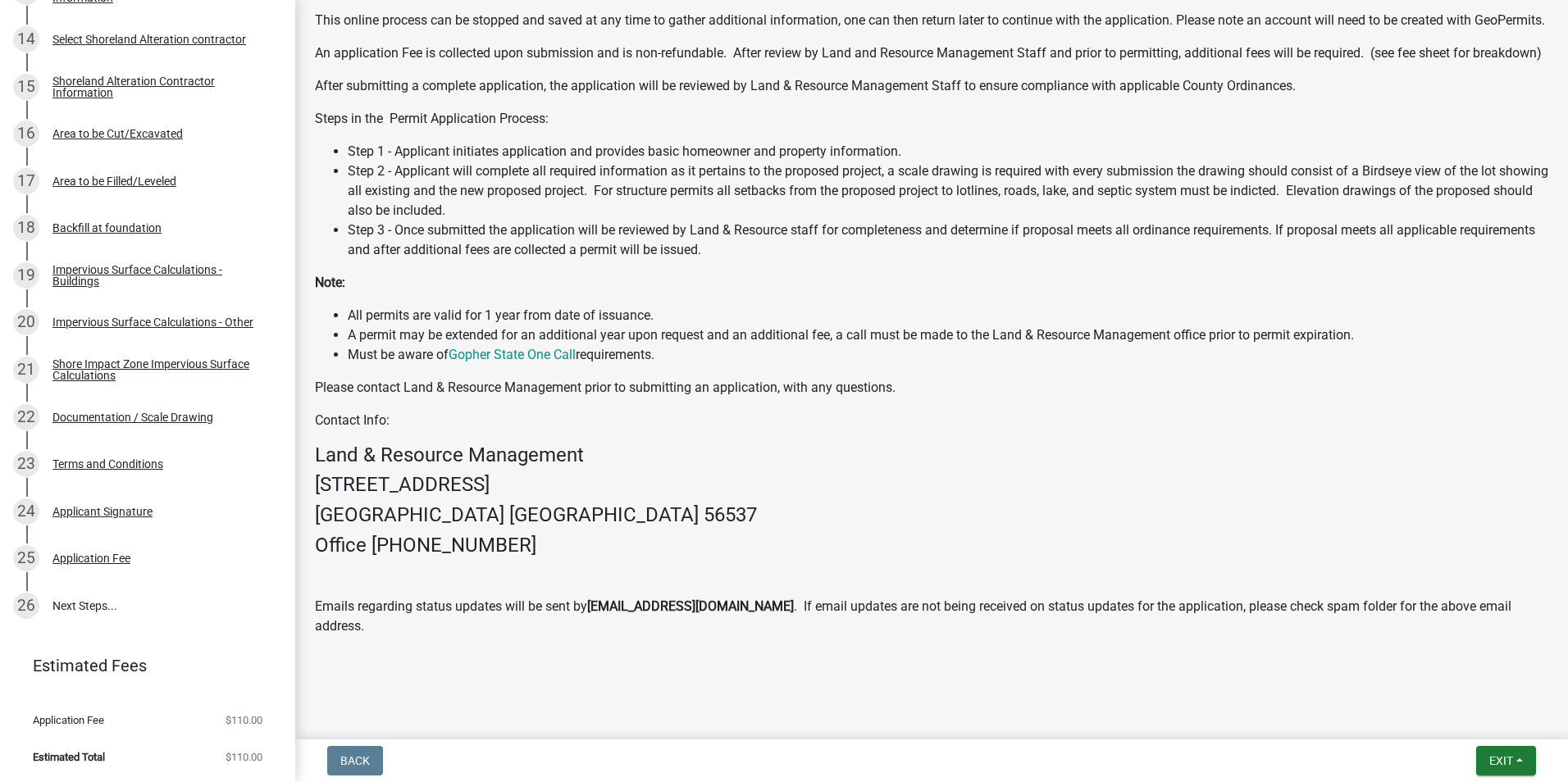
scroll to position [574, 0]
click at [1506, 759] on span "Exit" at bounding box center [1500, 760] width 23 height 13
click at [1454, 717] on button "Save & Exit" at bounding box center [1470, 718] width 131 height 39
